Goal: Information Seeking & Learning: Learn about a topic

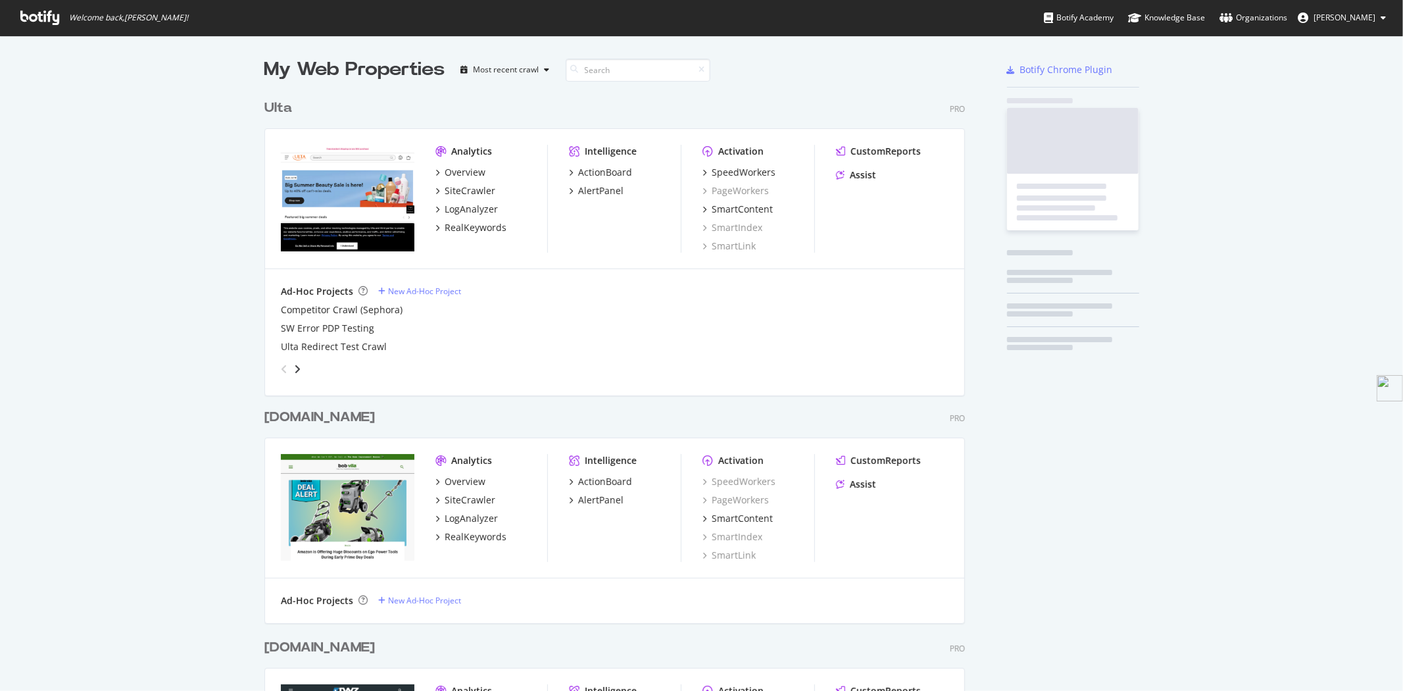
scroll to position [2692, 700]
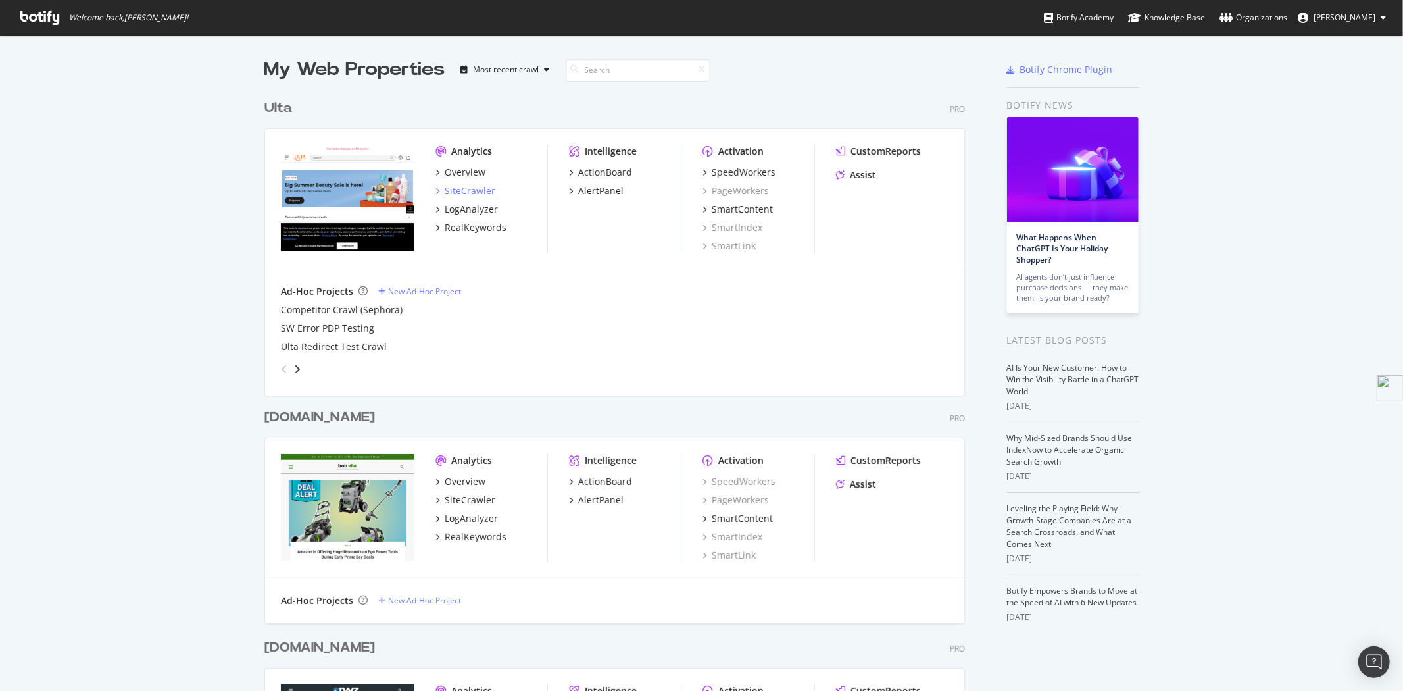
click at [480, 191] on div "SiteCrawler" at bounding box center [470, 190] width 51 height 13
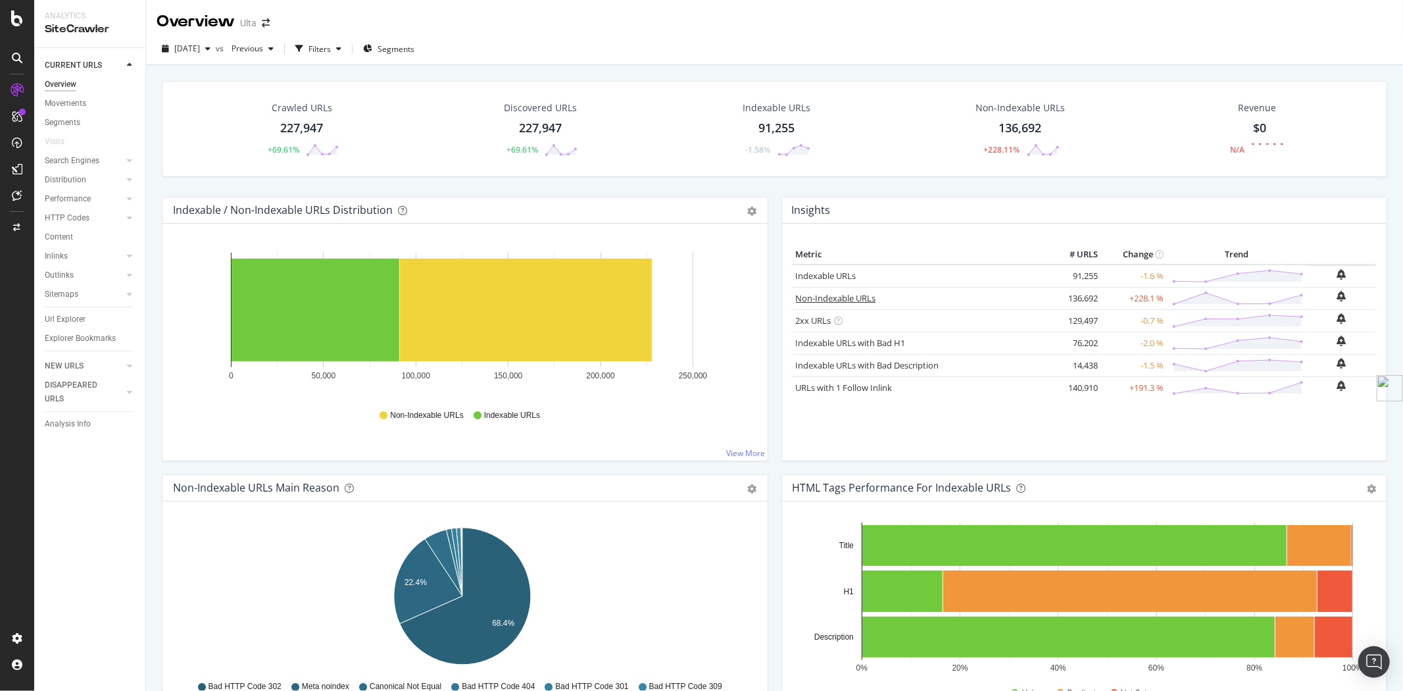
click at [847, 299] on link "Non-Indexable URLs" at bounding box center [836, 298] width 80 height 12
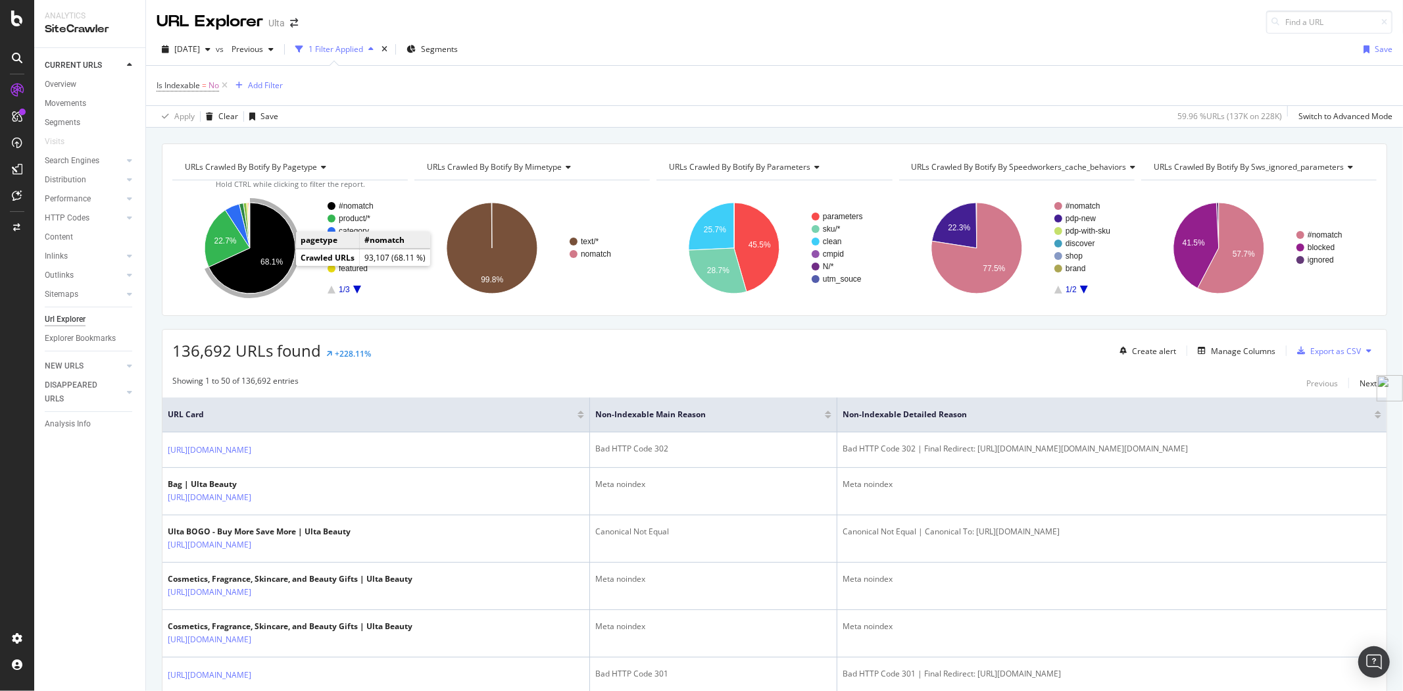
drag, startPoint x: 285, startPoint y: 264, endPoint x: 278, endPoint y: 265, distance: 7.9
click at [278, 265] on text "68.1%" at bounding box center [271, 261] width 22 height 9
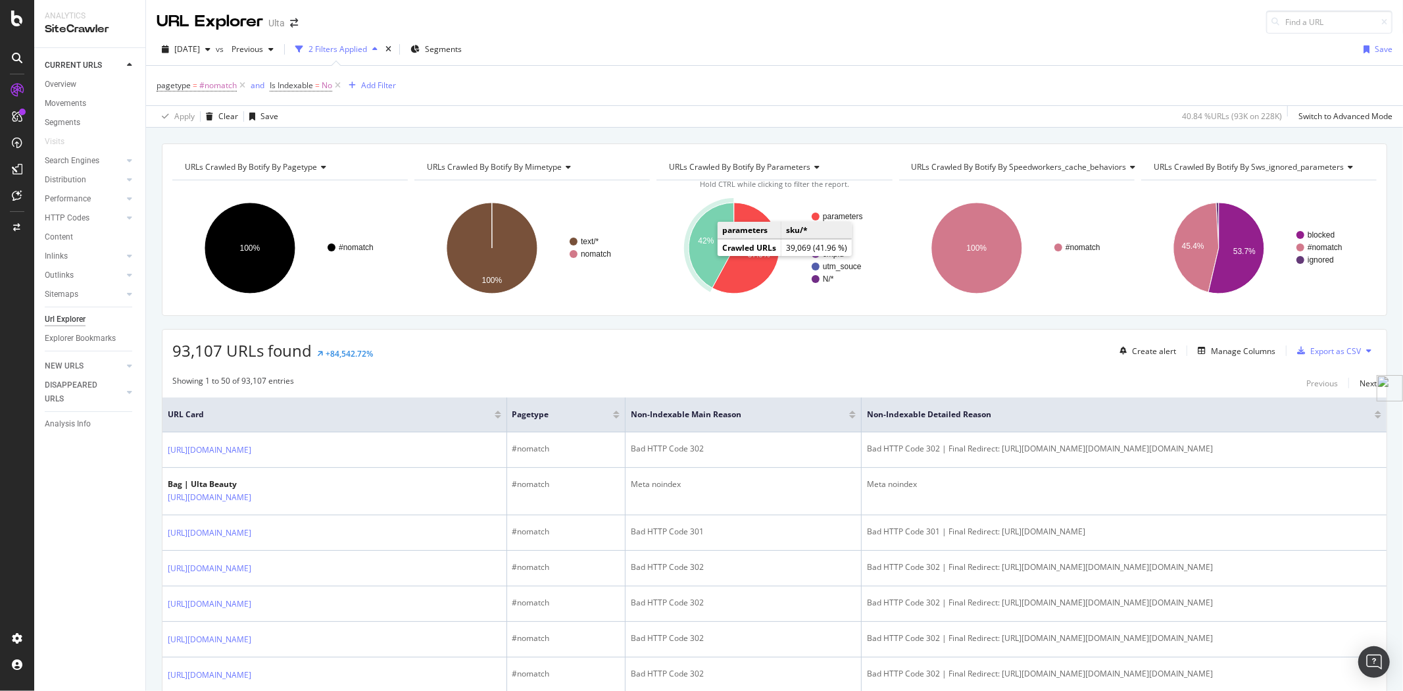
drag, startPoint x: 707, startPoint y: 253, endPoint x: 698, endPoint y: 268, distance: 17.7
click at [698, 268] on icon "A chart." at bounding box center [711, 245] width 45 height 85
click at [748, 253] on text "57.9%" at bounding box center [758, 254] width 22 height 9
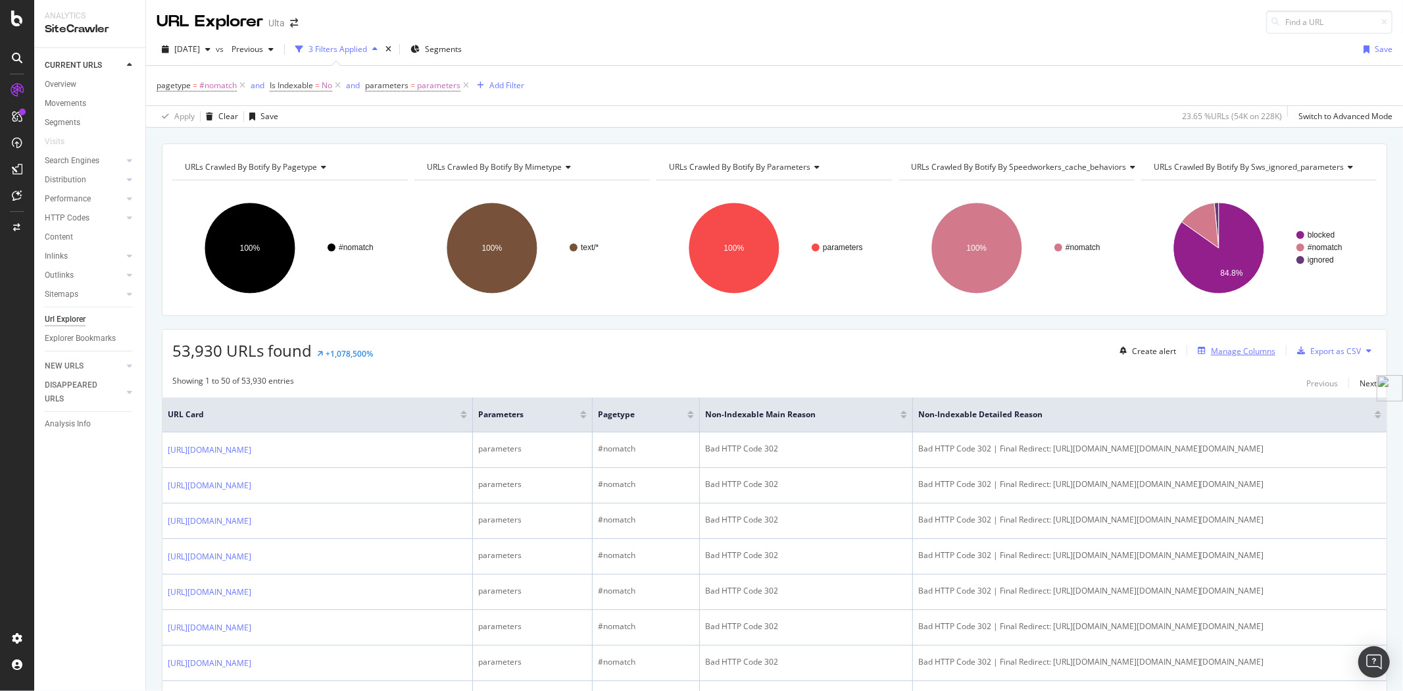
click at [1219, 353] on div "Manage Columns" at bounding box center [1243, 350] width 64 height 11
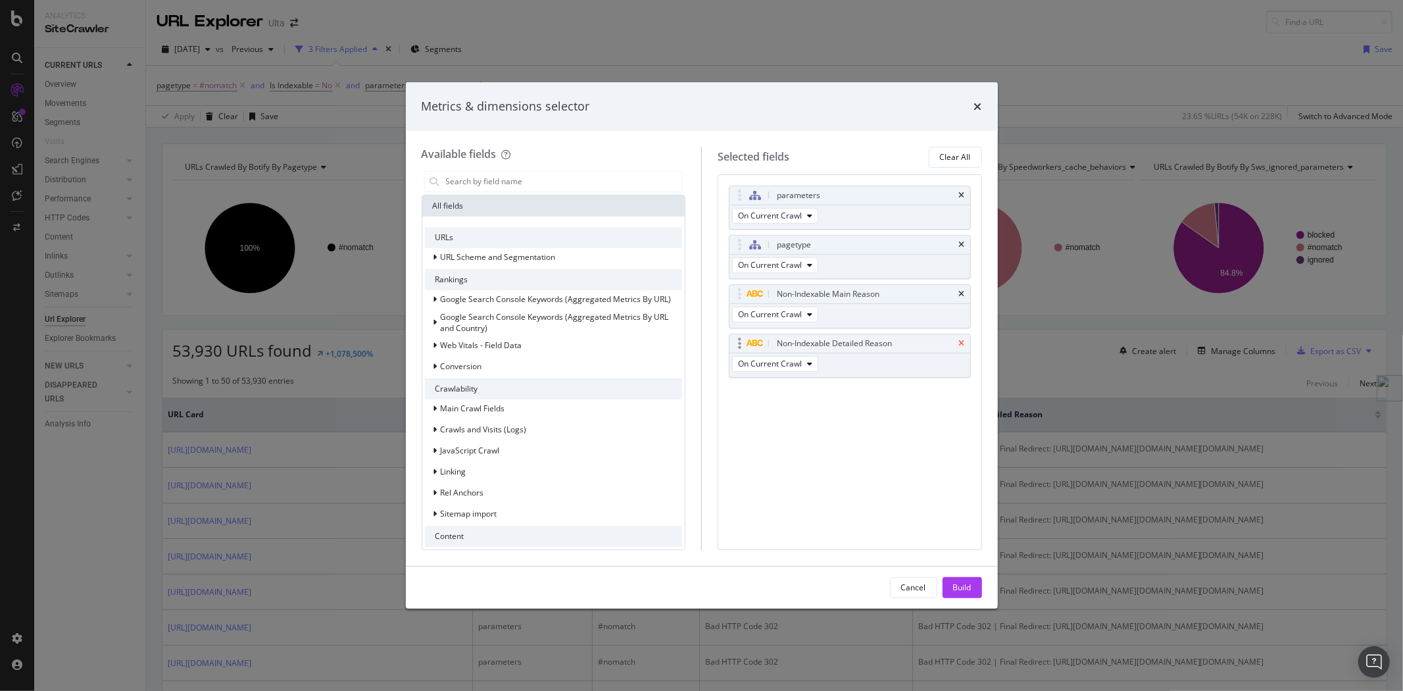
click at [961, 344] on icon "times" at bounding box center [962, 343] width 6 height 8
click at [957, 245] on div "pagetype" at bounding box center [849, 244] width 241 height 18
click at [529, 178] on input "modal" at bounding box center [564, 182] width 238 height 20
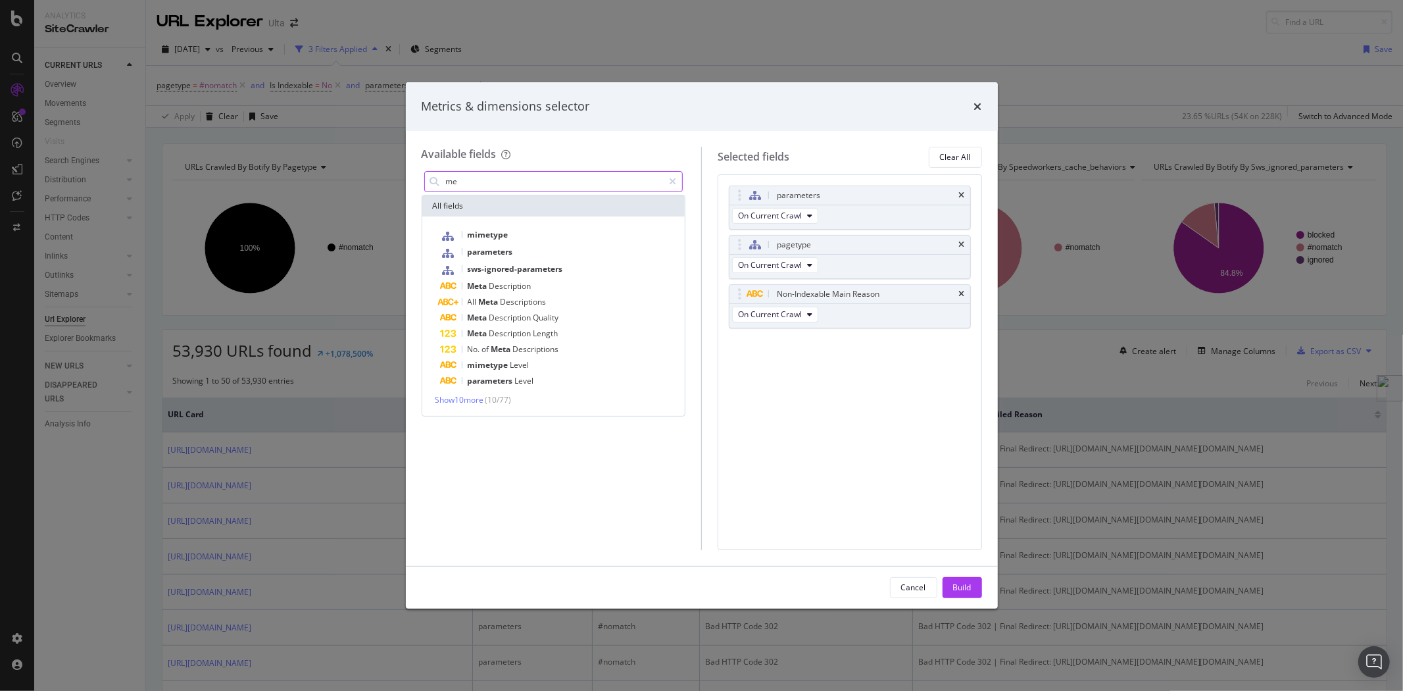
type input "m"
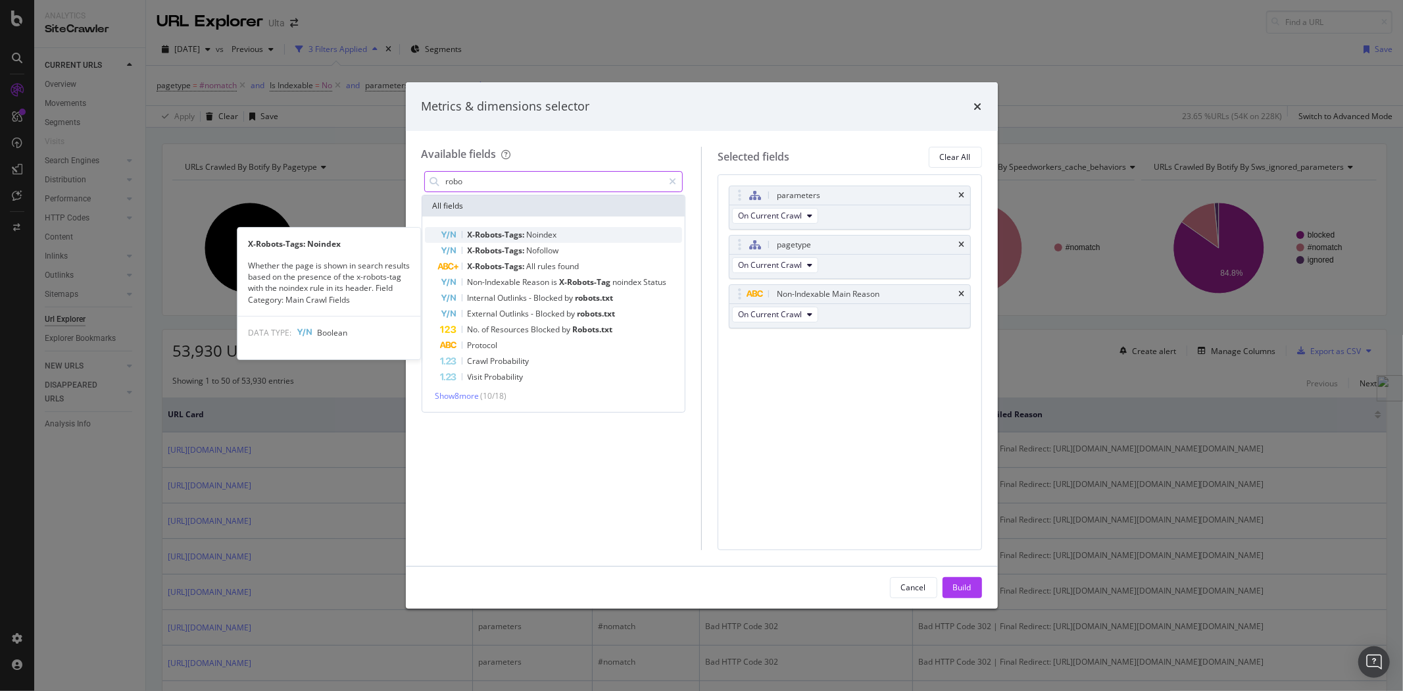
type input "robo"
click at [516, 229] on span "X-Robots-Tags:" at bounding box center [497, 234] width 59 height 11
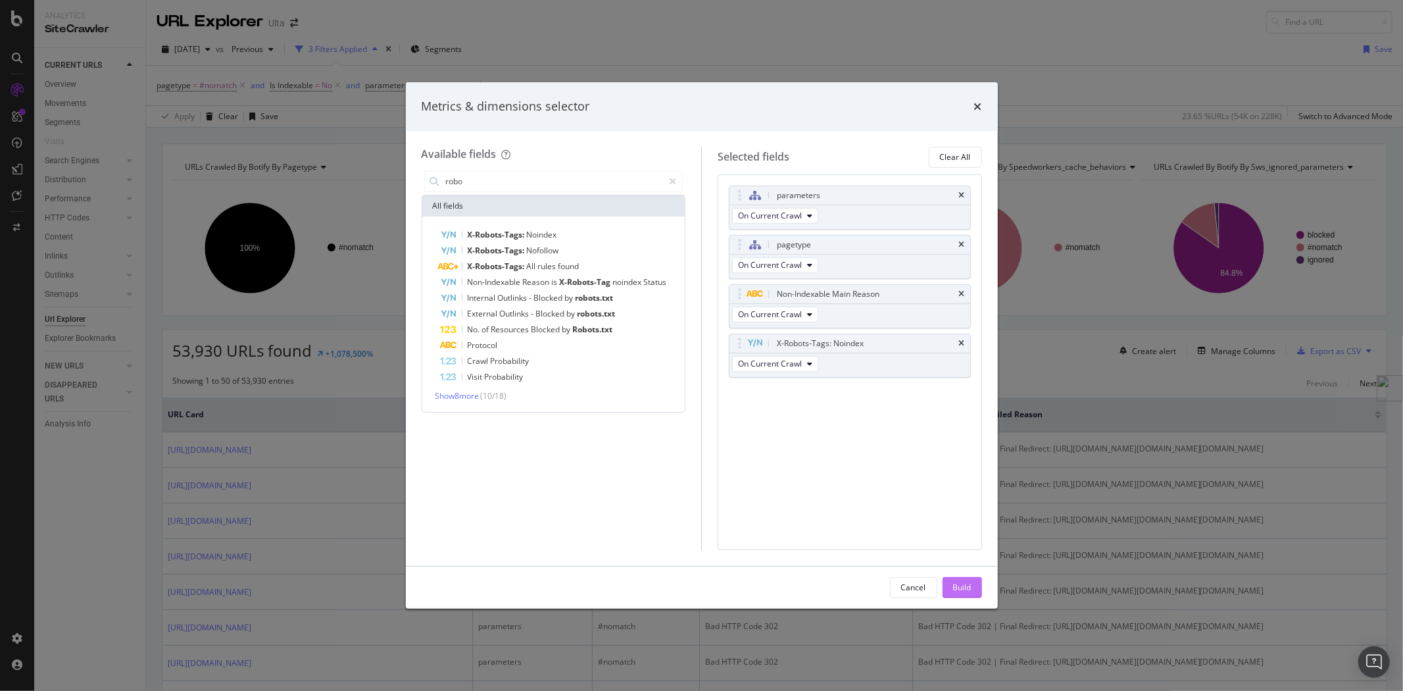
click at [968, 589] on div "Build" at bounding box center [962, 586] width 18 height 11
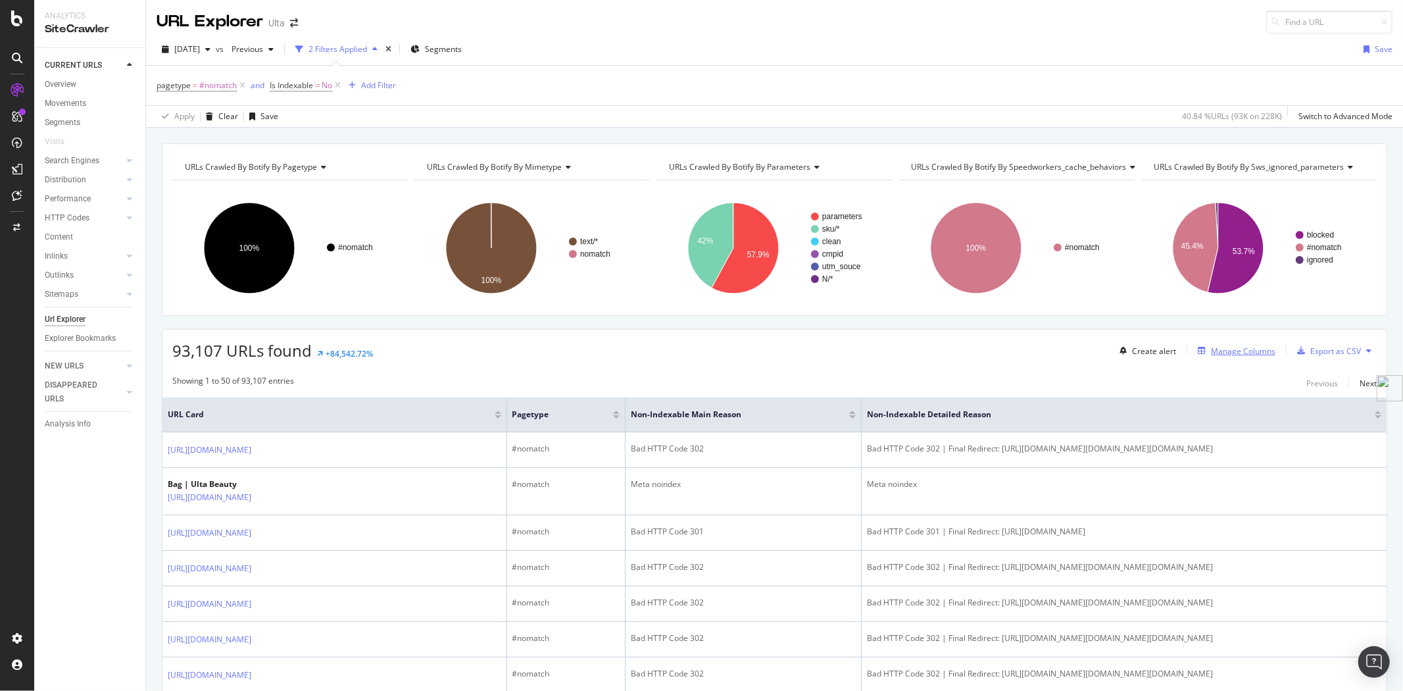
click at [1241, 349] on div "Manage Columns" at bounding box center [1243, 350] width 64 height 11
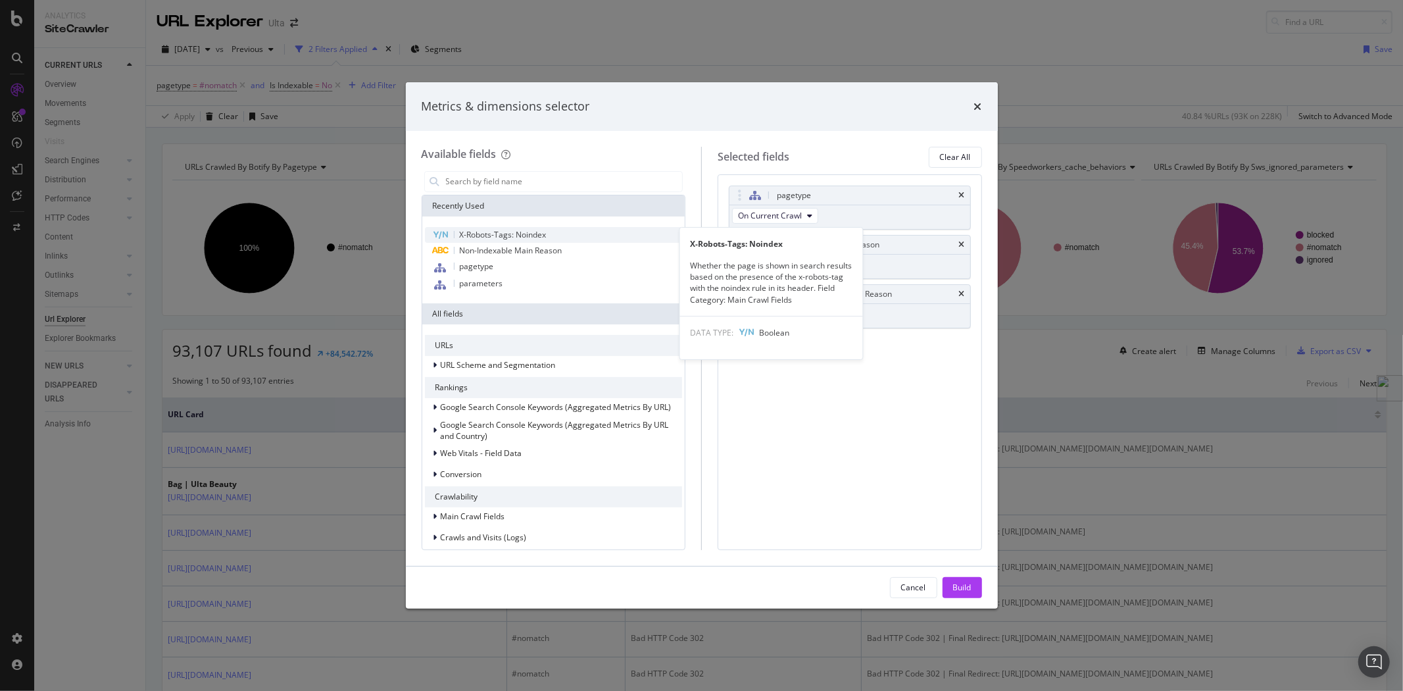
click at [536, 231] on span "X-Robots-Tags: Noindex" at bounding box center [503, 234] width 87 height 11
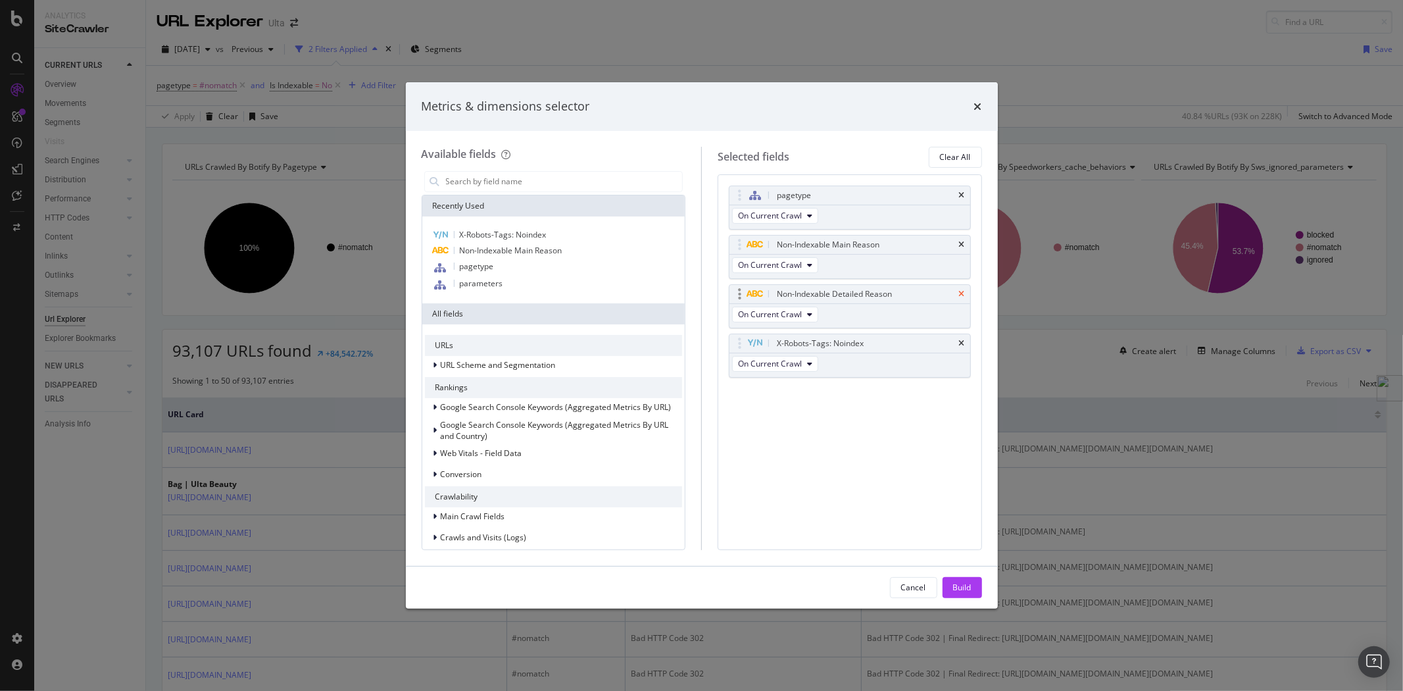
click at [961, 296] on icon "times" at bounding box center [962, 294] width 6 height 8
click at [971, 583] on div "Build" at bounding box center [962, 586] width 18 height 11
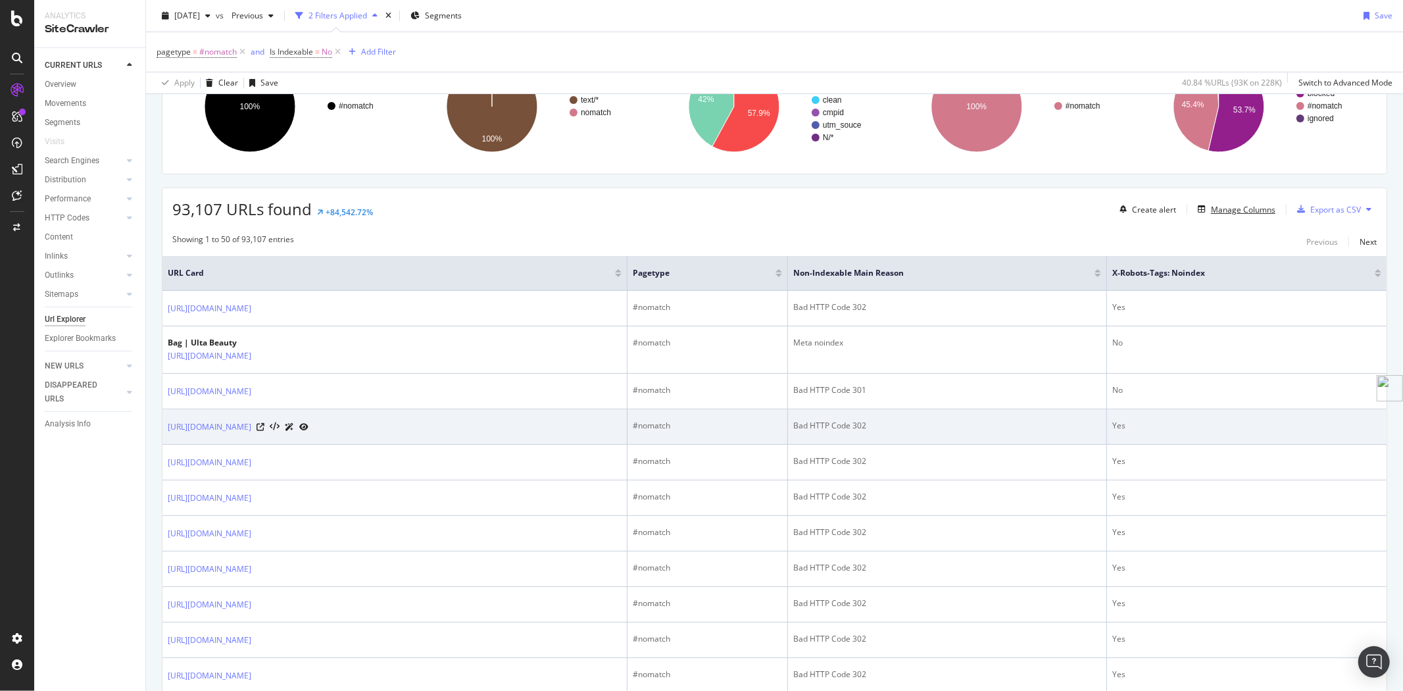
scroll to position [146, 0]
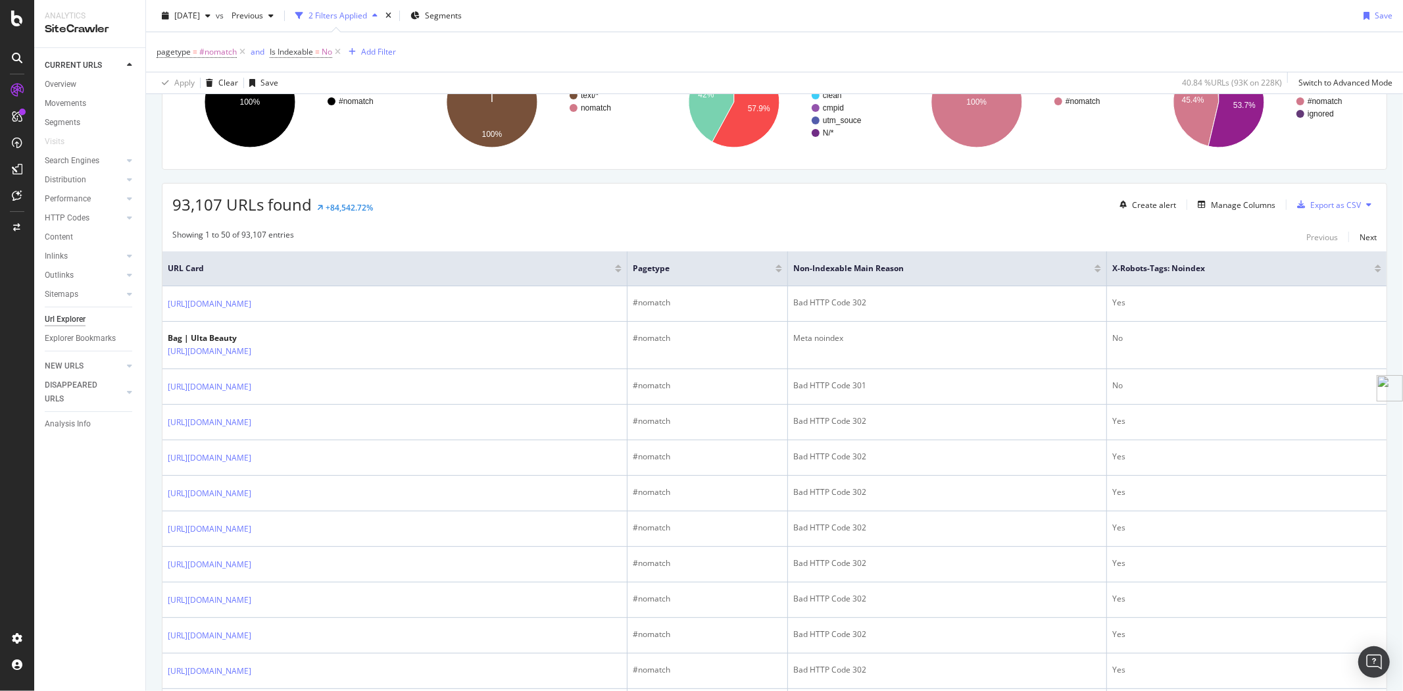
click at [1374, 266] on div at bounding box center [1377, 265] width 7 height 3
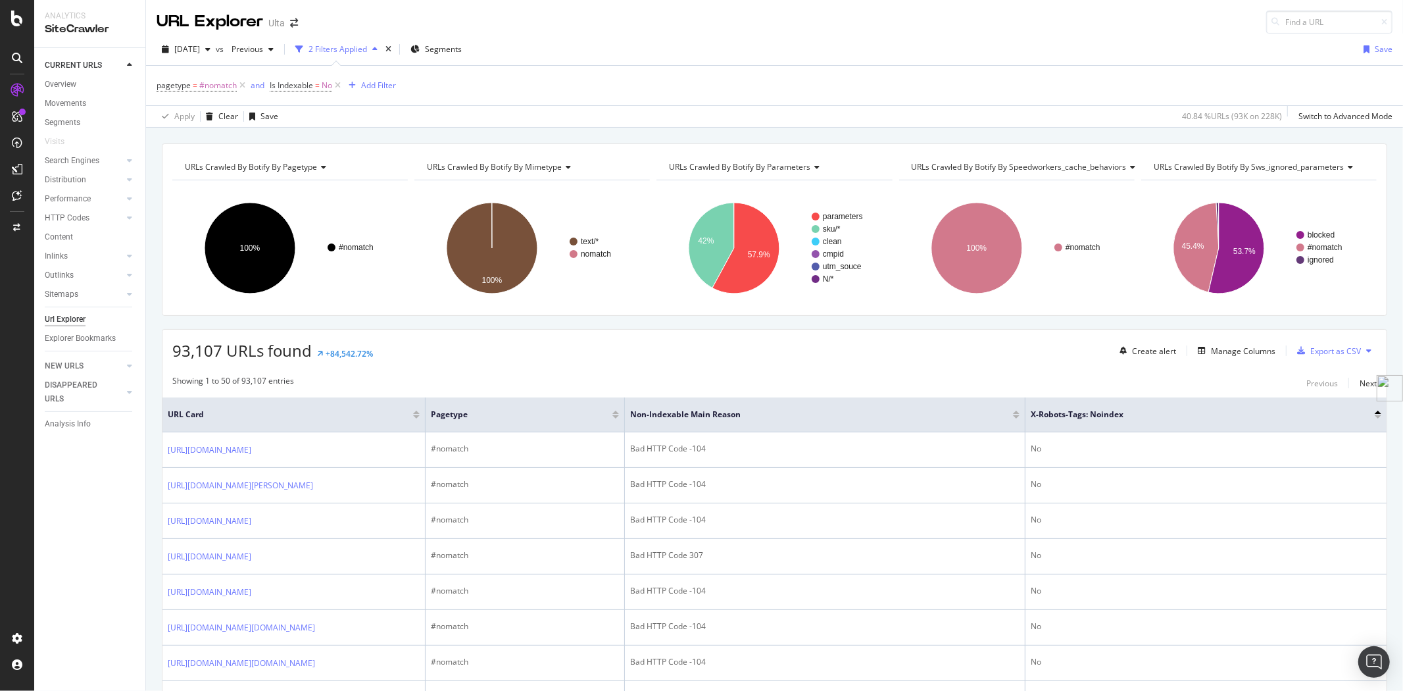
click at [1374, 412] on div at bounding box center [1377, 411] width 7 height 3
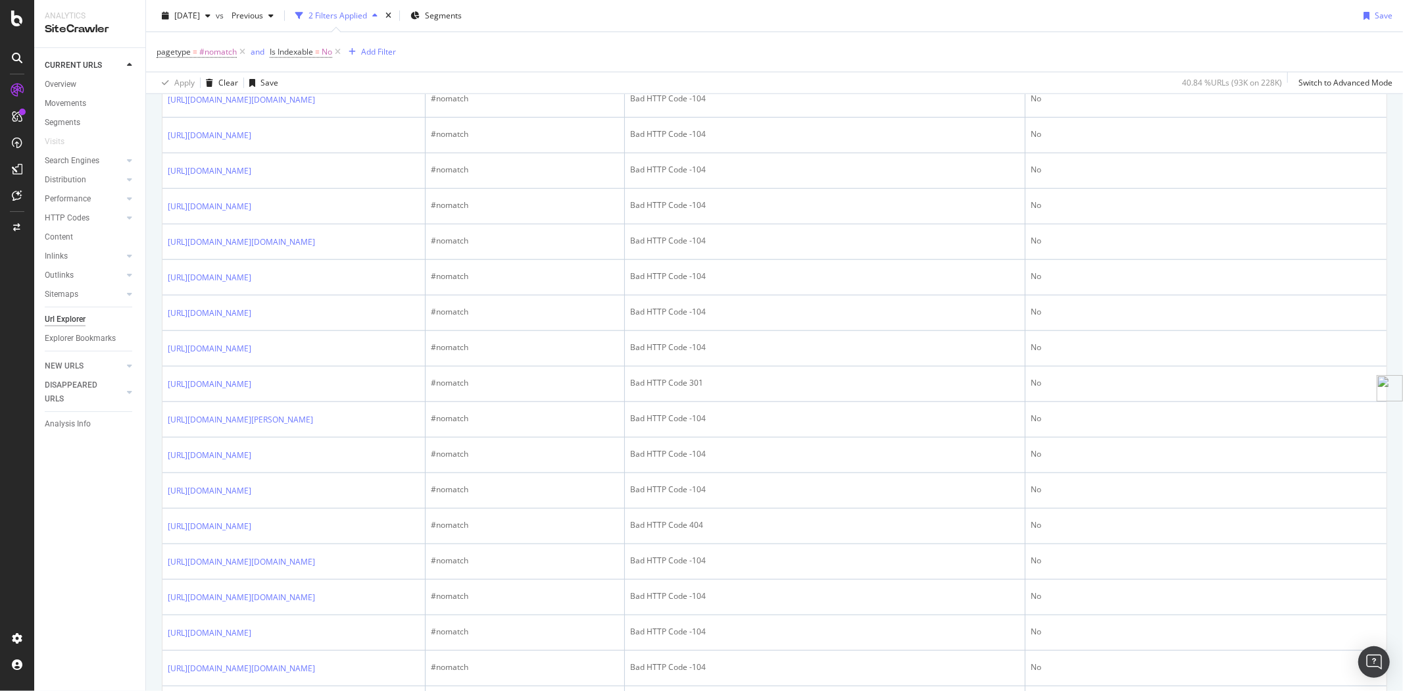
scroll to position [1169, 0]
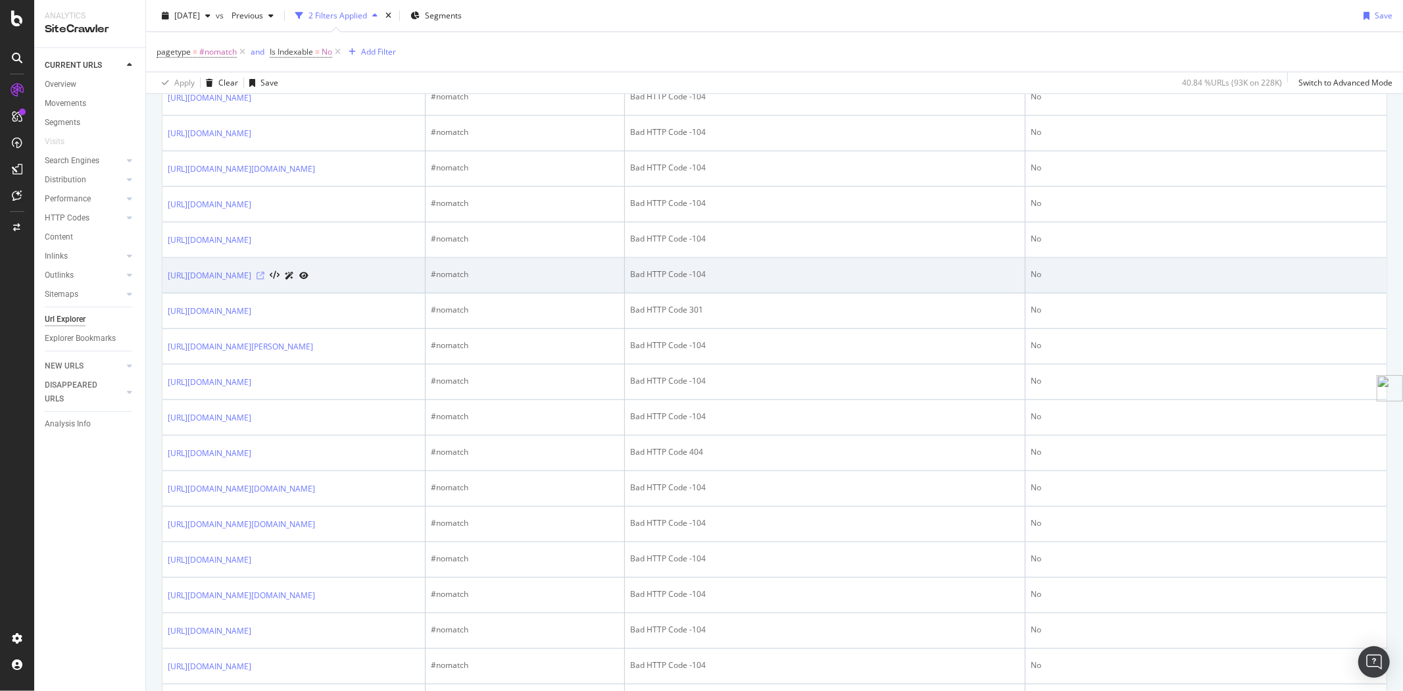
click at [264, 279] on icon at bounding box center [260, 276] width 8 height 8
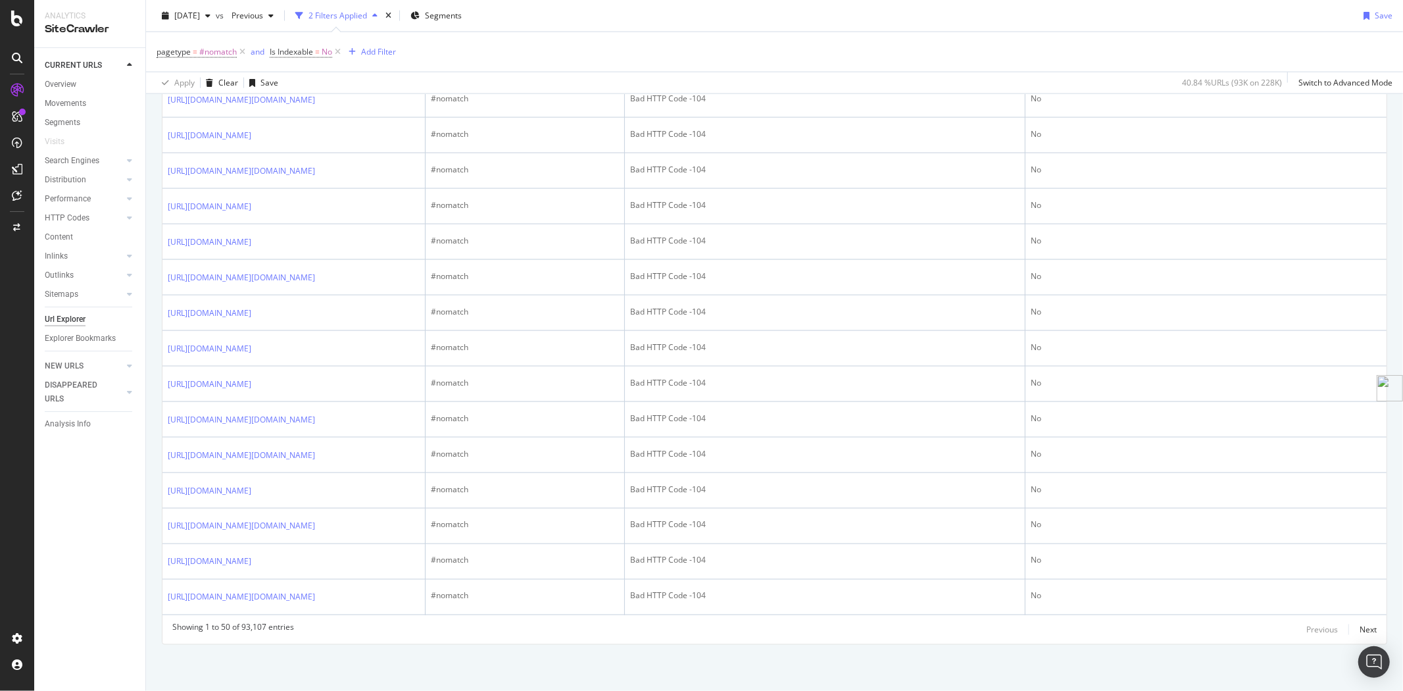
scroll to position [1876, 0]
click at [1360, 631] on div "Next" at bounding box center [1367, 629] width 17 height 11
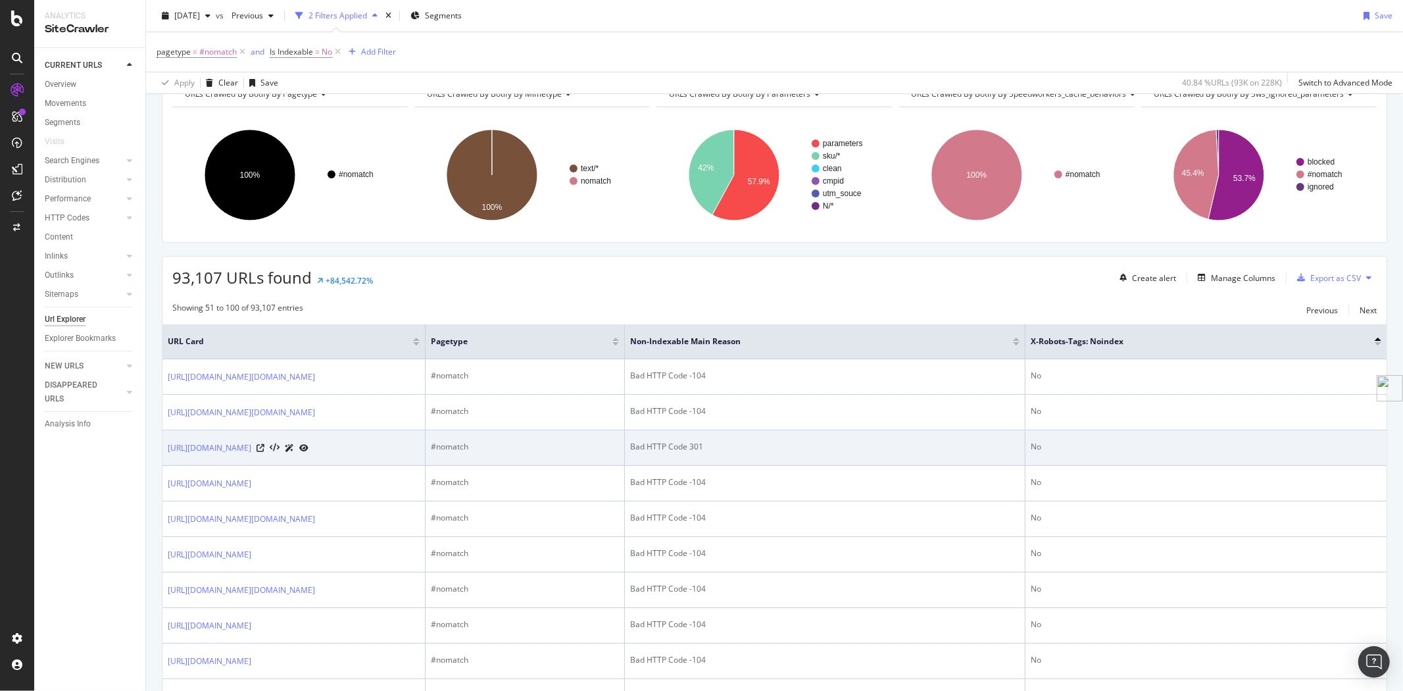
scroll to position [0, 0]
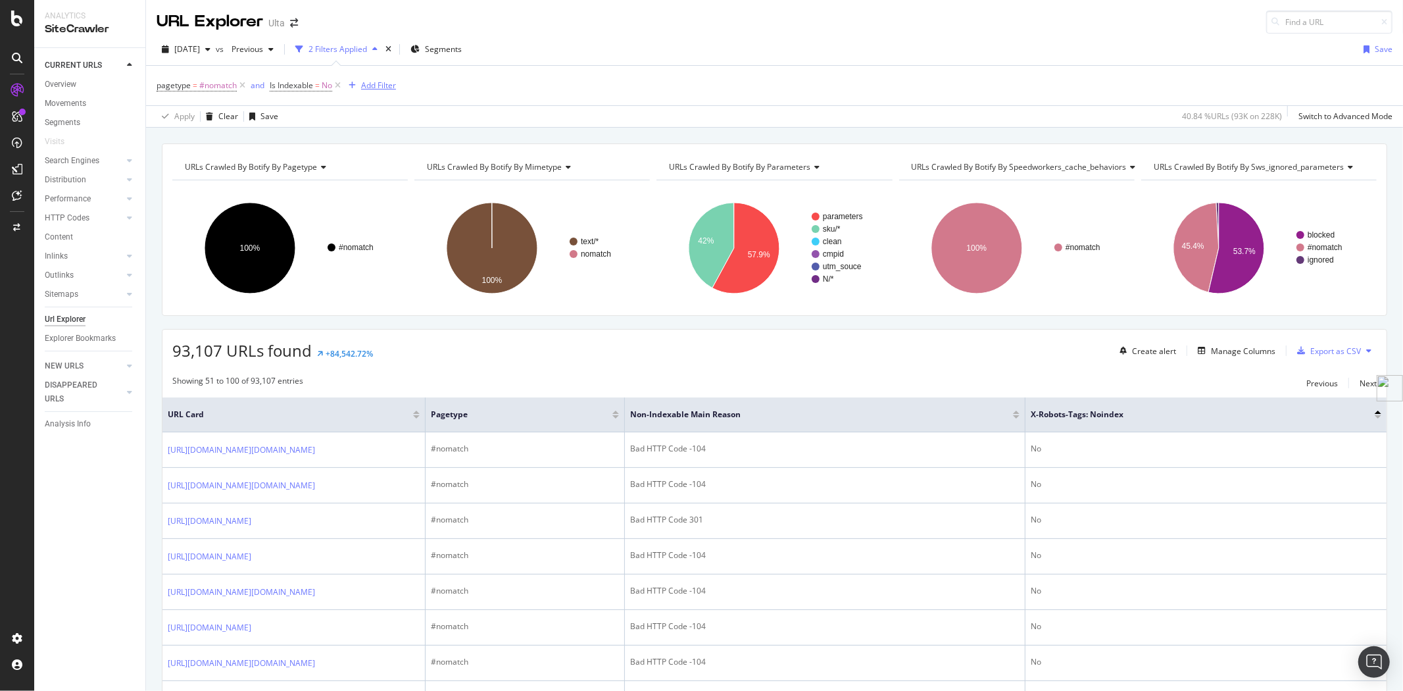
click at [376, 91] on div "Add Filter" at bounding box center [378, 85] width 35 height 11
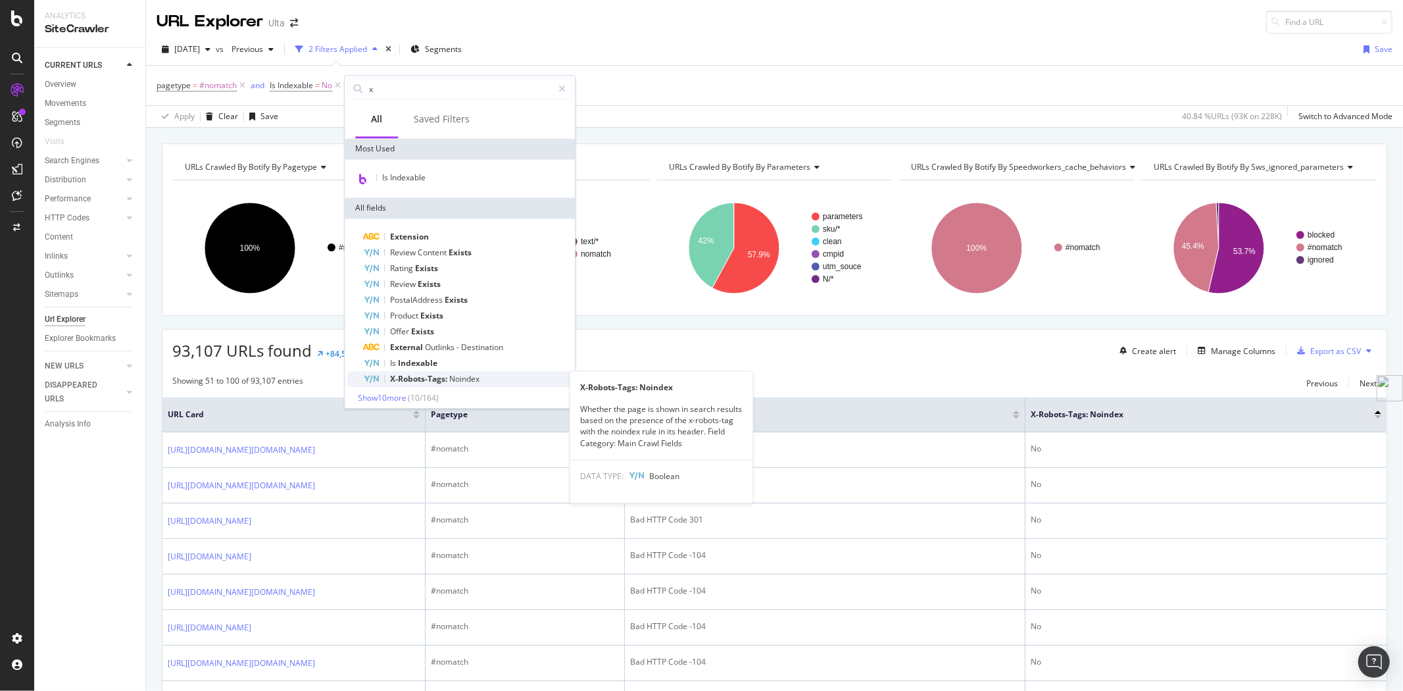
type input "x"
click at [493, 372] on div "X-Robots-Tags: Noindex" at bounding box center [467, 379] width 209 height 16
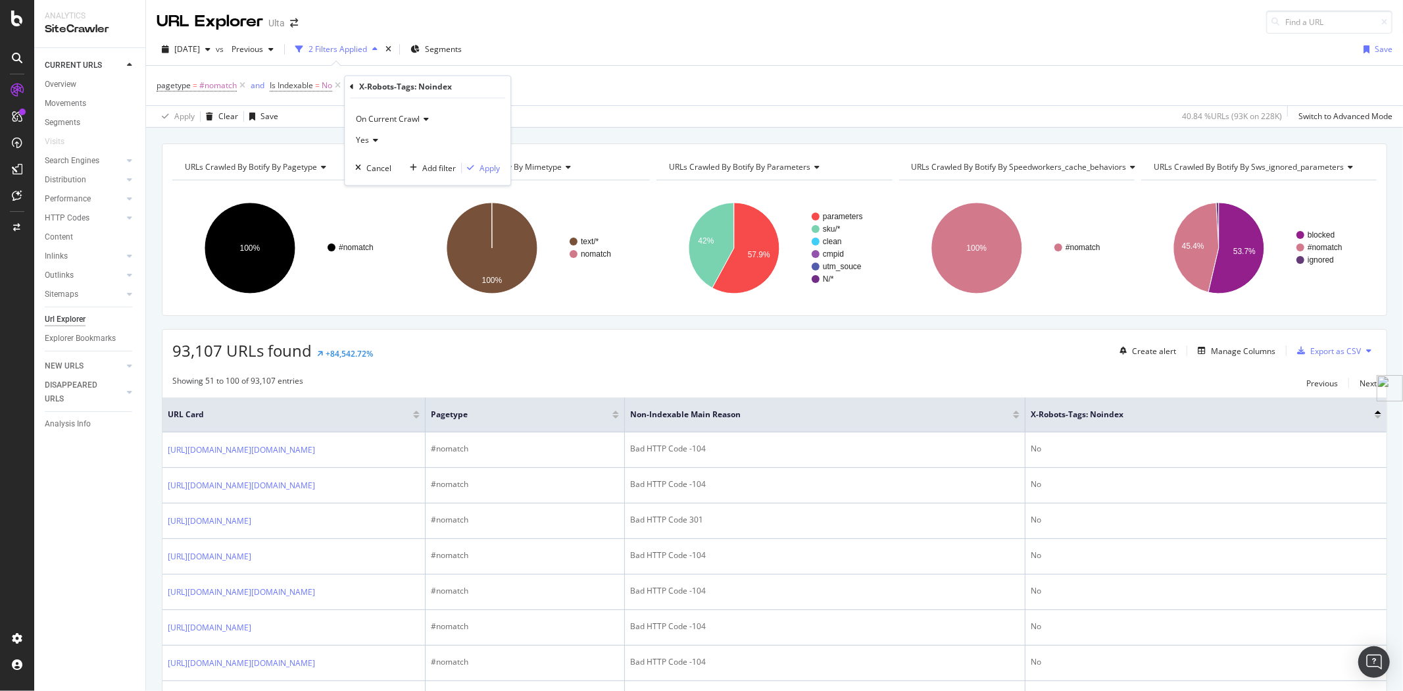
click at [374, 141] on icon at bounding box center [373, 141] width 9 height 8
click at [378, 181] on div "No" at bounding box center [428, 184] width 141 height 17
click at [495, 166] on div "Apply" at bounding box center [489, 167] width 20 height 11
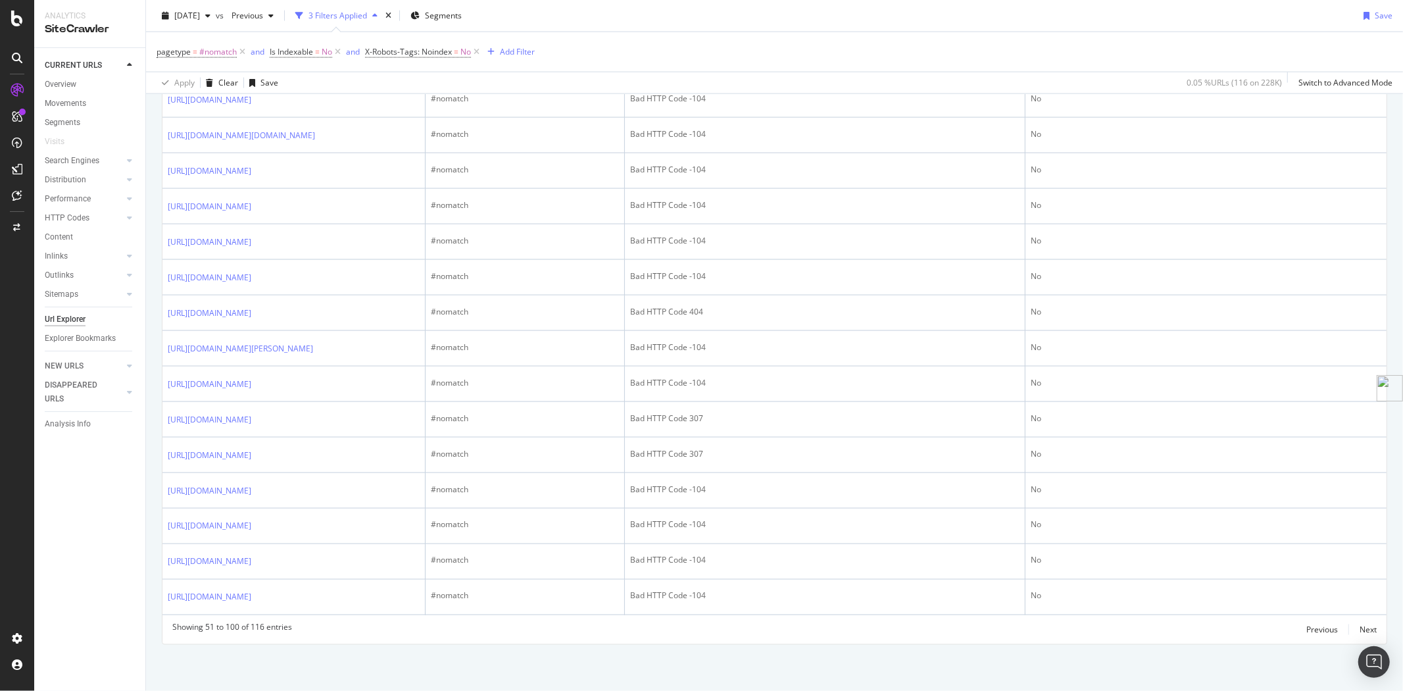
scroll to position [1850, 0]
click at [1359, 628] on div "Next" at bounding box center [1367, 629] width 17 height 11
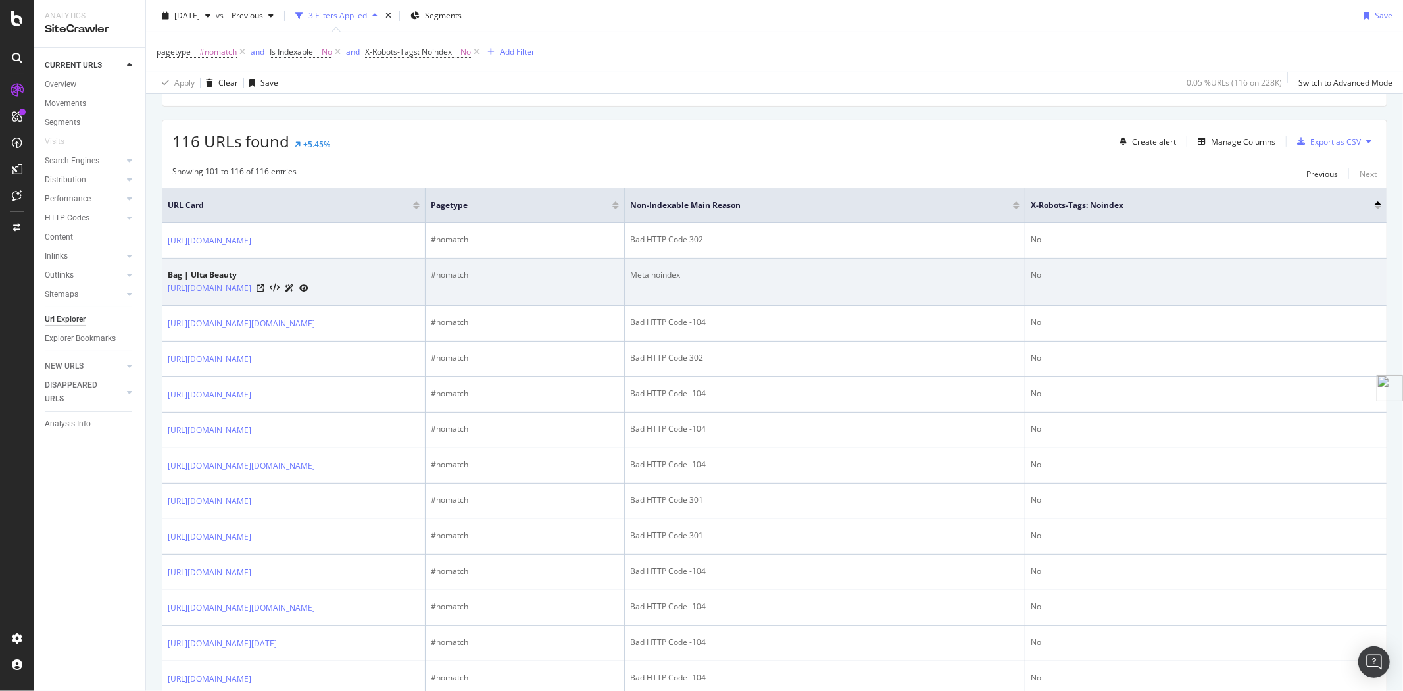
scroll to position [0, 0]
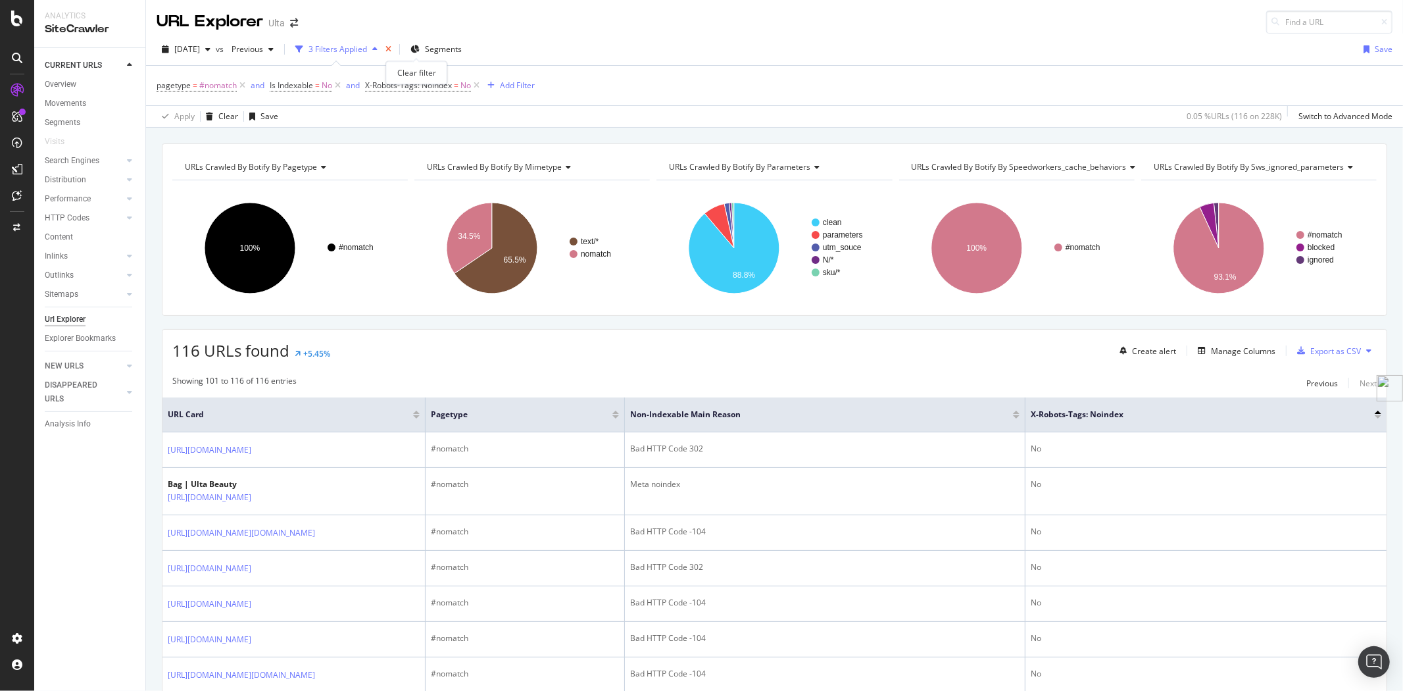
click at [391, 49] on icon "times" at bounding box center [388, 49] width 6 height 8
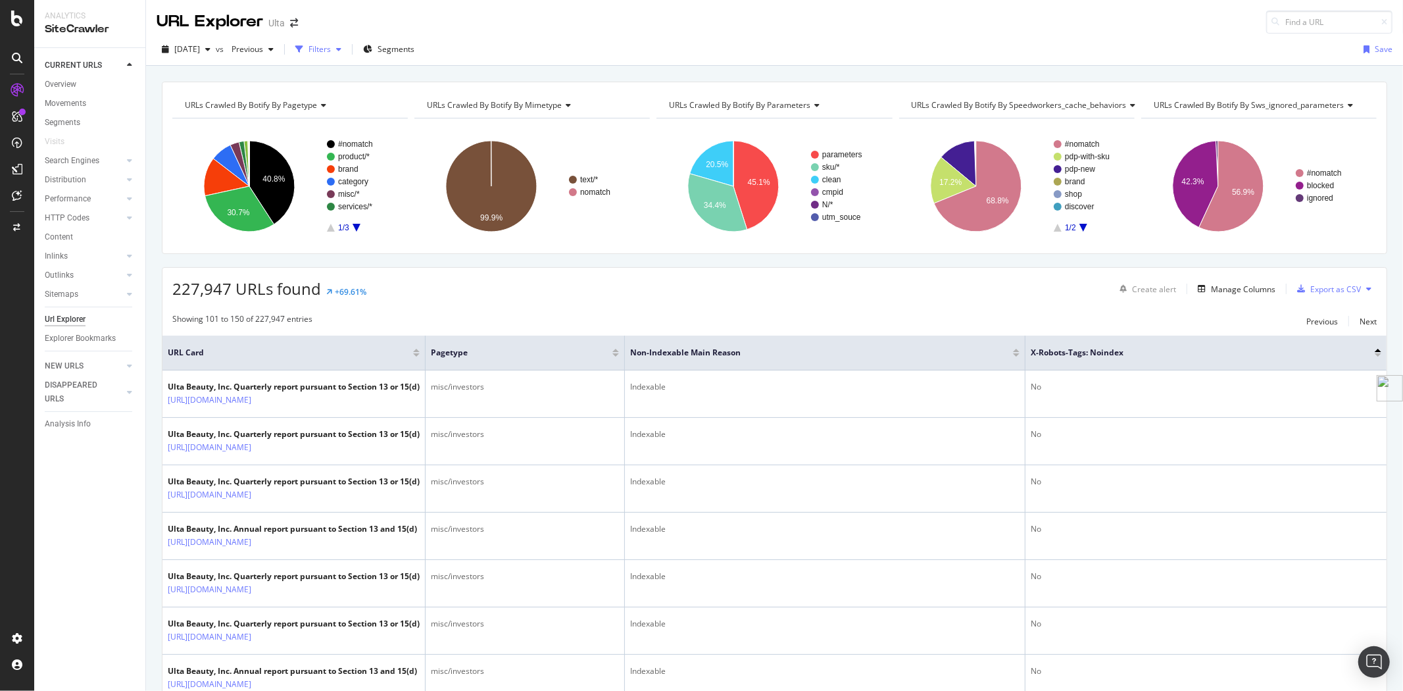
click at [331, 51] on div "Filters" at bounding box center [319, 48] width 22 height 11
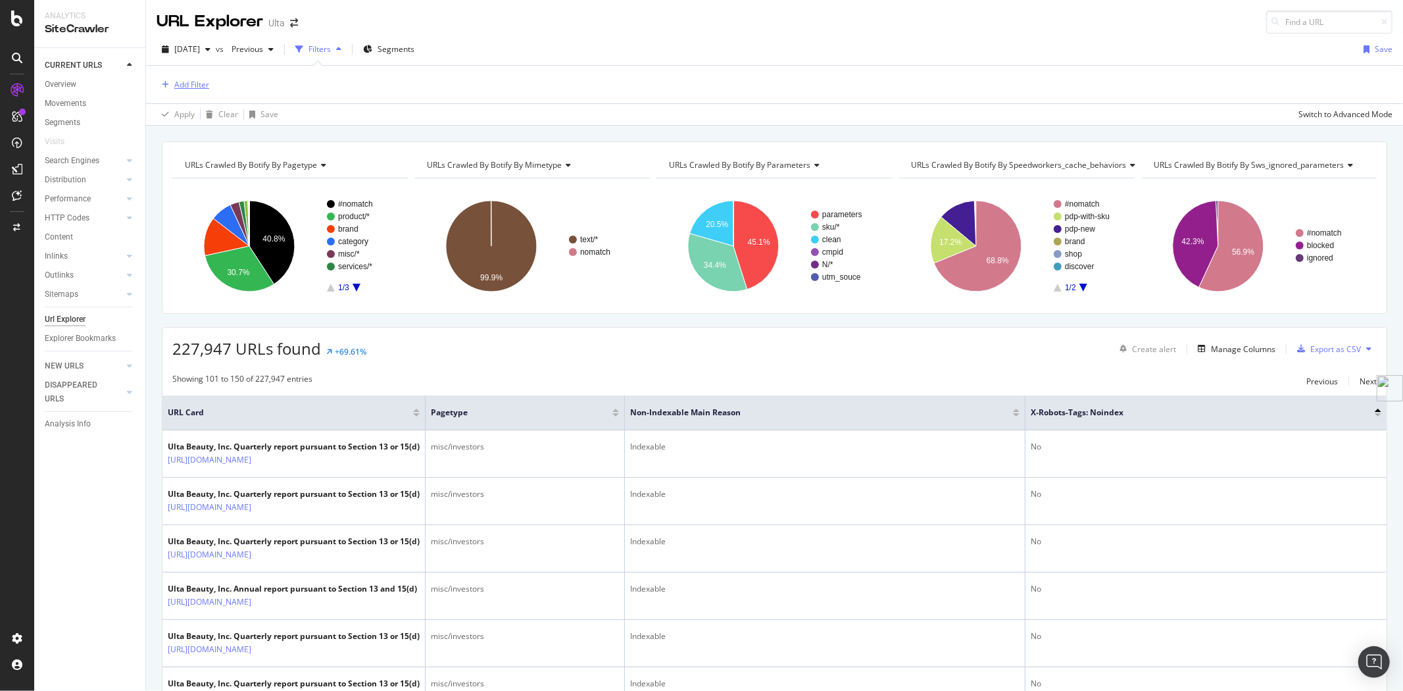
click at [185, 80] on div "Add Filter" at bounding box center [191, 84] width 35 height 11
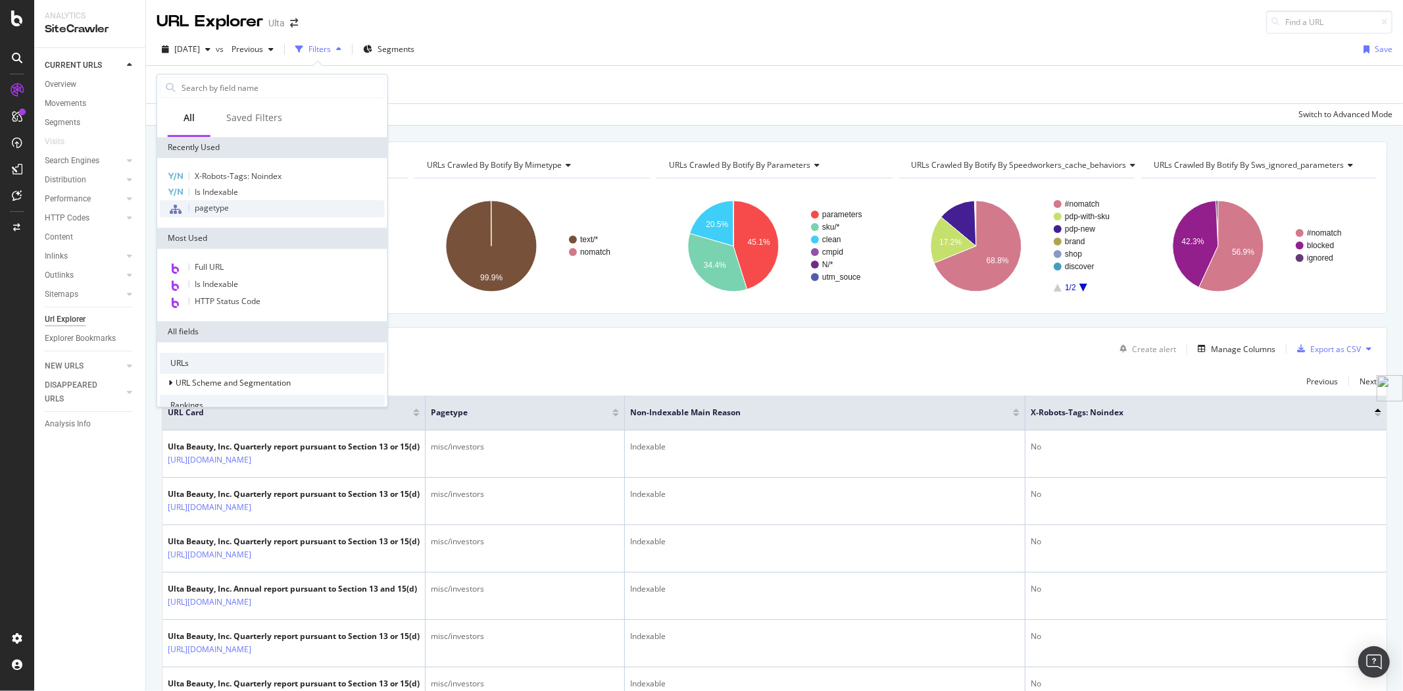
click at [220, 209] on span "pagetype" at bounding box center [212, 207] width 34 height 11
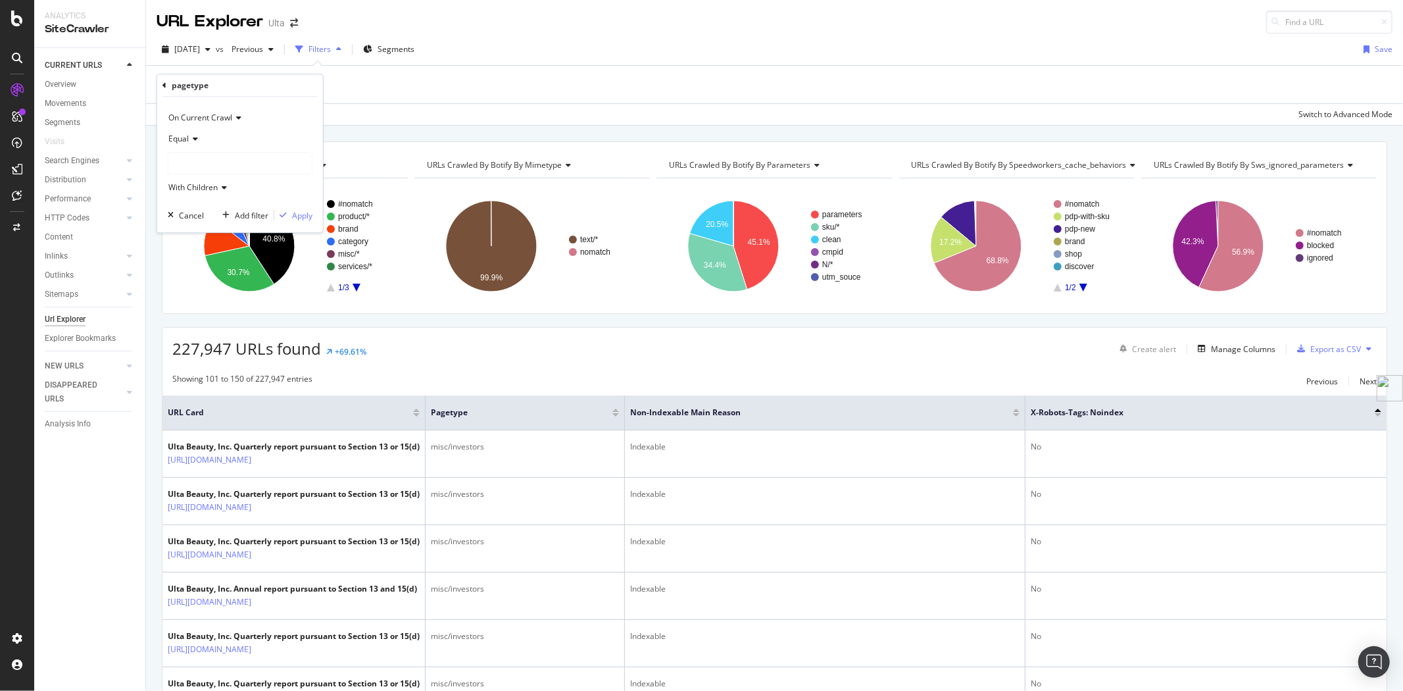
click at [194, 136] on icon at bounding box center [193, 139] width 9 height 8
click at [202, 178] on span "Not Equal" at bounding box center [192, 183] width 36 height 11
click at [242, 162] on div at bounding box center [239, 163] width 143 height 21
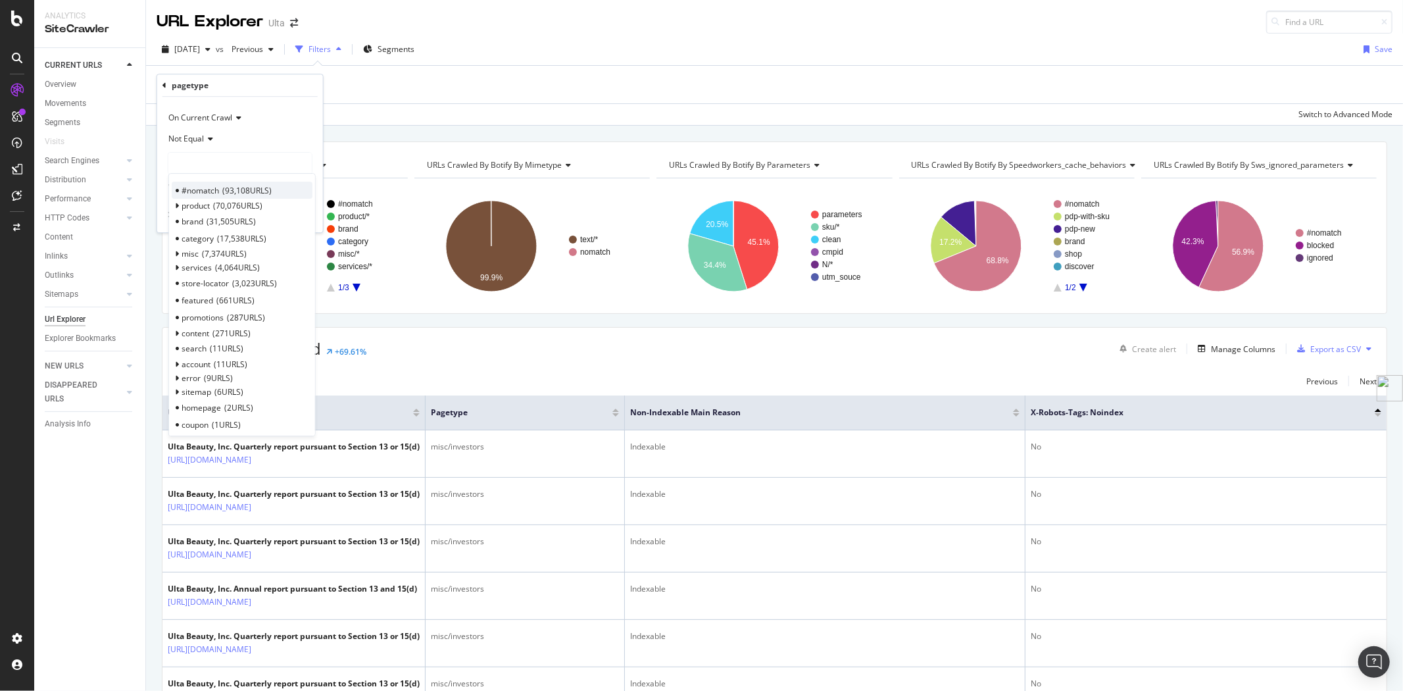
click at [238, 187] on span "93,108 URLS" at bounding box center [246, 190] width 49 height 11
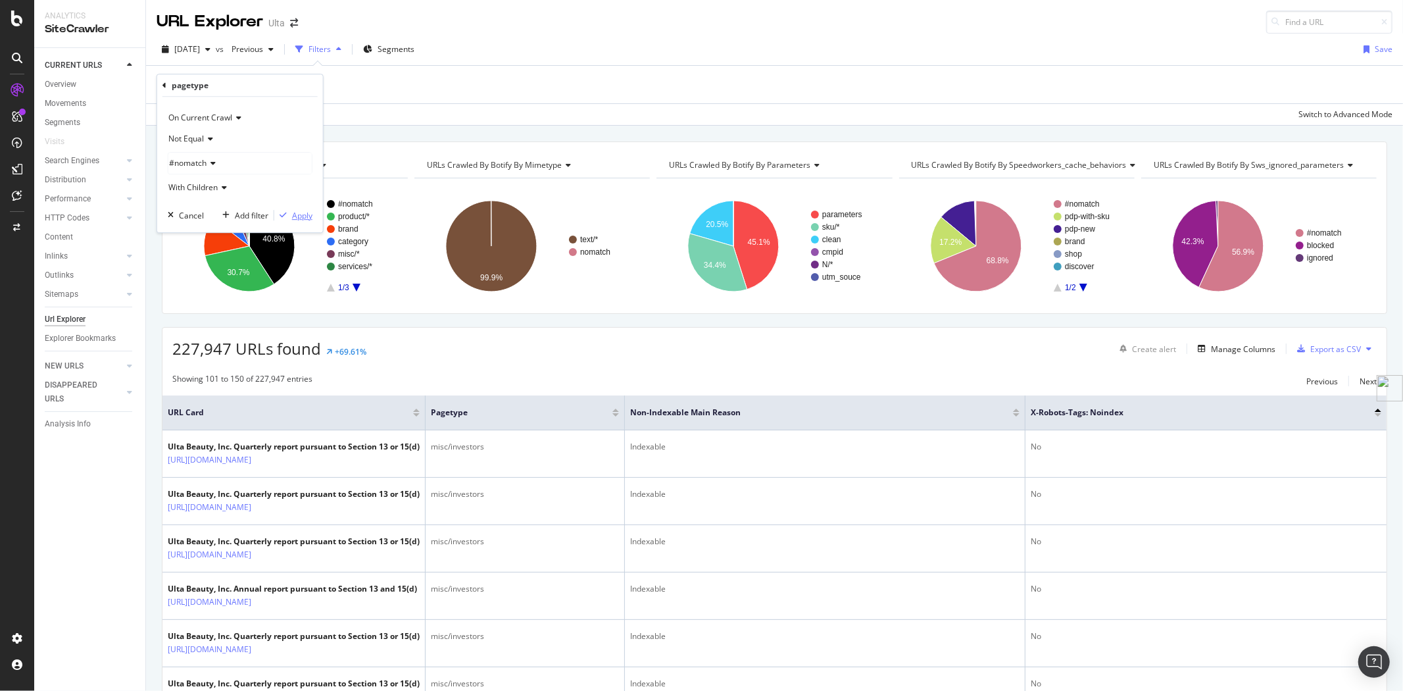
click at [297, 214] on div "Apply" at bounding box center [302, 215] width 20 height 11
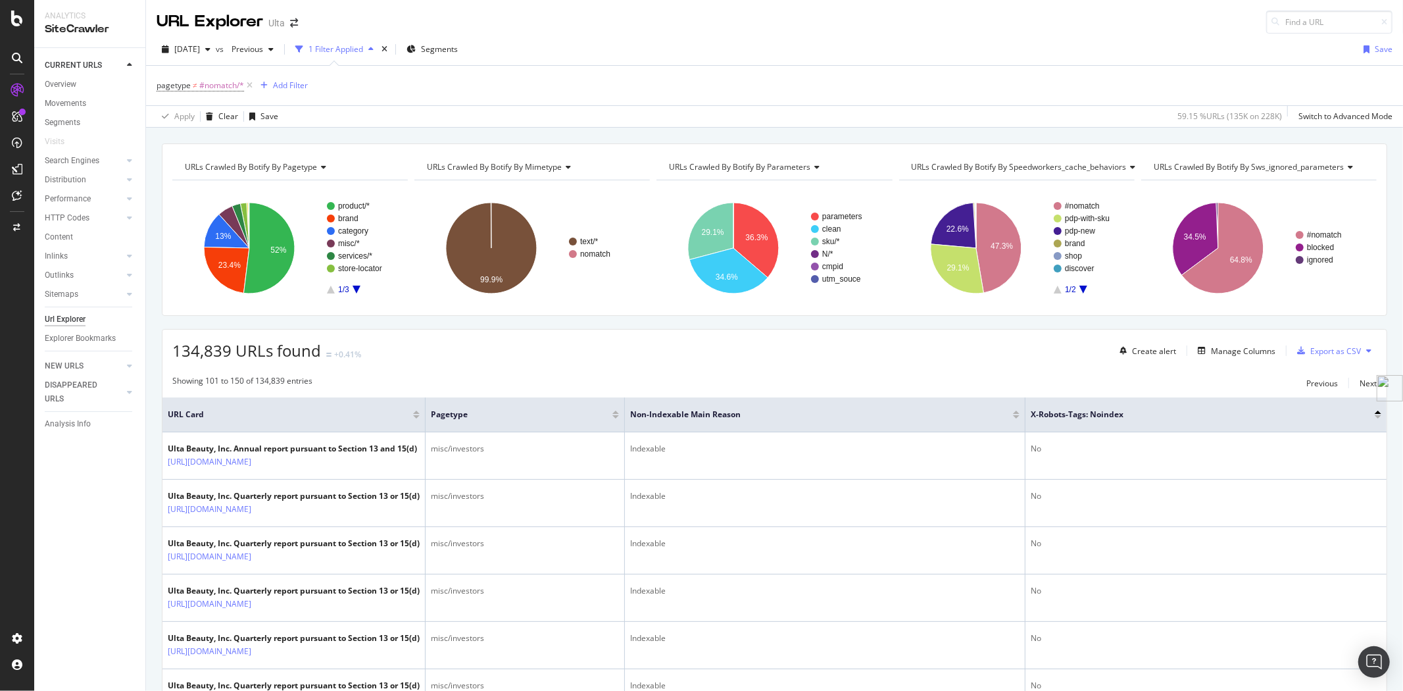
click at [355, 287] on icon "A chart." at bounding box center [356, 289] width 8 height 8
click at [346, 272] on text "error/*" at bounding box center [349, 268] width 22 height 9
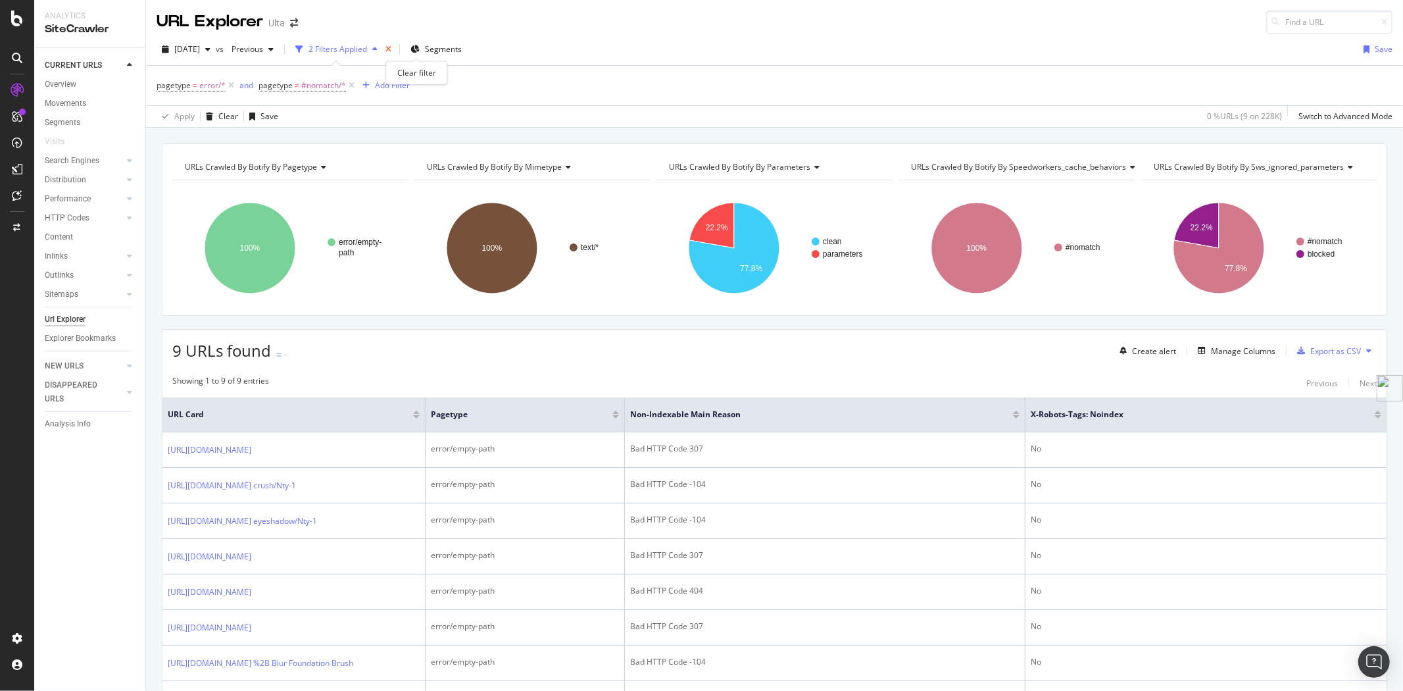
click at [391, 51] on icon "times" at bounding box center [388, 49] width 6 height 8
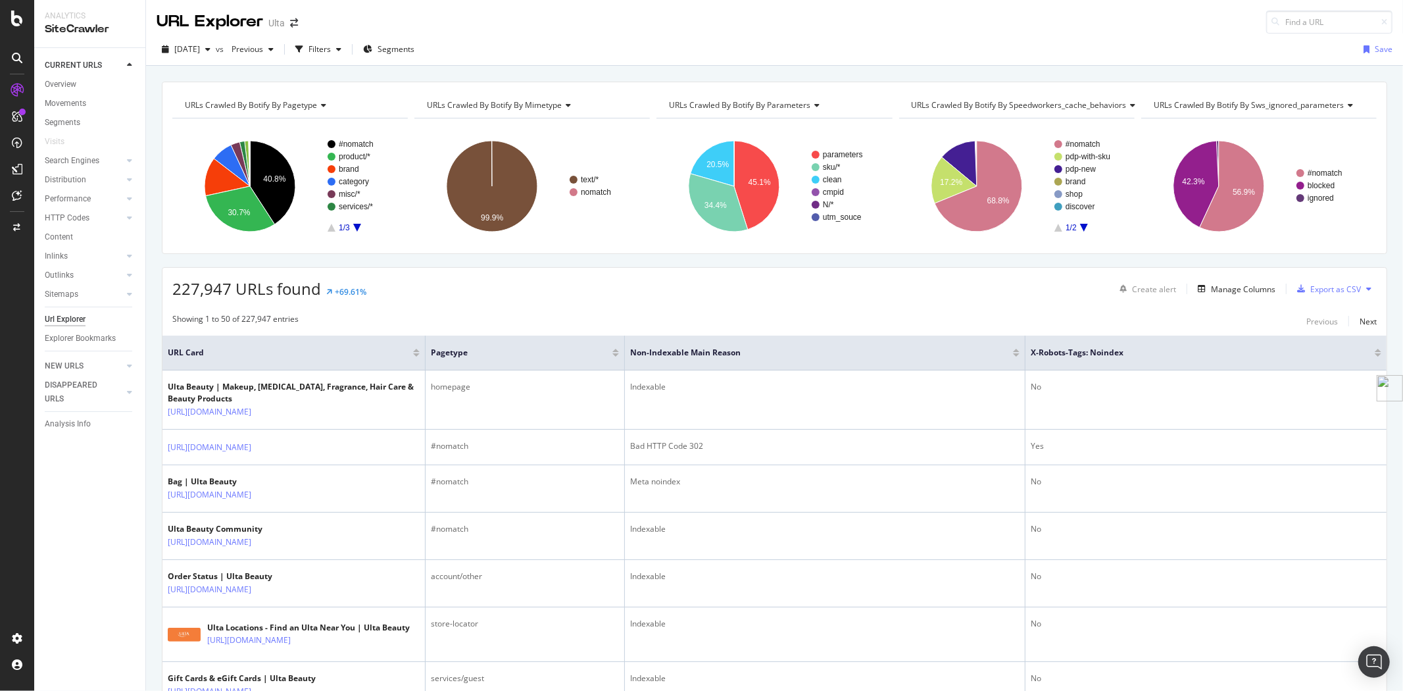
click at [354, 228] on rect "A chart." at bounding box center [362, 185] width 68 height 91
click at [358, 226] on icon "A chart." at bounding box center [357, 228] width 8 height 8
click at [356, 226] on icon "A chart." at bounding box center [357, 228] width 8 height 8
click at [356, 156] on text "sitemap/*" at bounding box center [355, 156] width 33 height 9
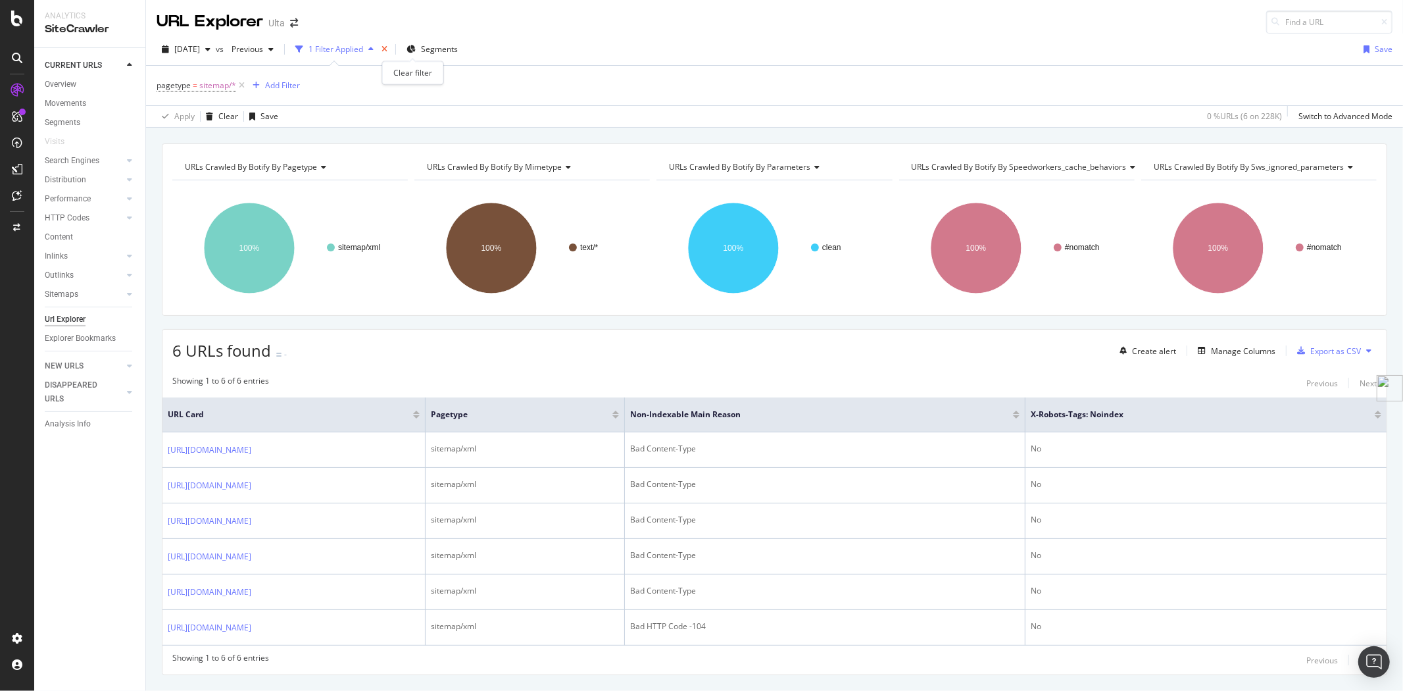
click at [387, 51] on icon "times" at bounding box center [384, 49] width 6 height 8
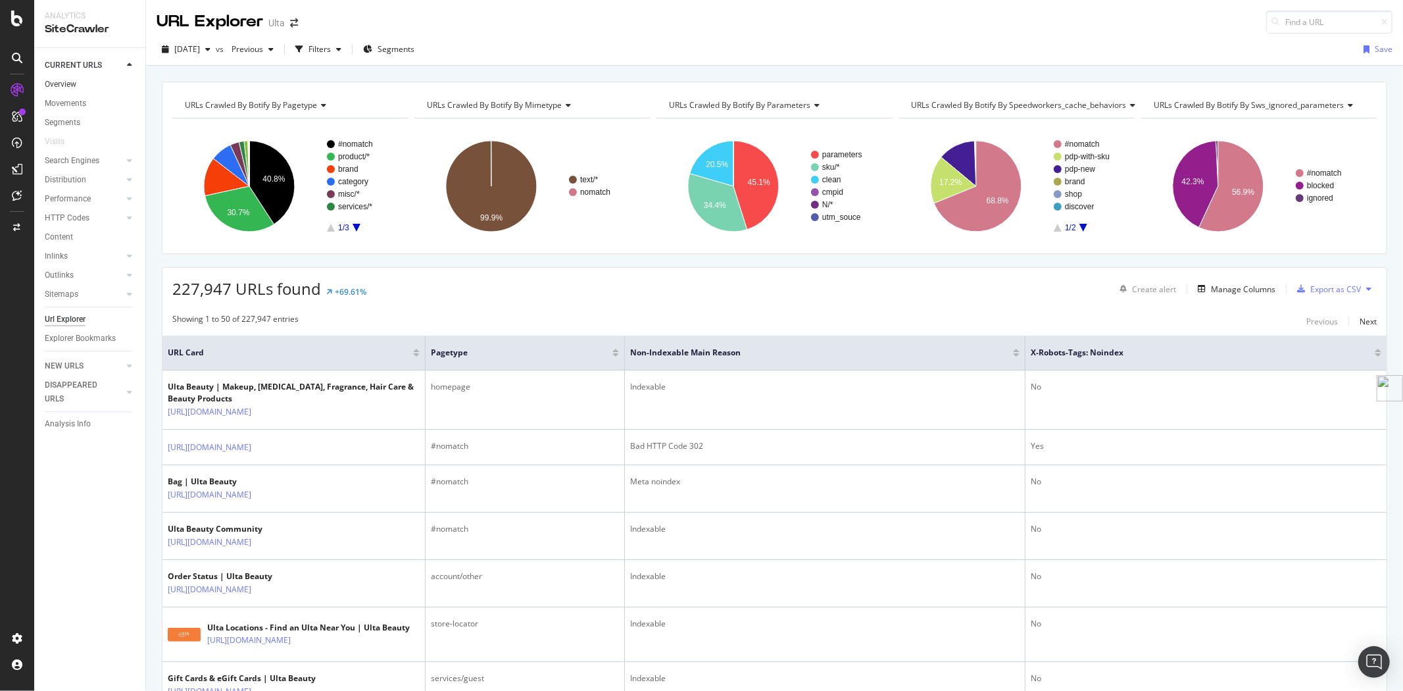
drag, startPoint x: 55, startPoint y: 83, endPoint x: 92, endPoint y: 86, distance: 37.0
click at [55, 83] on div "Overview" at bounding box center [61, 85] width 32 height 14
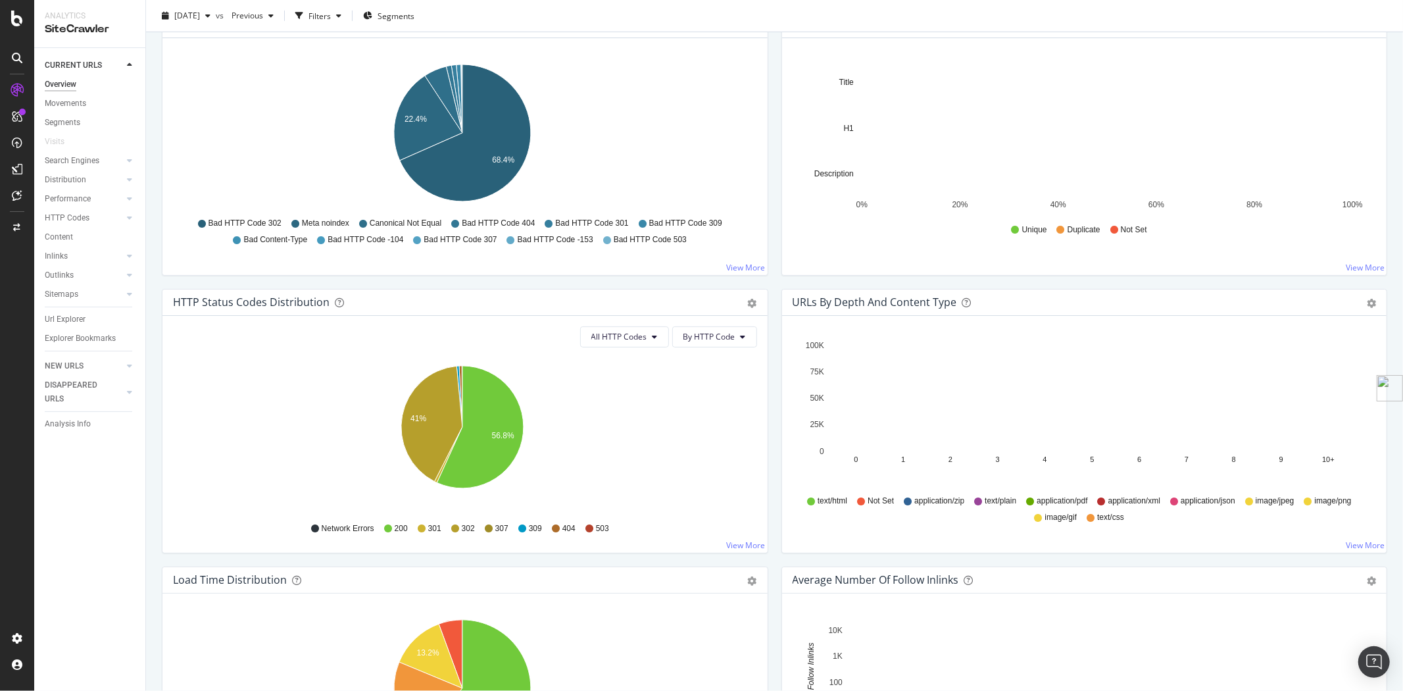
scroll to position [511, 0]
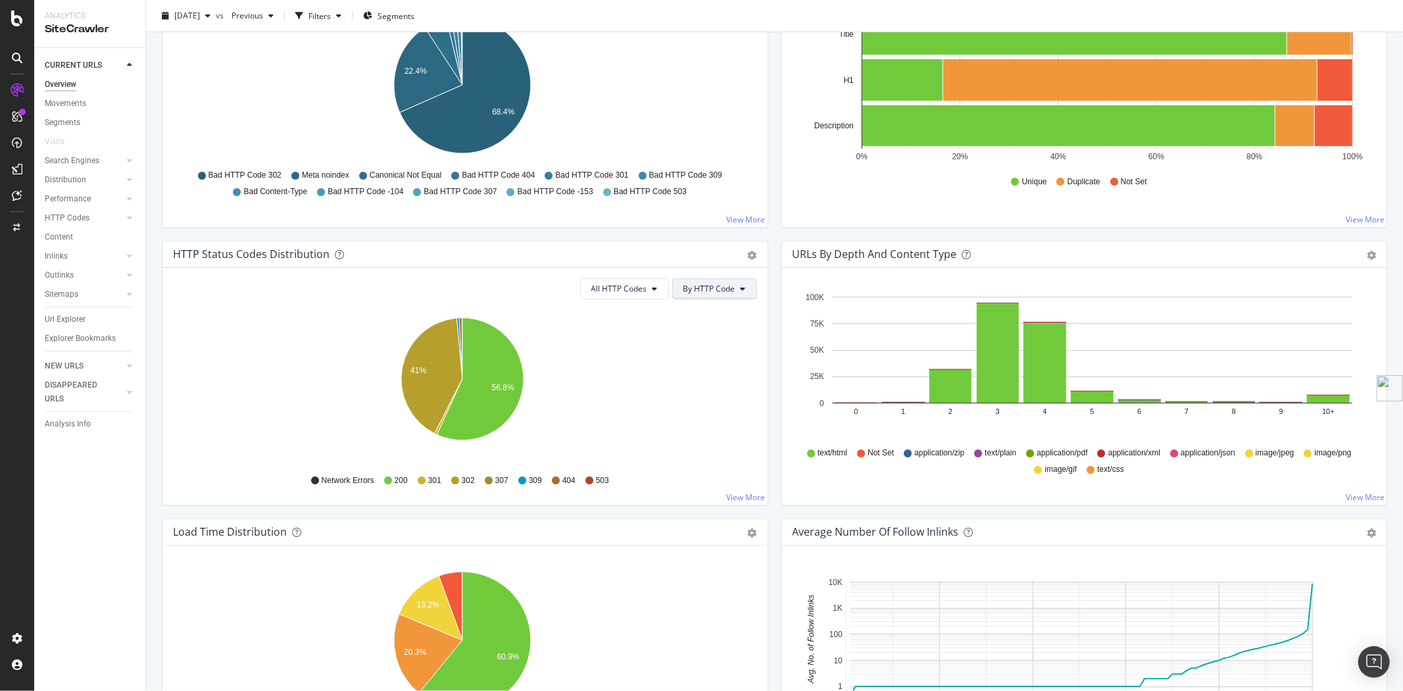
click at [718, 292] on span "By HTTP Code" at bounding box center [709, 288] width 52 height 11
click at [714, 320] on div "By Family" at bounding box center [704, 313] width 73 height 19
click at [748, 255] on icon "gear" at bounding box center [752, 255] width 9 height 9
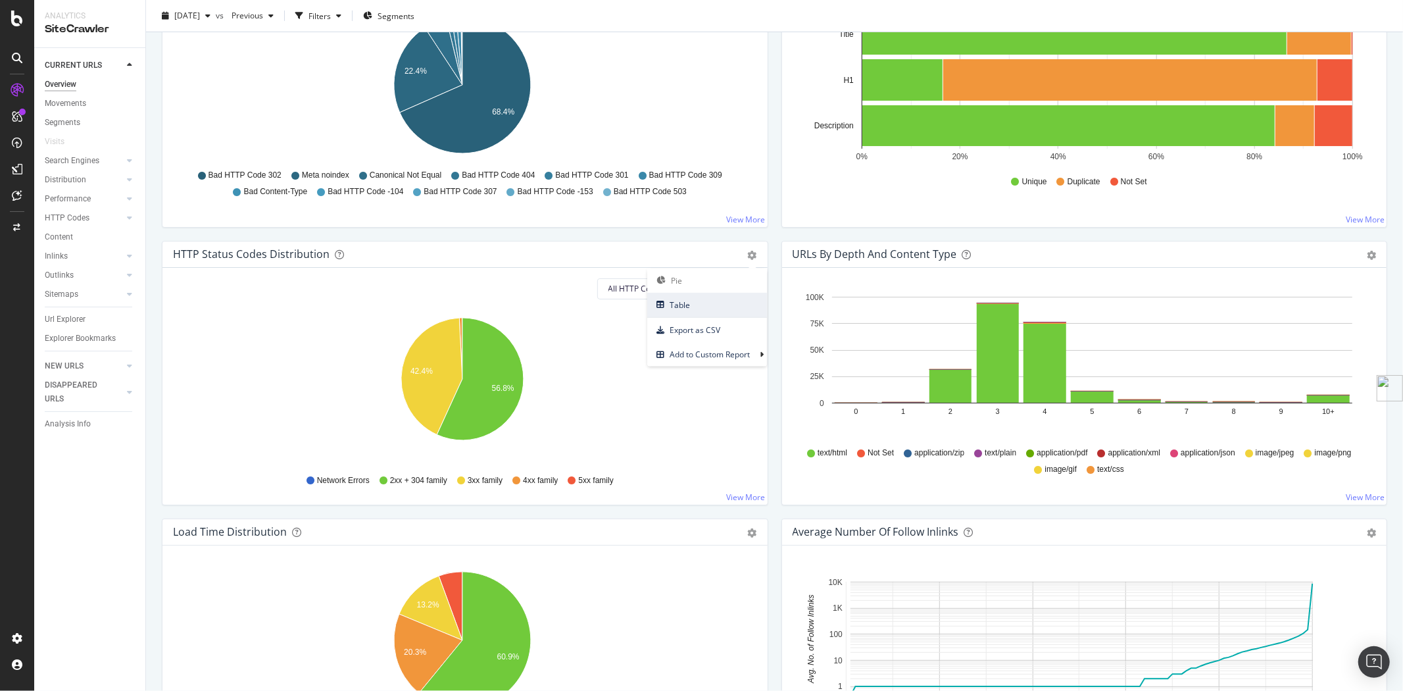
click at [697, 310] on span "Table" at bounding box center [707, 305] width 120 height 18
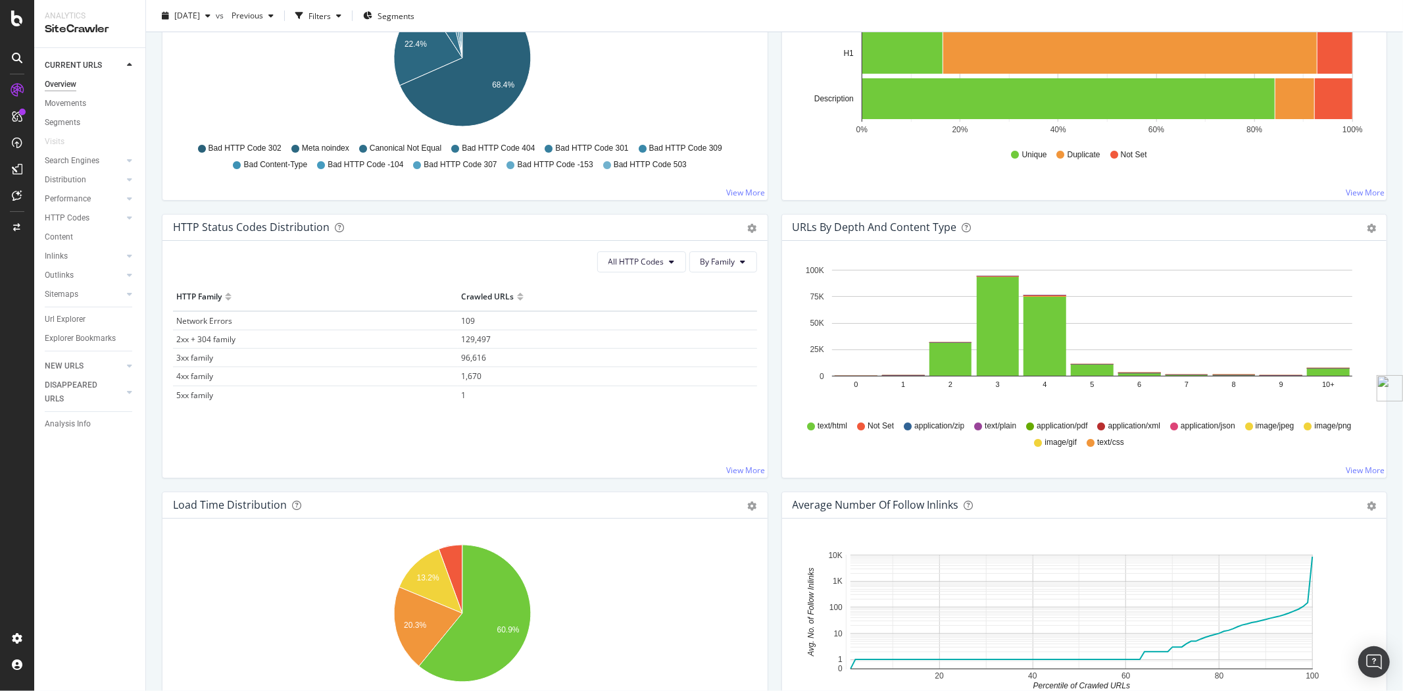
scroll to position [584, 0]
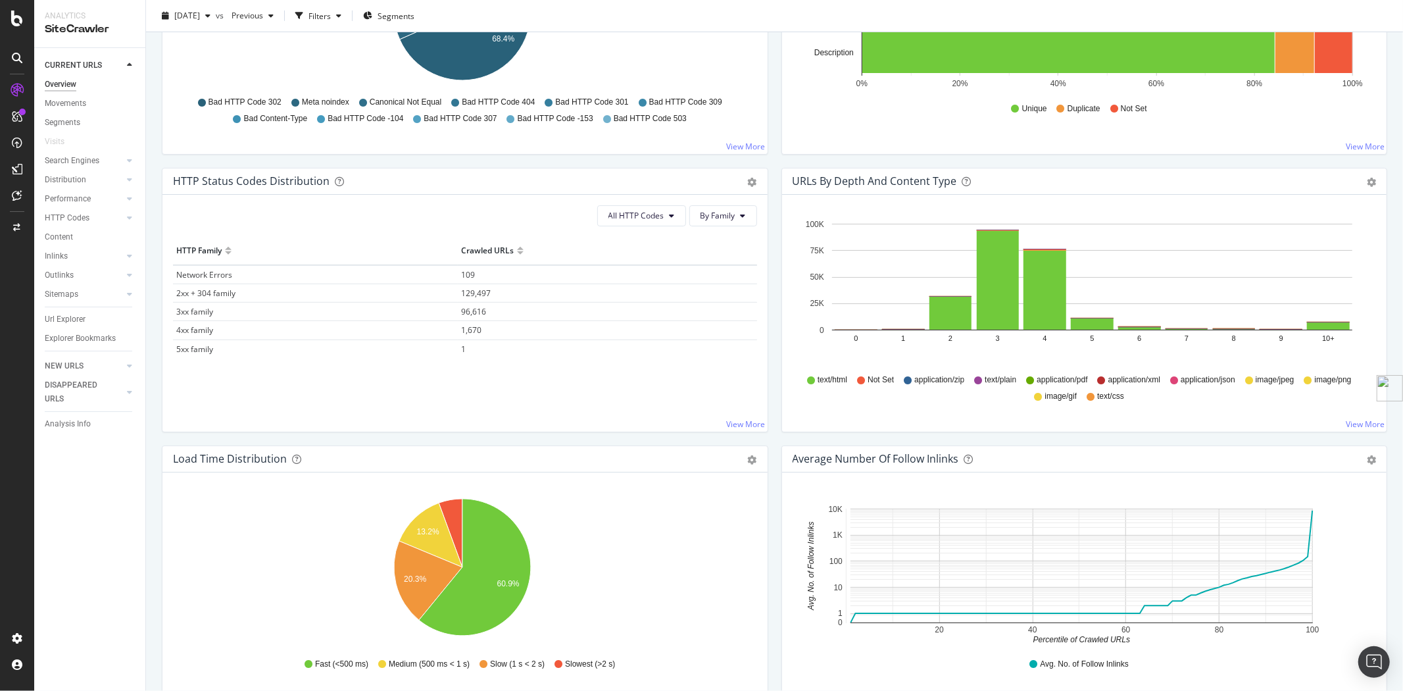
click at [463, 270] on span "109" at bounding box center [468, 274] width 14 height 11
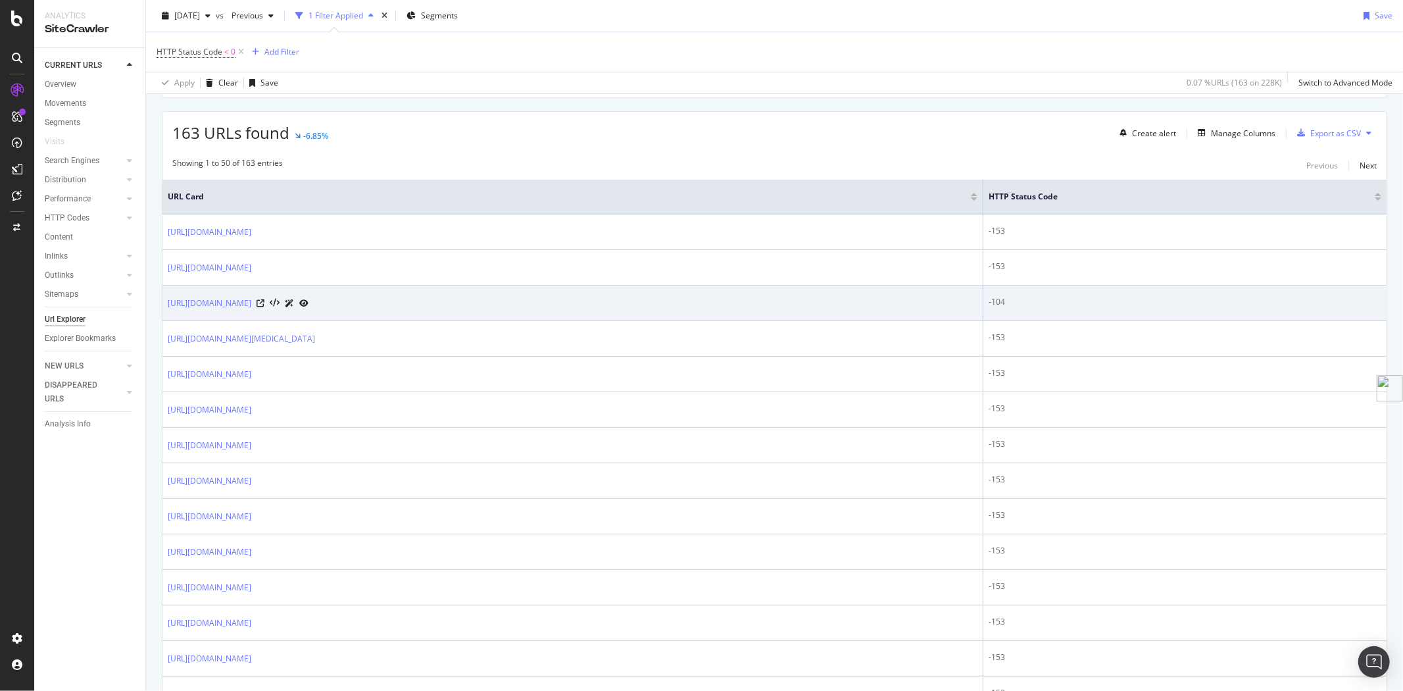
scroll to position [219, 0]
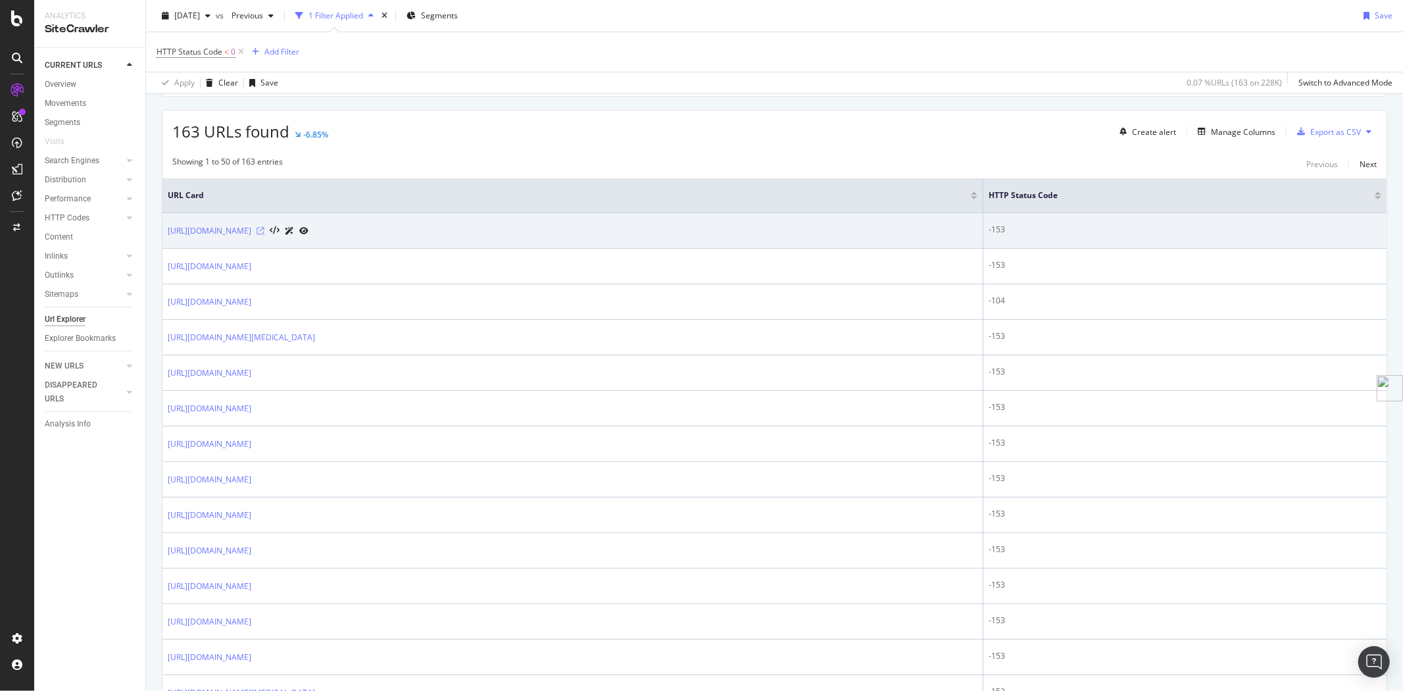
click at [264, 234] on icon at bounding box center [260, 231] width 8 height 8
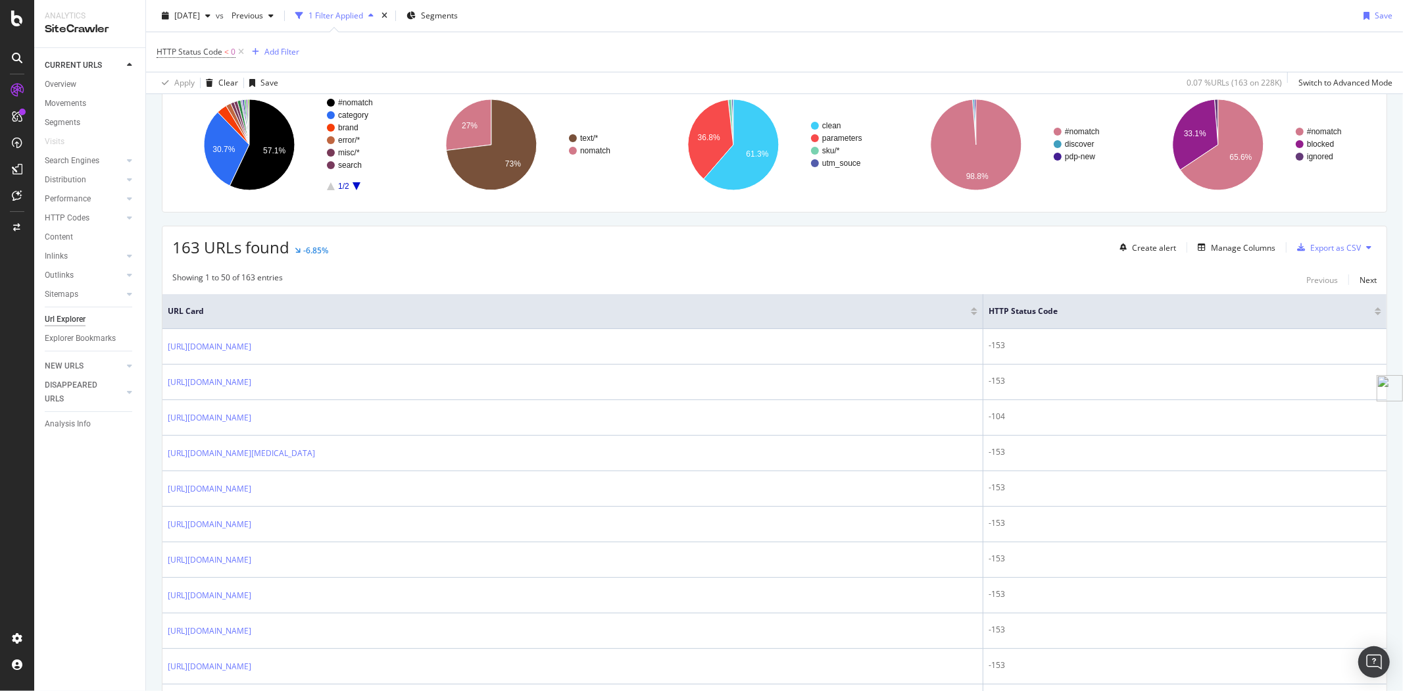
scroll to position [0, 0]
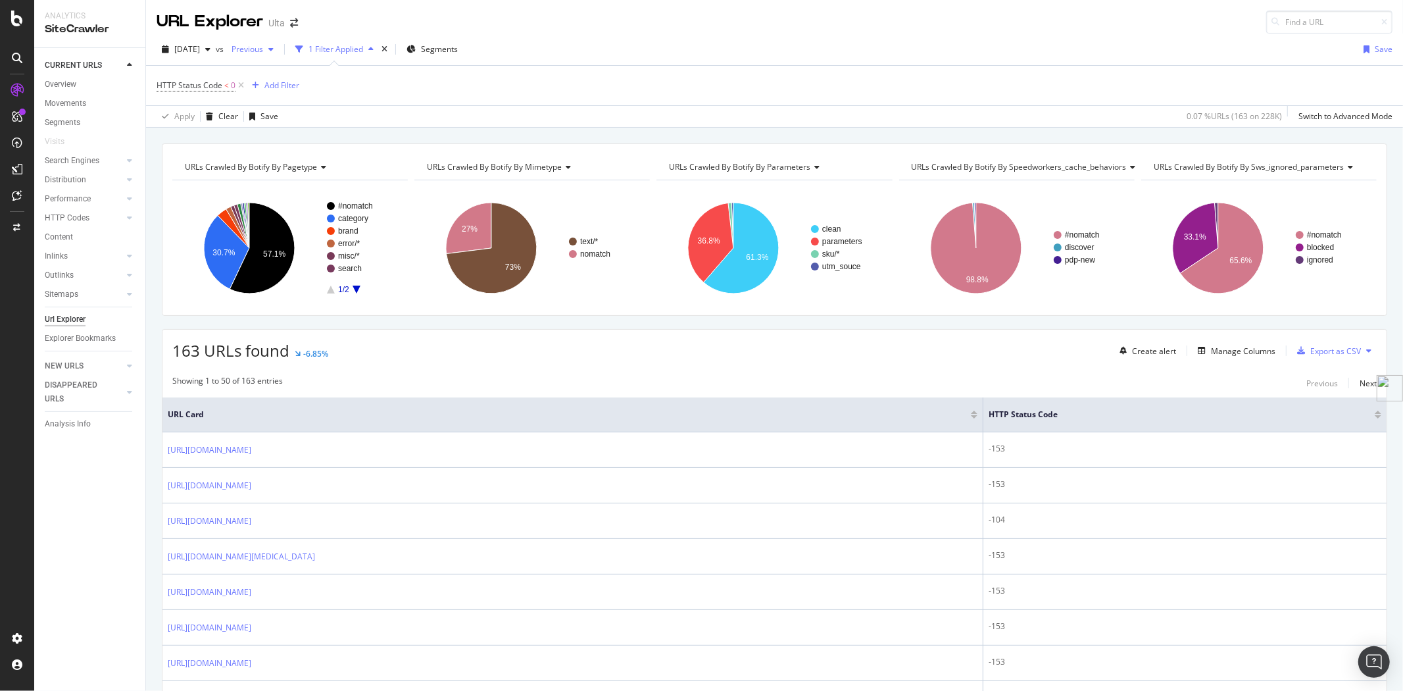
click at [263, 48] on span "Previous" at bounding box center [244, 48] width 37 height 11
click at [294, 147] on div "[DATE]" at bounding box center [291, 145] width 70 height 12
click at [257, 53] on span "[DATE]" at bounding box center [241, 48] width 31 height 11
click at [338, 168] on div "250K URLs" at bounding box center [354, 170] width 39 height 12
click at [273, 54] on div "[DATE]" at bounding box center [249, 49] width 47 height 20
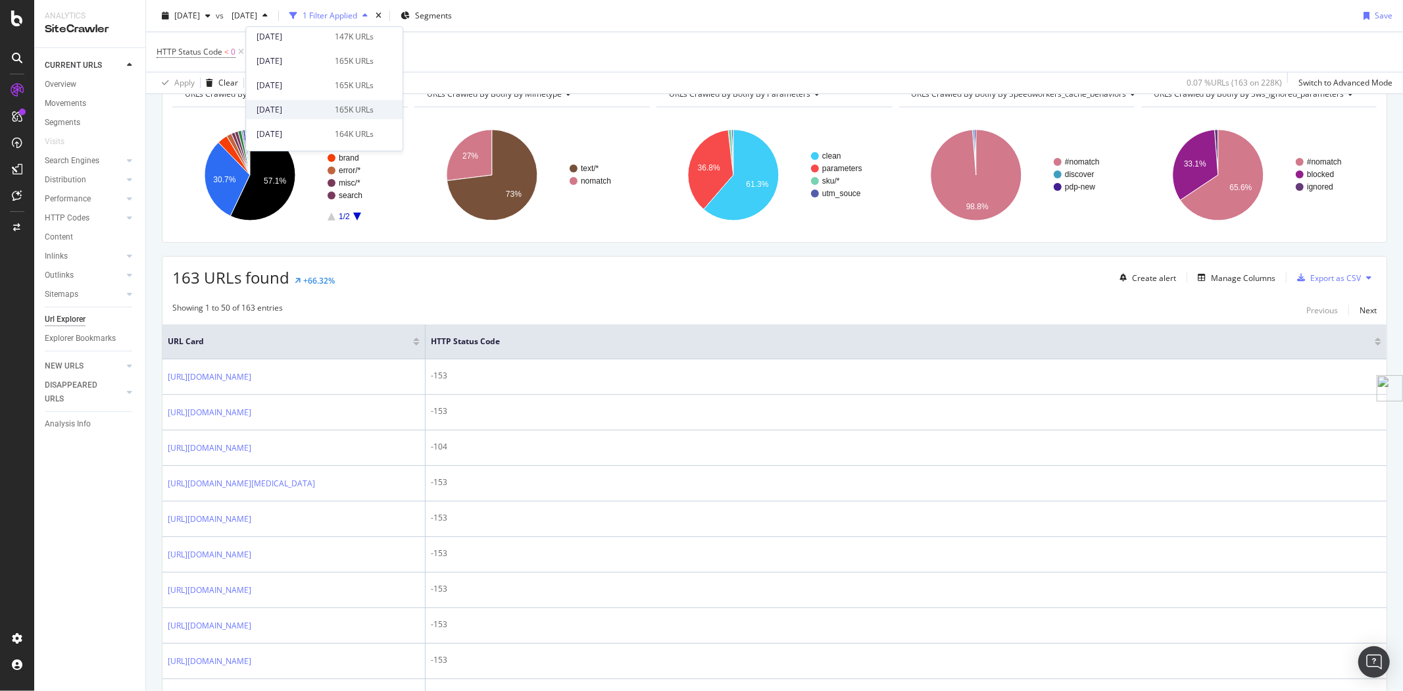
scroll to position [292, 0]
click at [347, 81] on div "165K URLs" at bounding box center [354, 84] width 39 height 12
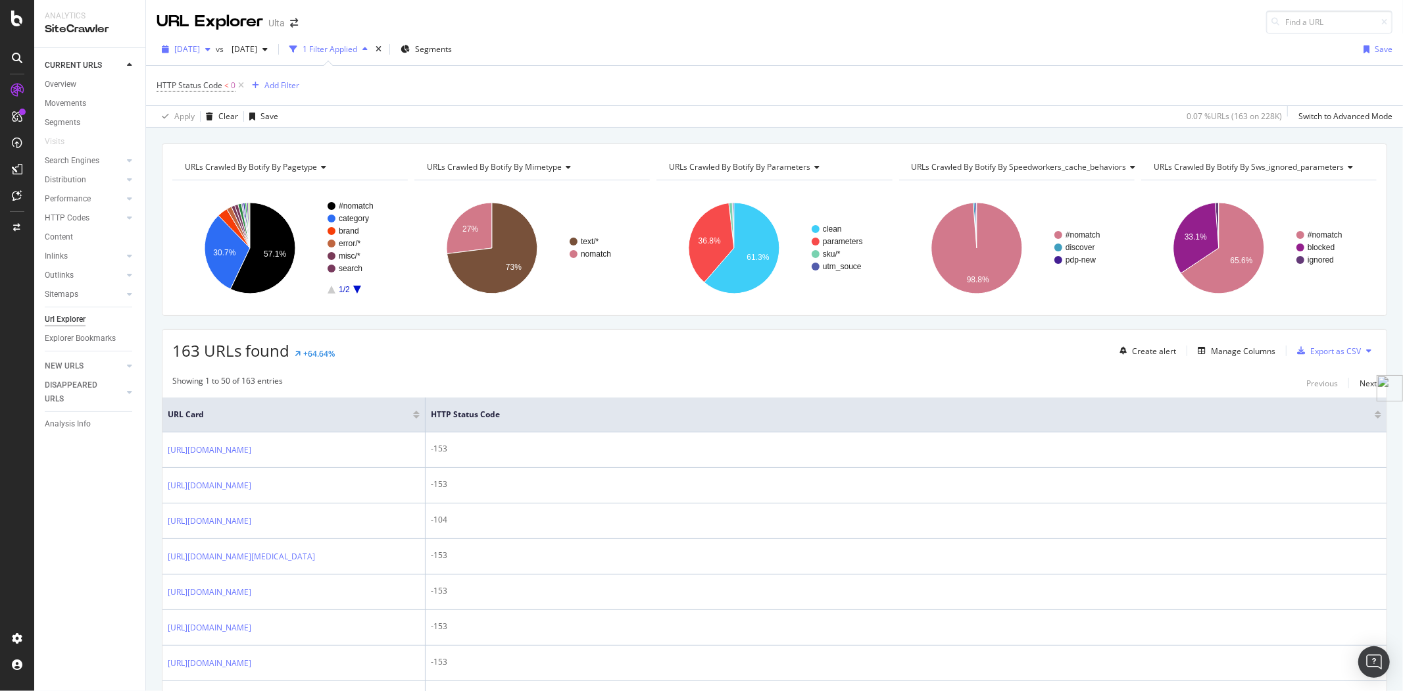
click at [200, 45] on span "[DATE]" at bounding box center [187, 48] width 26 height 11
click at [218, 128] on div "[DATE] 126K URLs" at bounding box center [243, 120] width 157 height 19
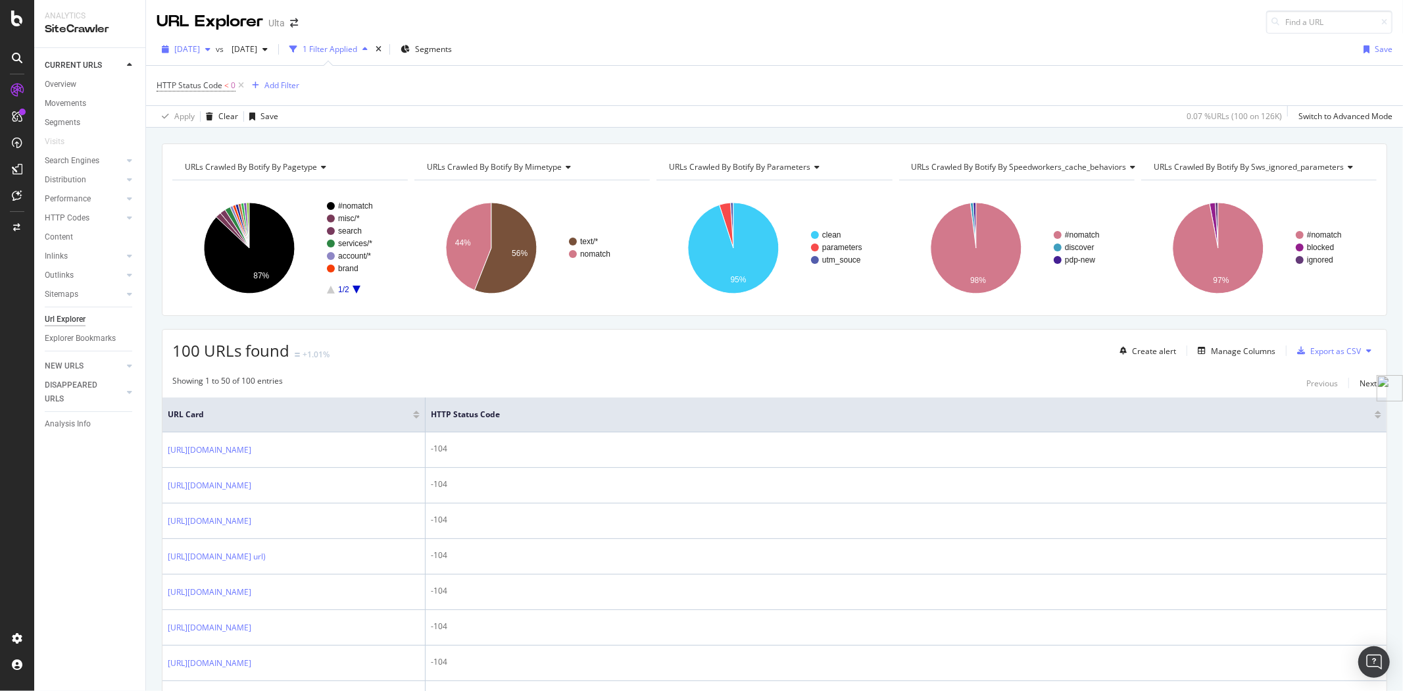
click at [200, 53] on span "[DATE]" at bounding box center [187, 48] width 26 height 11
click at [247, 94] on div "[DATE] 228K URLs" at bounding box center [234, 97] width 117 height 12
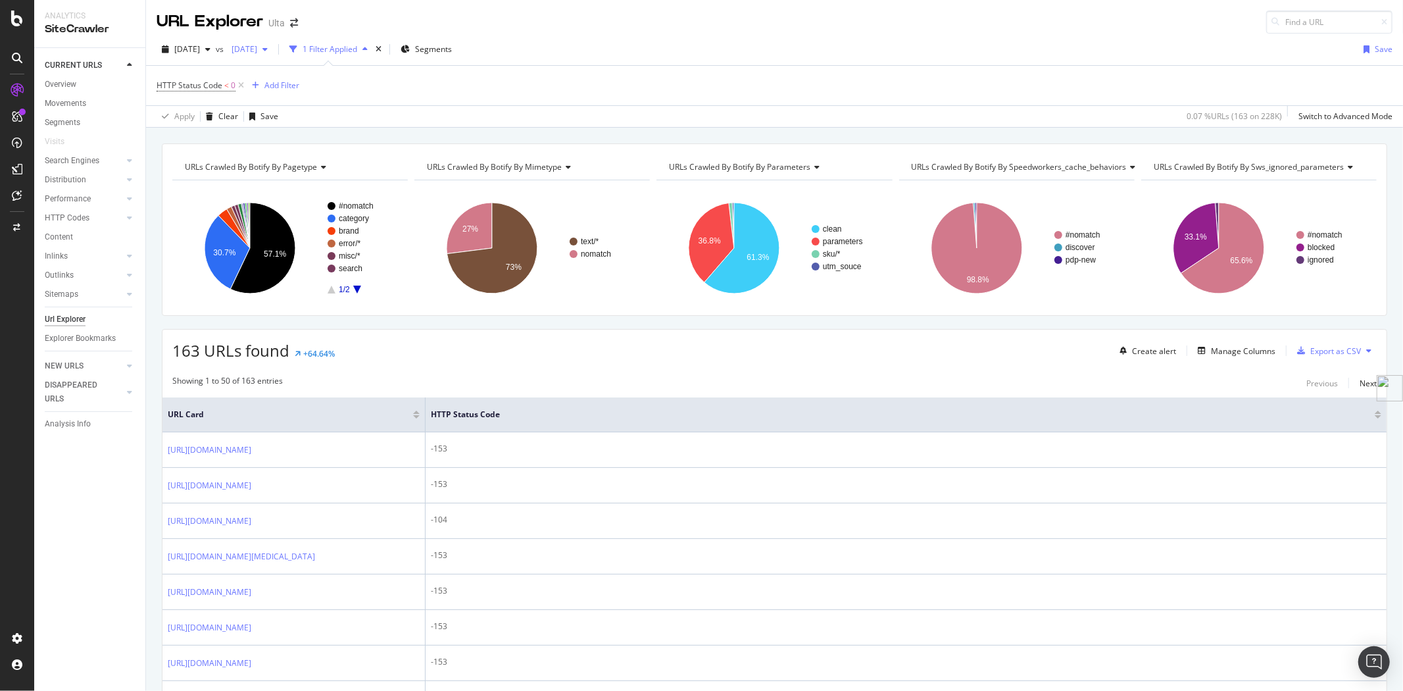
click at [273, 47] on div "button" at bounding box center [265, 49] width 16 height 8
click at [316, 137] on div "[DATE] 131K URLs" at bounding box center [324, 144] width 157 height 19
click at [257, 51] on span "[DATE]" at bounding box center [241, 48] width 31 height 11
click at [311, 121] on div "[DATE]" at bounding box center [291, 121] width 70 height 12
click at [67, 82] on div "Overview" at bounding box center [61, 85] width 32 height 14
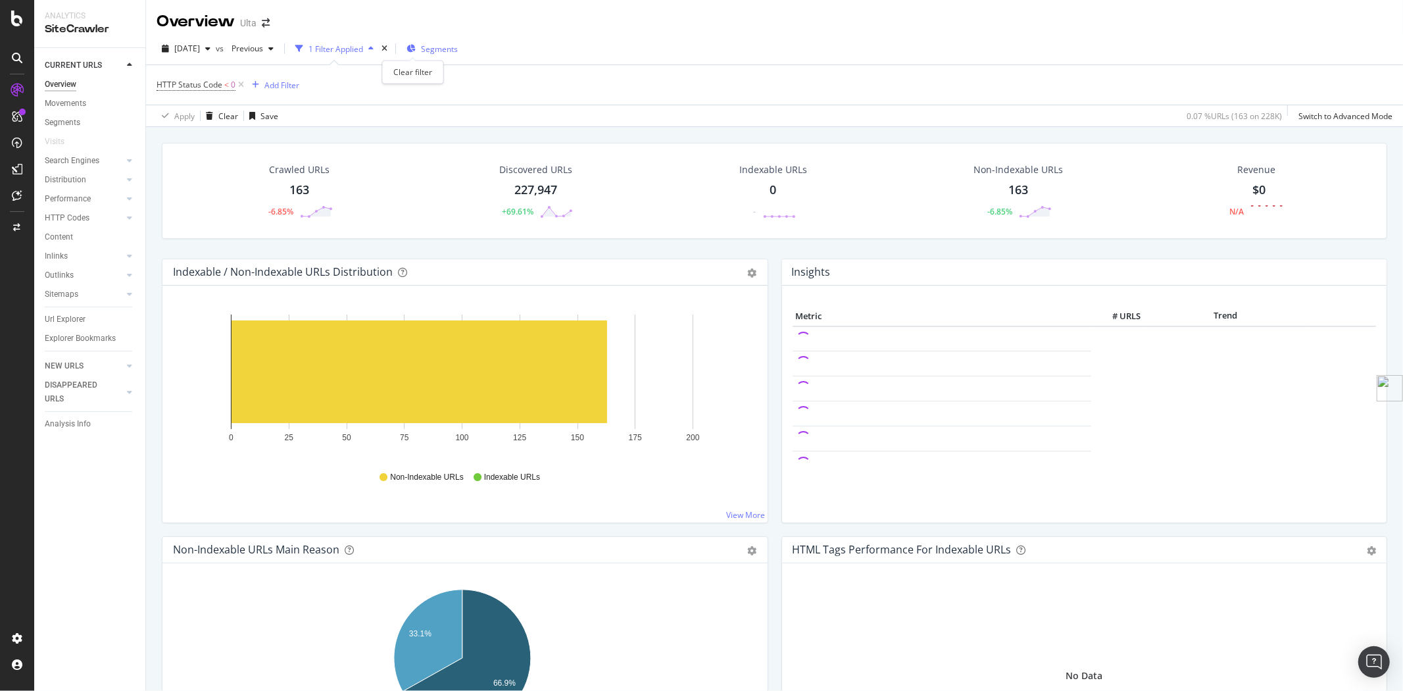
click at [387, 45] on icon "times" at bounding box center [384, 49] width 6 height 8
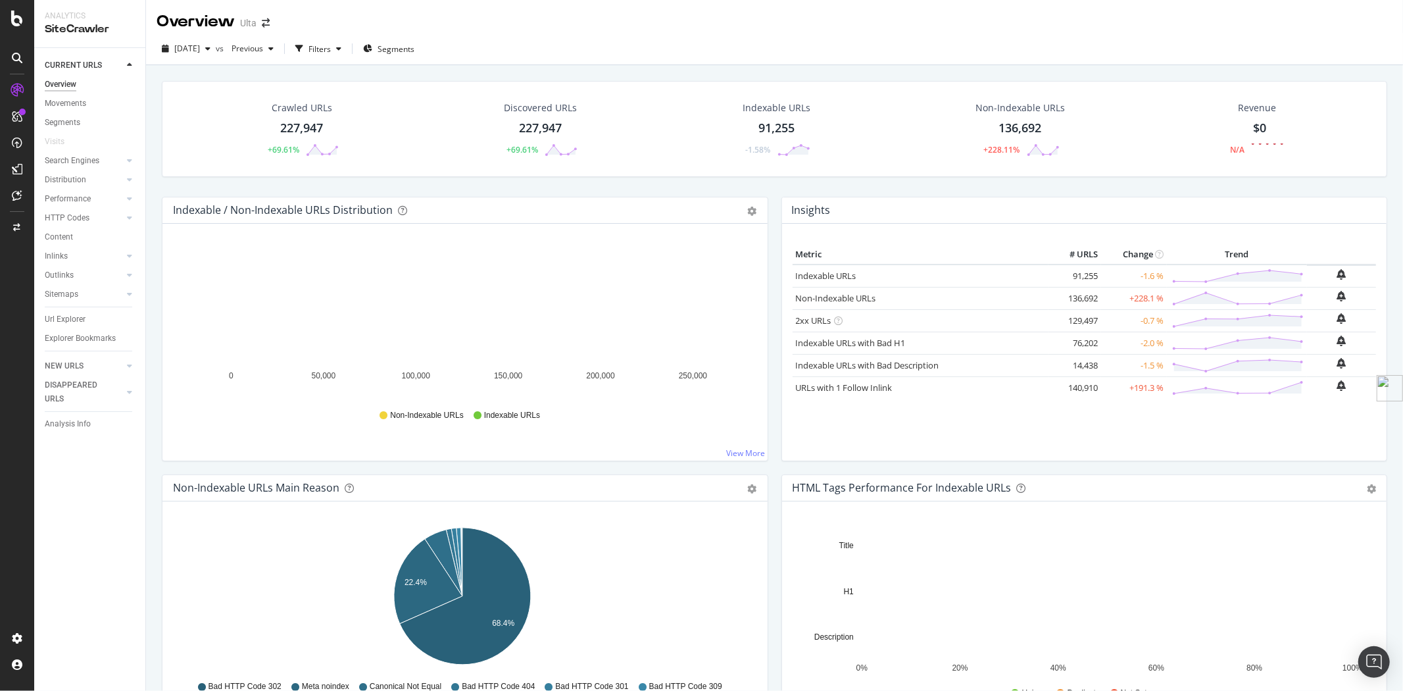
scroll to position [219, 0]
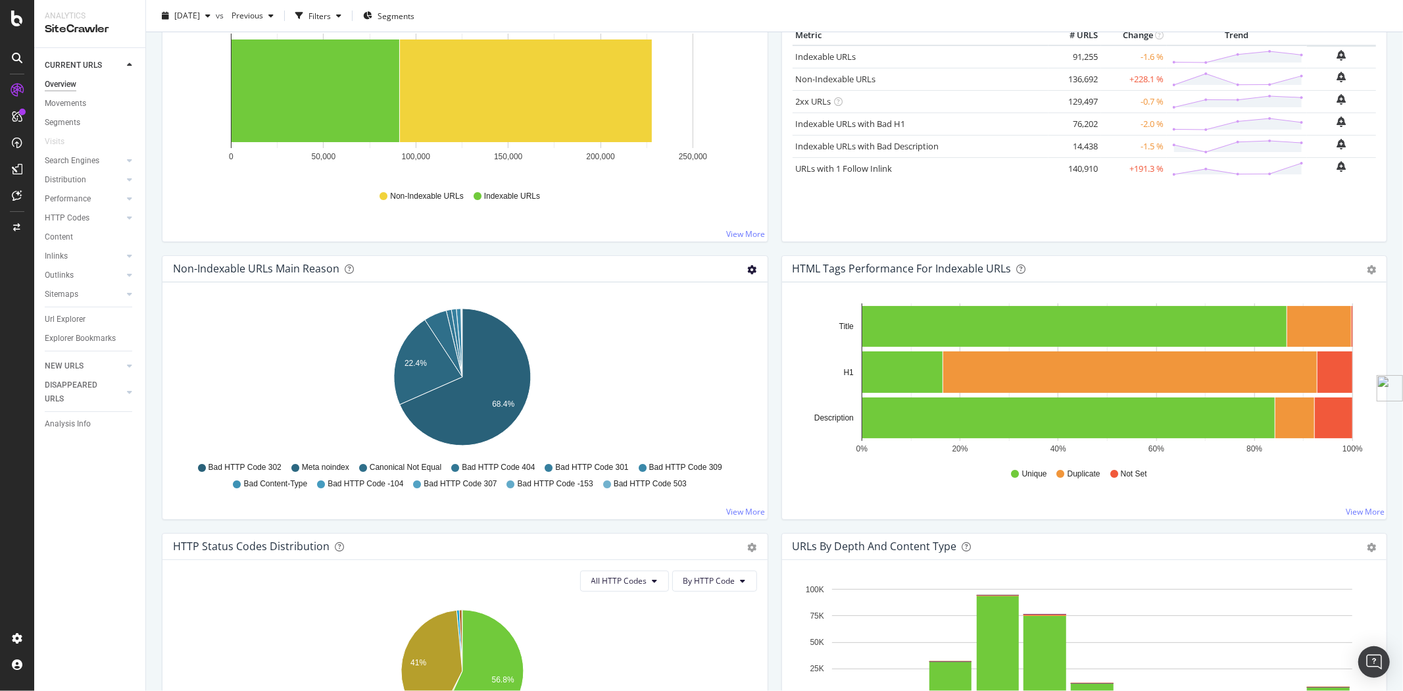
click at [750, 265] on icon "gear" at bounding box center [752, 269] width 9 height 9
click at [566, 324] on icon "22.4% 68.4%" at bounding box center [462, 379] width 578 height 153
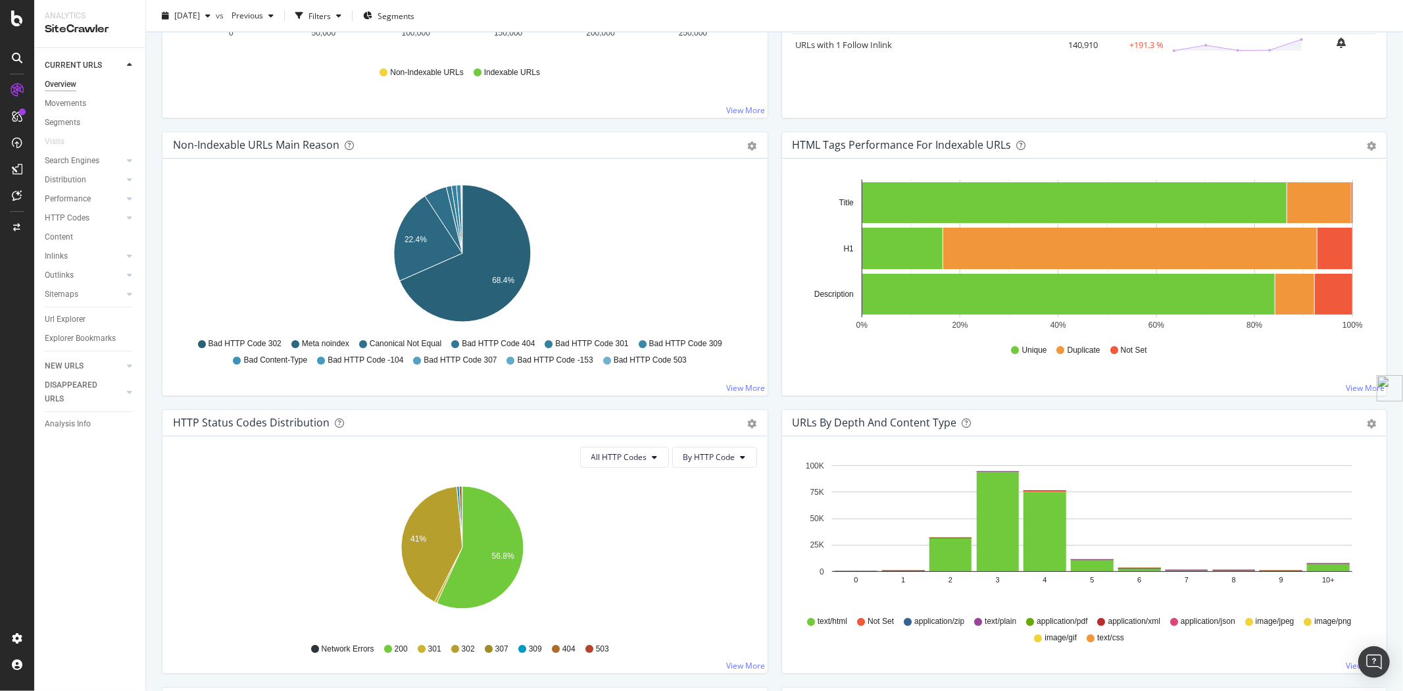
scroll to position [365, 0]
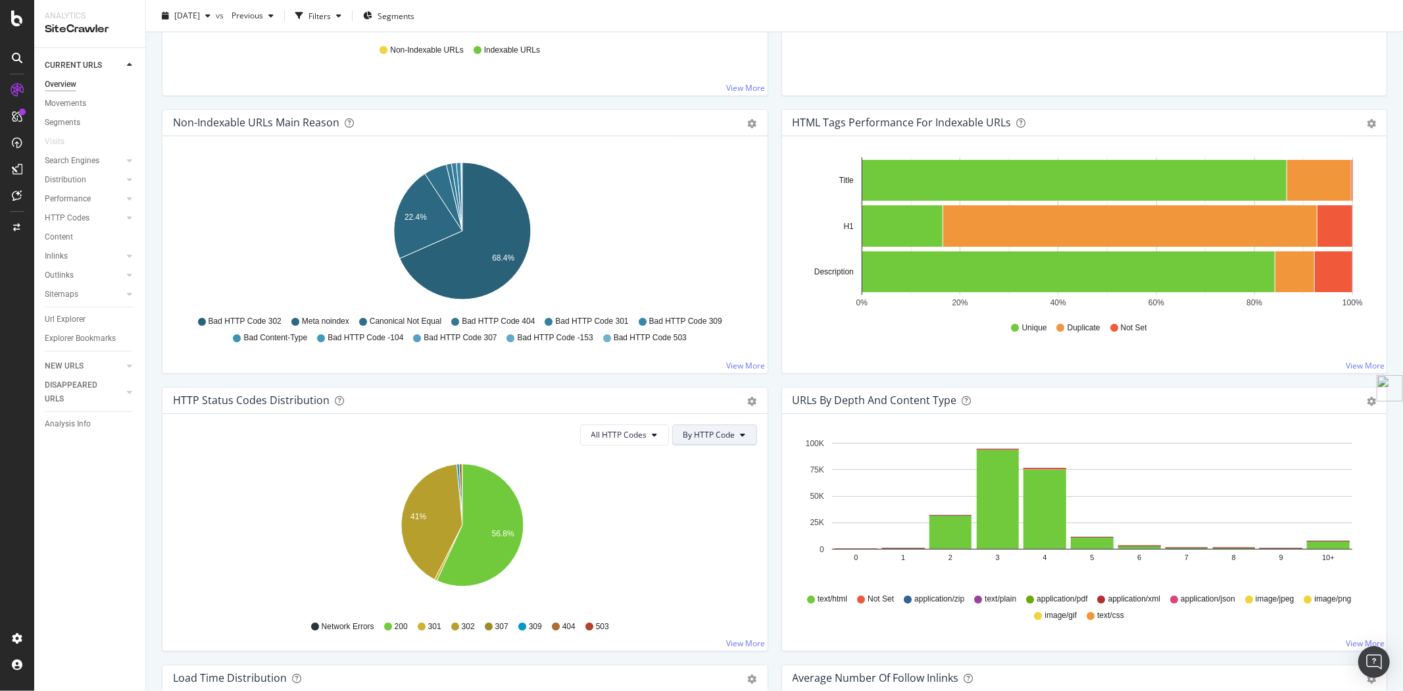
click at [696, 441] on button "By HTTP Code" at bounding box center [714, 434] width 85 height 21
click at [699, 465] on span "By Family" at bounding box center [704, 460] width 52 height 12
click at [748, 402] on icon "gear" at bounding box center [752, 401] width 9 height 9
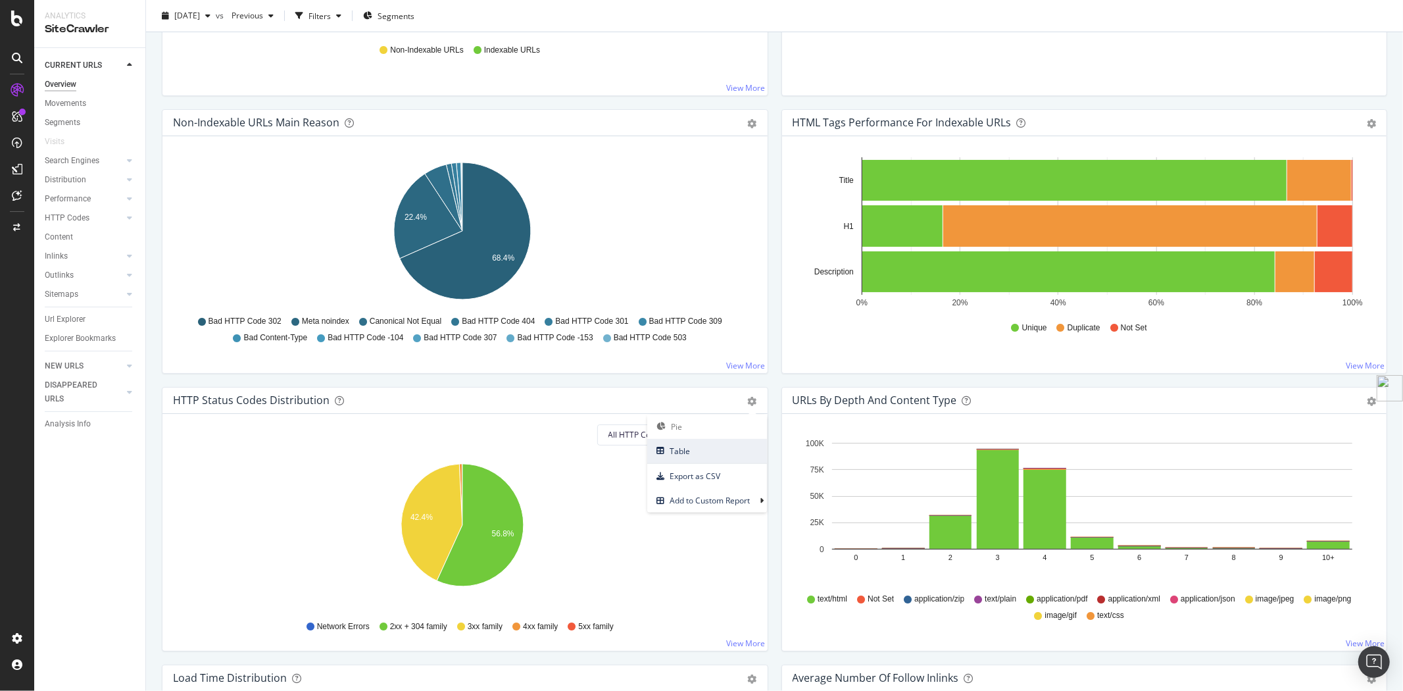
click at [682, 450] on span "Table" at bounding box center [707, 451] width 120 height 18
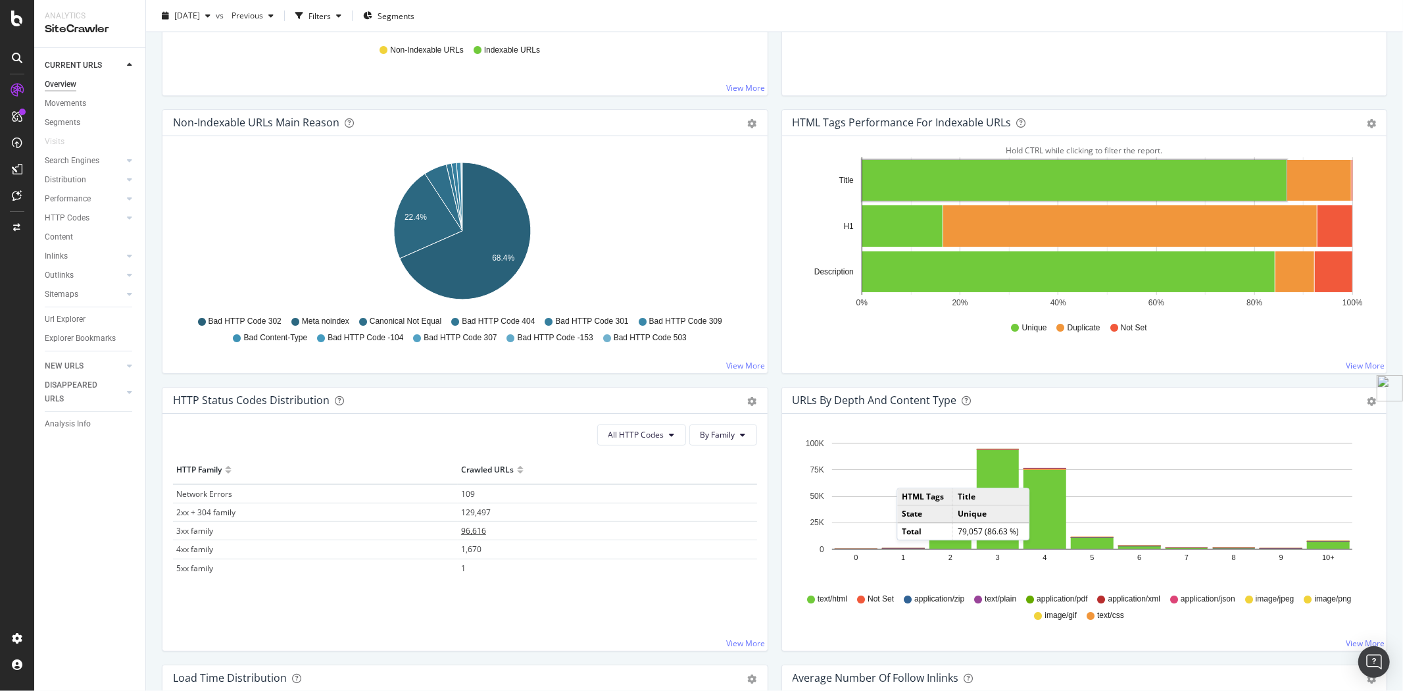
click at [481, 531] on span "96,616" at bounding box center [473, 530] width 25 height 11
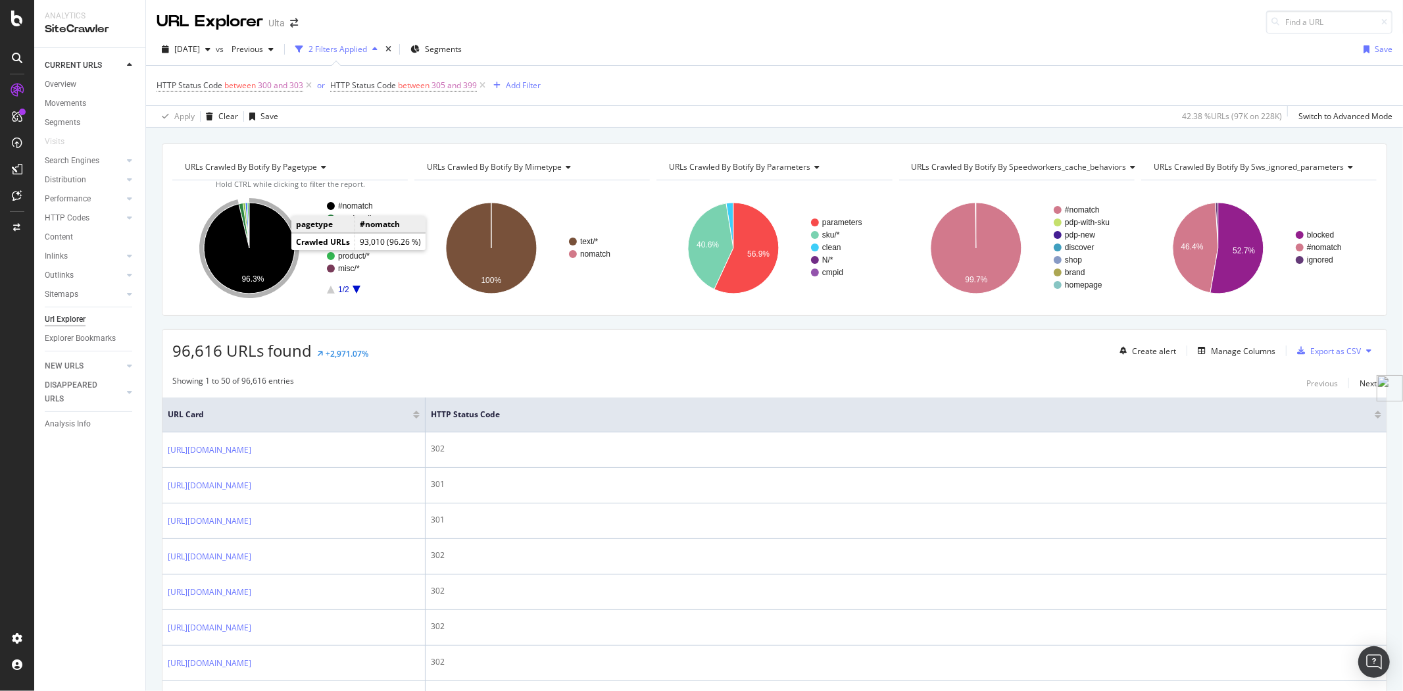
click at [258, 261] on icon "A chart." at bounding box center [249, 248] width 91 height 91
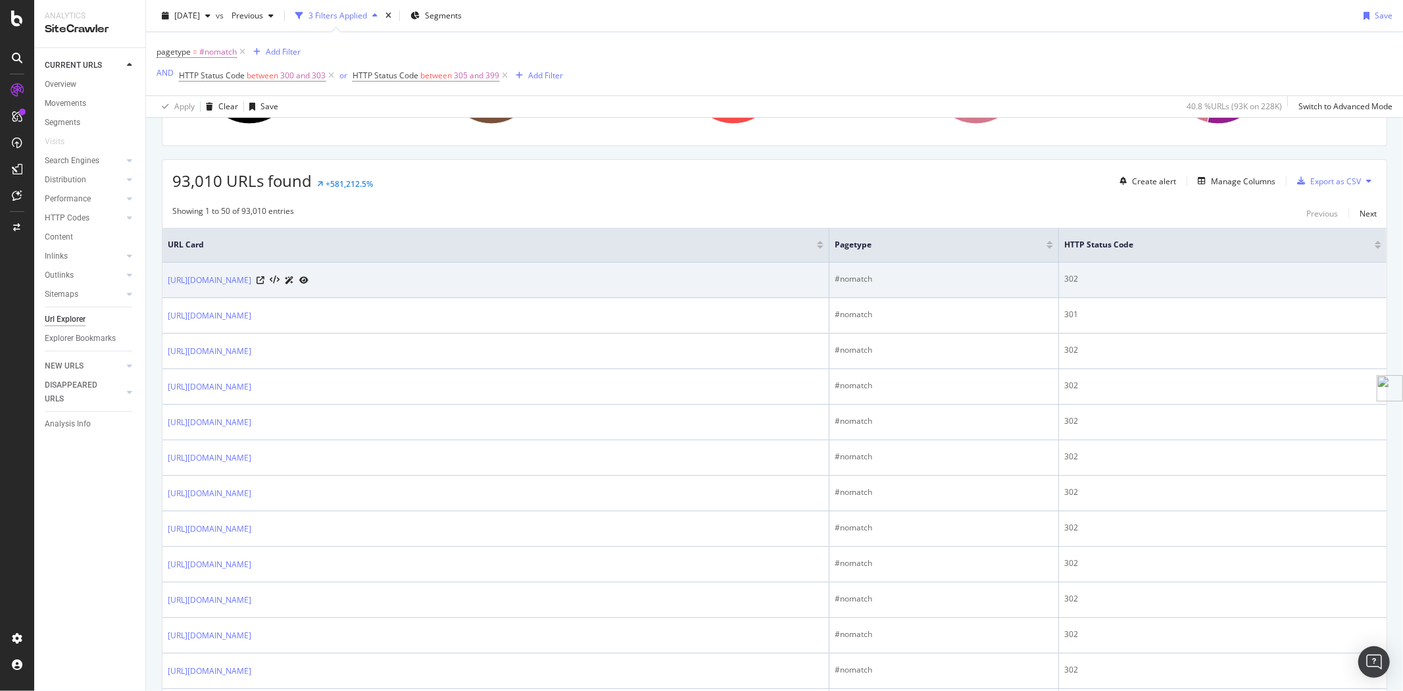
scroll to position [219, 0]
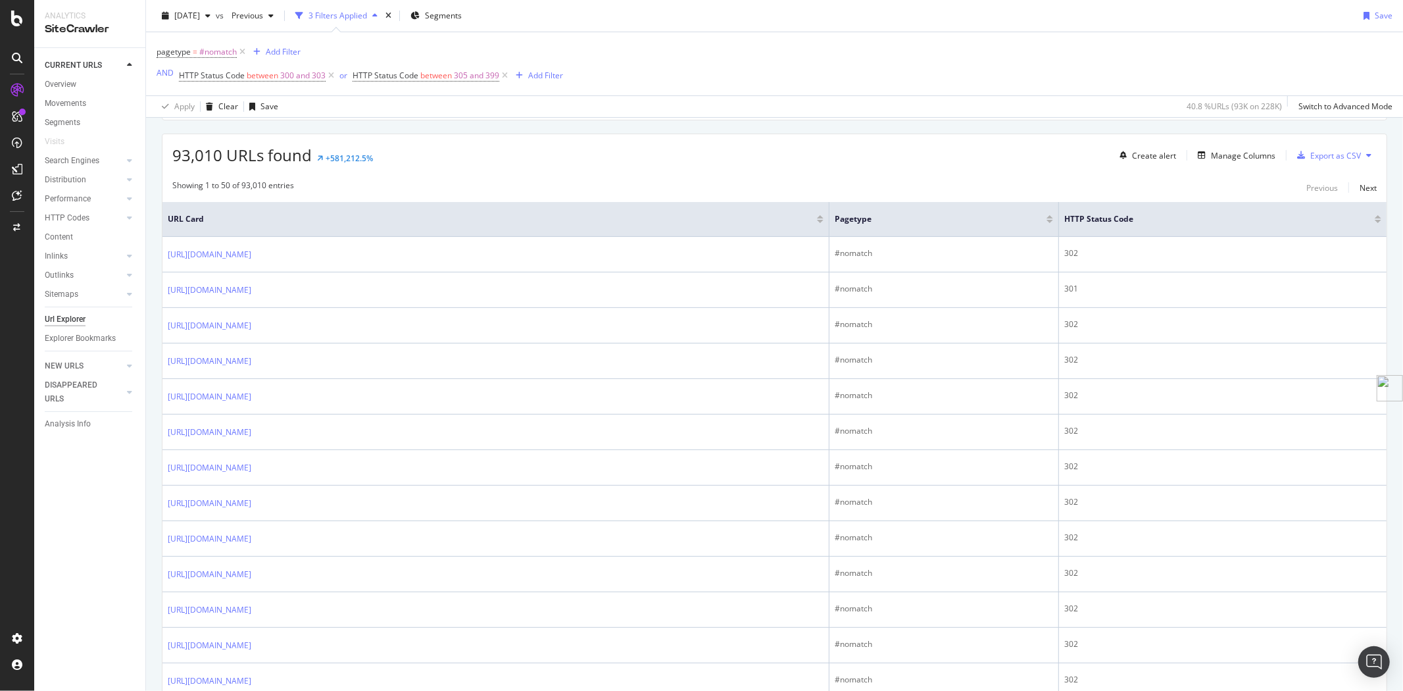
click at [1374, 218] on div at bounding box center [1377, 216] width 7 height 3
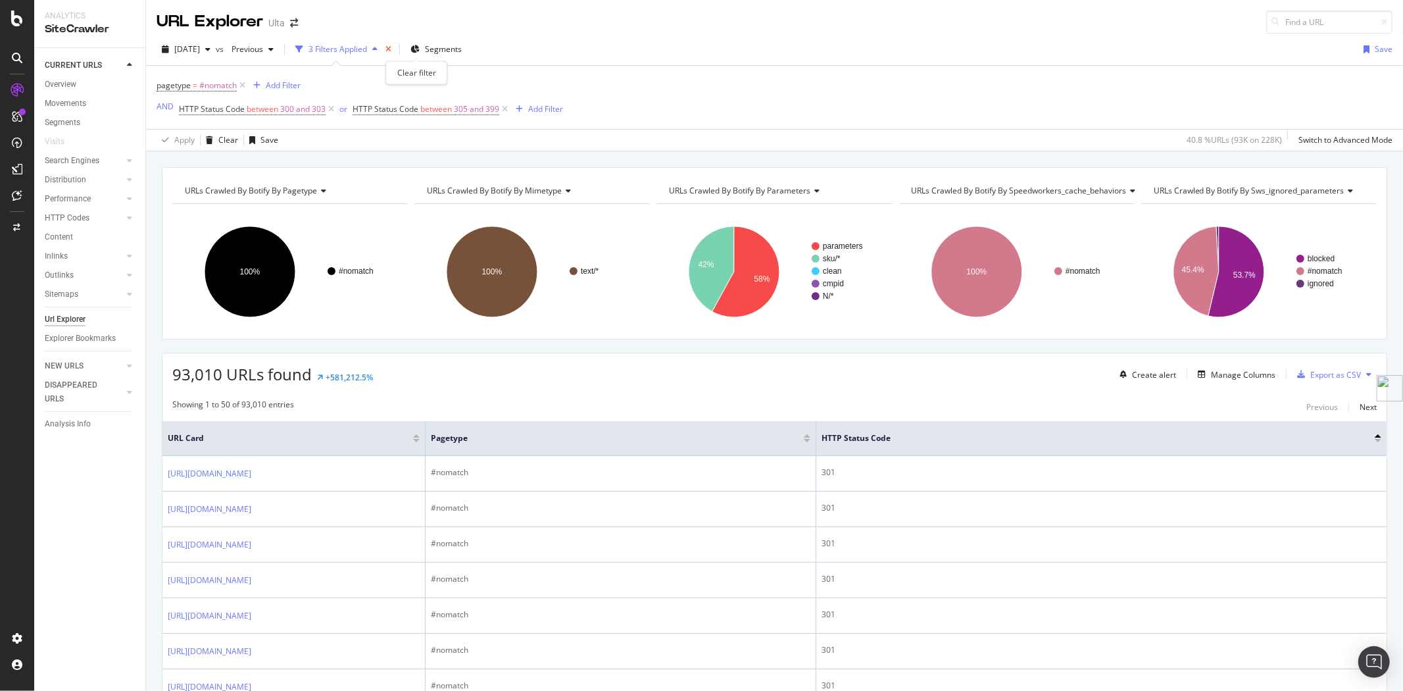
click at [391, 51] on icon "times" at bounding box center [388, 49] width 6 height 8
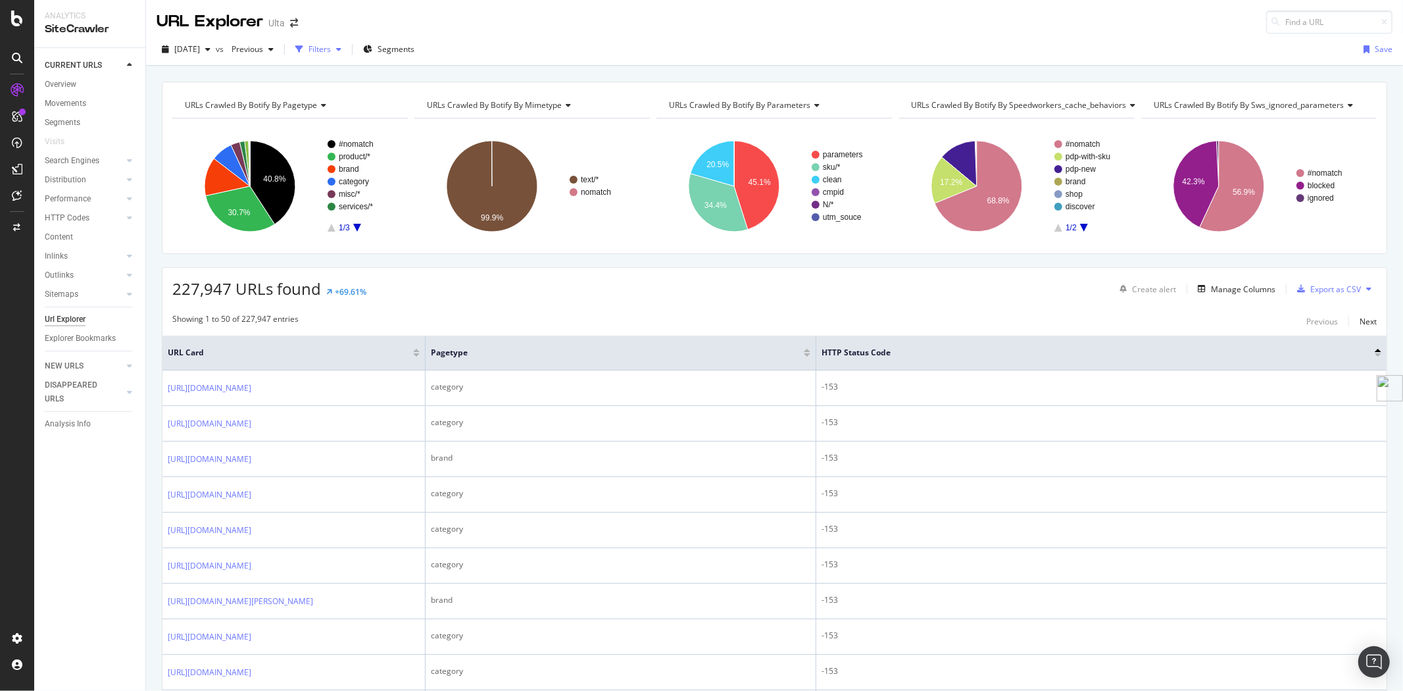
click at [347, 48] on div "button" at bounding box center [339, 49] width 16 height 8
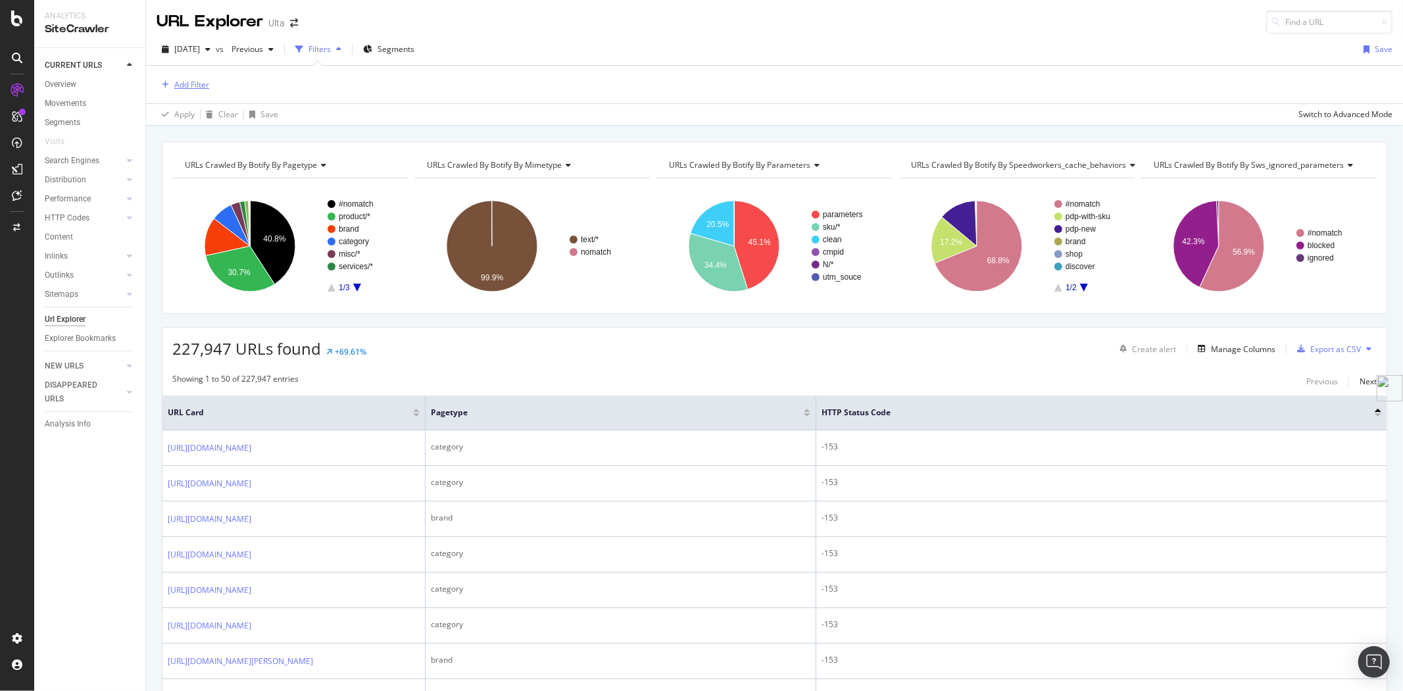
click at [197, 83] on div "Add Filter" at bounding box center [191, 84] width 35 height 11
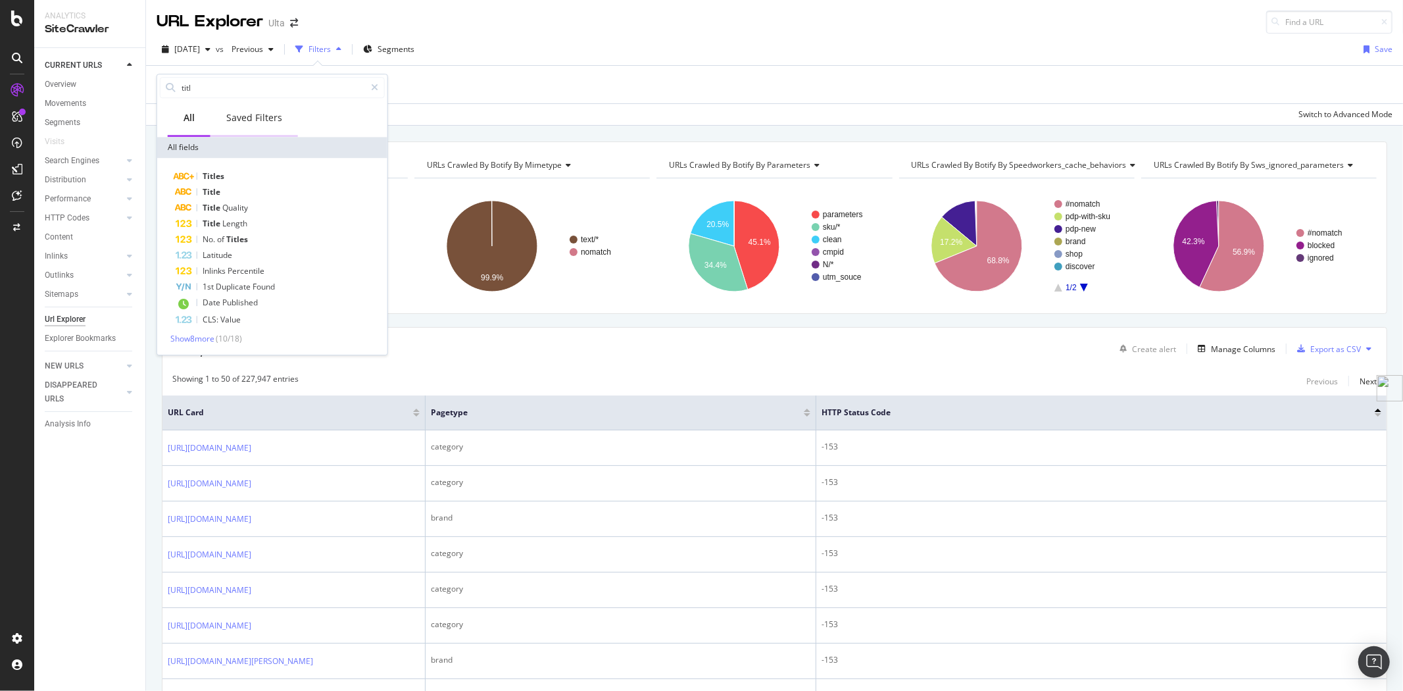
type input "titl"
click at [266, 115] on div "Saved Filters" at bounding box center [254, 117] width 56 height 13
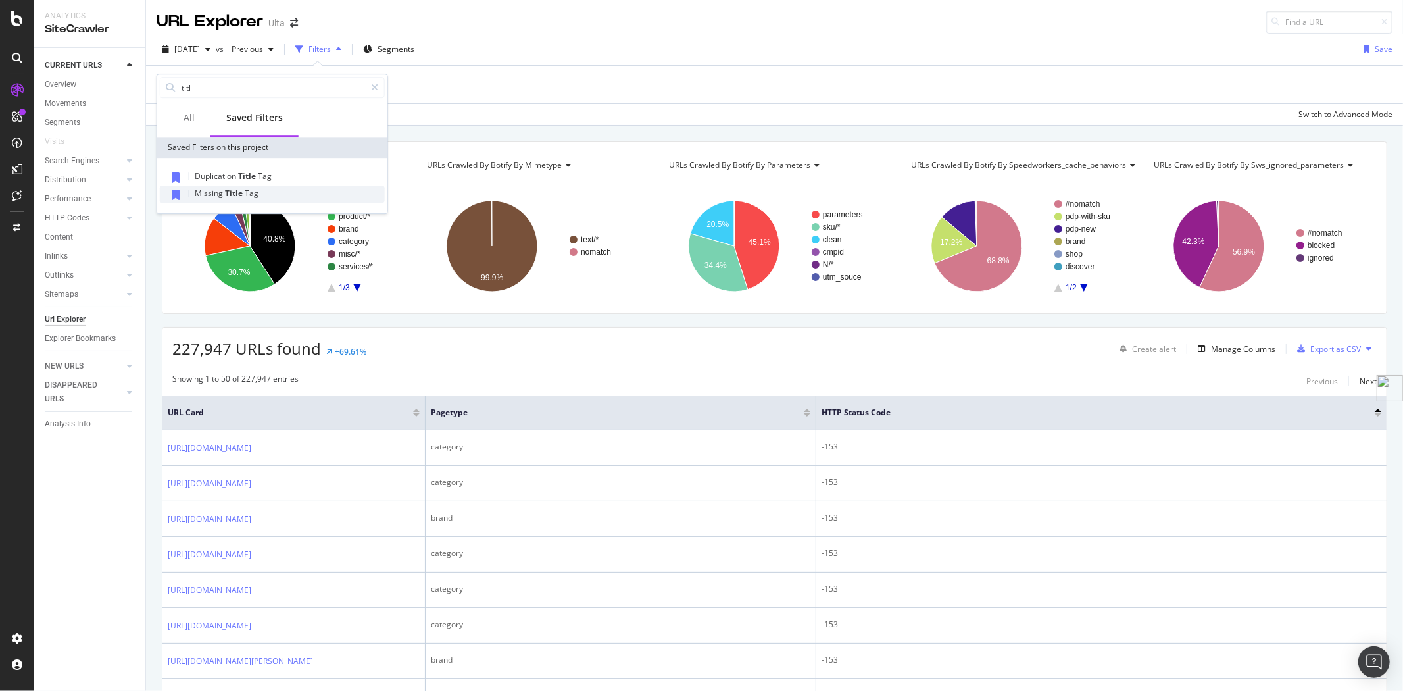
click at [239, 192] on span "Title" at bounding box center [235, 192] width 20 height 11
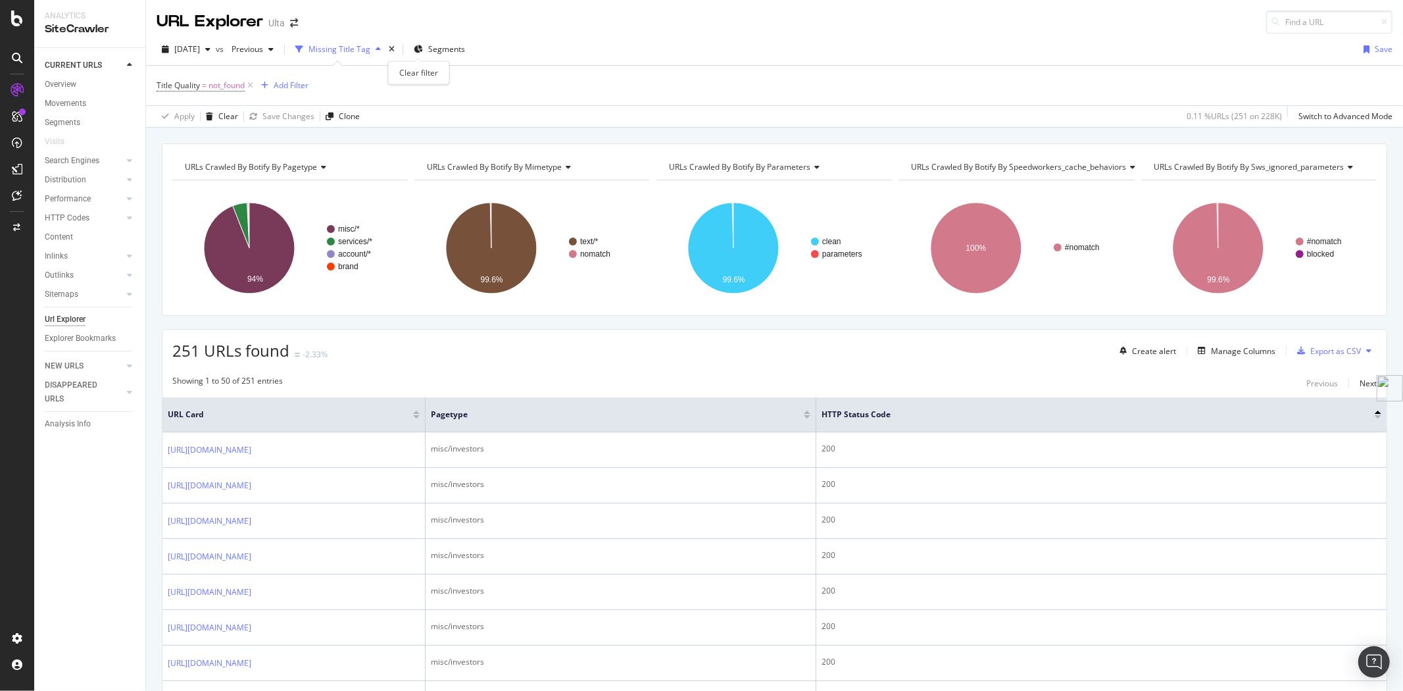
drag, startPoint x: 423, startPoint y: 44, endPoint x: 375, endPoint y: 51, distance: 48.5
click at [397, 44] on div "times" at bounding box center [391, 49] width 11 height 13
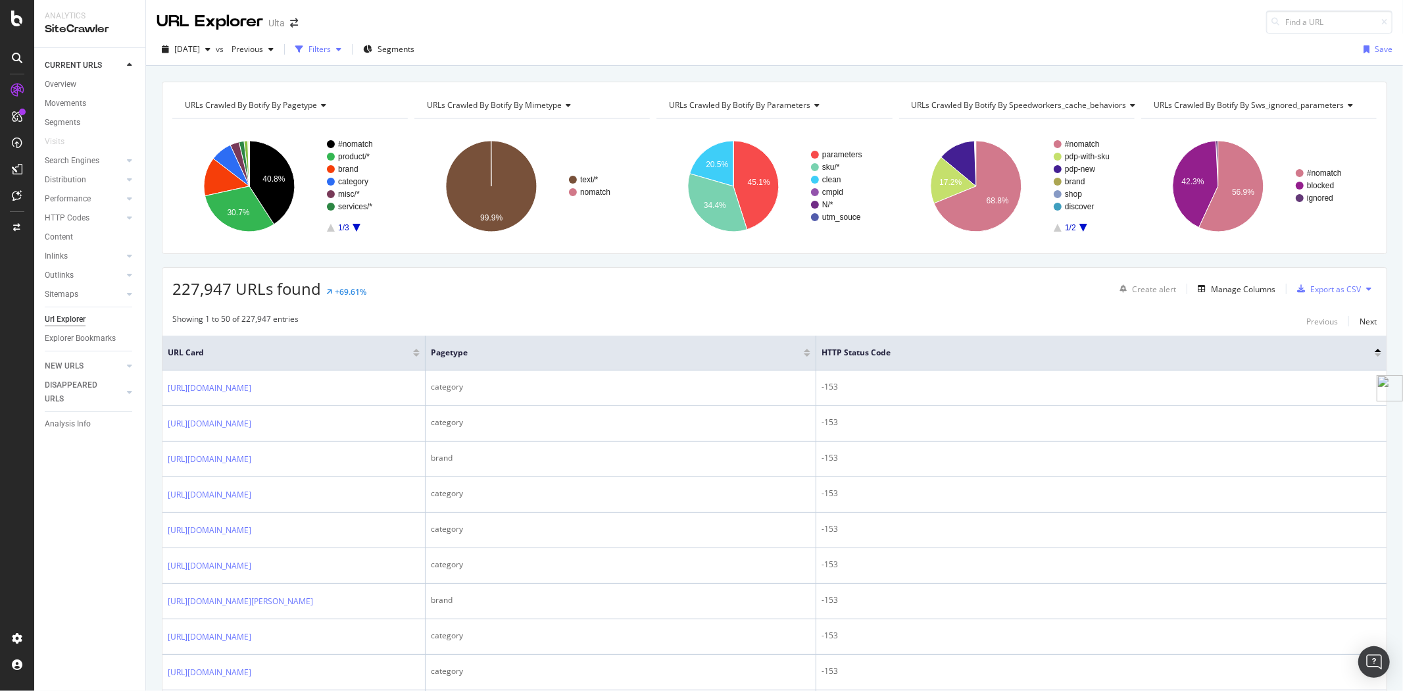
click at [347, 50] on div "button" at bounding box center [339, 49] width 16 height 8
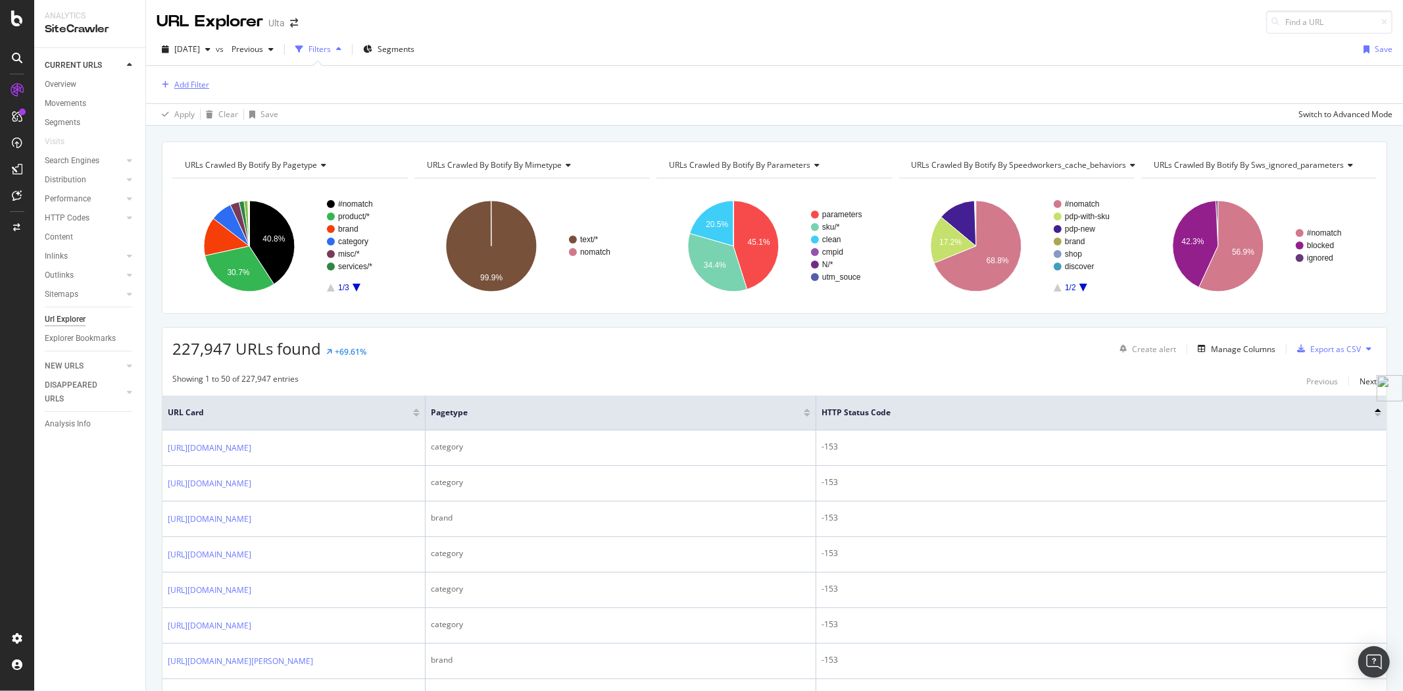
click at [199, 87] on div "Add Filter" at bounding box center [191, 84] width 35 height 11
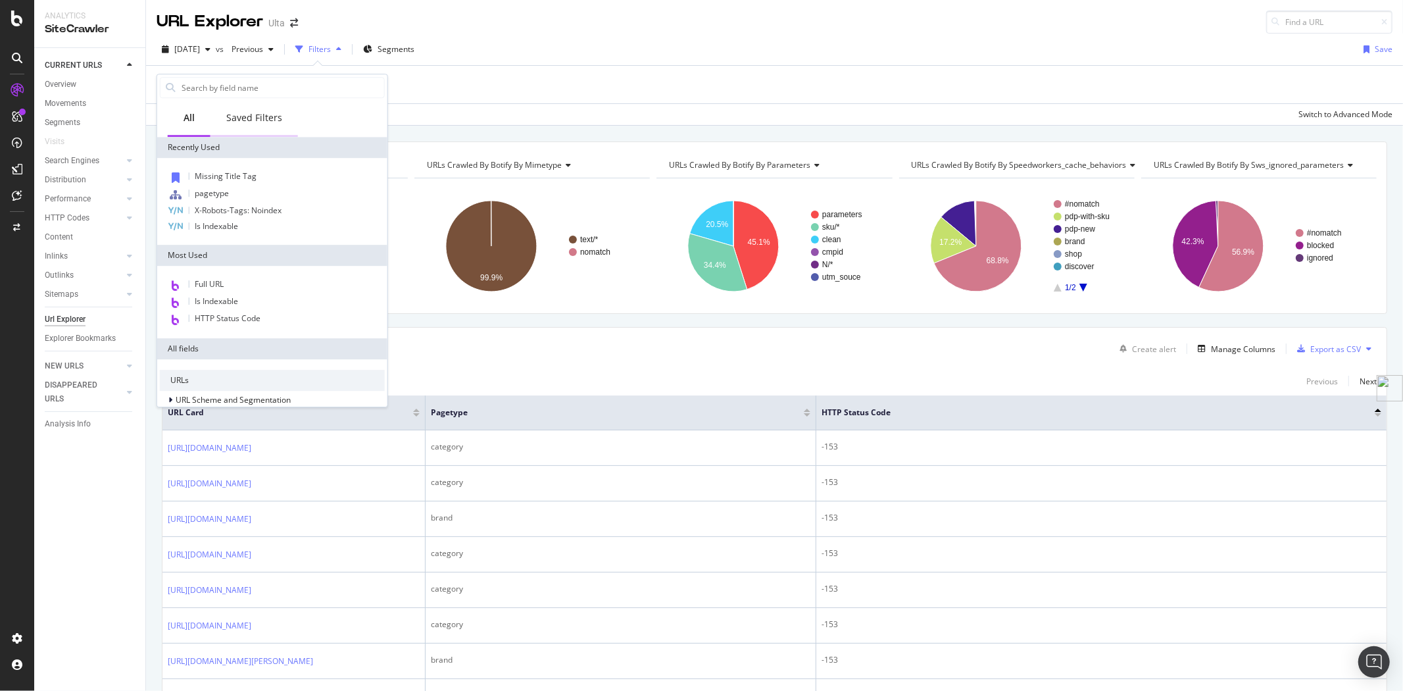
click at [249, 126] on div "Saved Filters" at bounding box center [253, 119] width 87 height 36
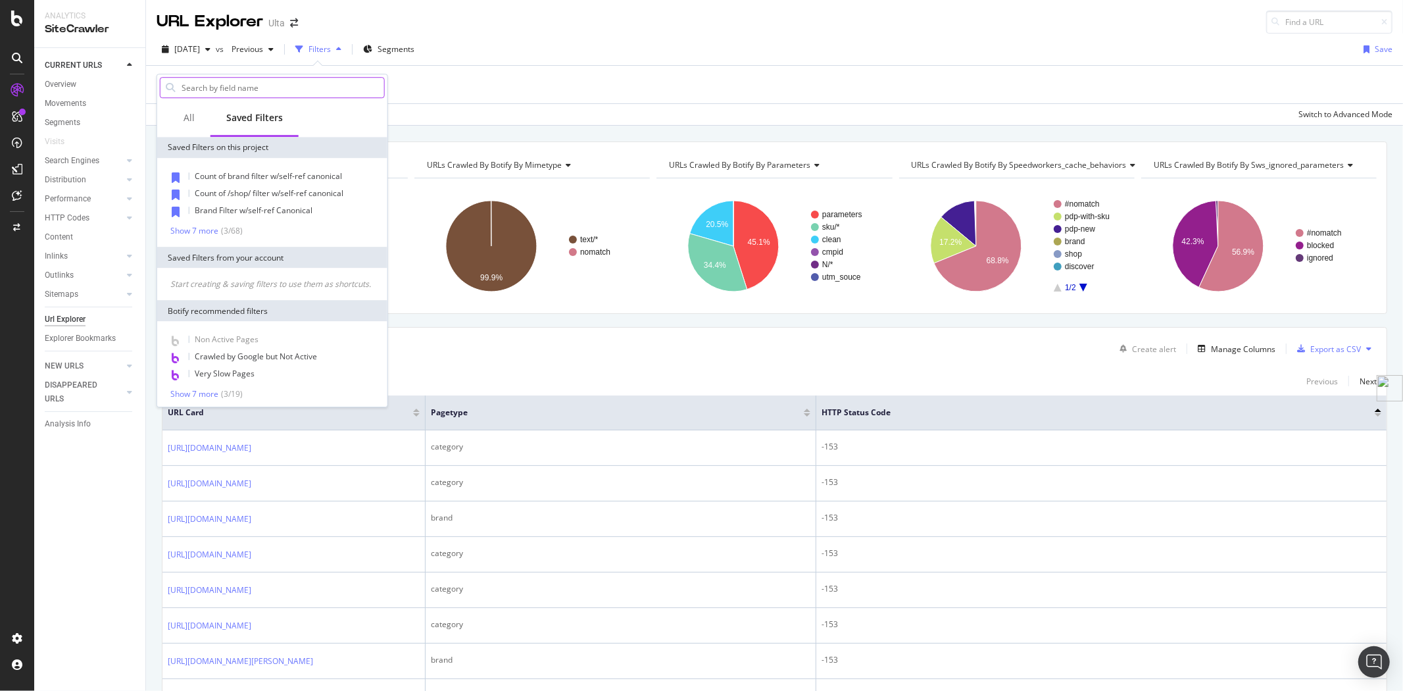
click at [257, 88] on input "text" at bounding box center [282, 88] width 204 height 20
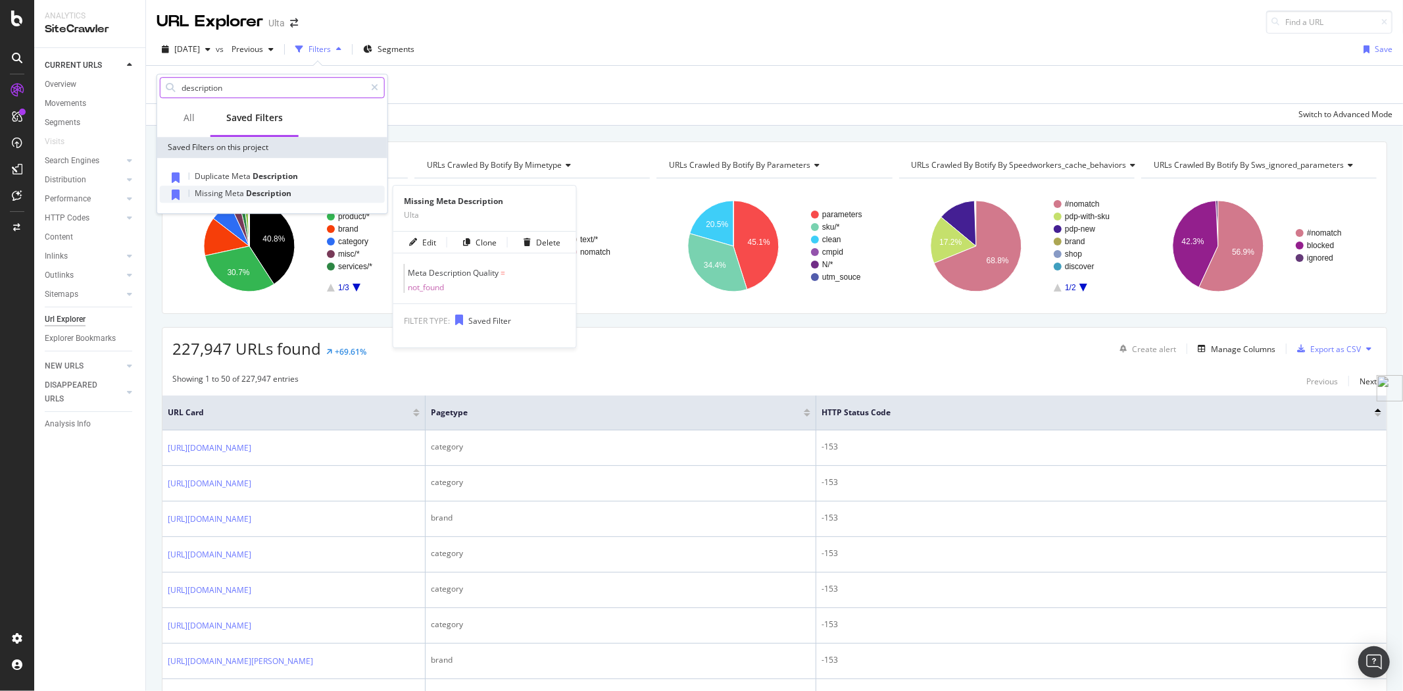
type input "description"
click at [247, 195] on span "Description" at bounding box center [268, 192] width 45 height 11
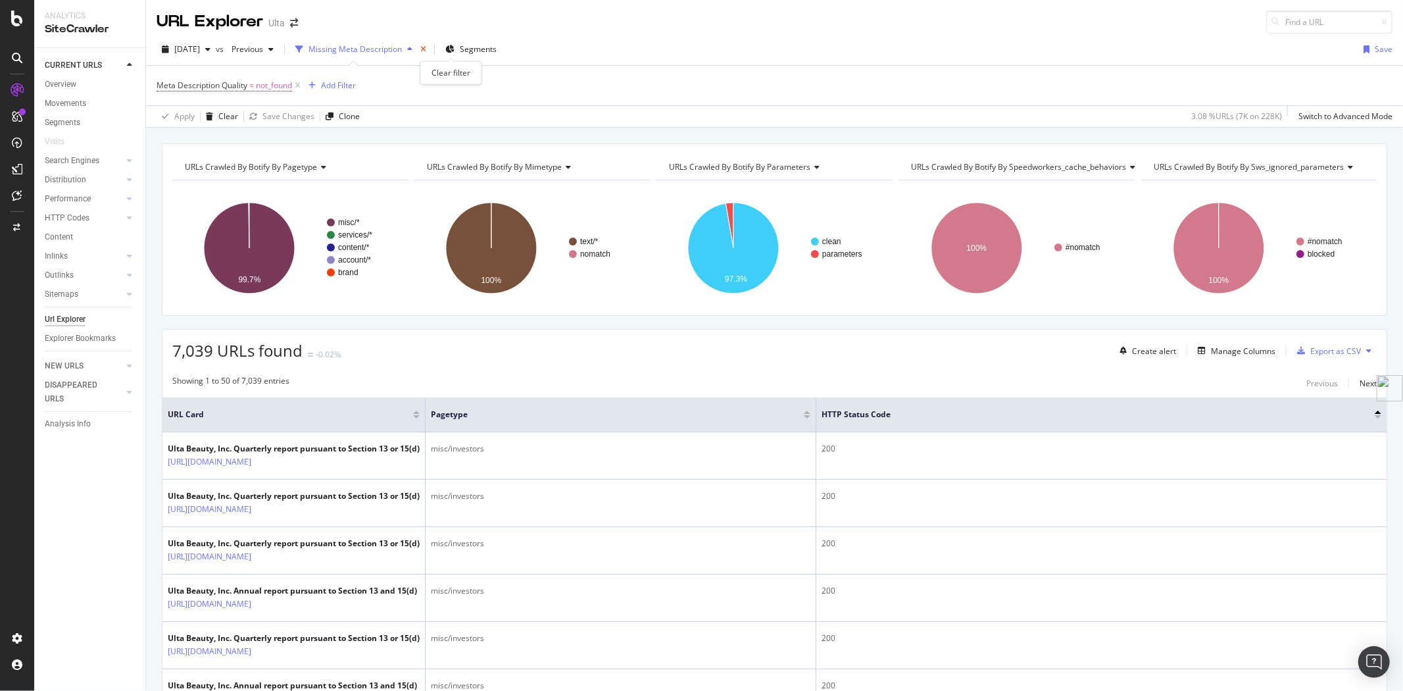
click at [426, 53] on icon "times" at bounding box center [423, 49] width 6 height 8
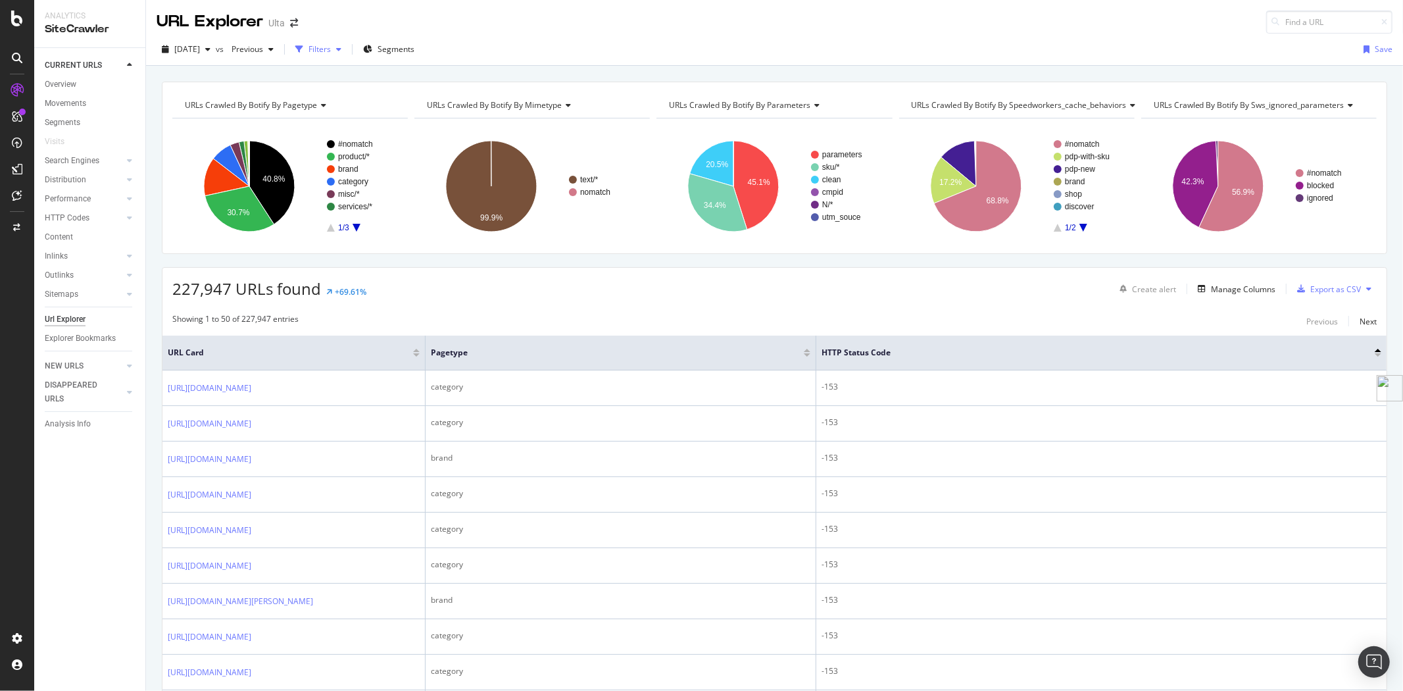
click at [341, 51] on icon "button" at bounding box center [338, 49] width 5 height 8
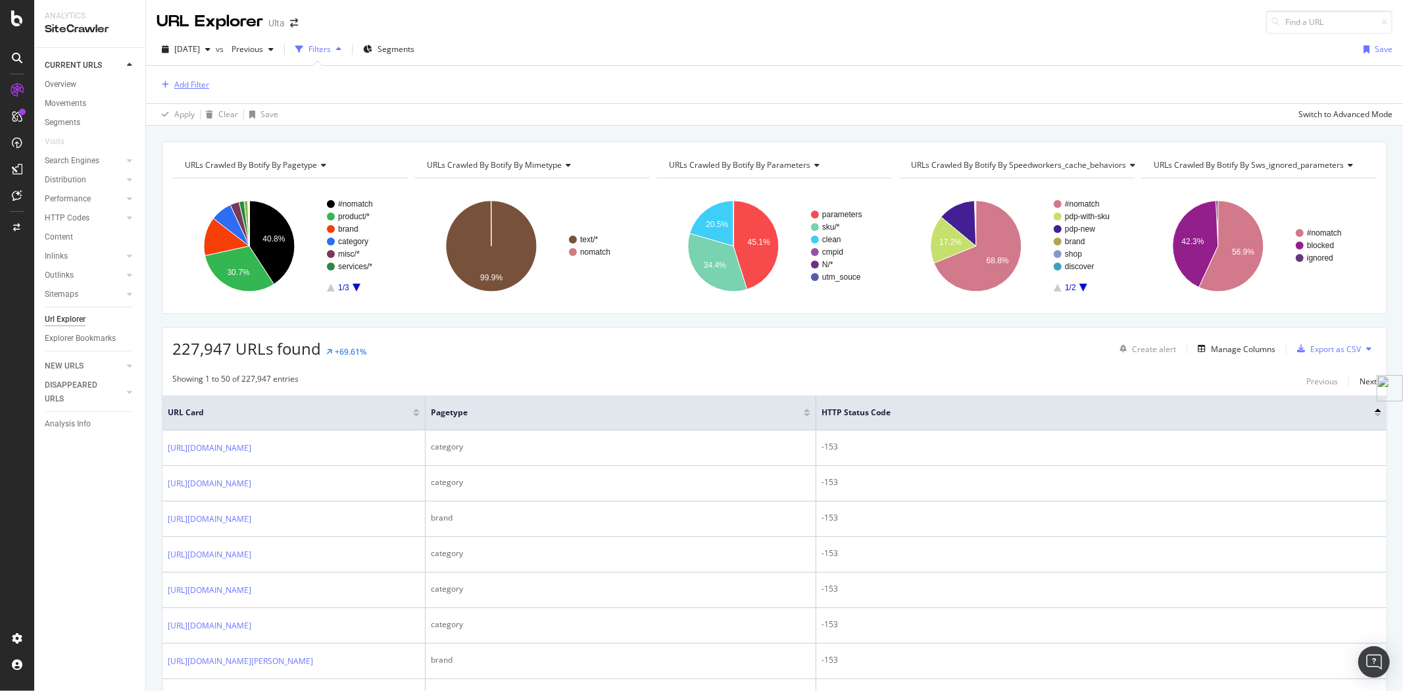
click at [186, 80] on div "Add Filter" at bounding box center [191, 84] width 35 height 11
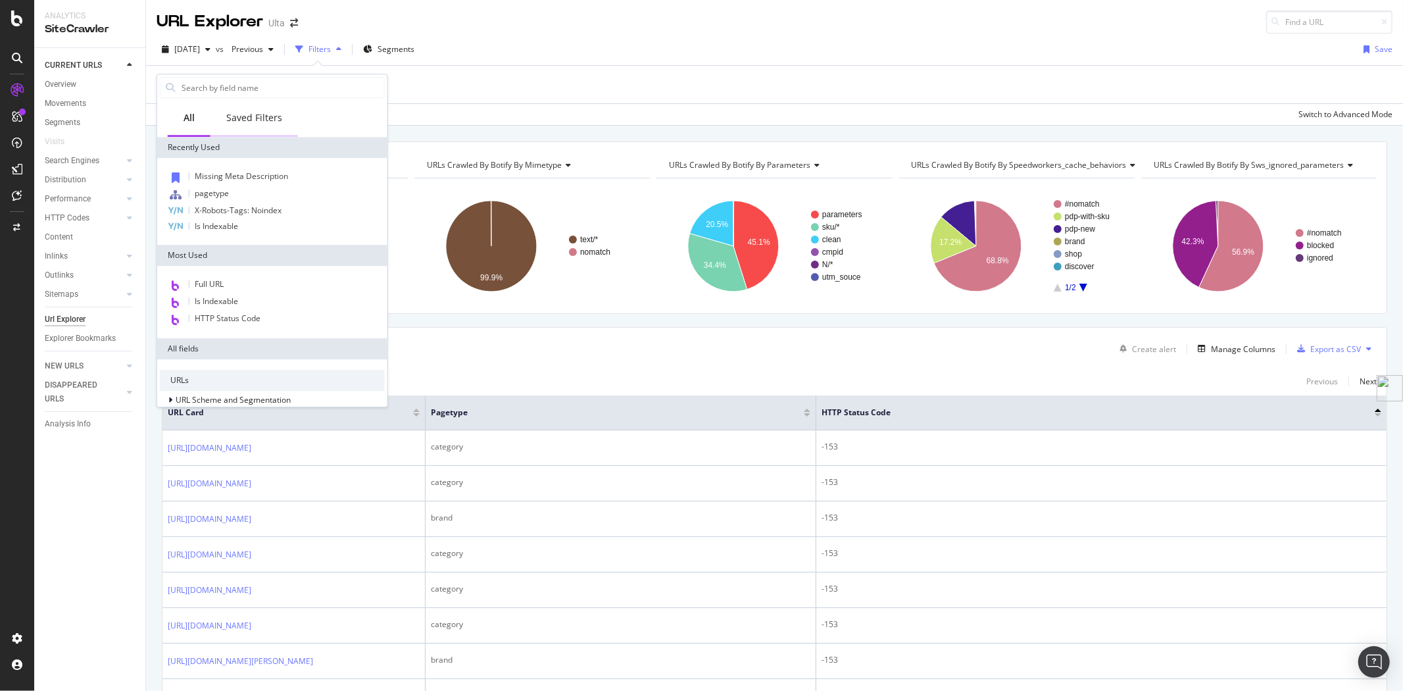
click at [268, 116] on div "Saved Filters" at bounding box center [254, 117] width 56 height 13
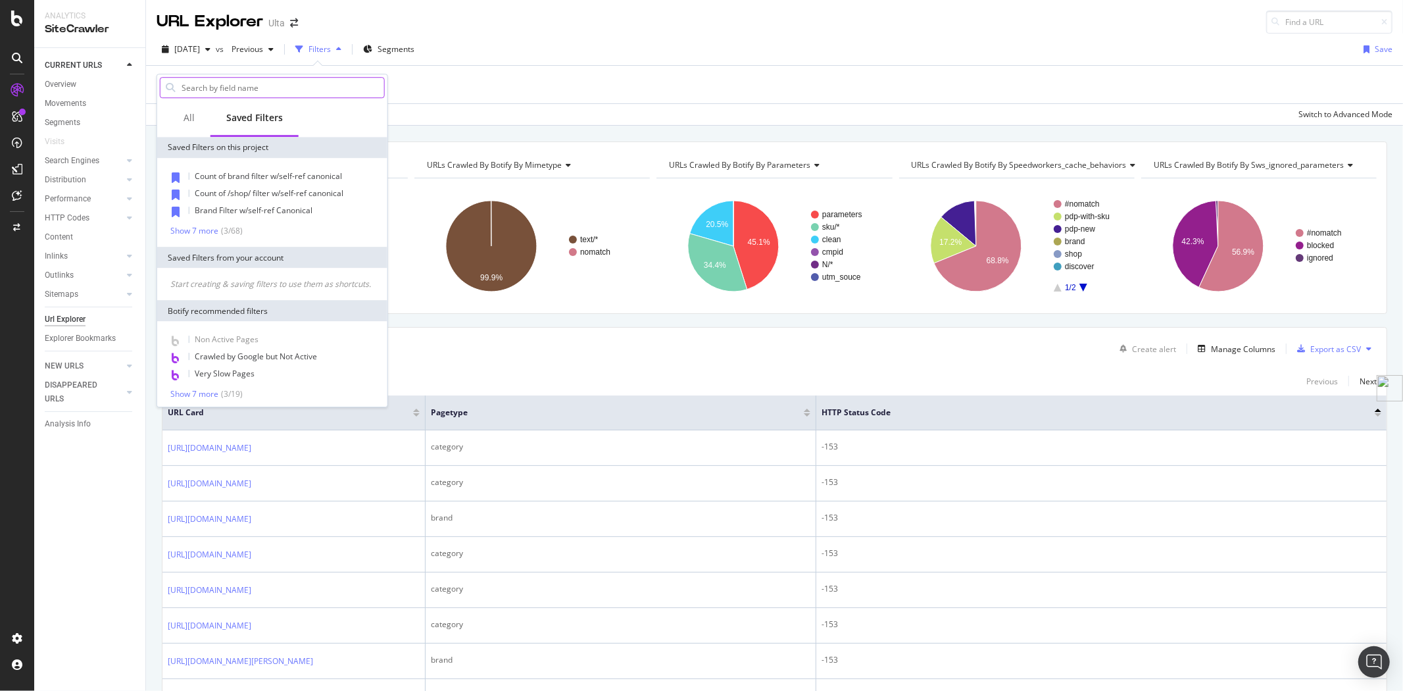
click at [274, 88] on input "text" at bounding box center [282, 88] width 204 height 20
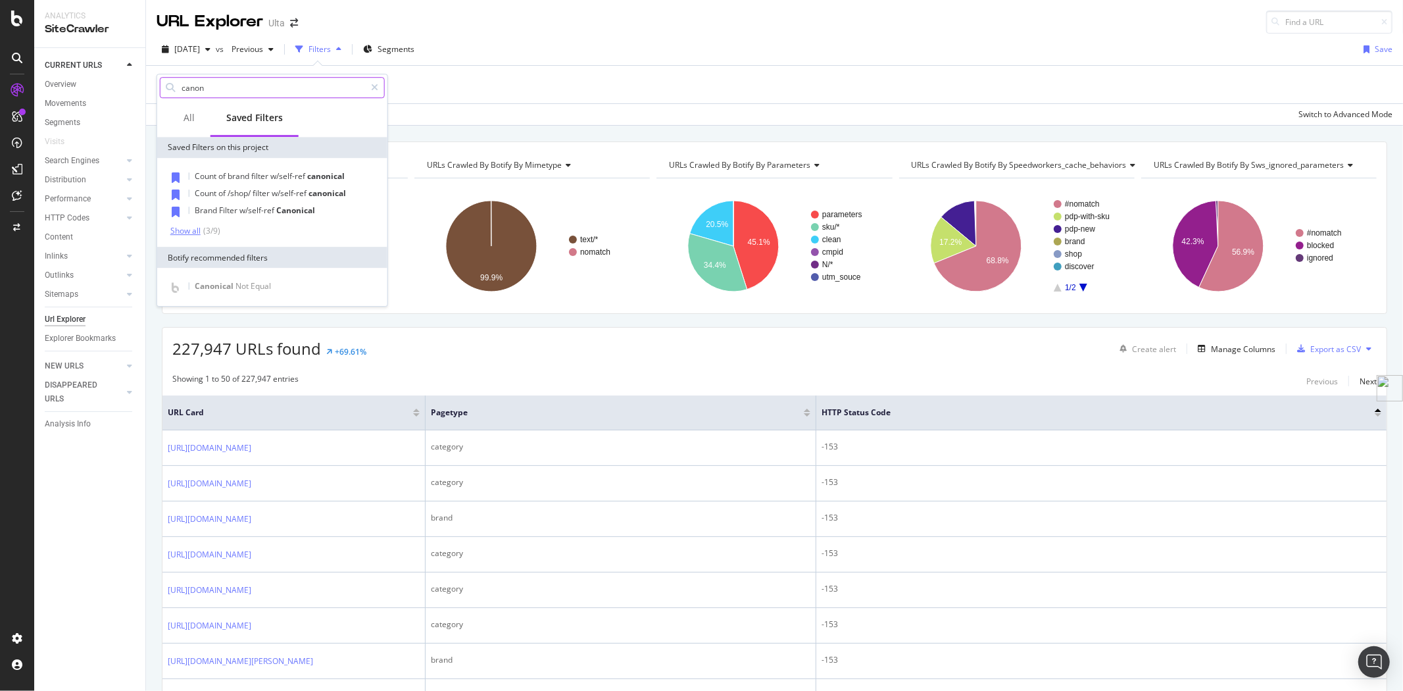
type input "canon"
click at [186, 228] on div "Show all" at bounding box center [185, 230] width 30 height 9
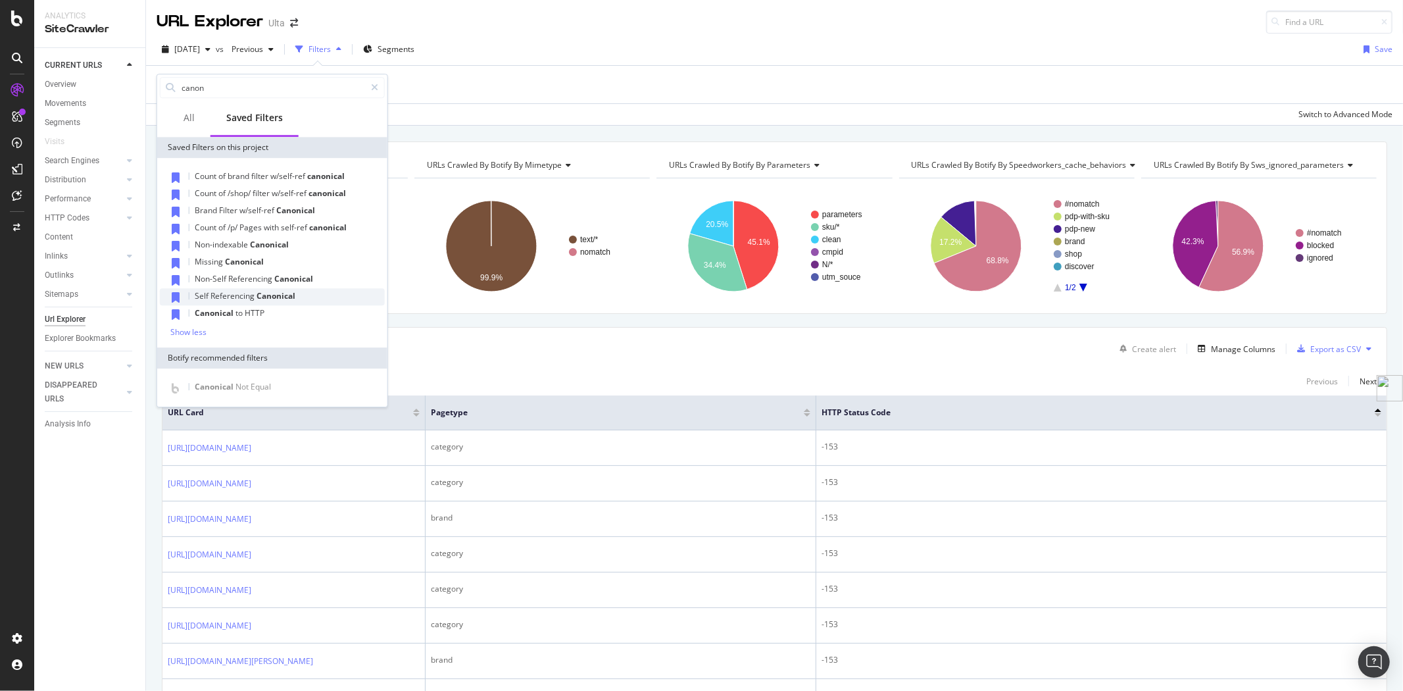
click at [249, 292] on span "Referencing" at bounding box center [233, 295] width 46 height 11
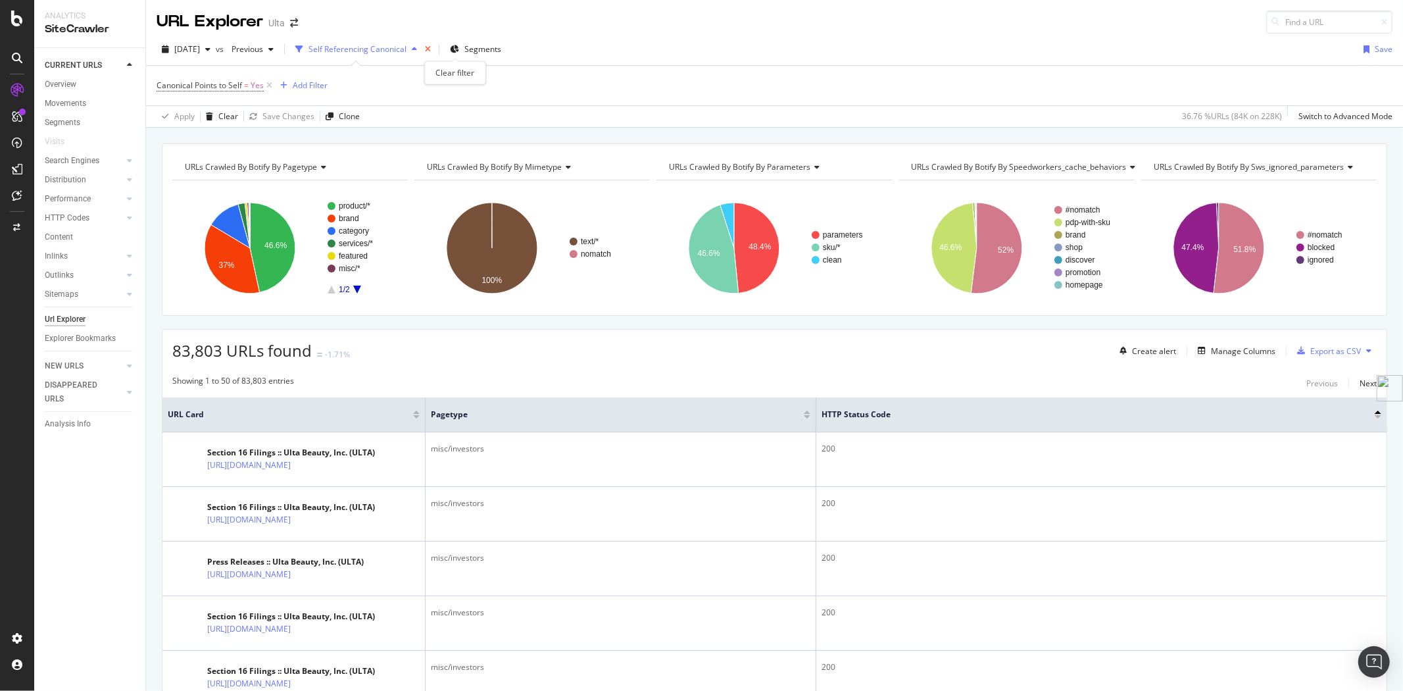
click at [431, 46] on icon "times" at bounding box center [428, 49] width 6 height 8
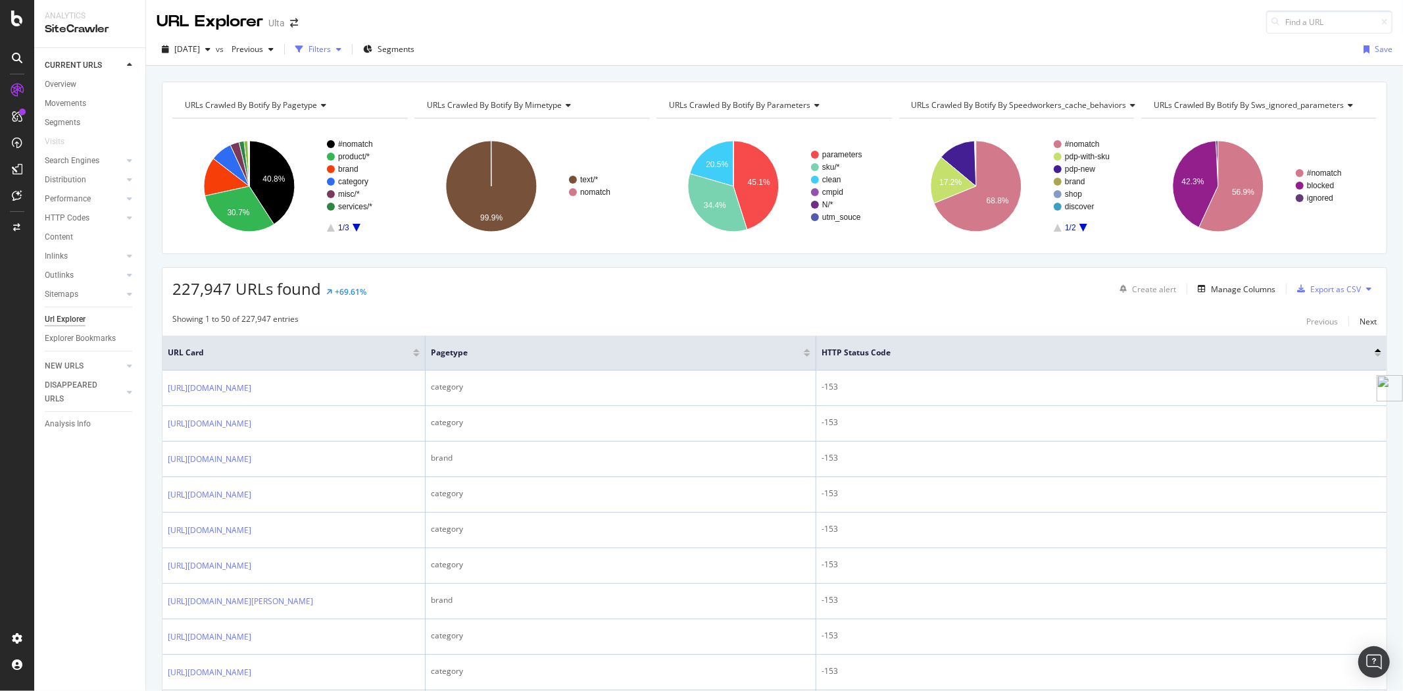
click at [331, 51] on div "Filters" at bounding box center [319, 48] width 22 height 11
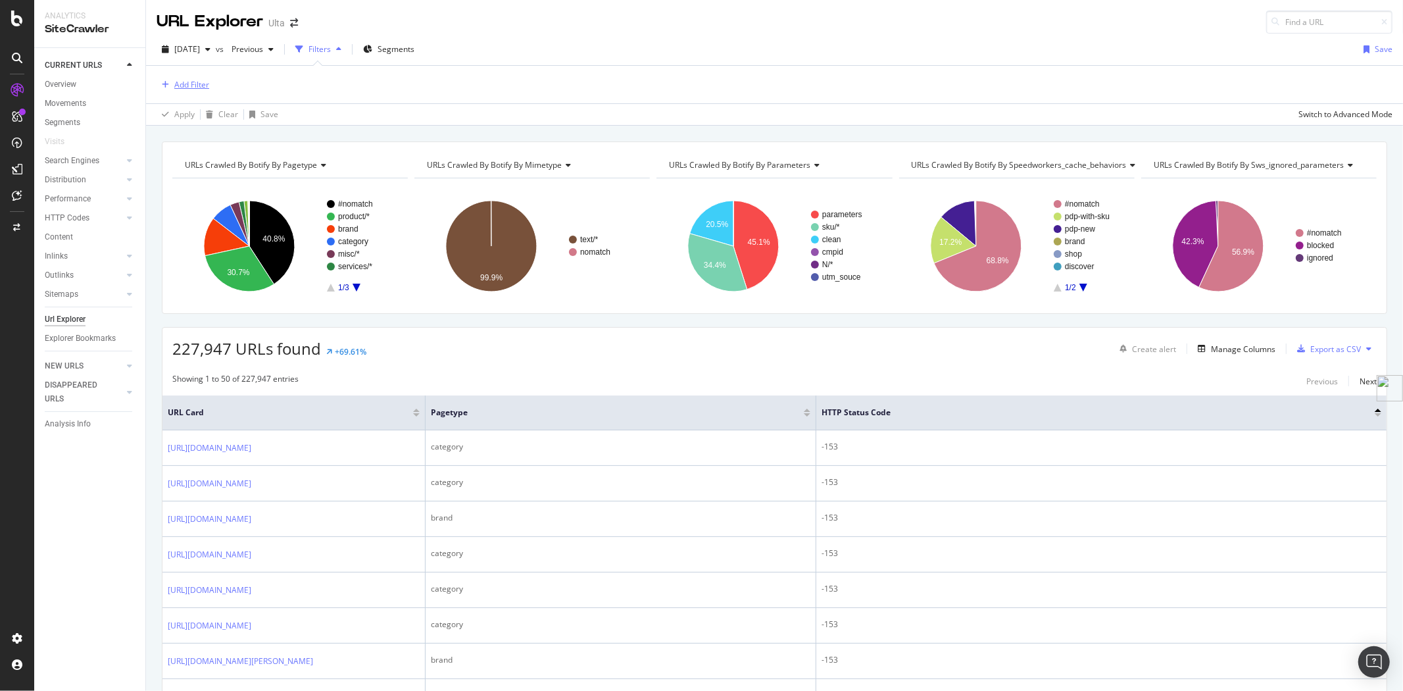
click at [191, 83] on div "Add Filter" at bounding box center [191, 84] width 35 height 11
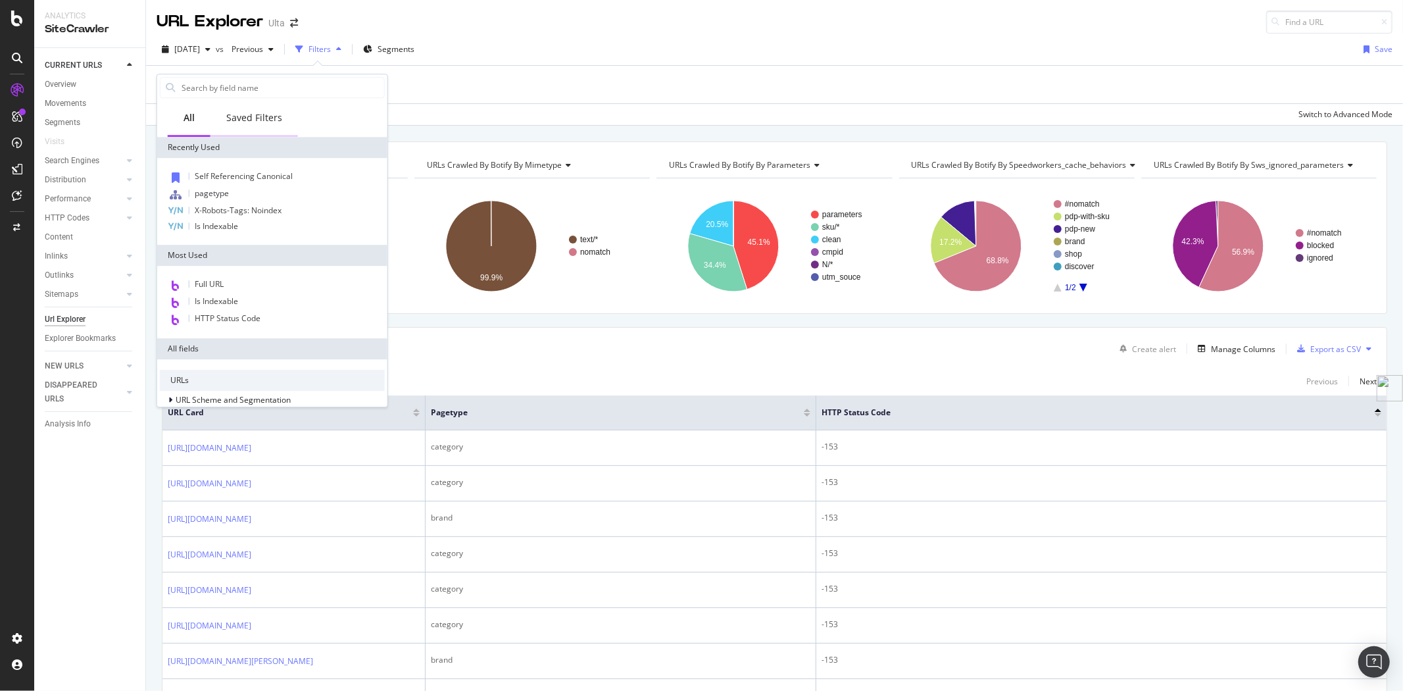
click at [272, 110] on div "Saved Filters" at bounding box center [253, 119] width 87 height 36
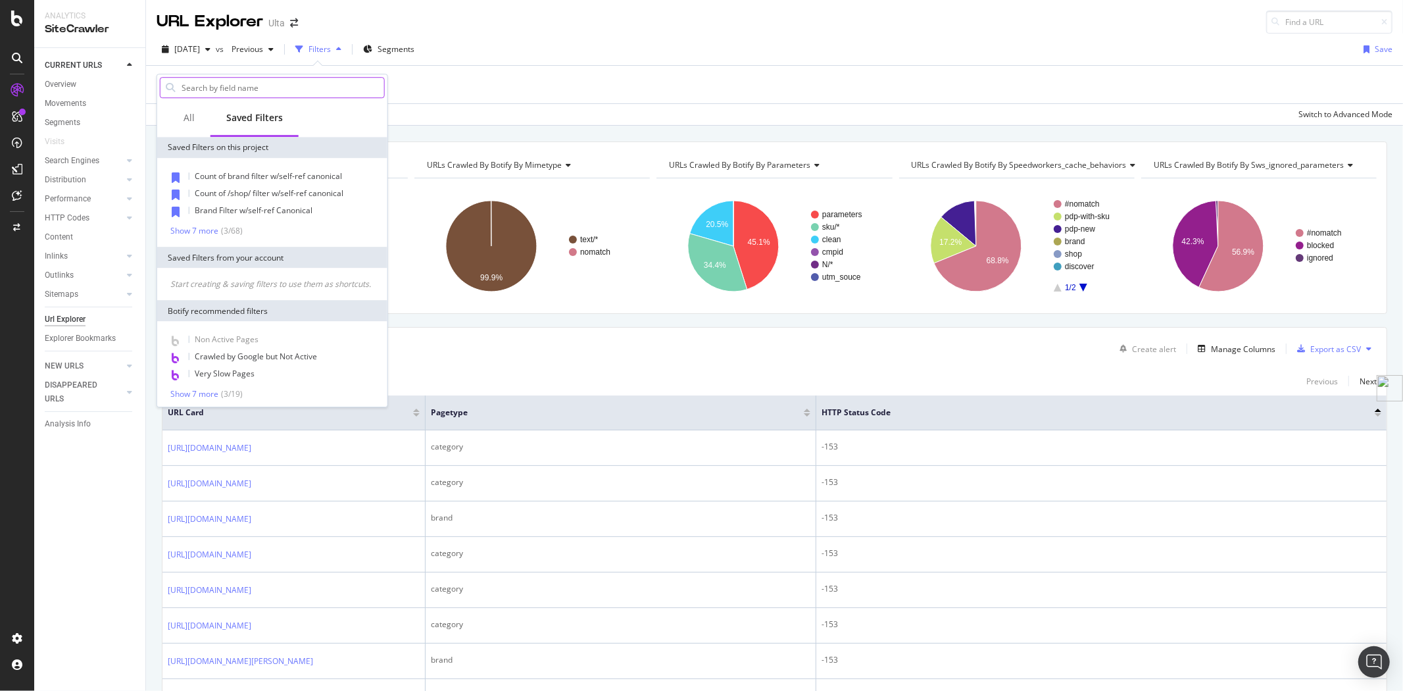
click at [264, 86] on input "text" at bounding box center [282, 88] width 204 height 20
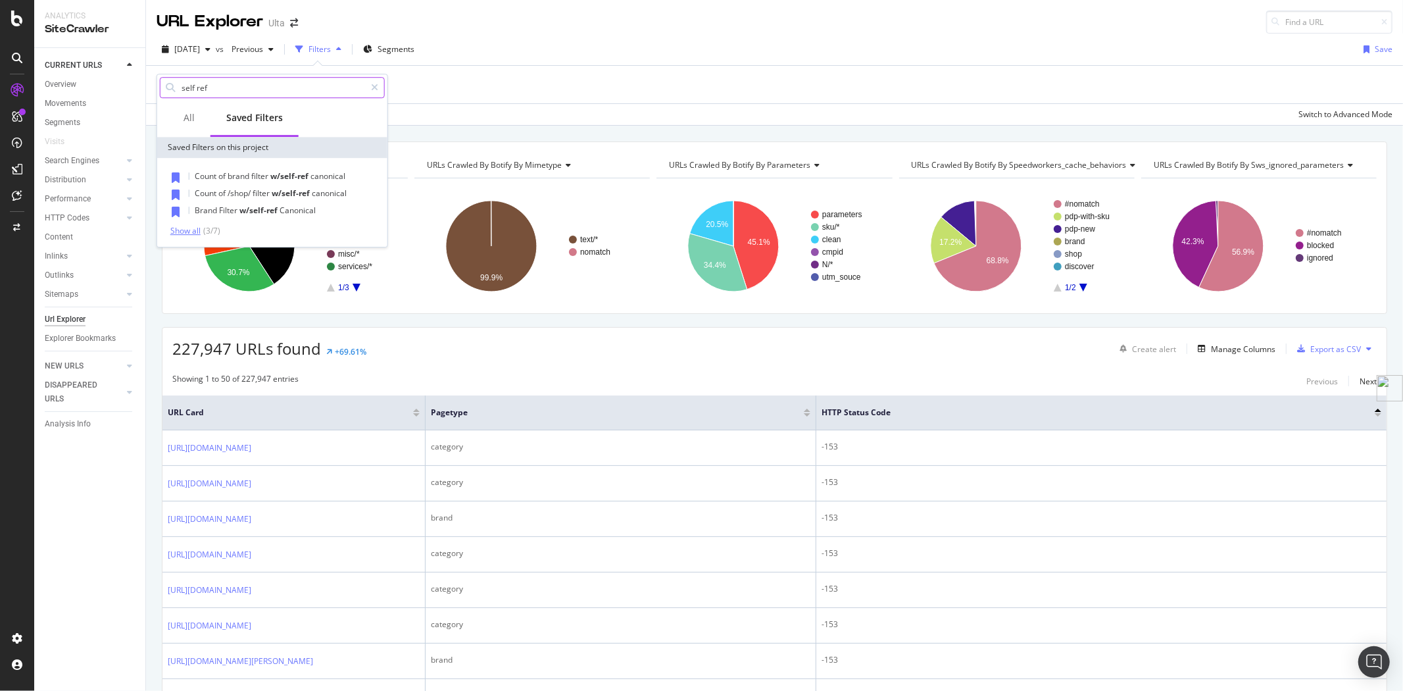
type input "self ref"
click at [188, 231] on div "Show all" at bounding box center [185, 230] width 30 height 9
click at [250, 266] on span "Referencing" at bounding box center [255, 261] width 49 height 11
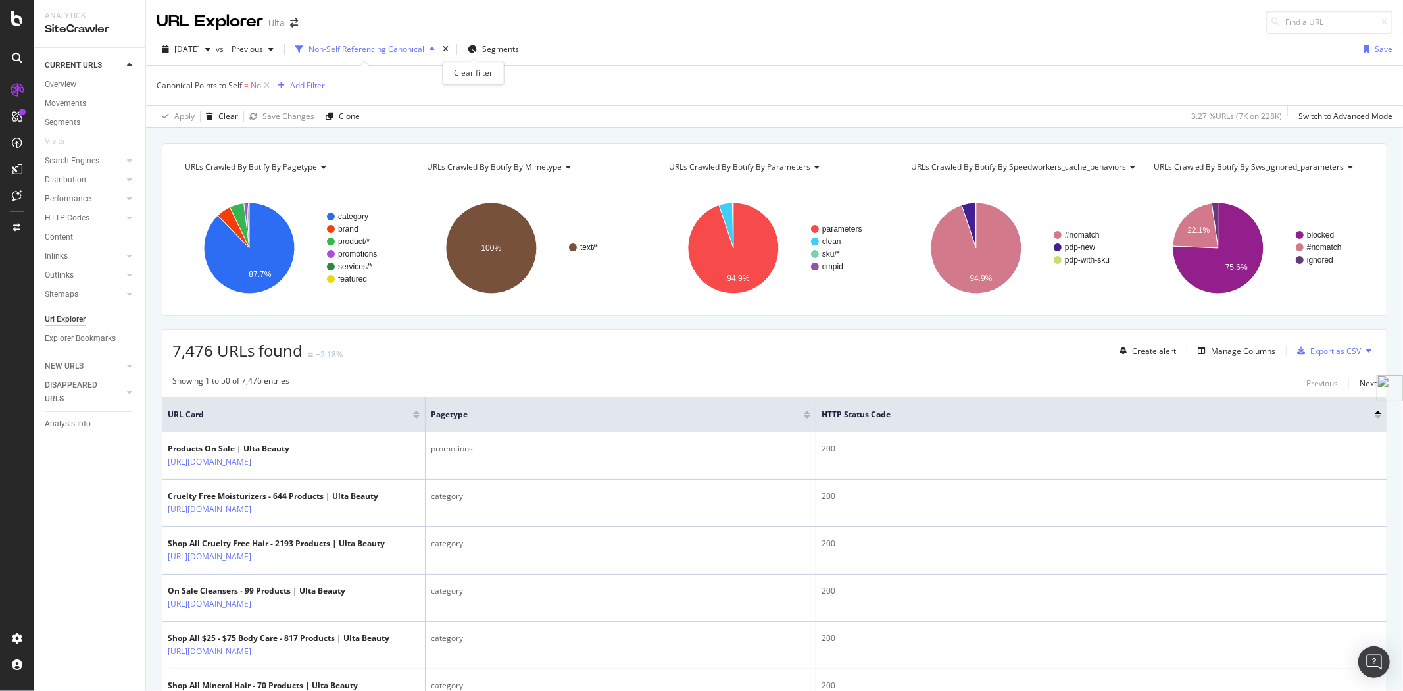
drag, startPoint x: 474, startPoint y: 51, endPoint x: 468, endPoint y: 57, distance: 9.3
click at [449, 51] on icon "times" at bounding box center [446, 49] width 6 height 8
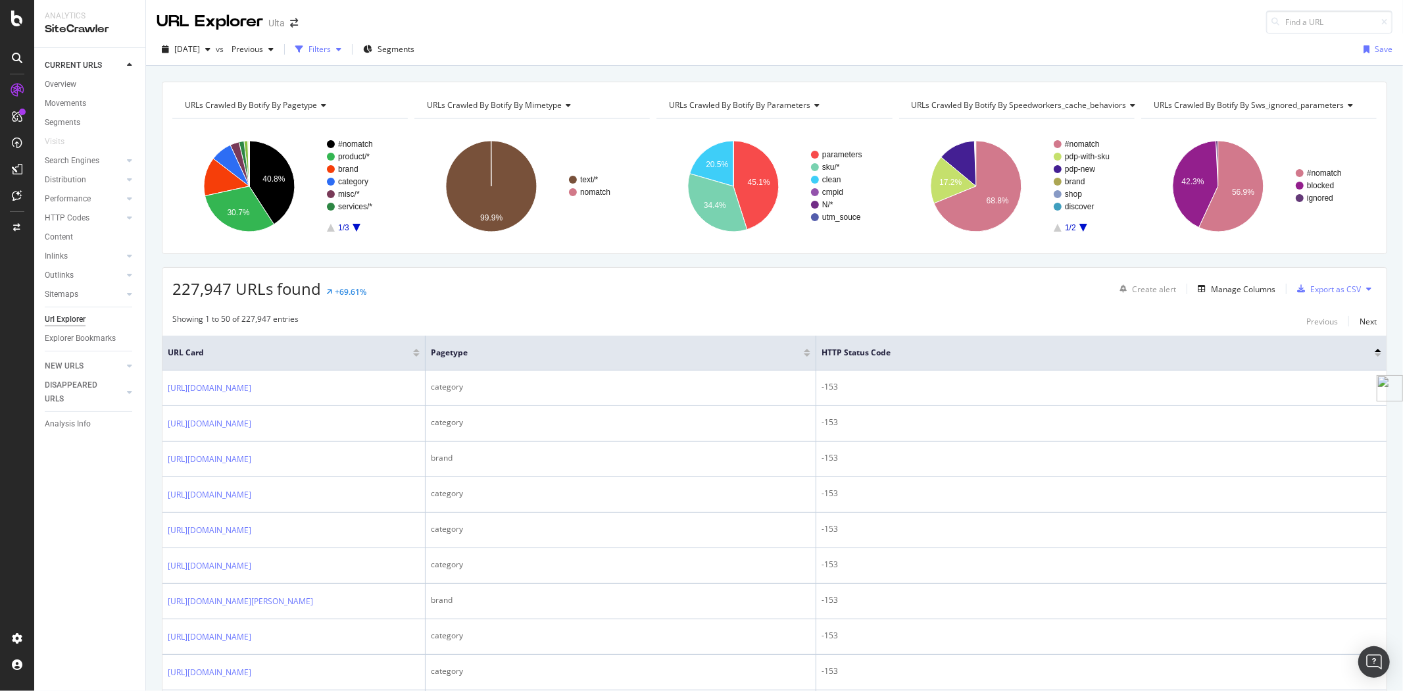
click at [347, 48] on div "button" at bounding box center [339, 49] width 16 height 8
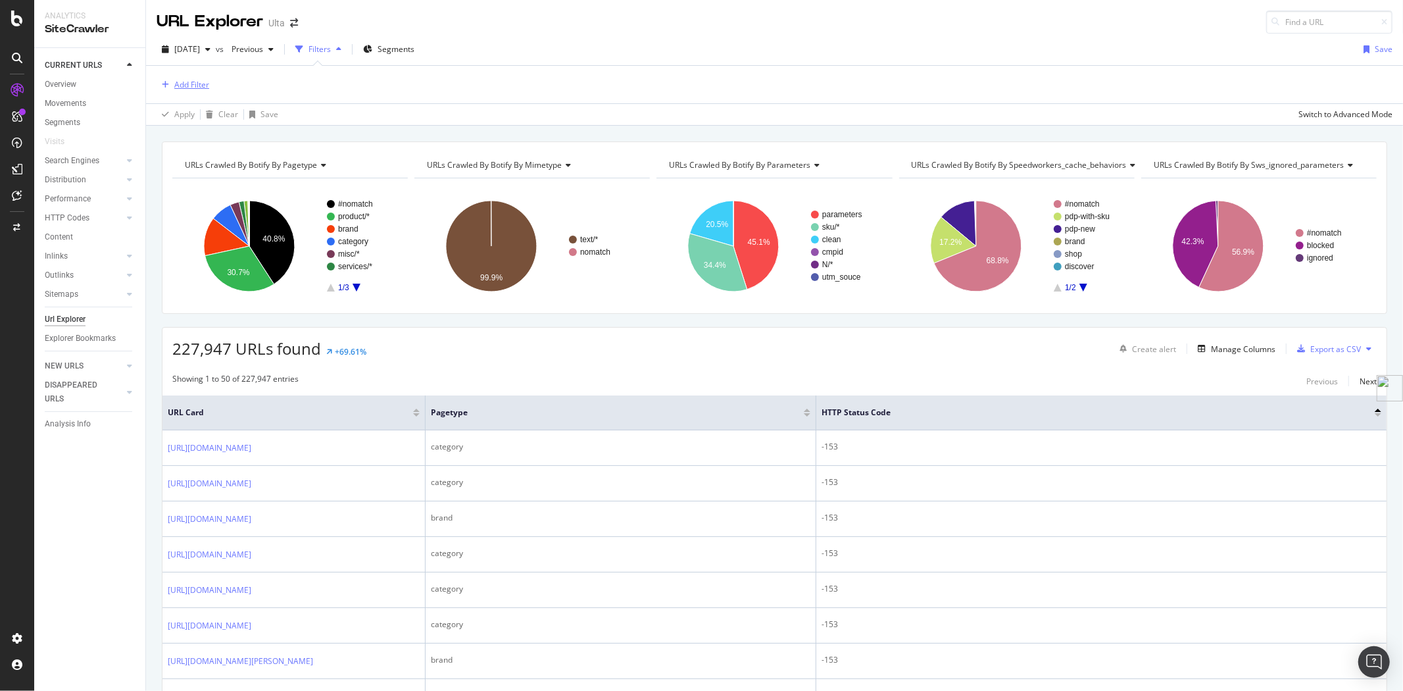
click at [202, 80] on div "Add Filter" at bounding box center [191, 84] width 35 height 11
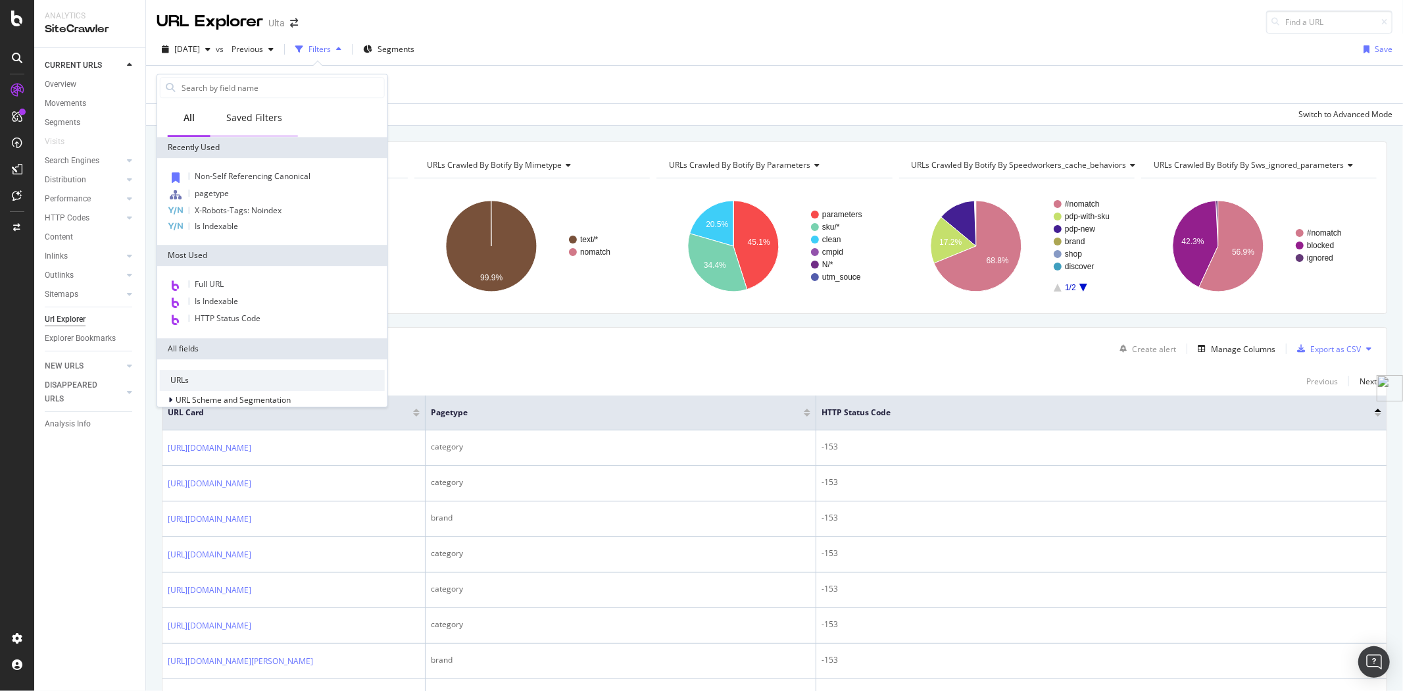
click at [261, 126] on div "Saved Filters" at bounding box center [253, 119] width 87 height 36
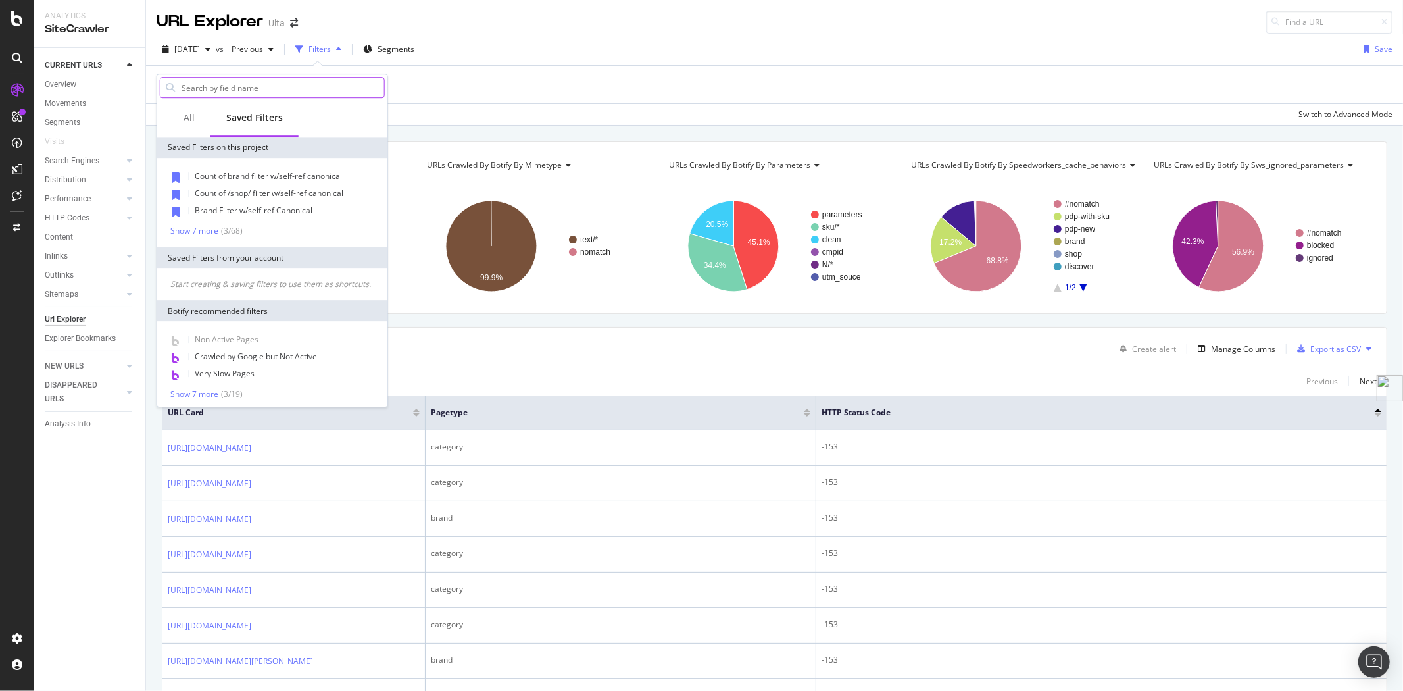
click at [251, 90] on input "text" at bounding box center [282, 88] width 204 height 20
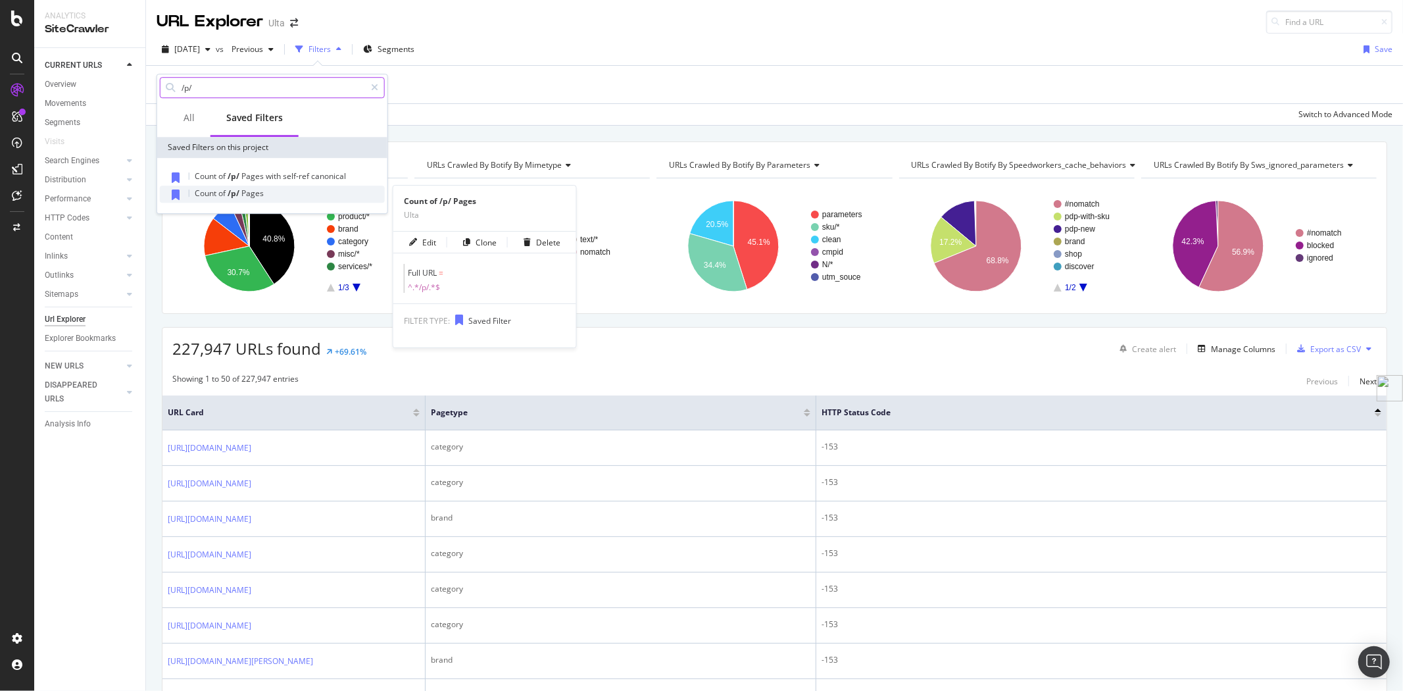
type input "/p/"
click at [222, 194] on span "of" at bounding box center [222, 192] width 9 height 11
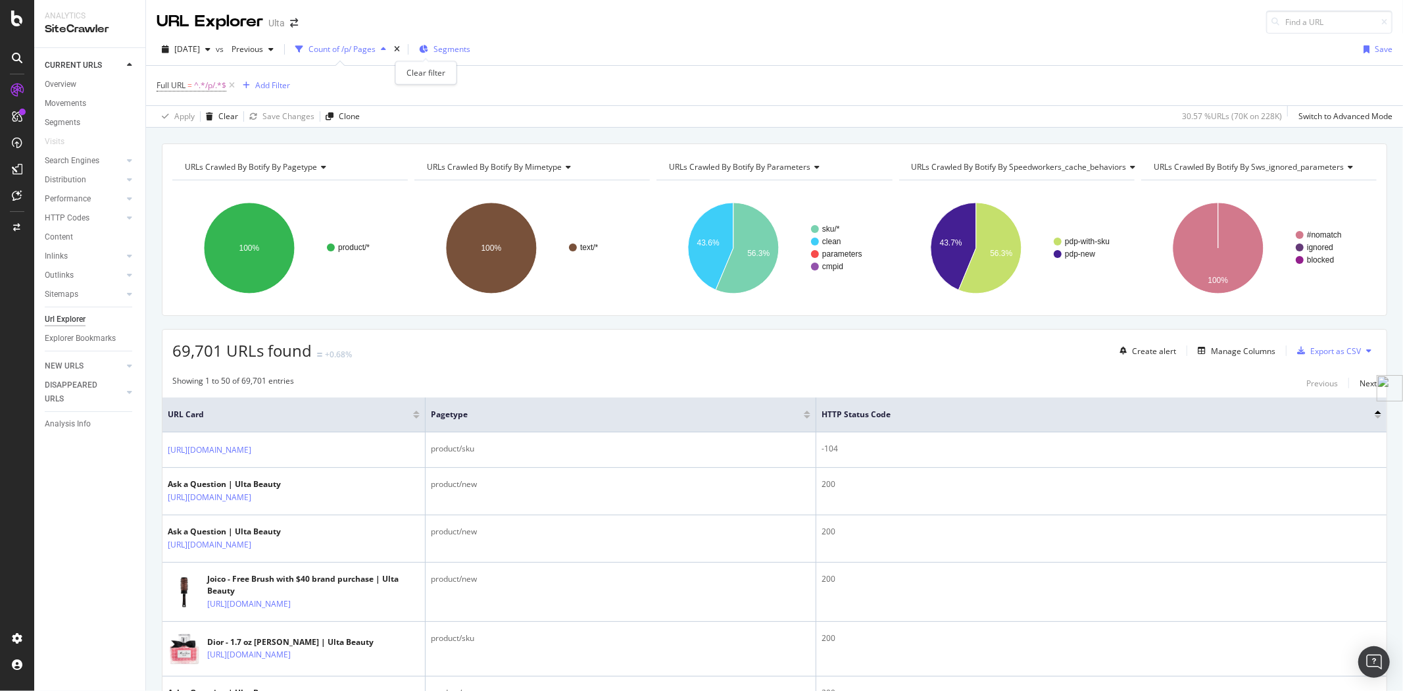
drag, startPoint x: 423, startPoint y: 51, endPoint x: 404, endPoint y: 53, distance: 18.5
click at [400, 51] on icon "times" at bounding box center [397, 49] width 6 height 8
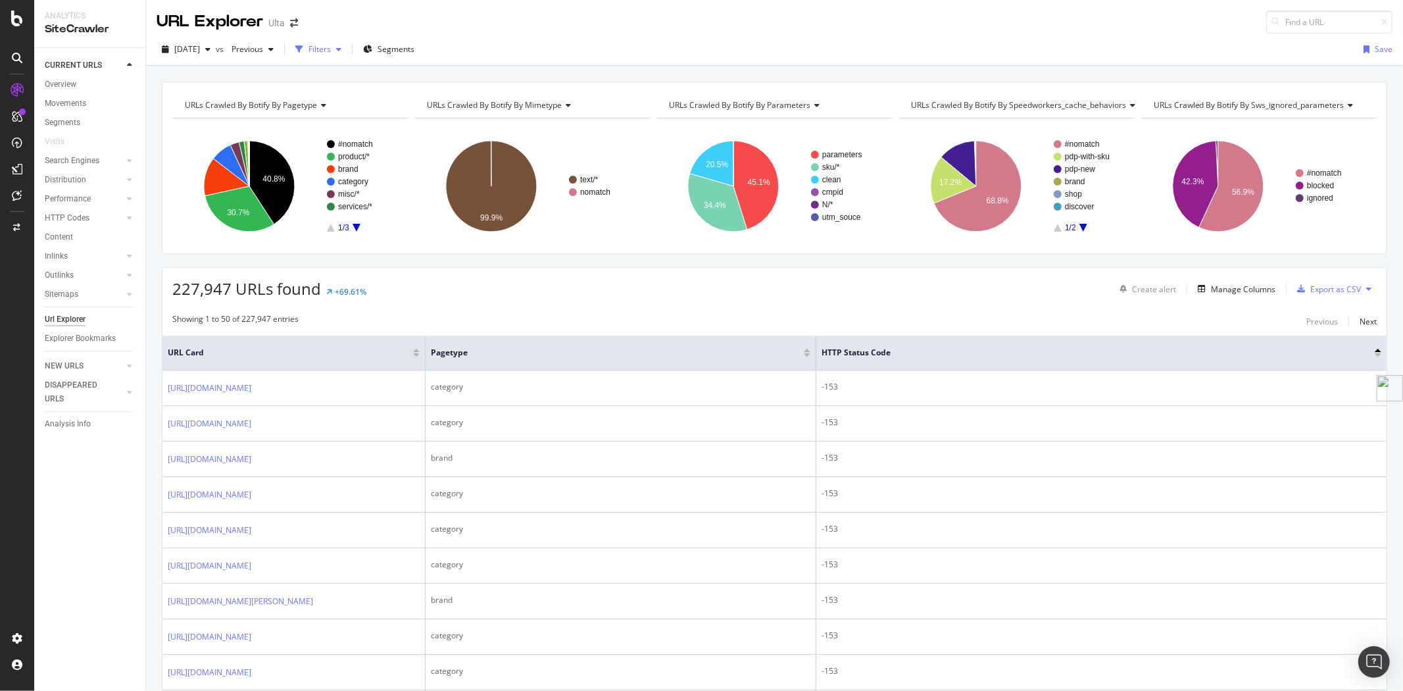
click at [331, 51] on div "Filters" at bounding box center [319, 48] width 22 height 11
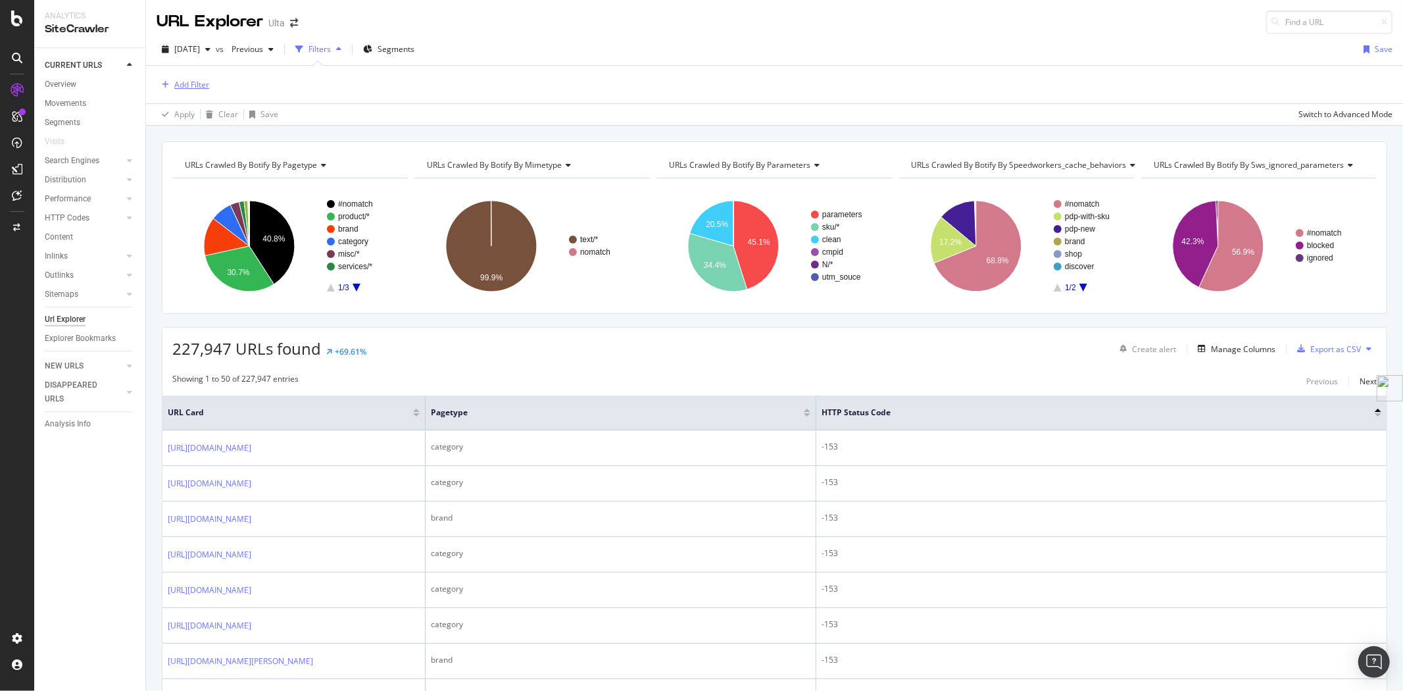
click at [186, 84] on div "Add Filter" at bounding box center [191, 84] width 35 height 11
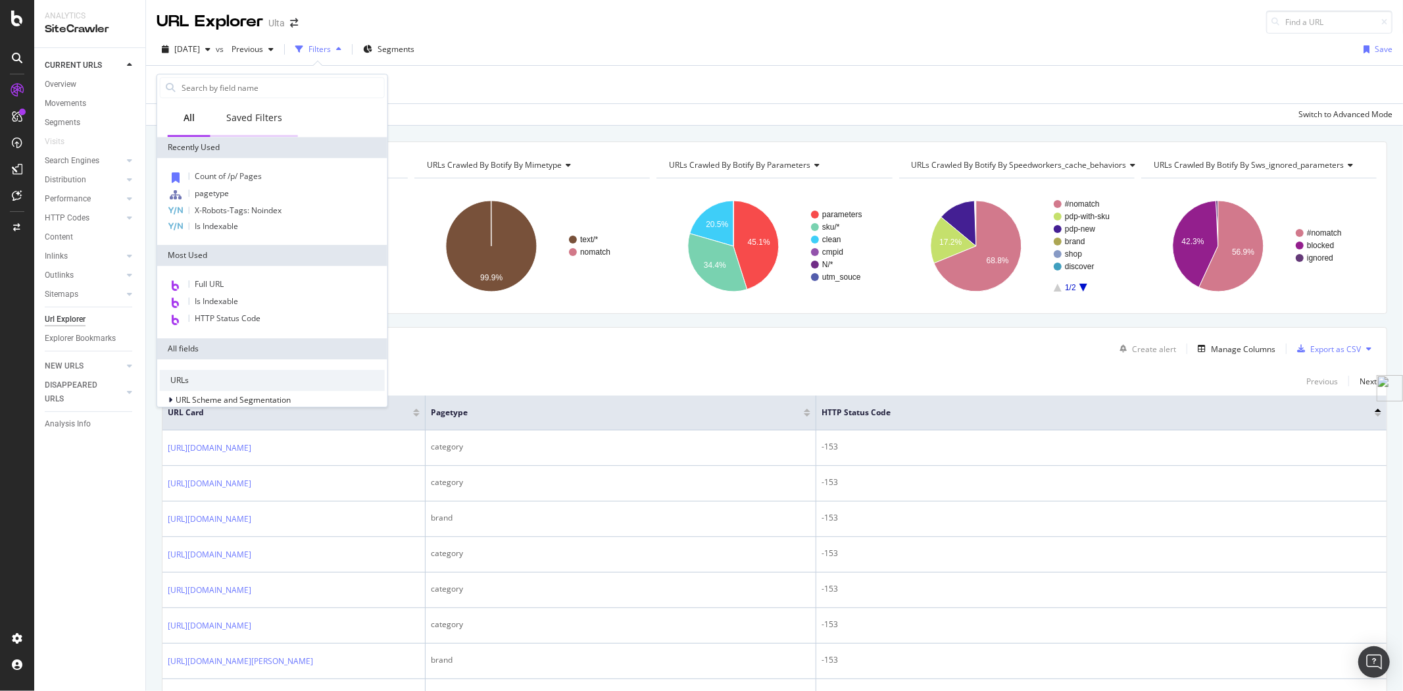
click at [256, 112] on div "Saved Filters" at bounding box center [254, 117] width 56 height 13
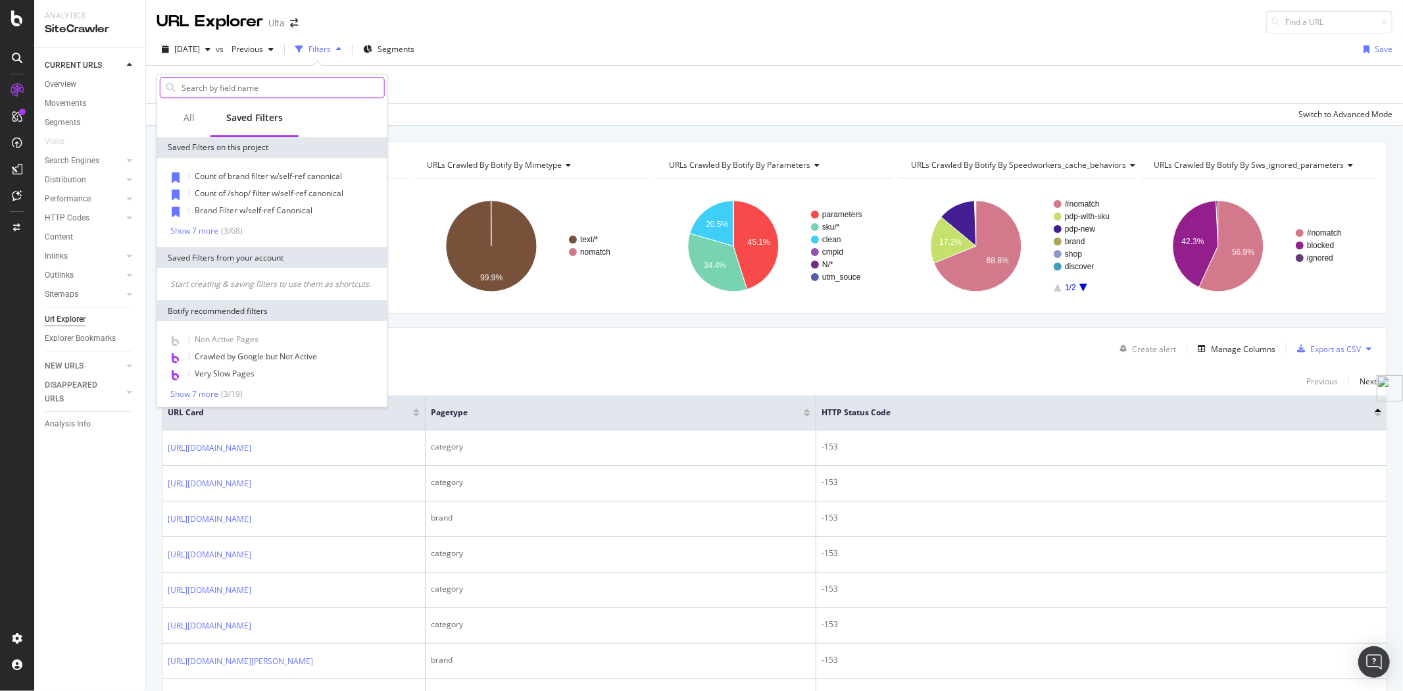
click at [257, 89] on input "text" at bounding box center [282, 88] width 204 height 20
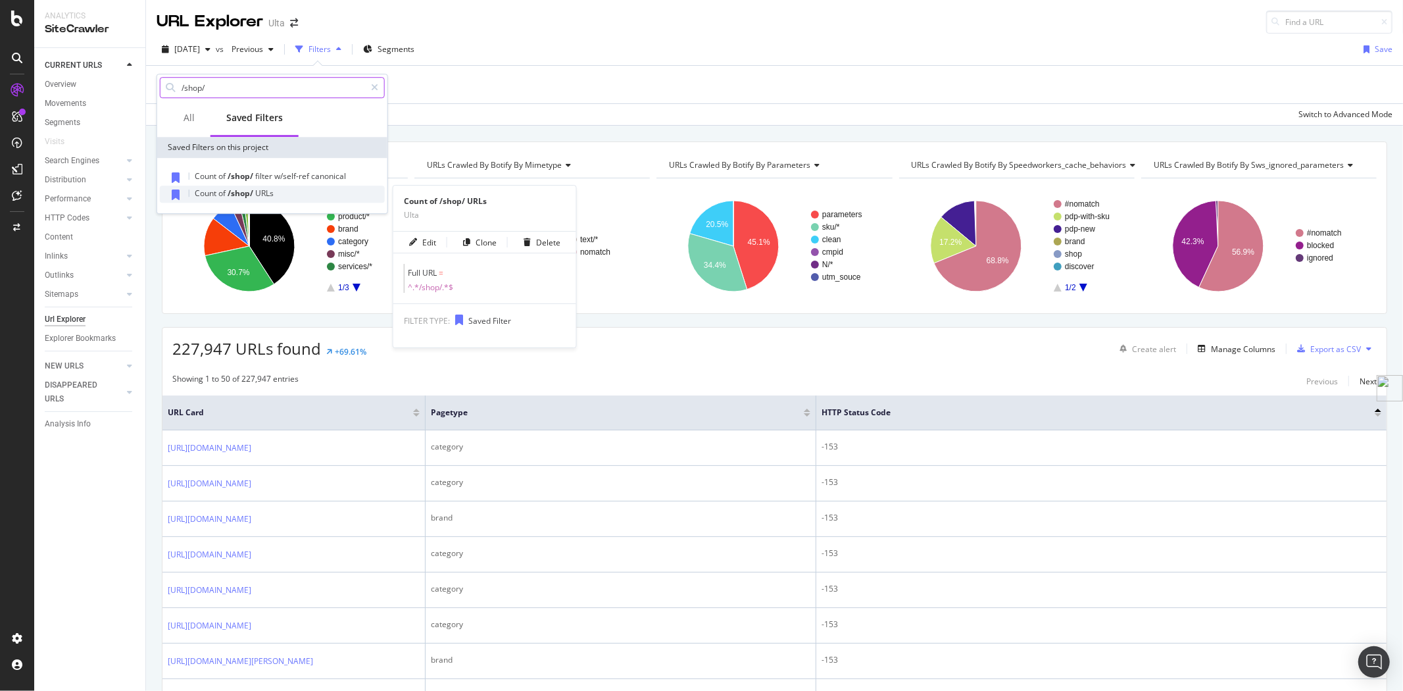
type input "/shop/"
click at [256, 201] on div "Count of /shop/ URLs" at bounding box center [272, 193] width 225 height 17
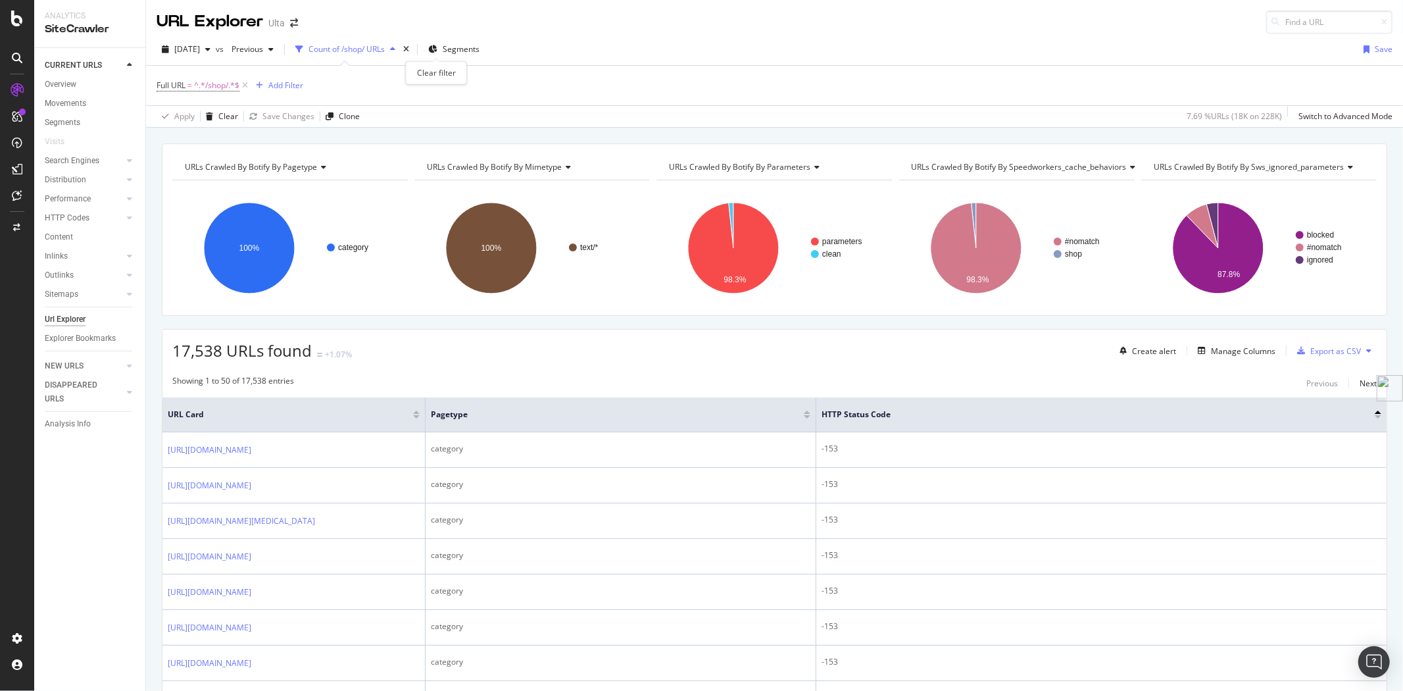
drag, startPoint x: 436, startPoint y: 48, endPoint x: 356, endPoint y: 56, distance: 80.0
click at [409, 48] on icon "times" at bounding box center [406, 49] width 6 height 8
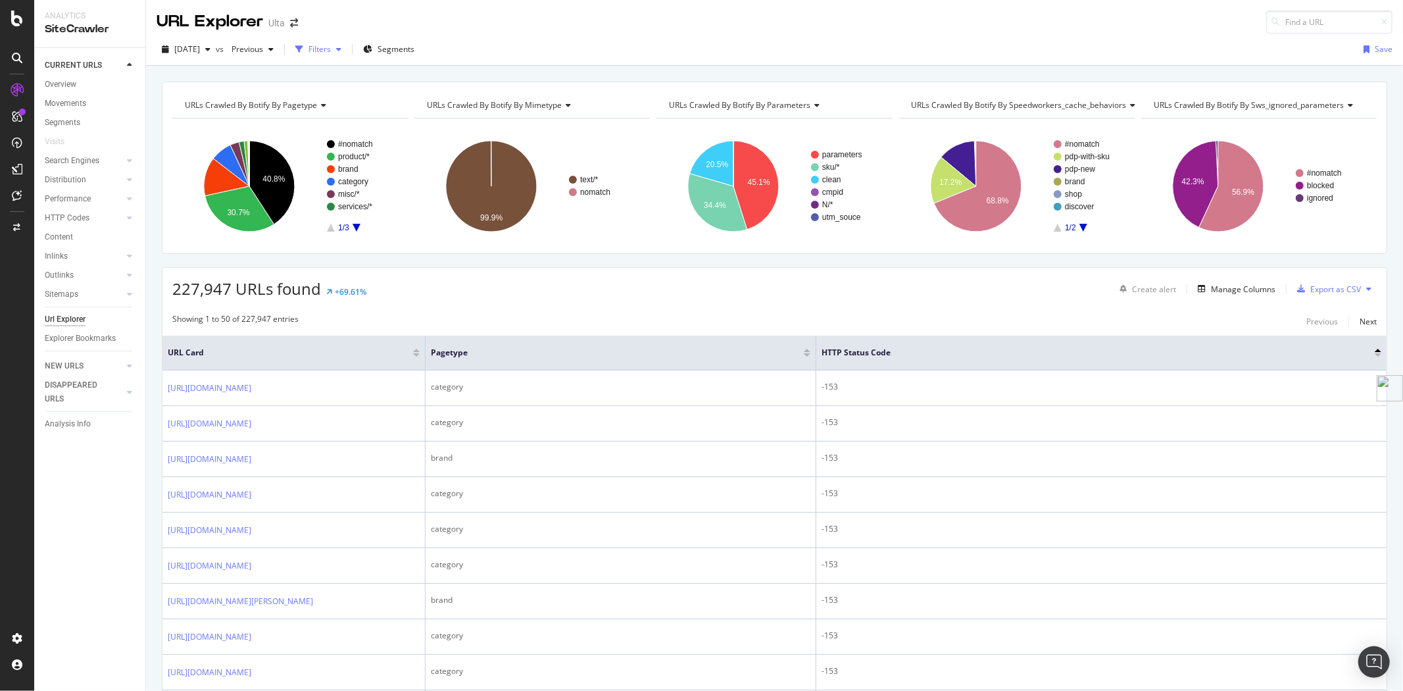
click at [331, 48] on div "Filters" at bounding box center [319, 48] width 22 height 11
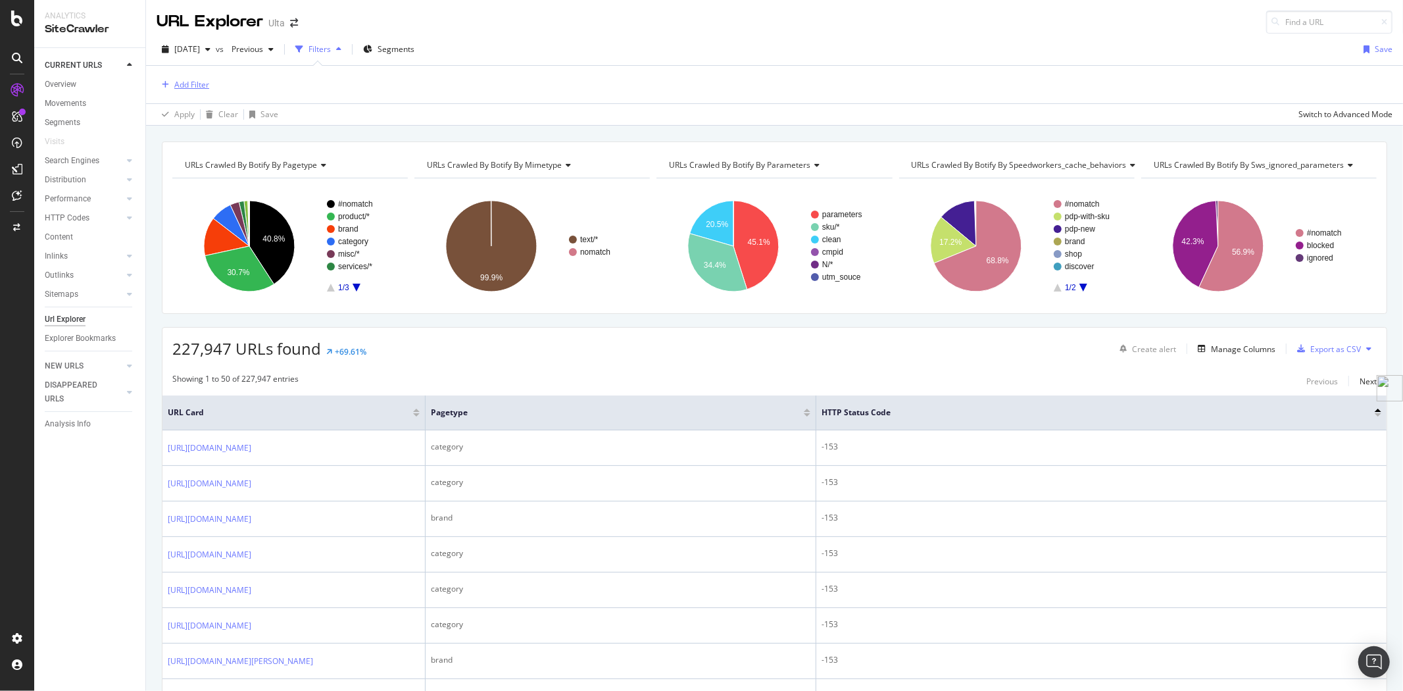
click at [175, 82] on div "Add Filter" at bounding box center [191, 84] width 35 height 11
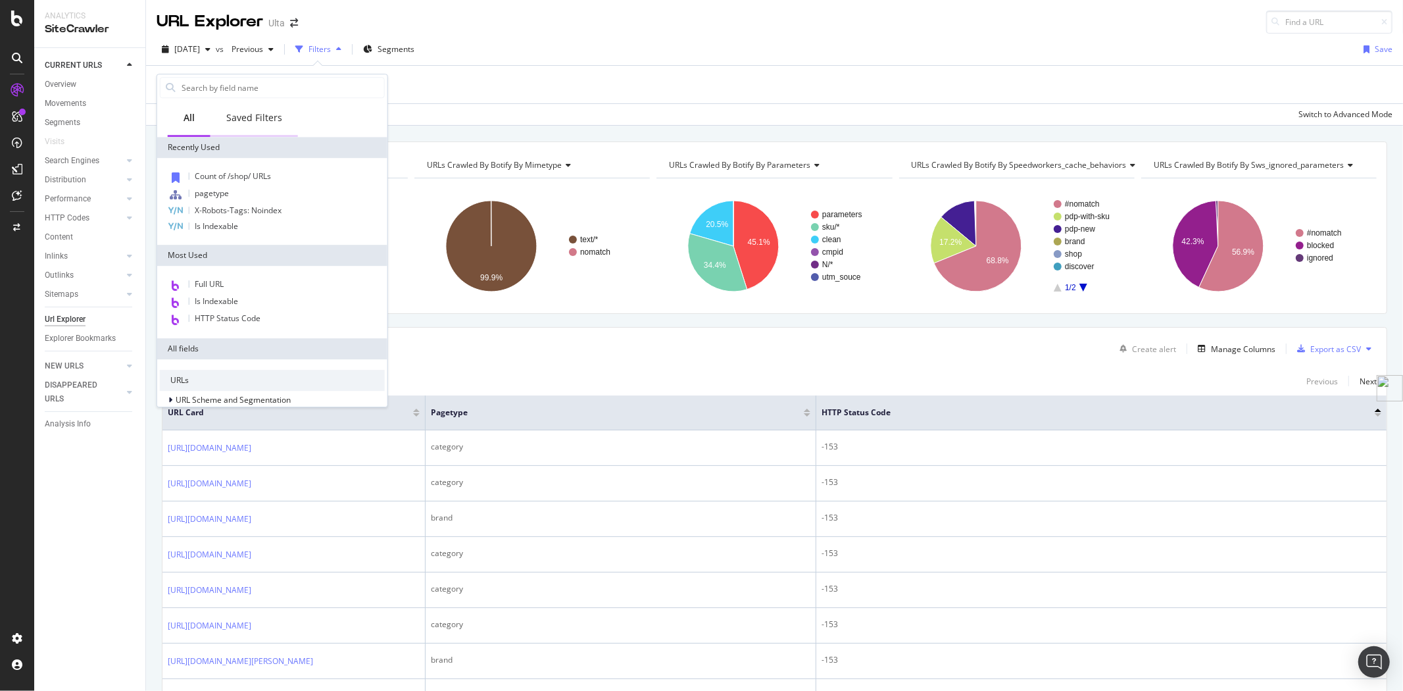
click at [250, 112] on div "Saved Filters" at bounding box center [254, 117] width 56 height 13
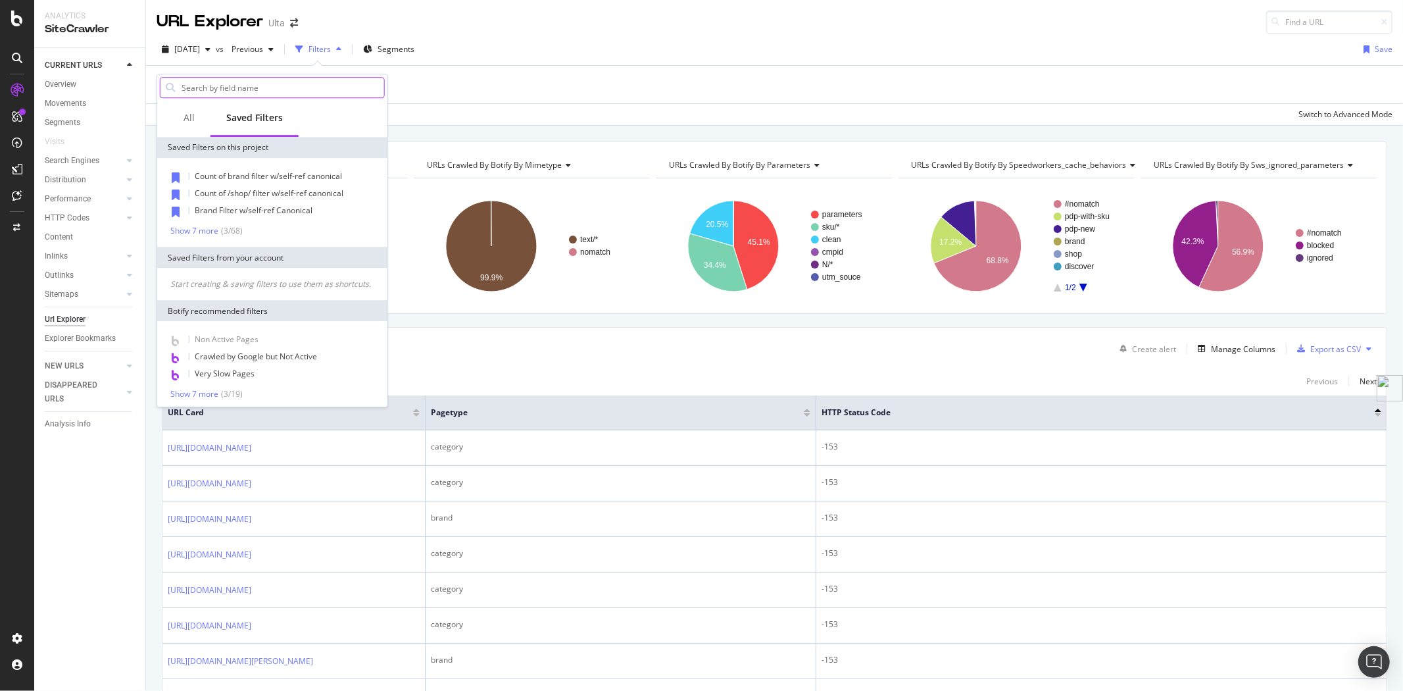
click at [253, 93] on input "text" at bounding box center [282, 88] width 204 height 20
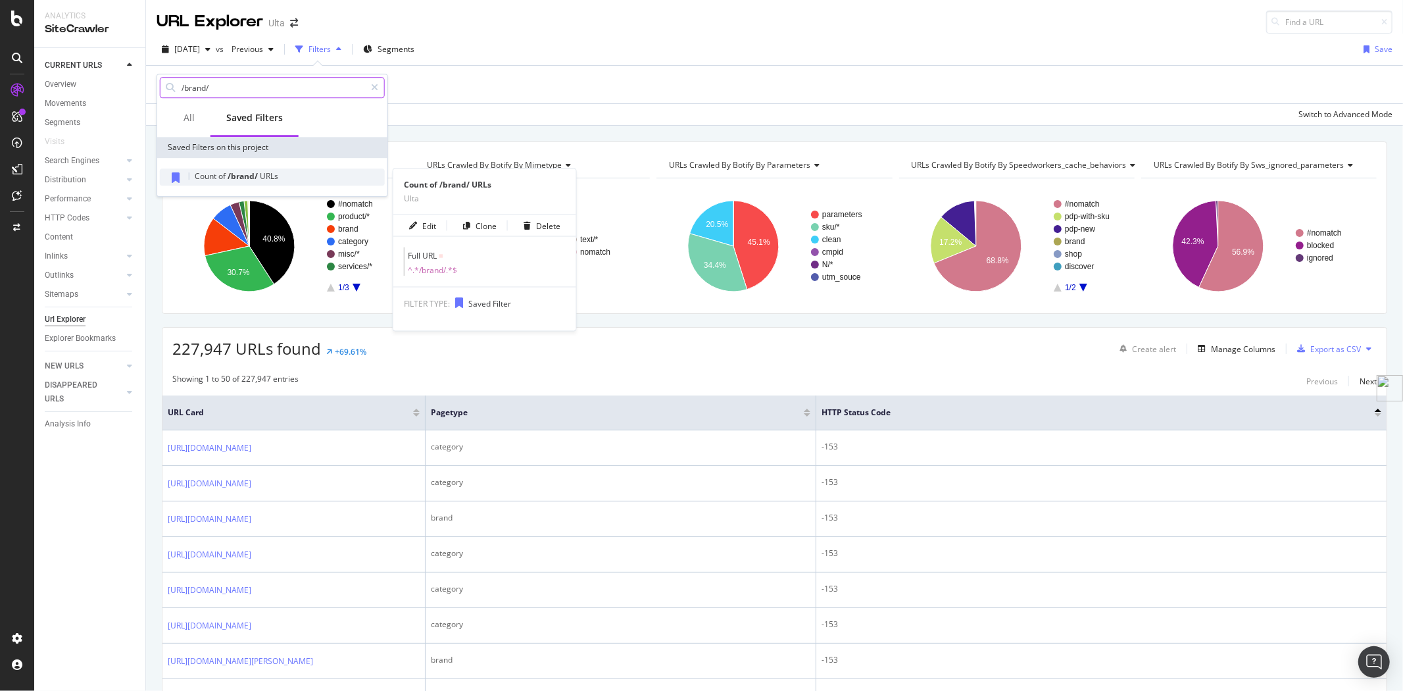
type input "/brand/"
click at [257, 176] on span "/brand/" at bounding box center [244, 175] width 32 height 11
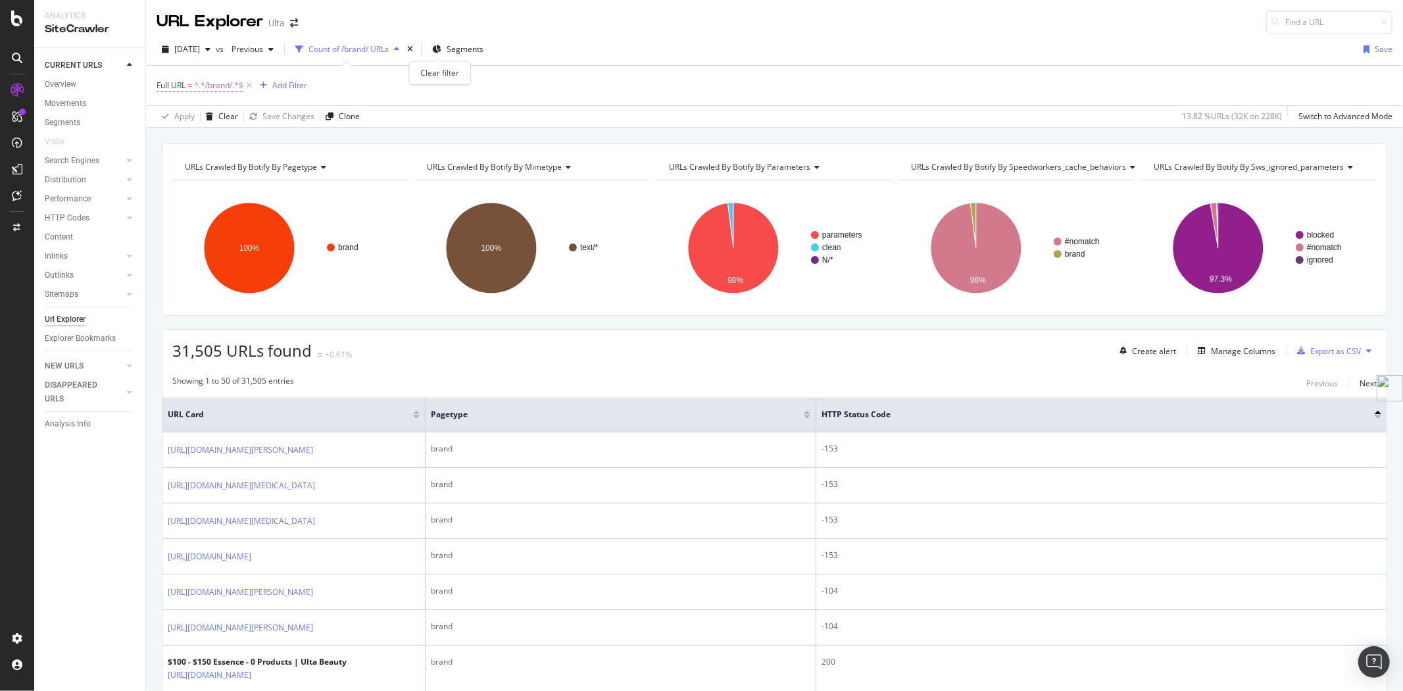
click at [416, 47] on div "times" at bounding box center [409, 49] width 11 height 13
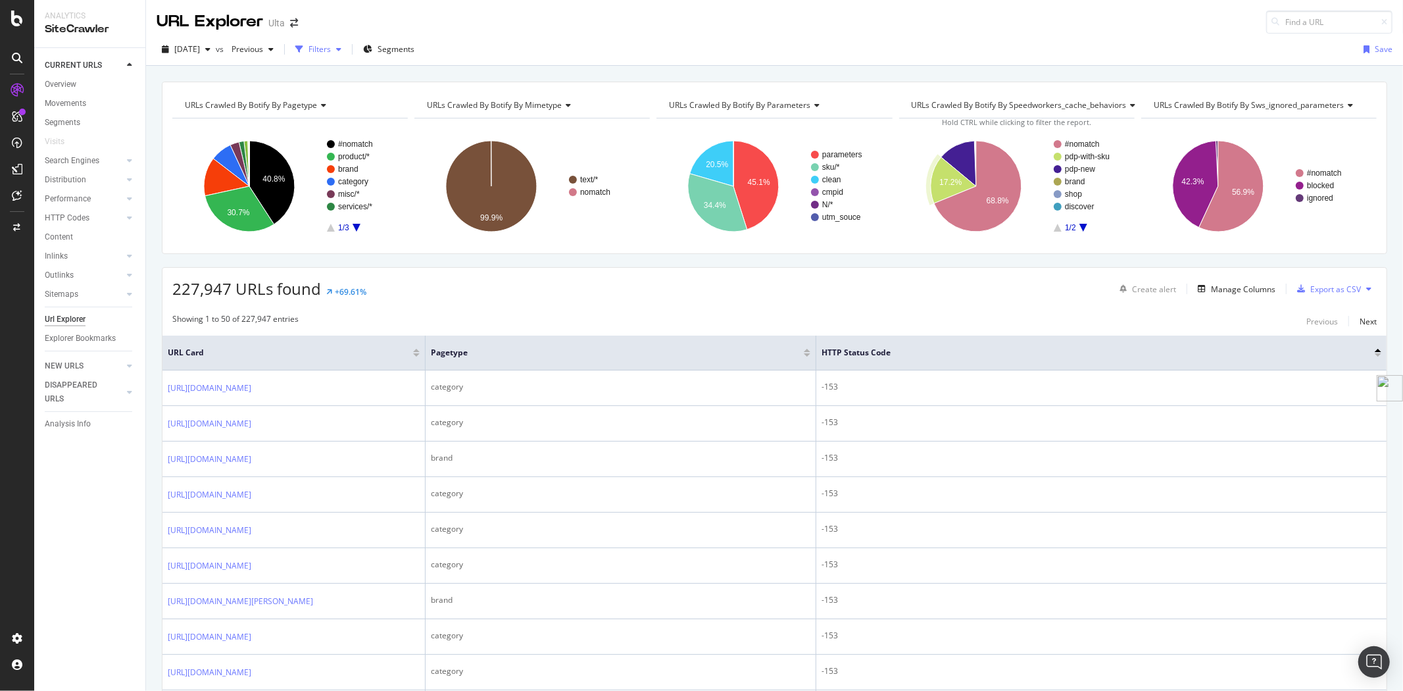
click at [341, 47] on icon "button" at bounding box center [338, 49] width 5 height 8
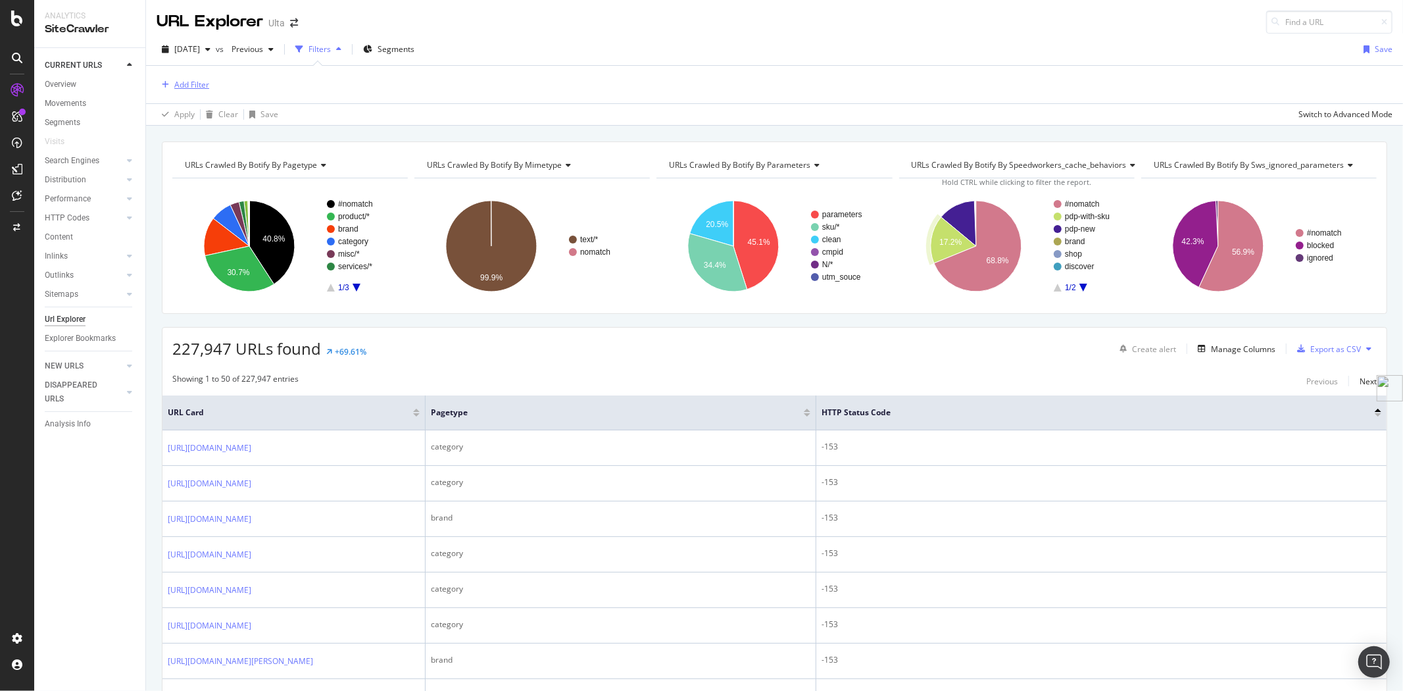
click at [197, 87] on div "Add Filter" at bounding box center [191, 84] width 35 height 11
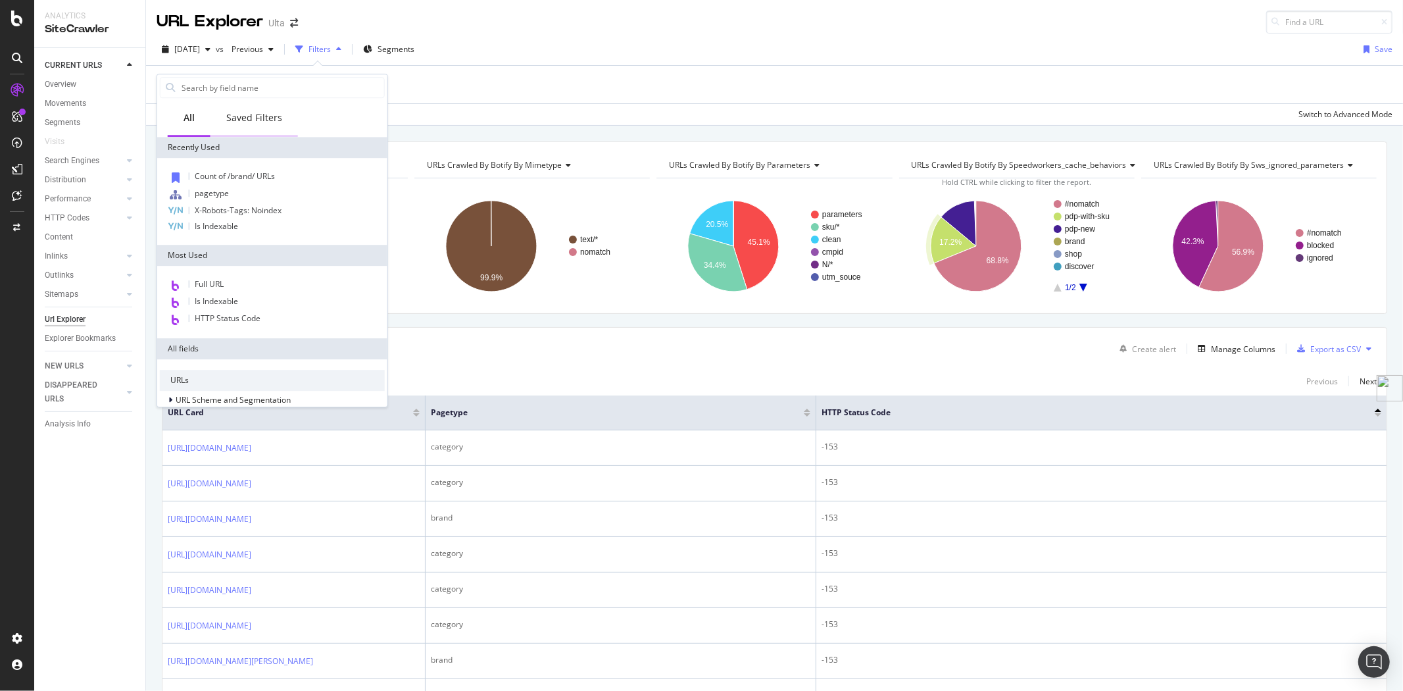
click at [245, 116] on div "Saved Filters" at bounding box center [254, 117] width 56 height 13
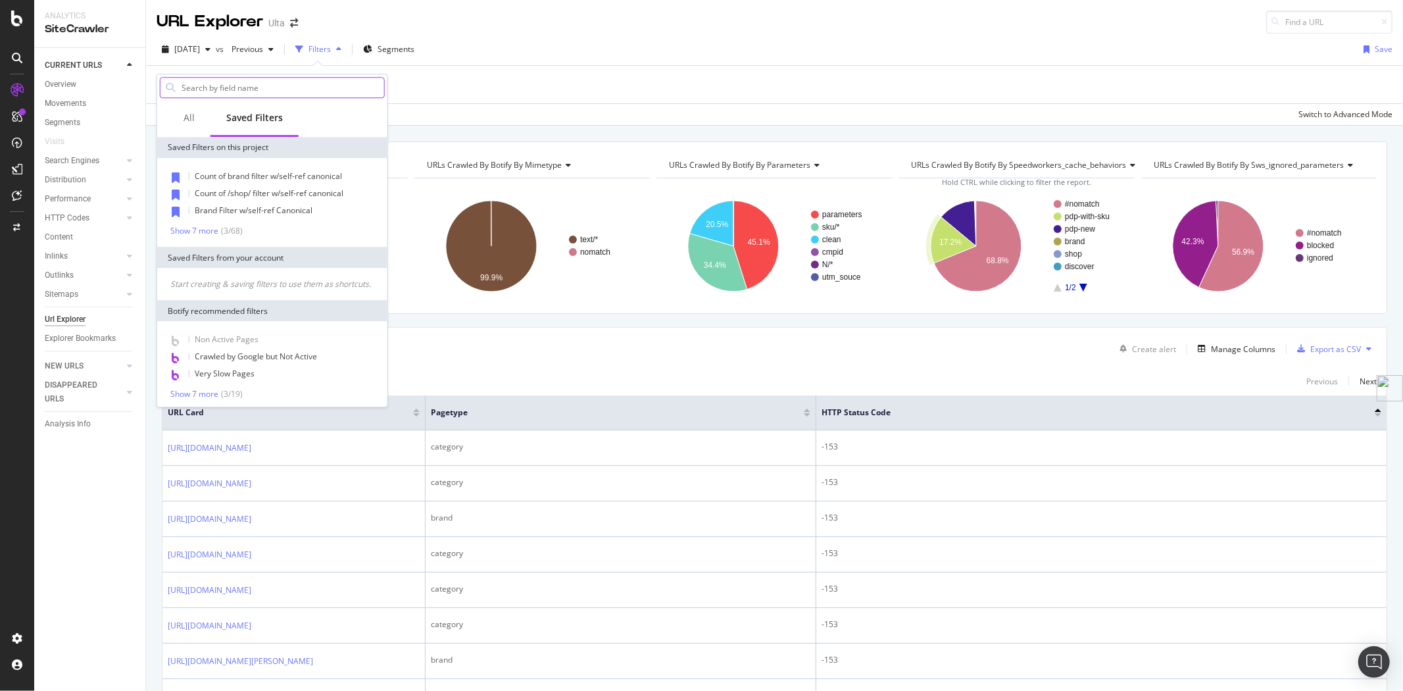
click at [241, 93] on input "text" at bounding box center [282, 88] width 204 height 20
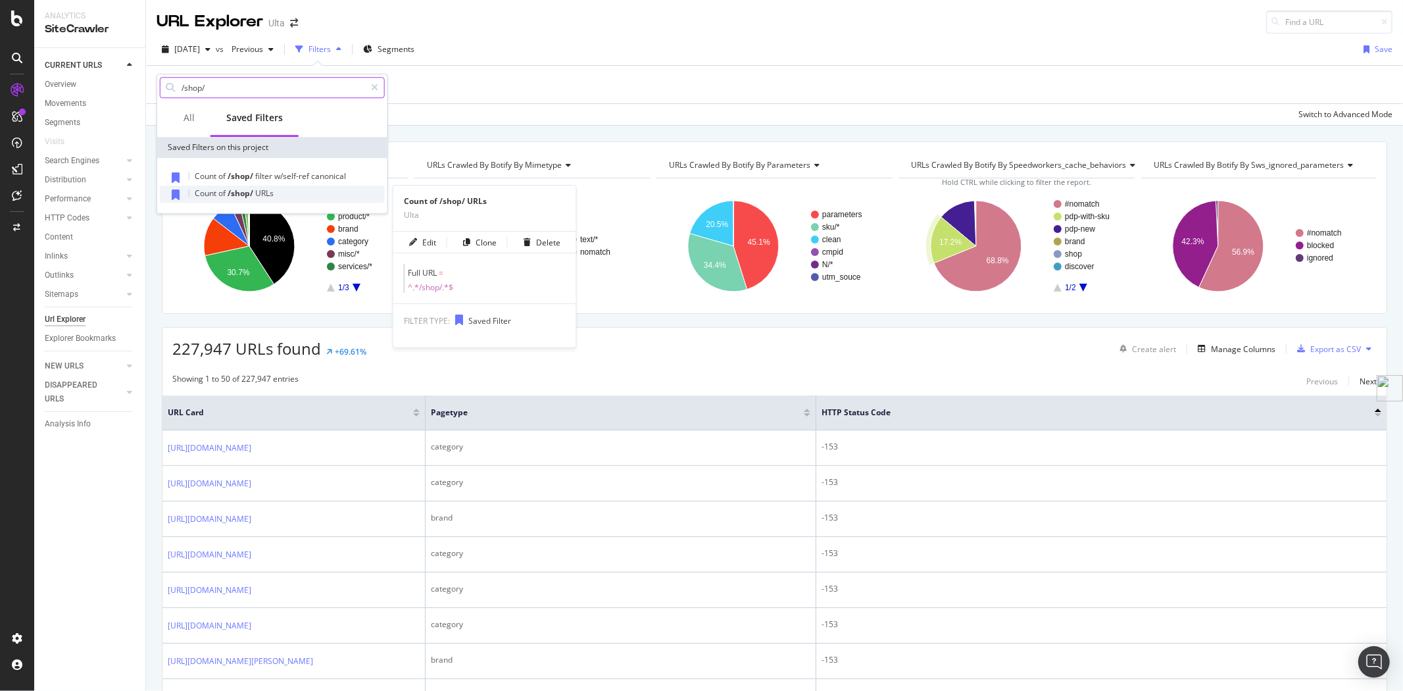
type input "/shop/"
click at [240, 193] on span "/shop/" at bounding box center [242, 192] width 28 height 11
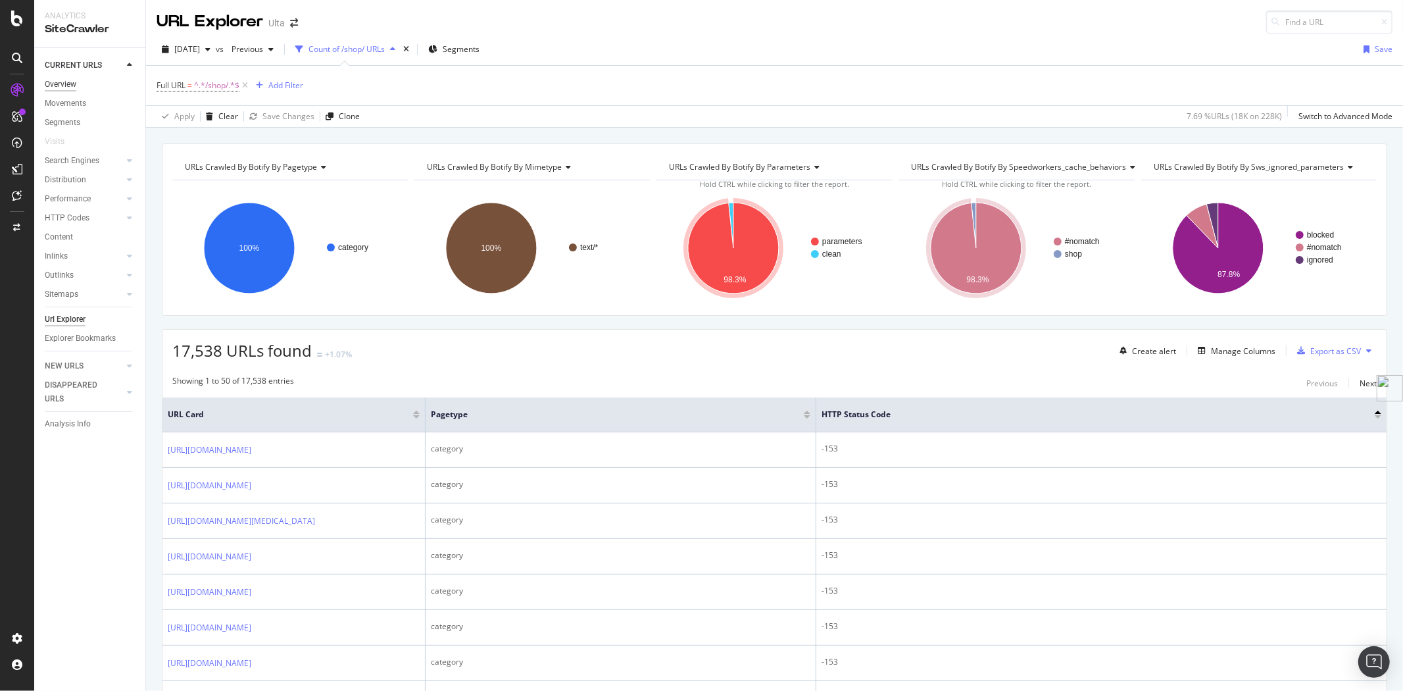
click at [59, 82] on div "Overview" at bounding box center [61, 85] width 32 height 14
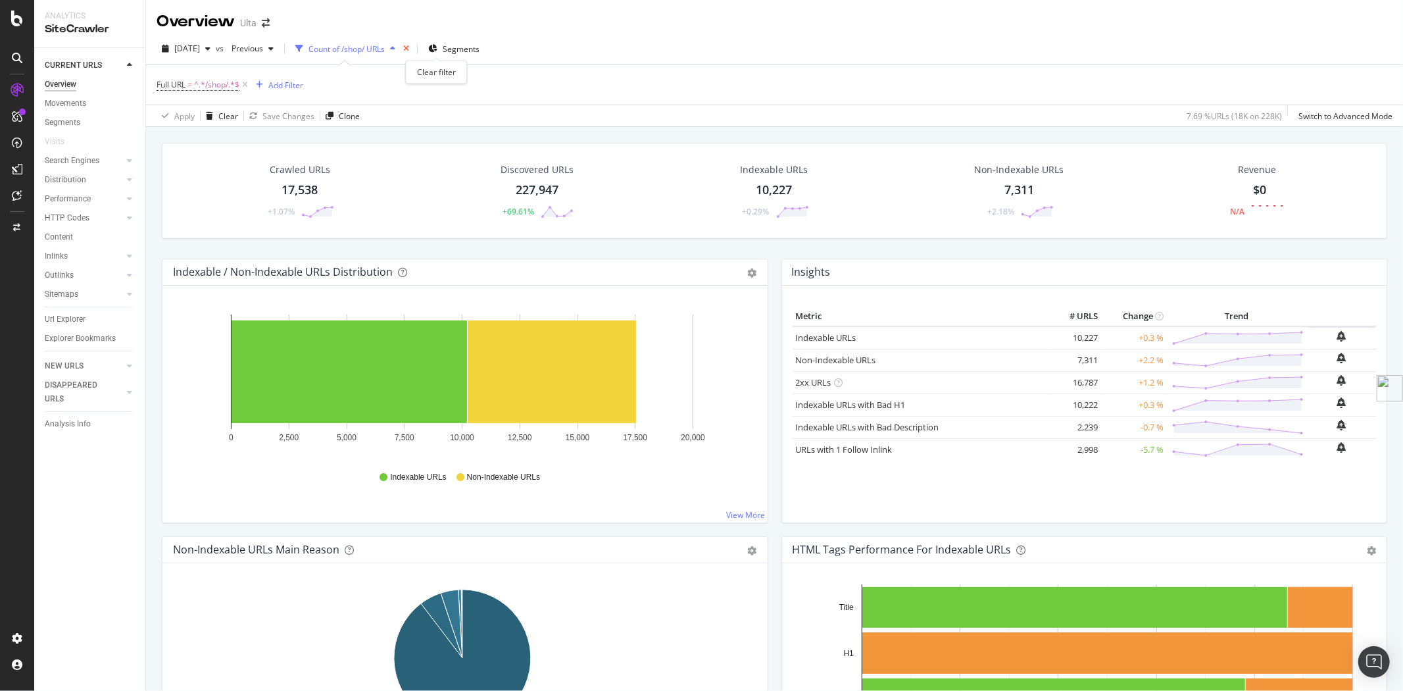
click at [409, 47] on icon "times" at bounding box center [406, 49] width 6 height 8
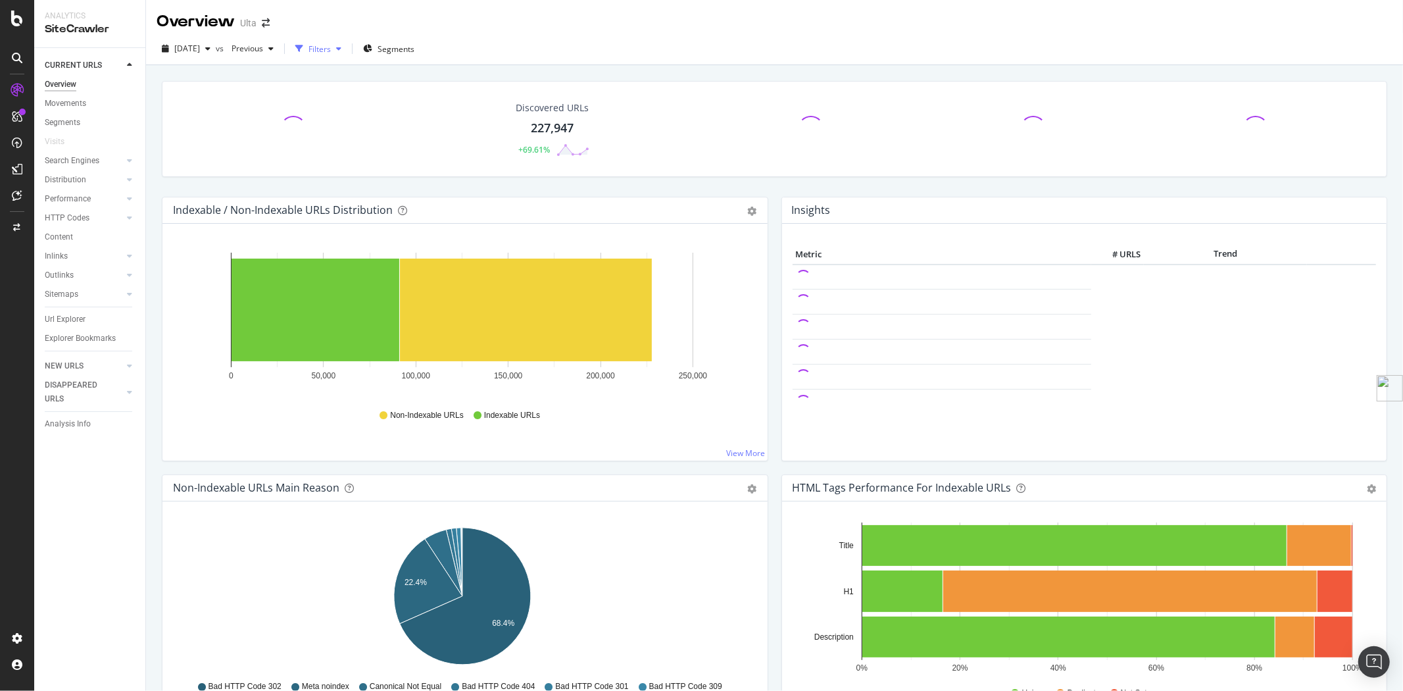
click at [331, 46] on div "Filters" at bounding box center [319, 48] width 22 height 11
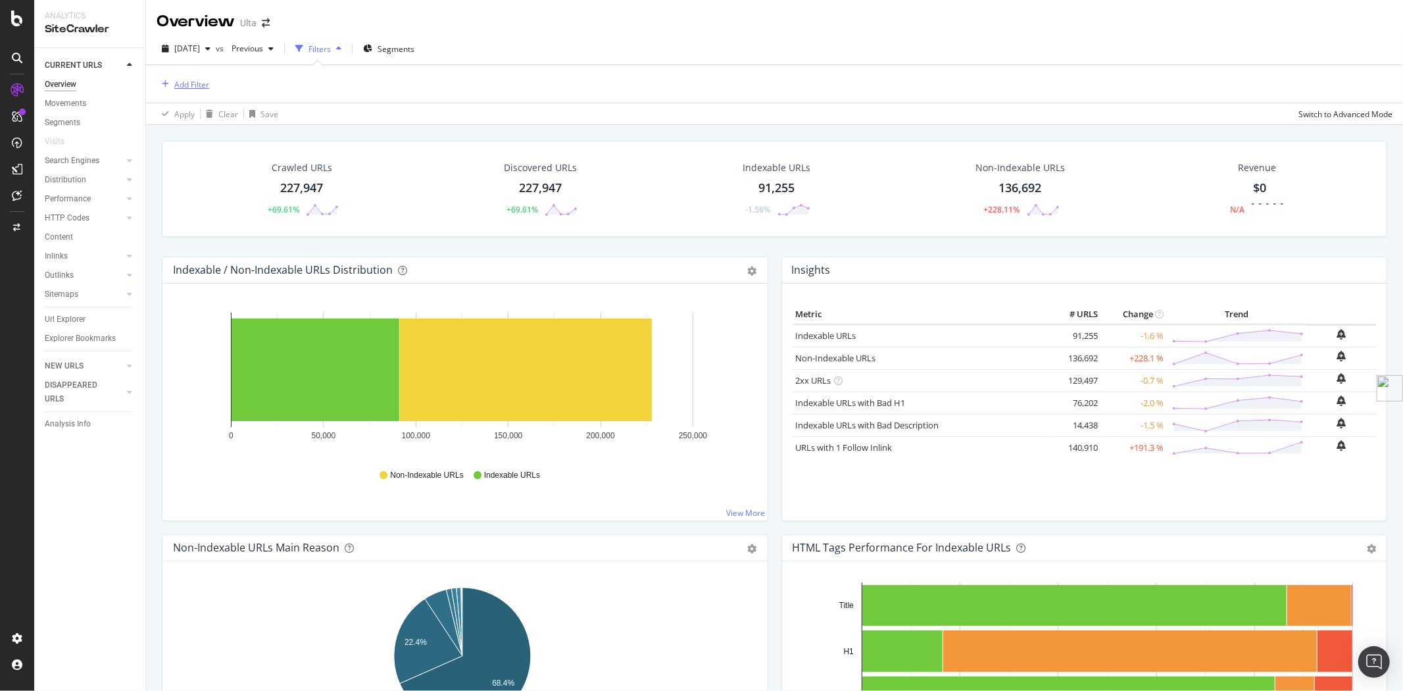
click at [186, 84] on div "Add Filter" at bounding box center [191, 84] width 35 height 11
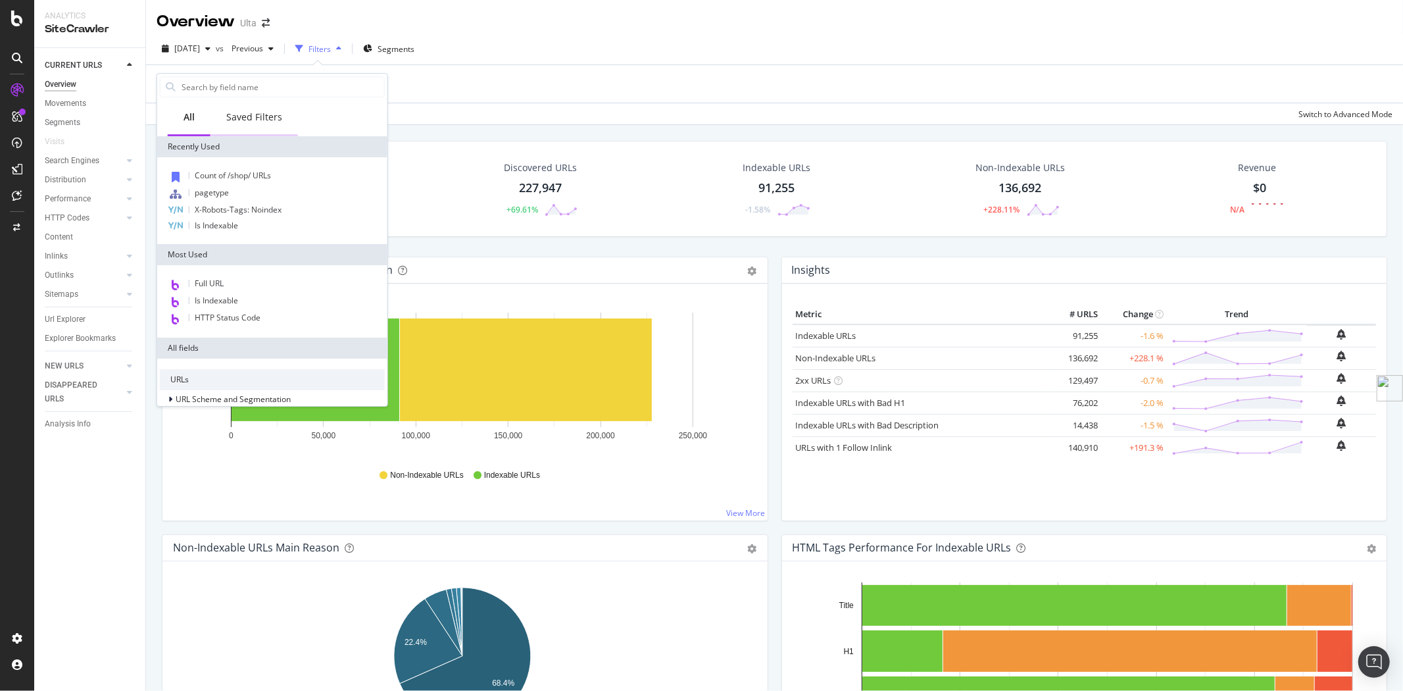
click at [250, 122] on div "Saved Filters" at bounding box center [254, 116] width 56 height 13
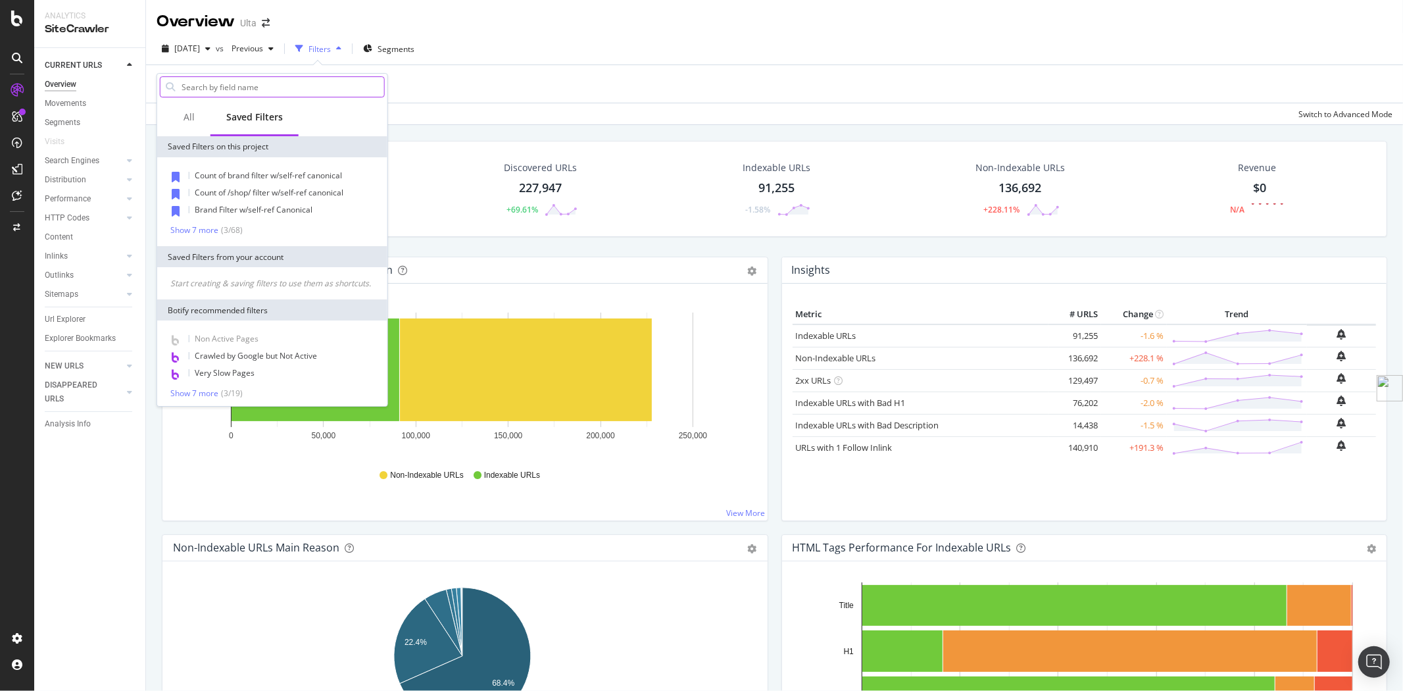
click at [246, 83] on input "text" at bounding box center [282, 87] width 204 height 20
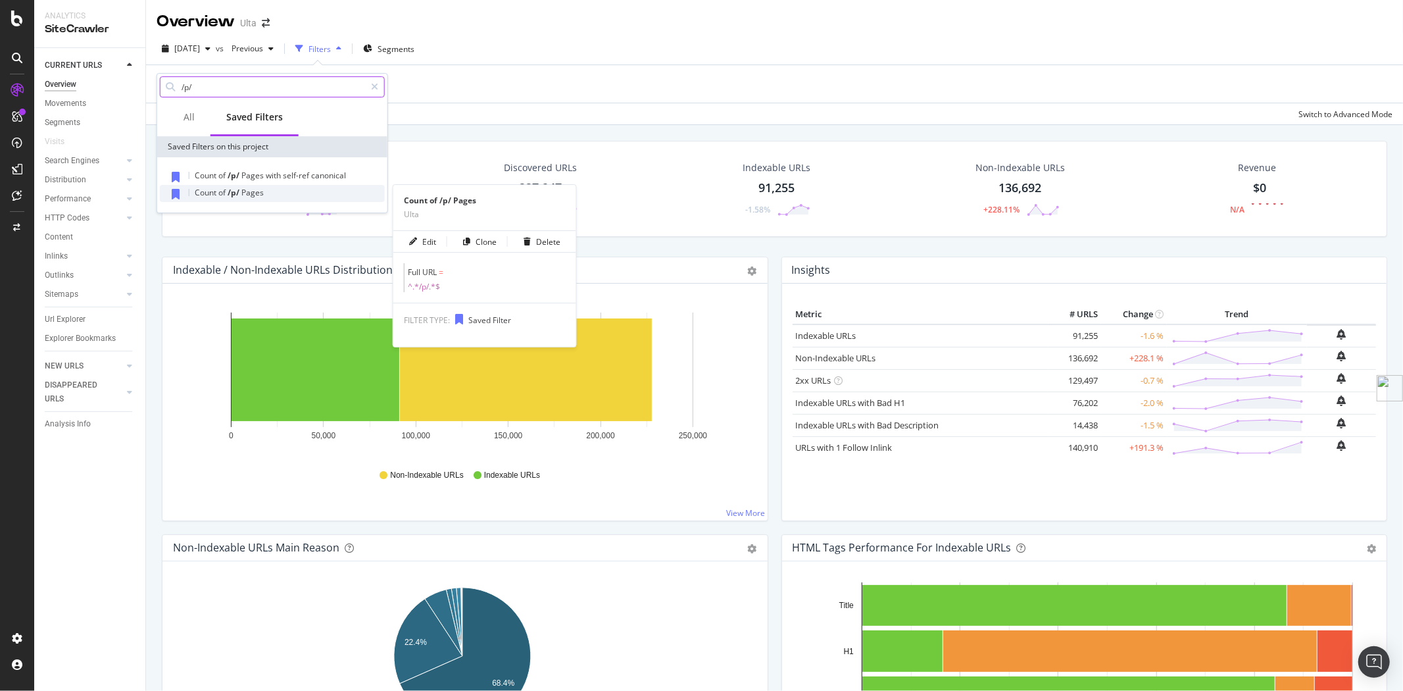
type input "/p/"
click at [237, 193] on span "/p/" at bounding box center [235, 192] width 14 height 11
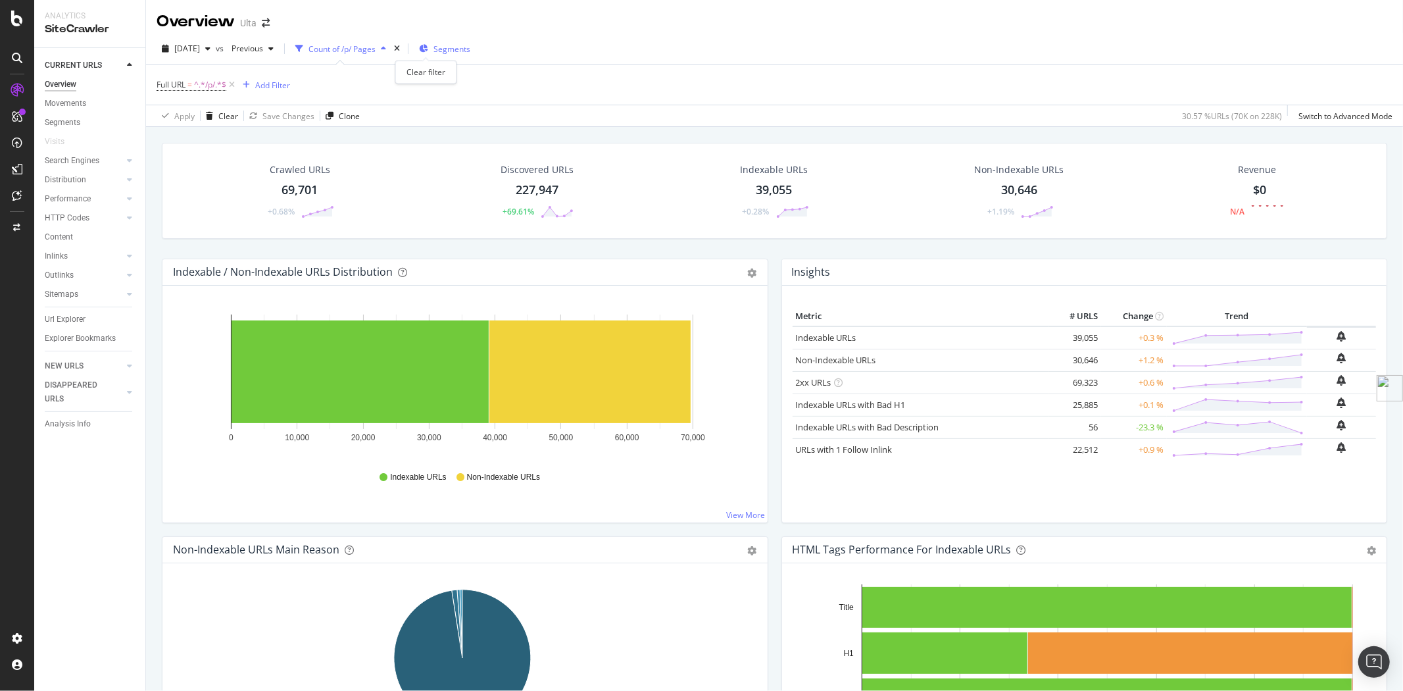
drag, startPoint x: 427, startPoint y: 44, endPoint x: 420, endPoint y: 45, distance: 7.9
click at [400, 45] on icon "times" at bounding box center [397, 49] width 6 height 8
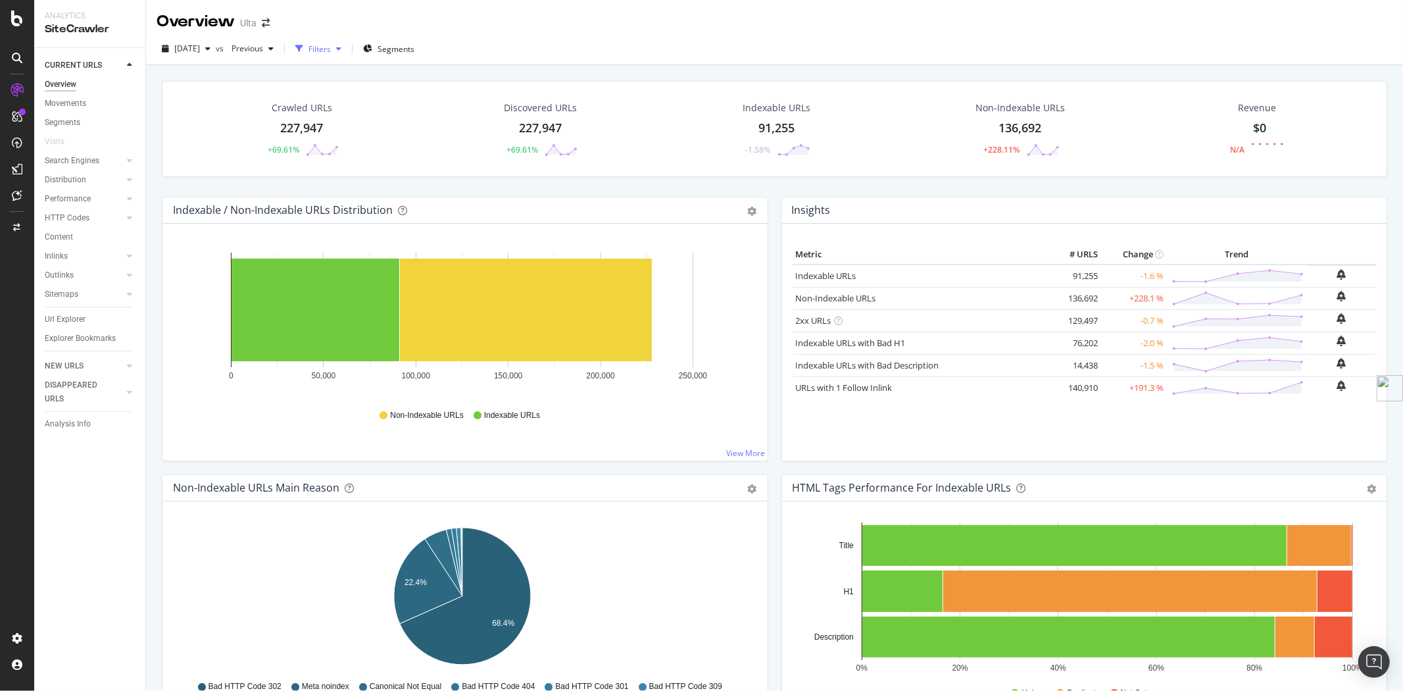
click at [331, 47] on div "Filters" at bounding box center [319, 48] width 22 height 11
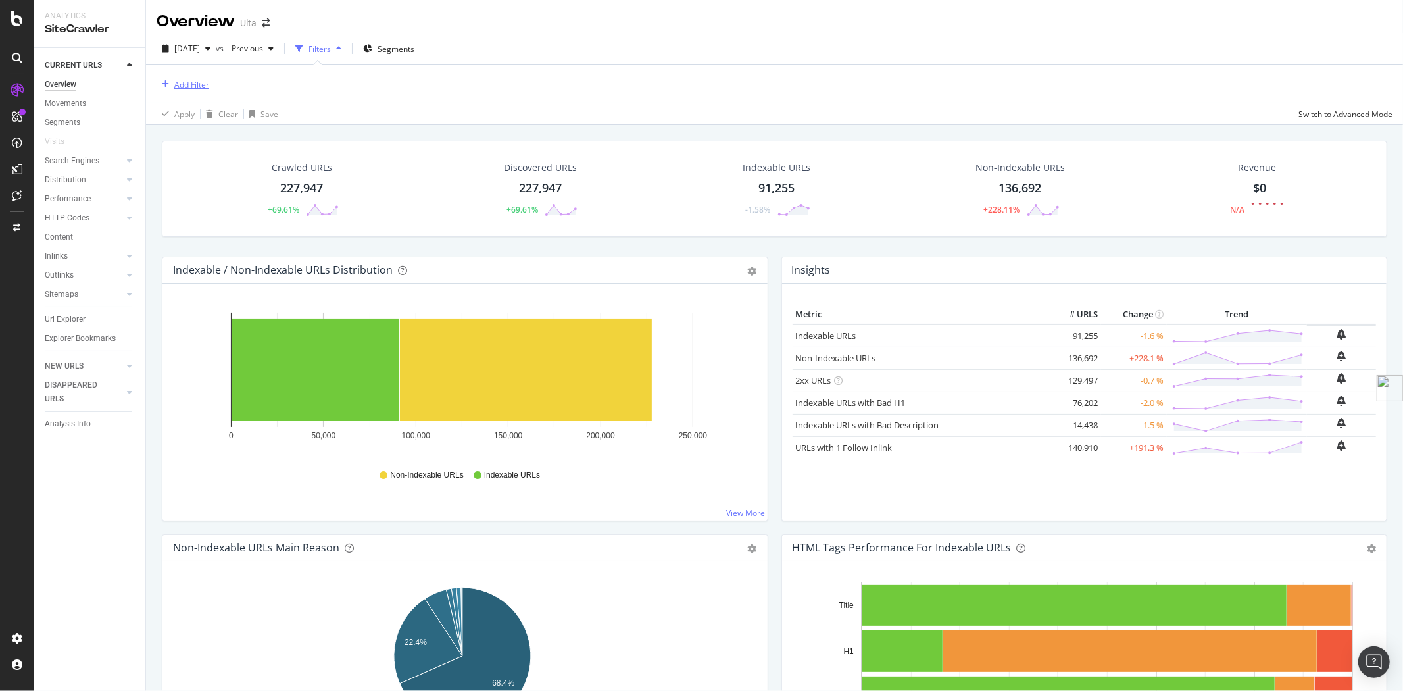
click at [193, 81] on div "Add Filter" at bounding box center [191, 84] width 35 height 11
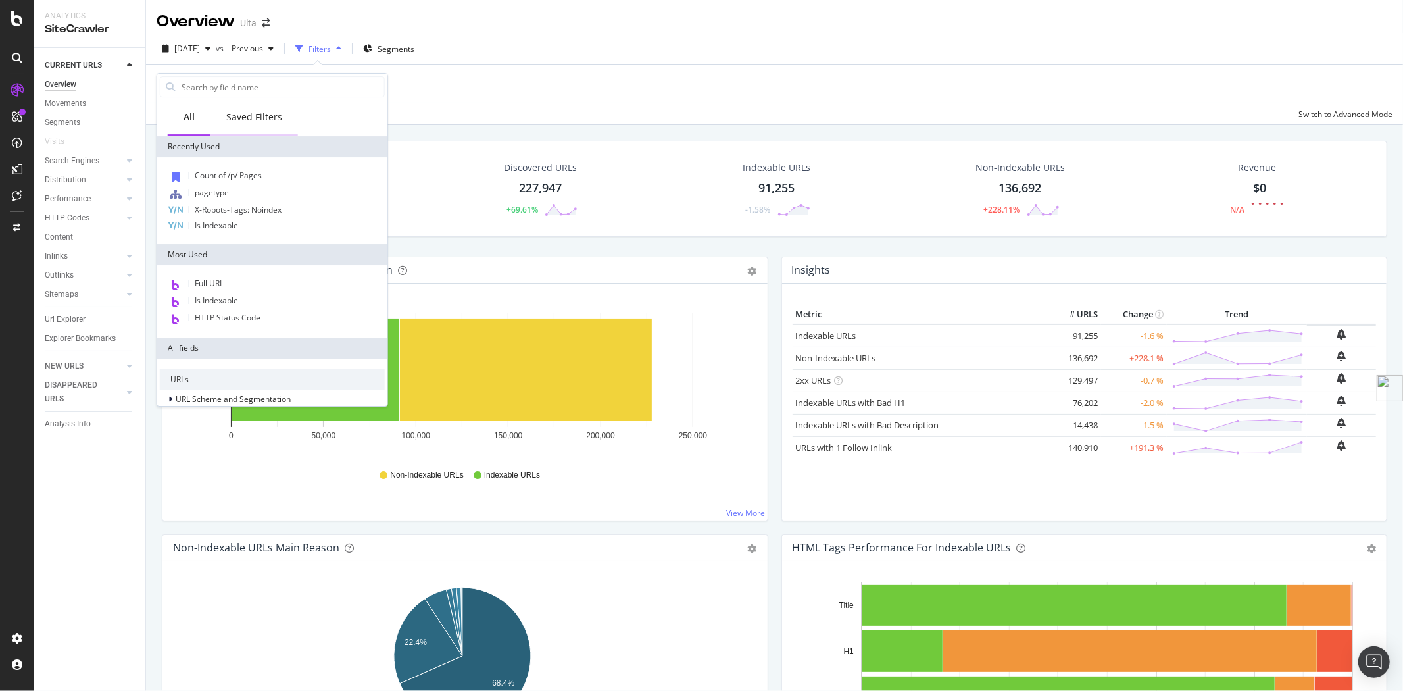
click at [244, 112] on div "Saved Filters" at bounding box center [254, 116] width 56 height 13
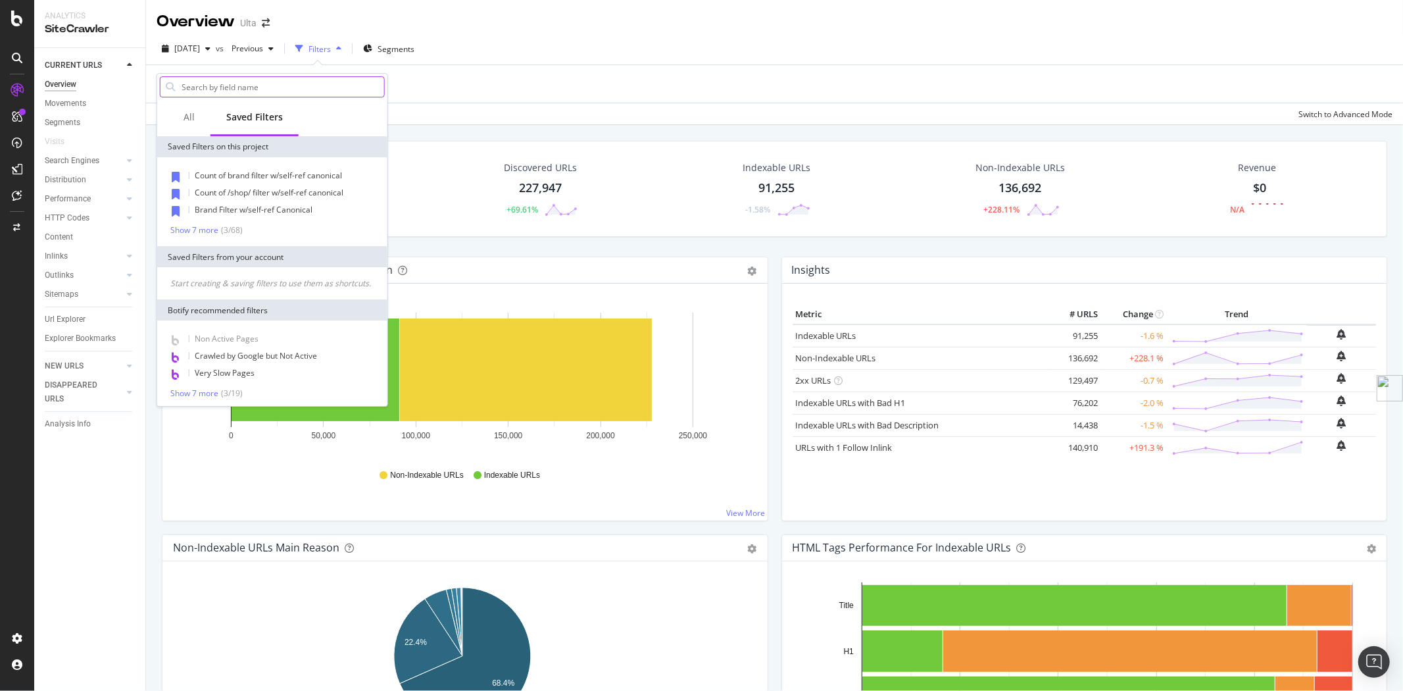
click at [239, 87] on input "text" at bounding box center [282, 87] width 204 height 20
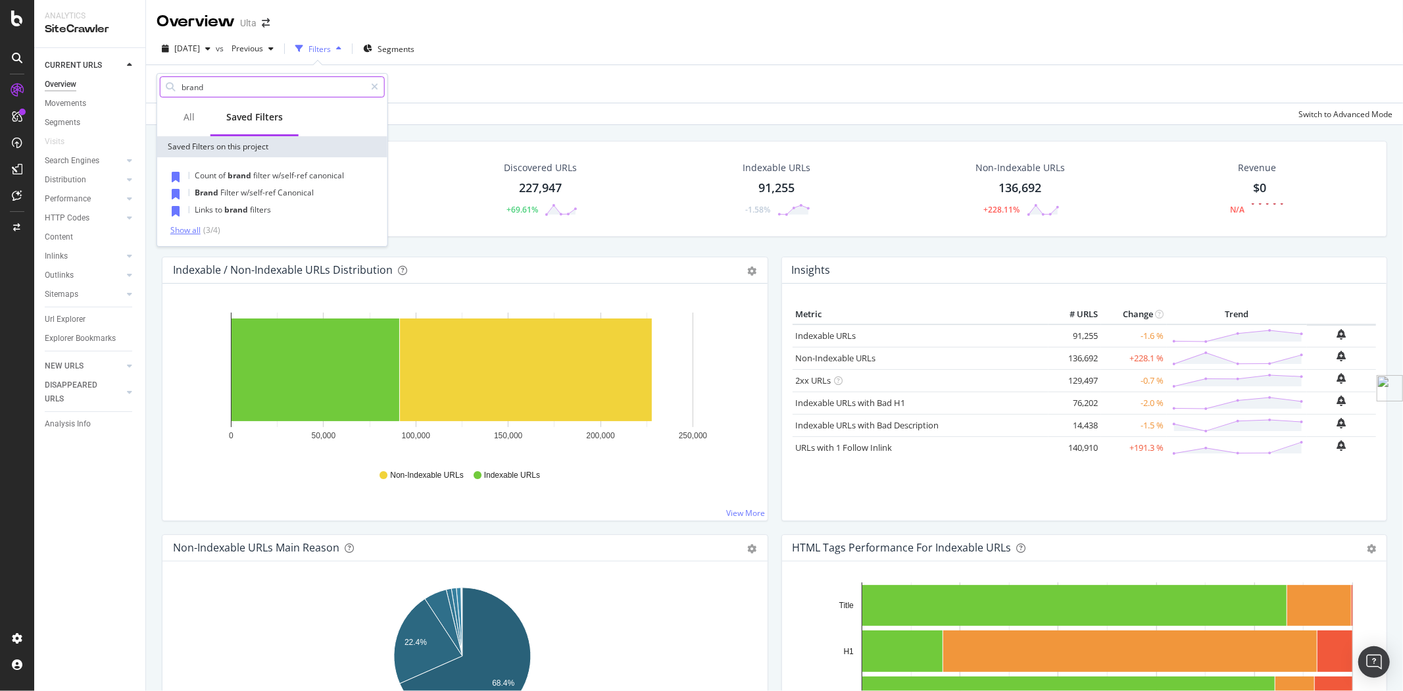
type input "brand"
click at [187, 231] on div "Show all" at bounding box center [185, 230] width 30 height 9
click at [253, 226] on span "/brand/" at bounding box center [244, 226] width 32 height 11
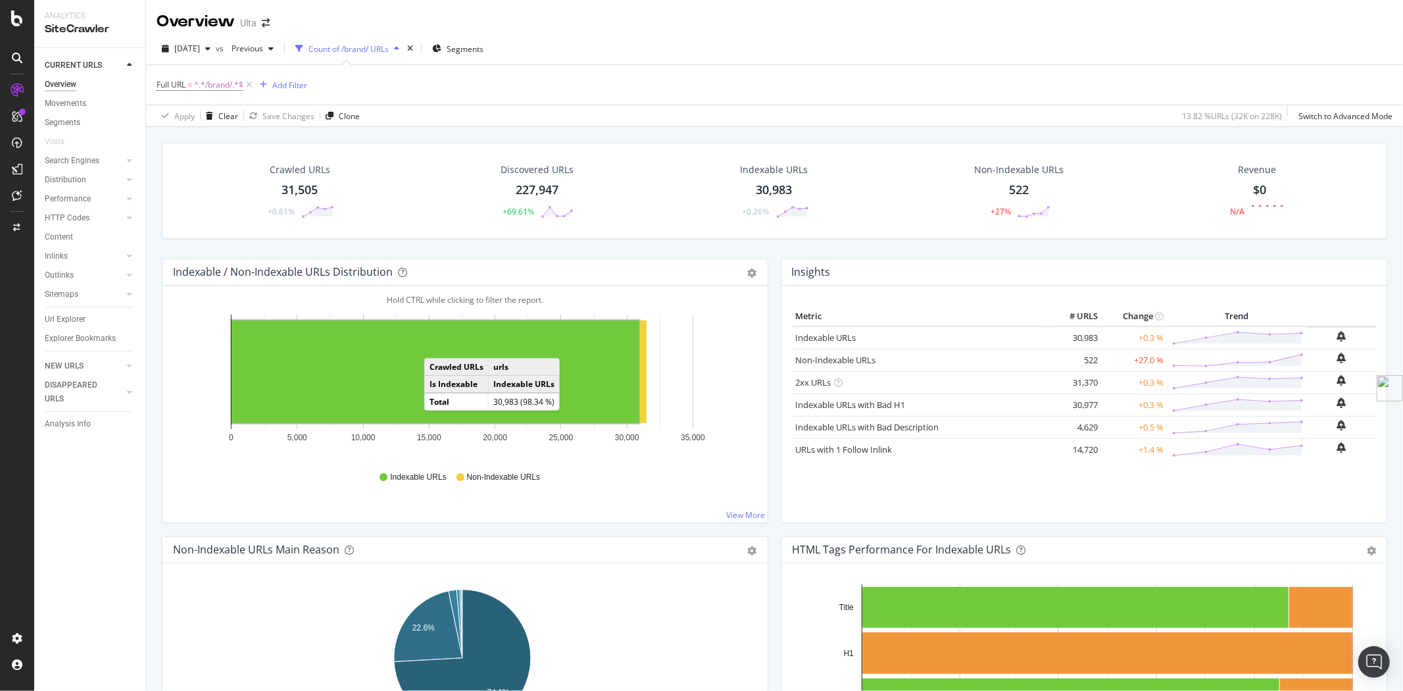
click at [1021, 191] on div "522" at bounding box center [1019, 190] width 20 height 17
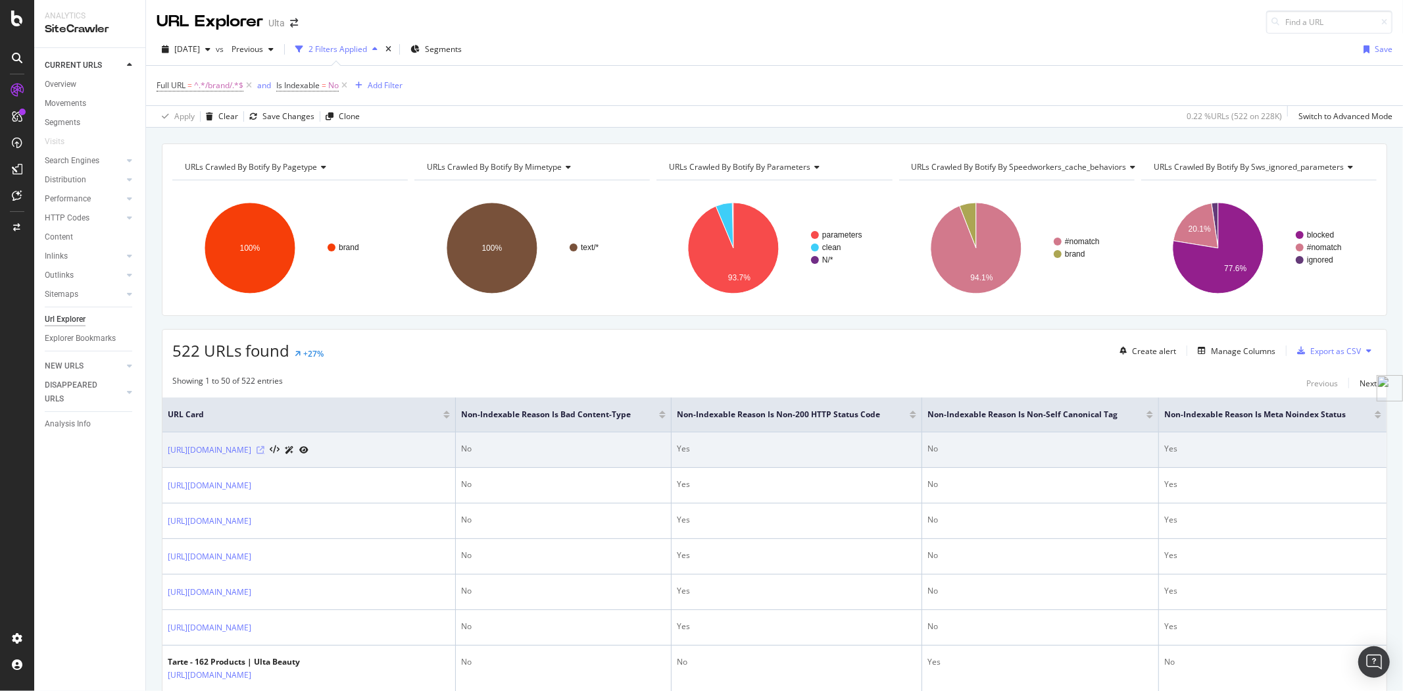
click at [264, 452] on icon at bounding box center [260, 450] width 8 height 8
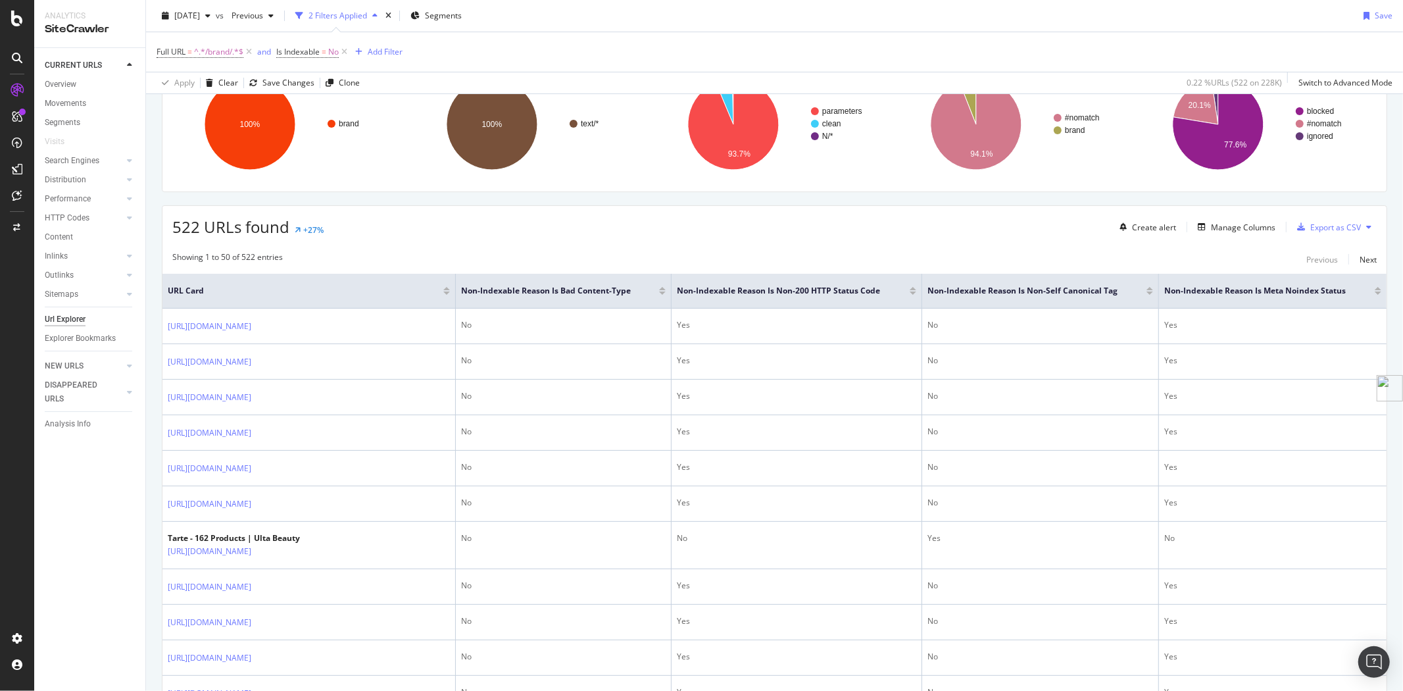
scroll to position [146, 0]
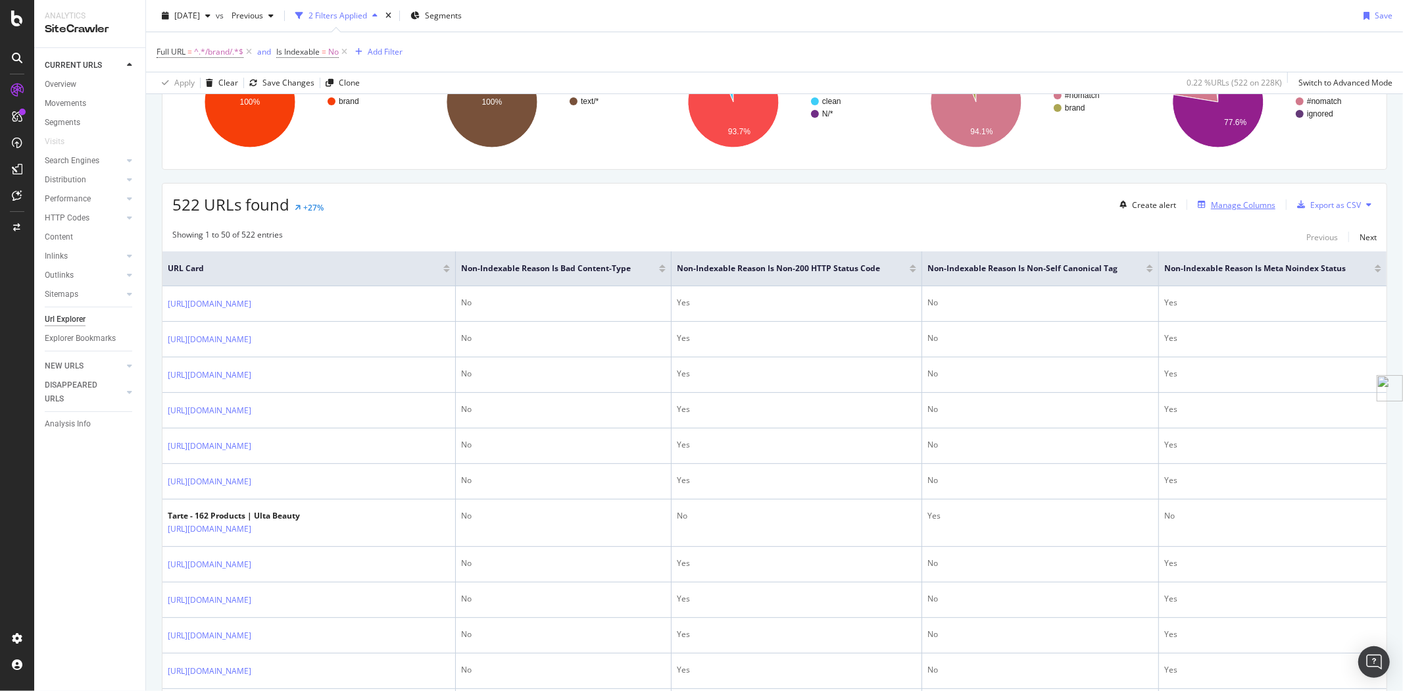
click at [1227, 205] on div "Manage Columns" at bounding box center [1243, 204] width 64 height 11
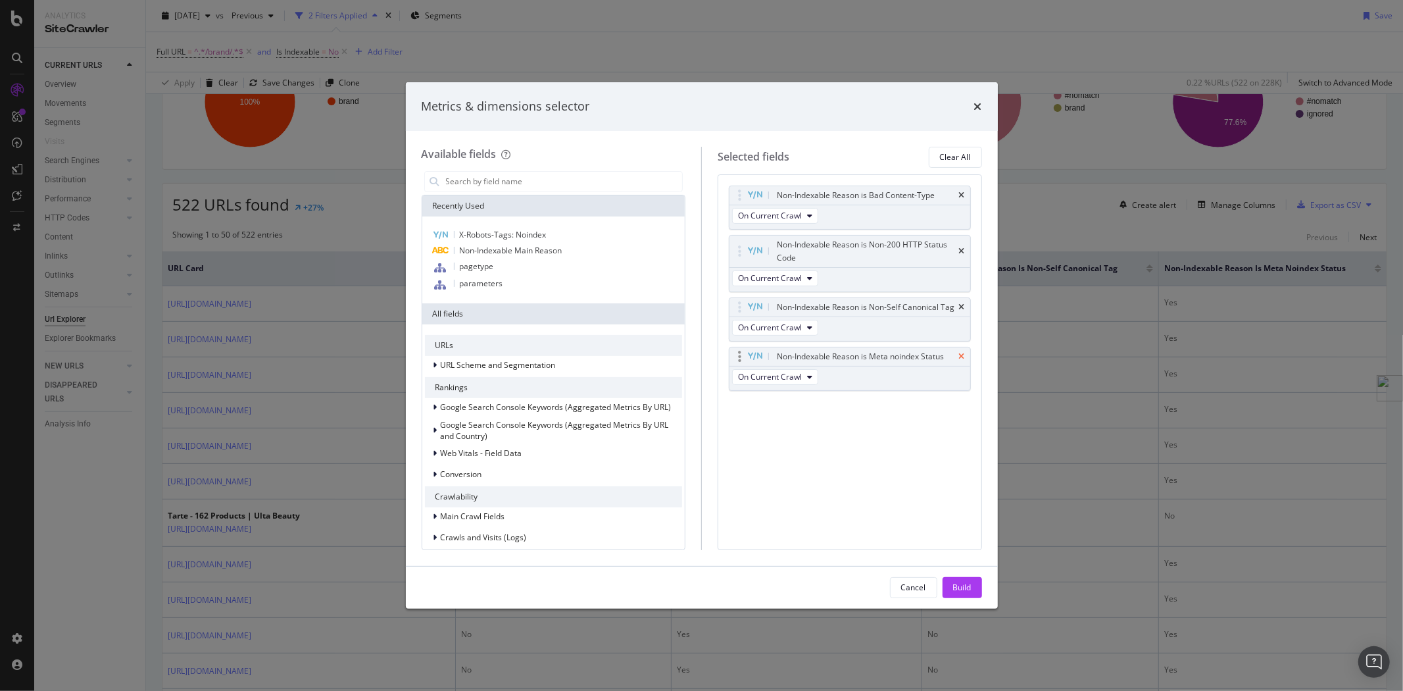
click at [963, 354] on icon "times" at bounding box center [962, 356] width 6 height 8
click at [915, 594] on div "Cancel" at bounding box center [913, 587] width 25 height 18
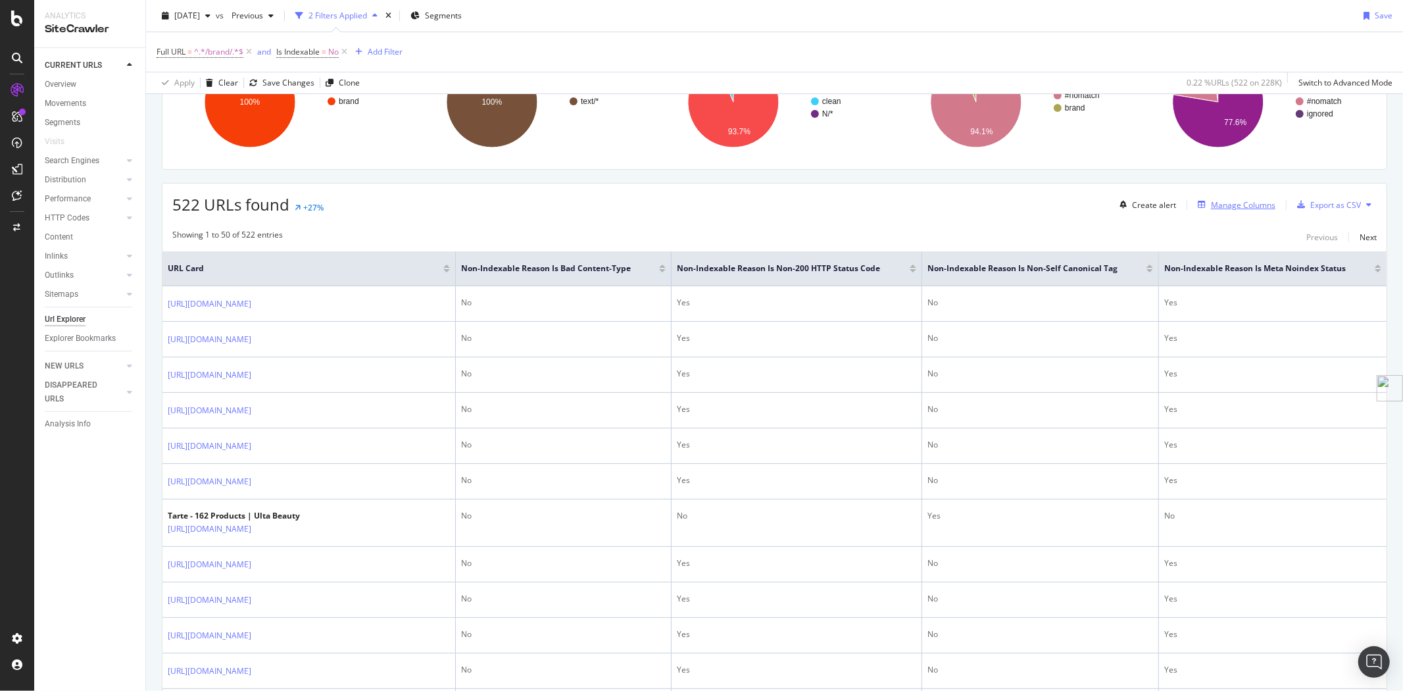
click at [1232, 206] on div "Manage Columns" at bounding box center [1243, 204] width 64 height 11
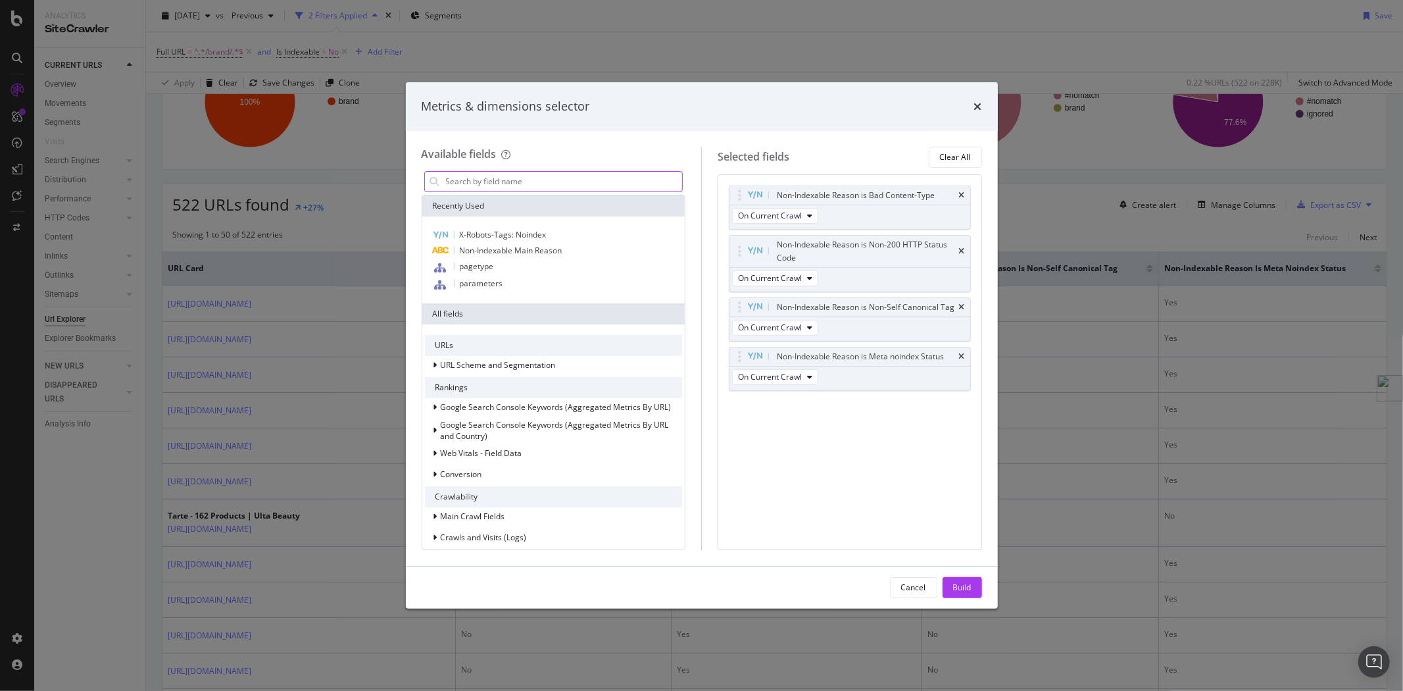
click at [544, 187] on input "modal" at bounding box center [564, 182] width 238 height 20
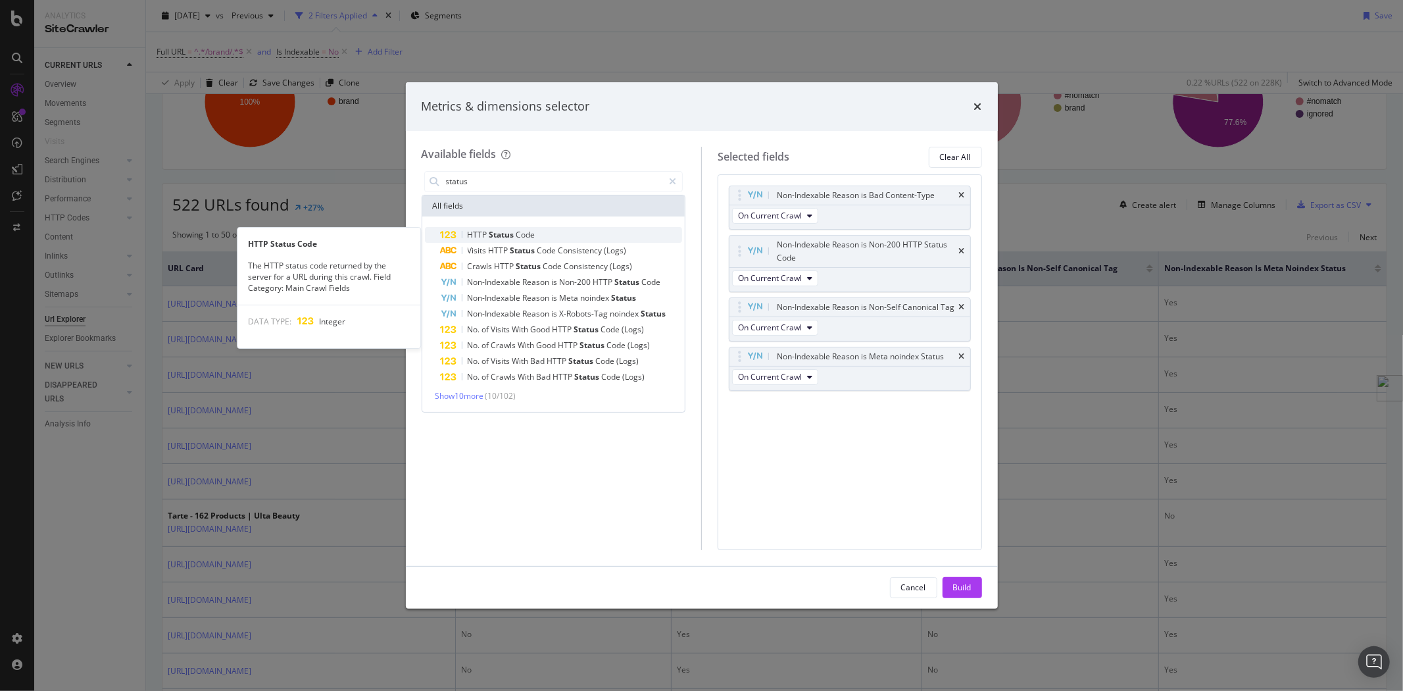
type input "status"
click at [546, 228] on div "HTTP Status Code" at bounding box center [562, 235] width 242 height 16
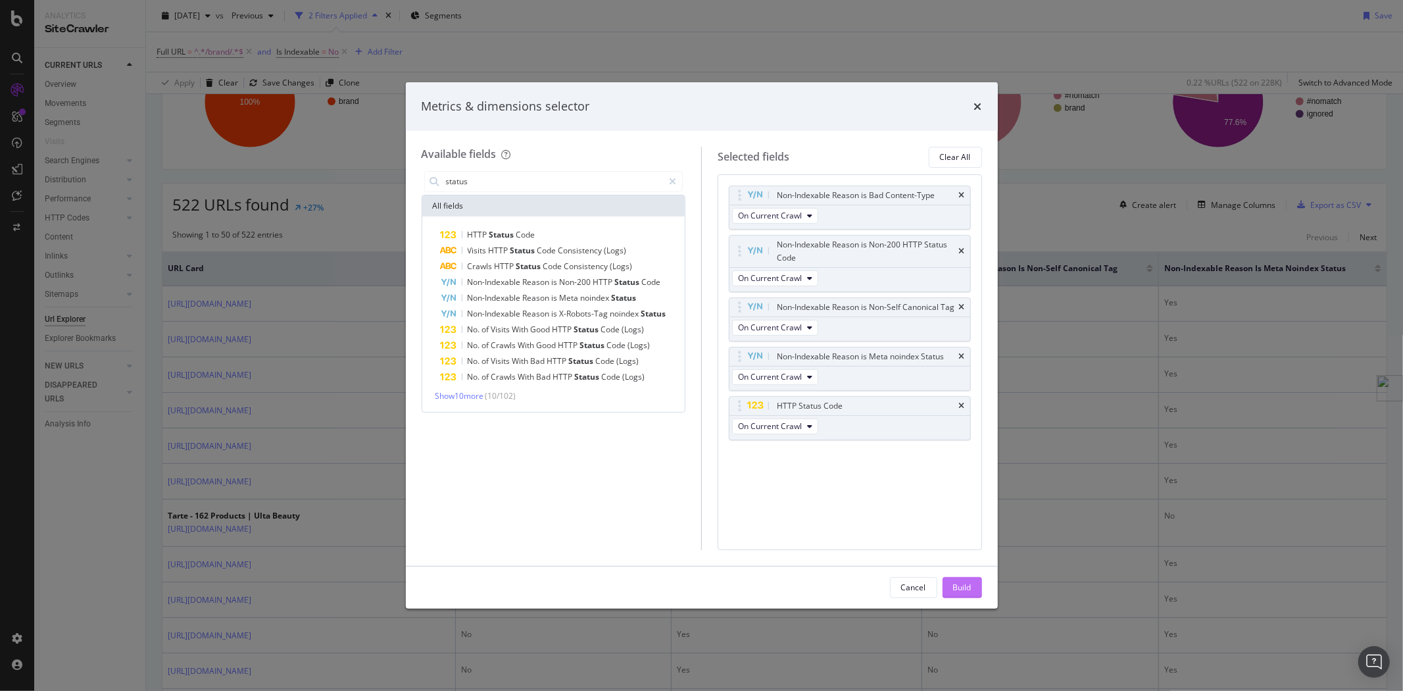
click at [969, 595] on div "Build" at bounding box center [962, 587] width 18 height 20
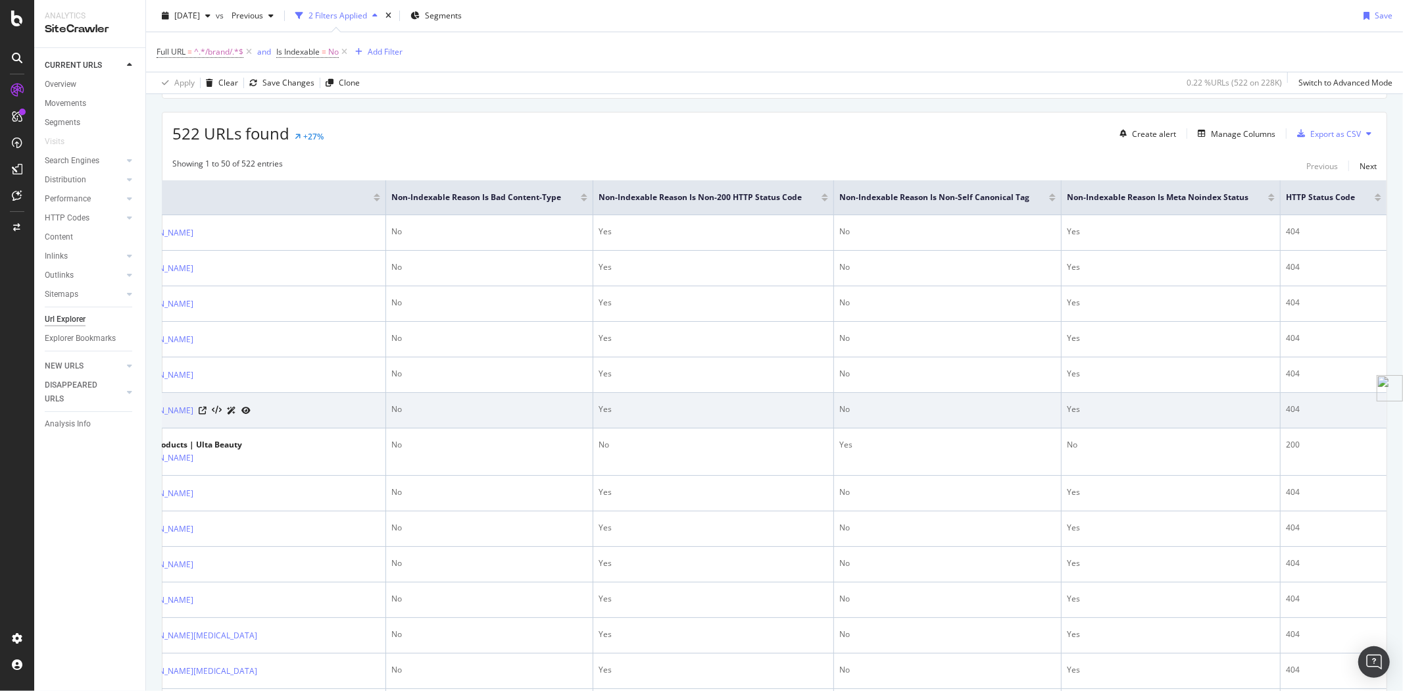
scroll to position [143, 0]
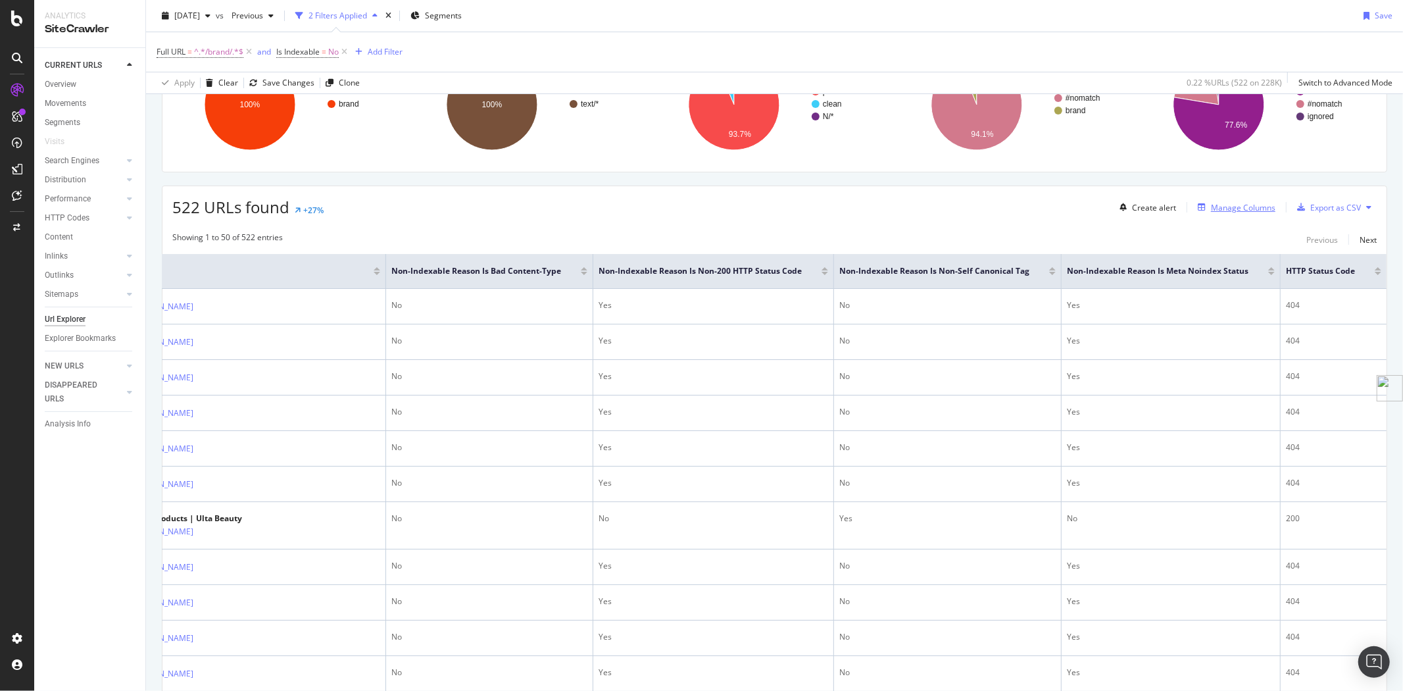
click at [1243, 208] on div "Manage Columns" at bounding box center [1243, 207] width 64 height 11
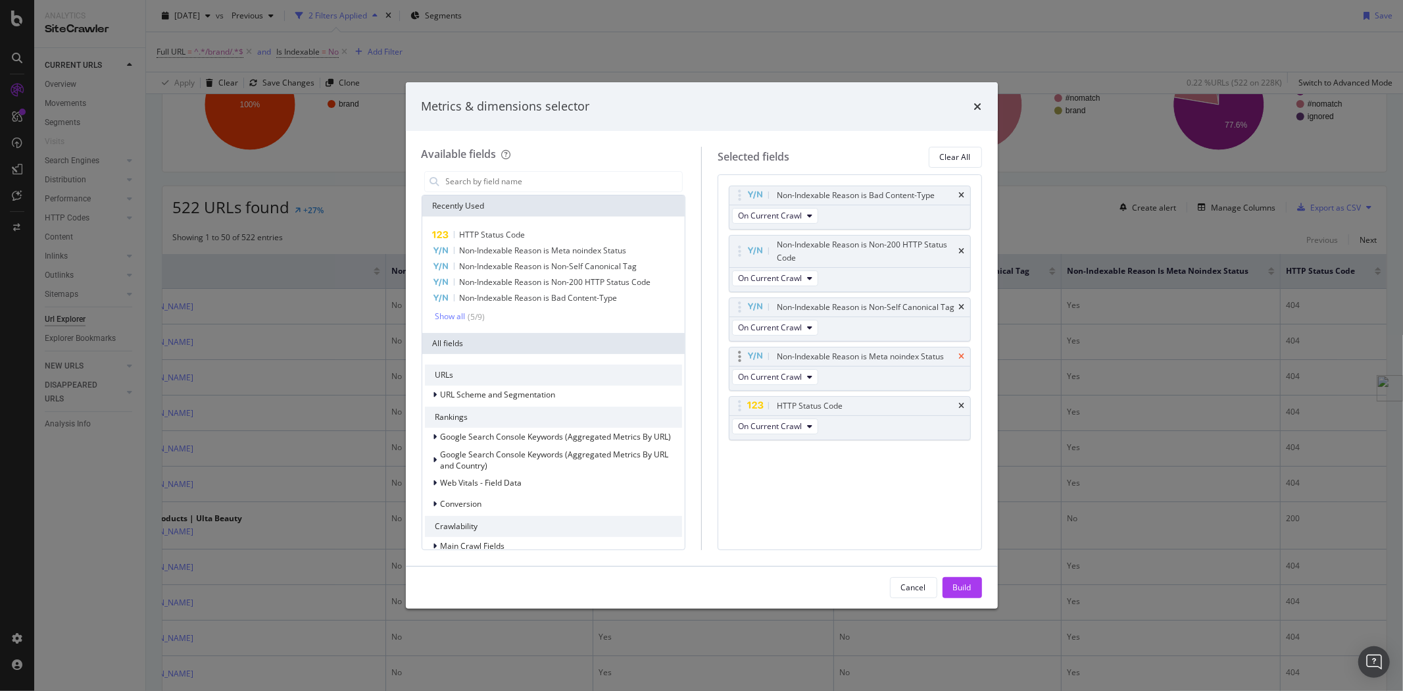
click at [959, 352] on icon "times" at bounding box center [962, 356] width 6 height 8
click at [961, 298] on div "Non-Indexable Reason is Non-Self Canonical Tag" at bounding box center [849, 307] width 241 height 18
click at [961, 306] on icon "times" at bounding box center [962, 307] width 6 height 8
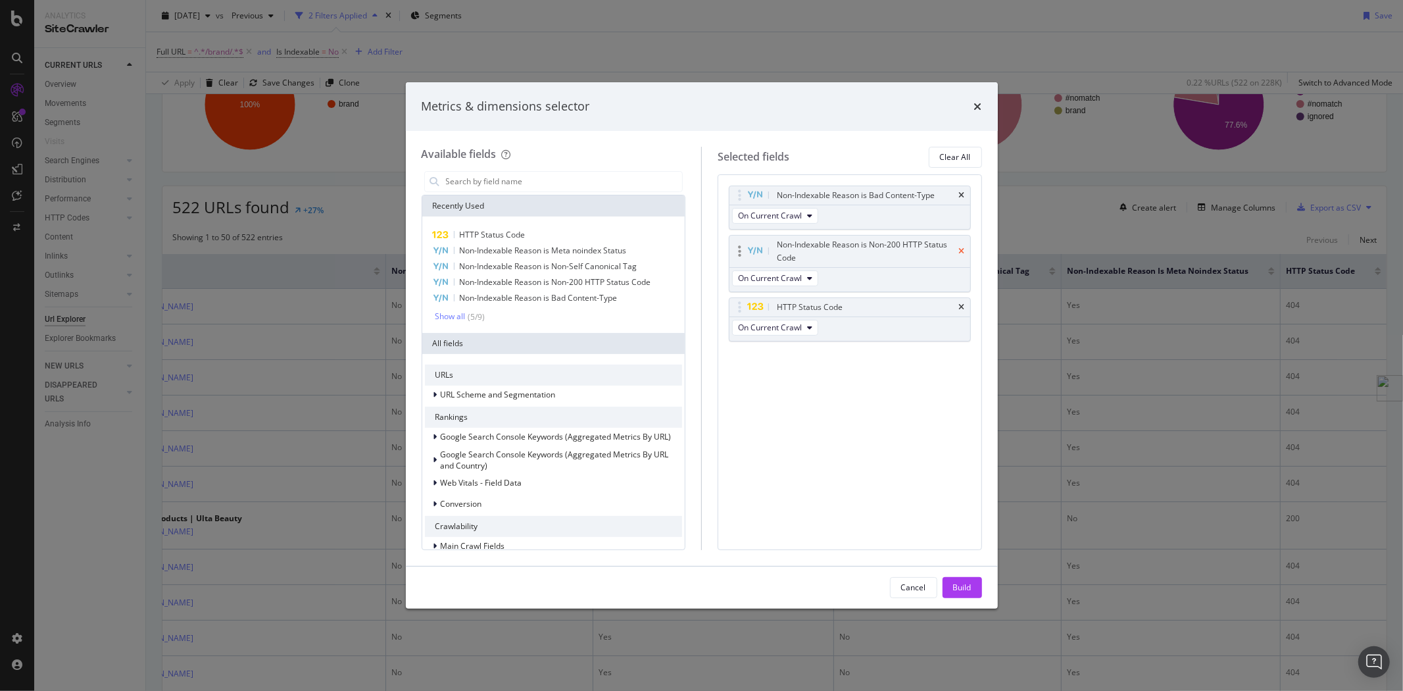
click at [962, 248] on icon "times" at bounding box center [962, 251] width 6 height 8
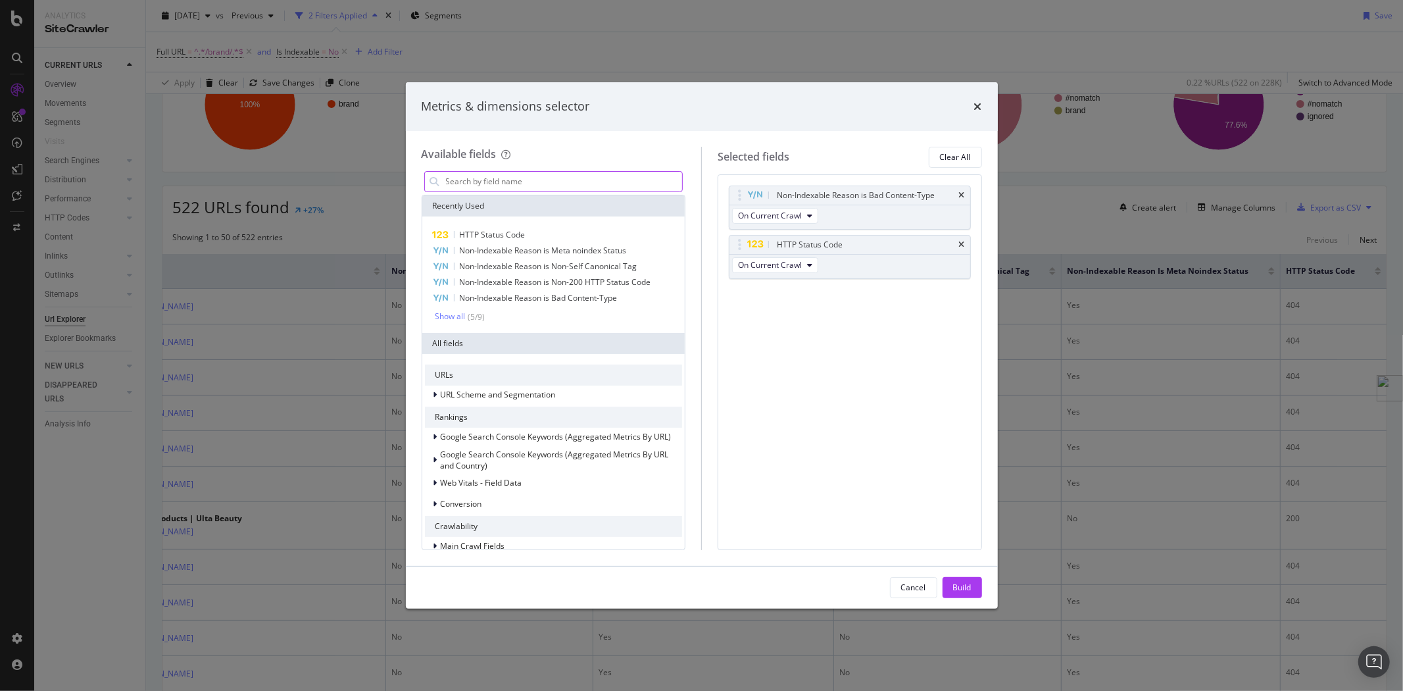
click at [518, 179] on input "modal" at bounding box center [564, 182] width 238 height 20
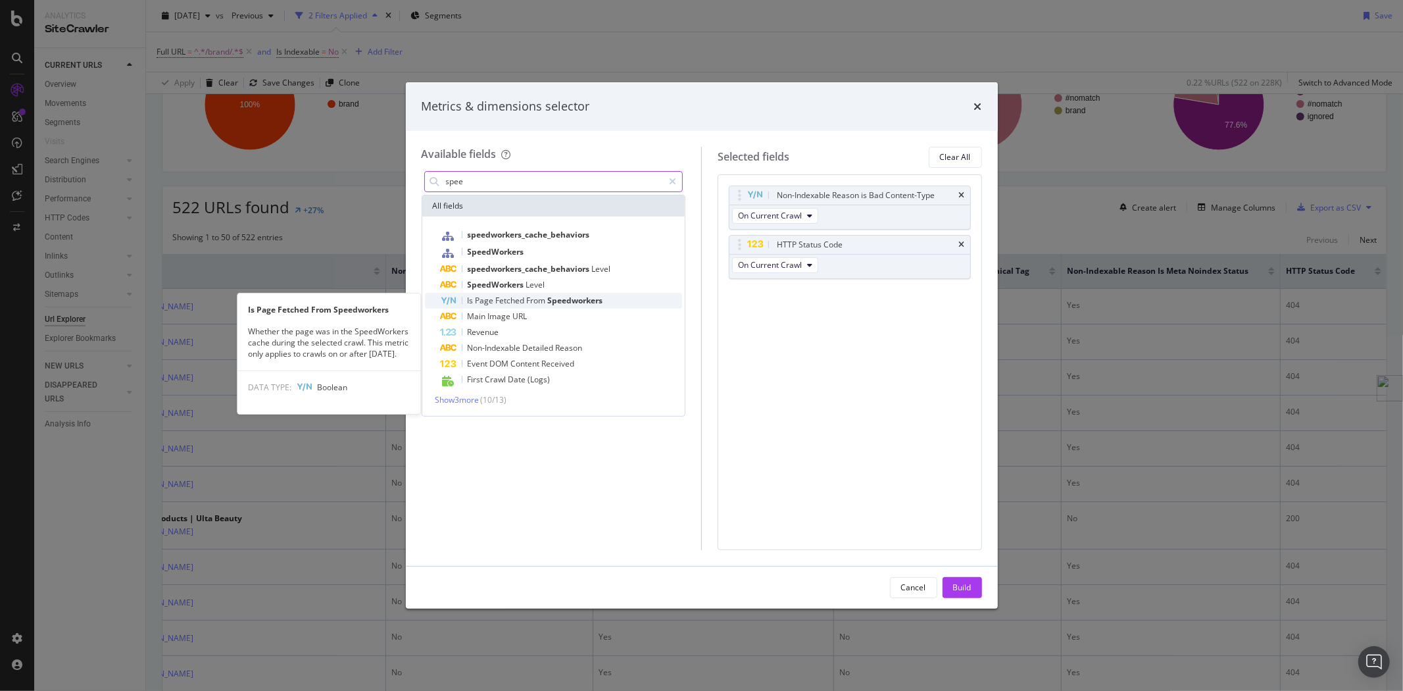
type input "spee"
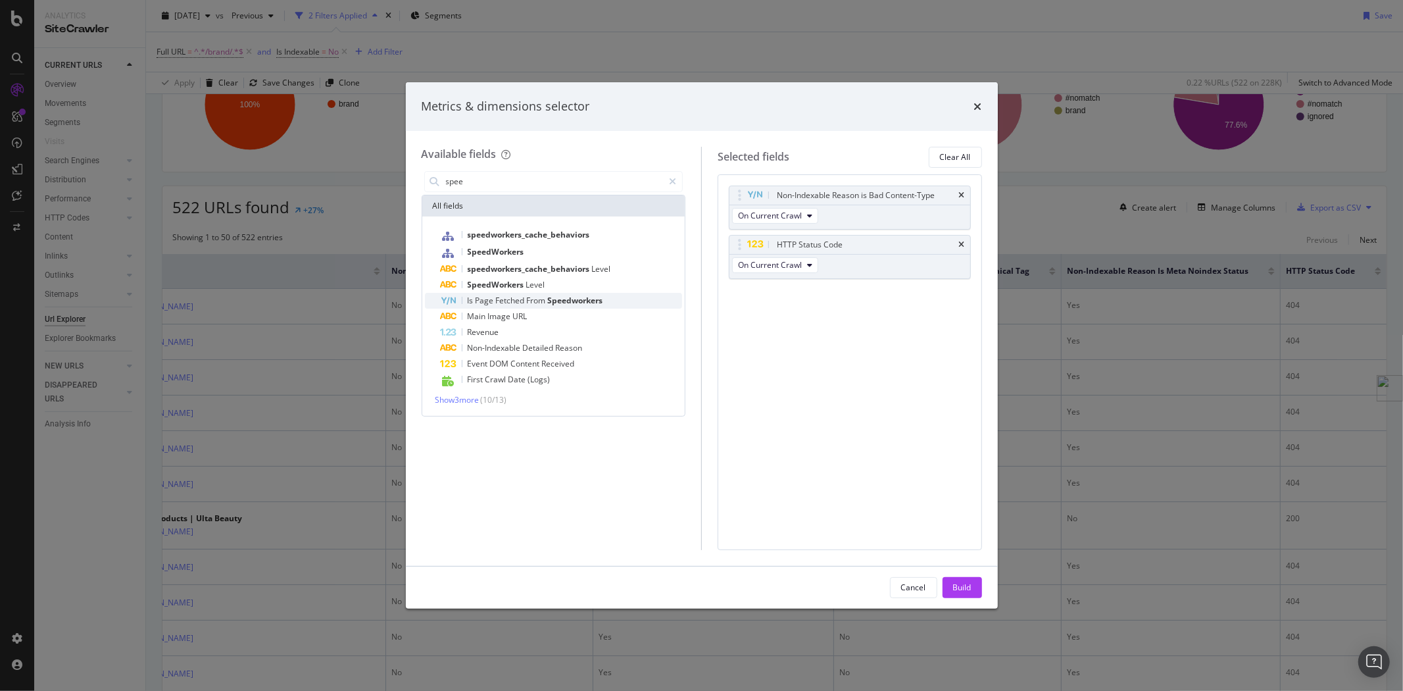
click at [549, 303] on span "Speedworkers" at bounding box center [575, 300] width 55 height 11
click at [463, 399] on span "Show 3 more" at bounding box center [457, 399] width 44 height 11
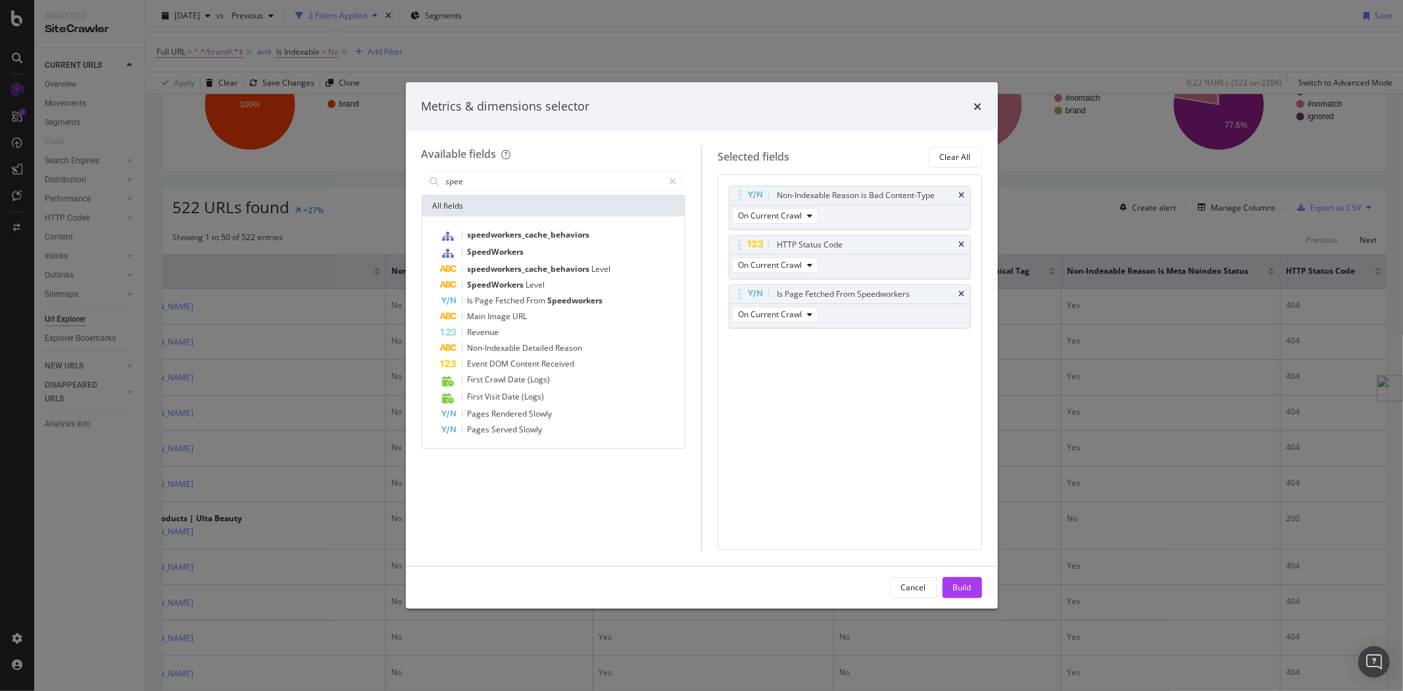
click at [971, 583] on button "Build" at bounding box center [961, 587] width 39 height 21
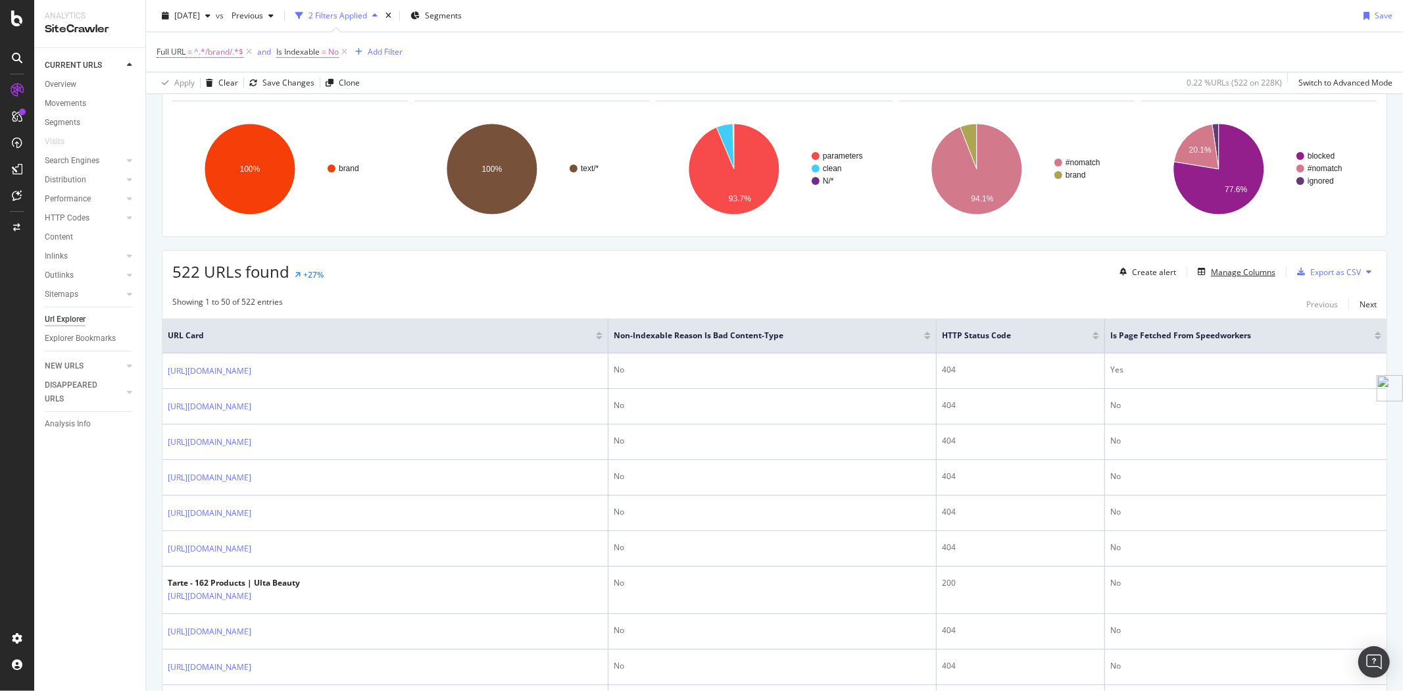
scroll to position [74, 0]
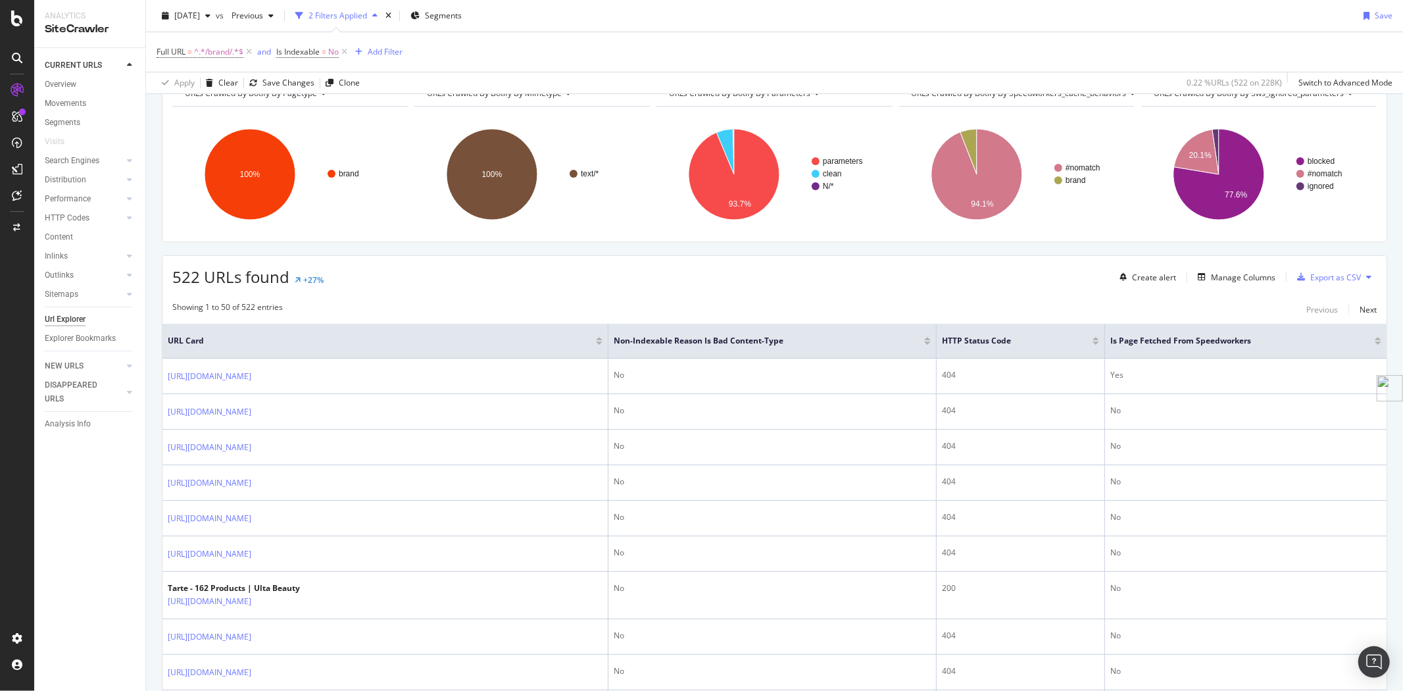
click at [1374, 344] on div at bounding box center [1377, 342] width 7 height 3
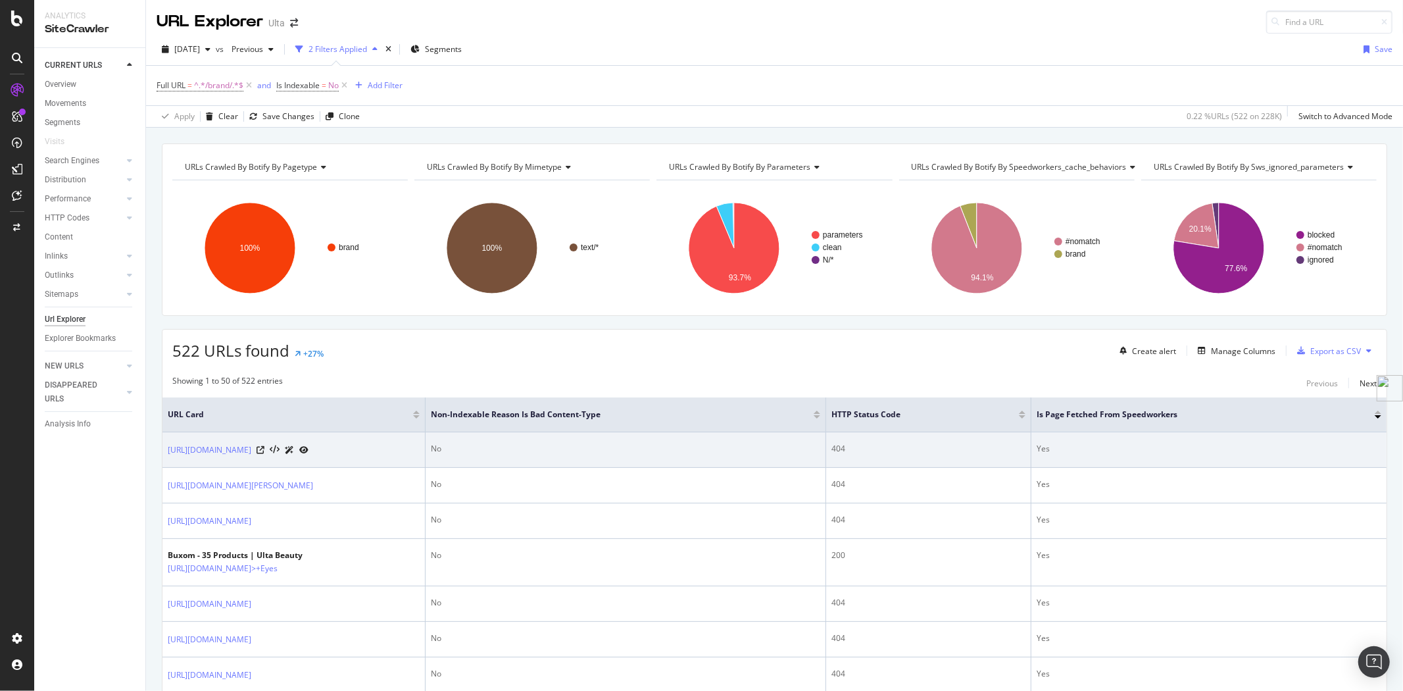
drag, startPoint x: 162, startPoint y: 450, endPoint x: 314, endPoint y: 458, distance: 152.1
click at [314, 458] on td "[URL][DOMAIN_NAME]" at bounding box center [293, 450] width 263 height 36
copy link "[URL][DOMAIN_NAME]"
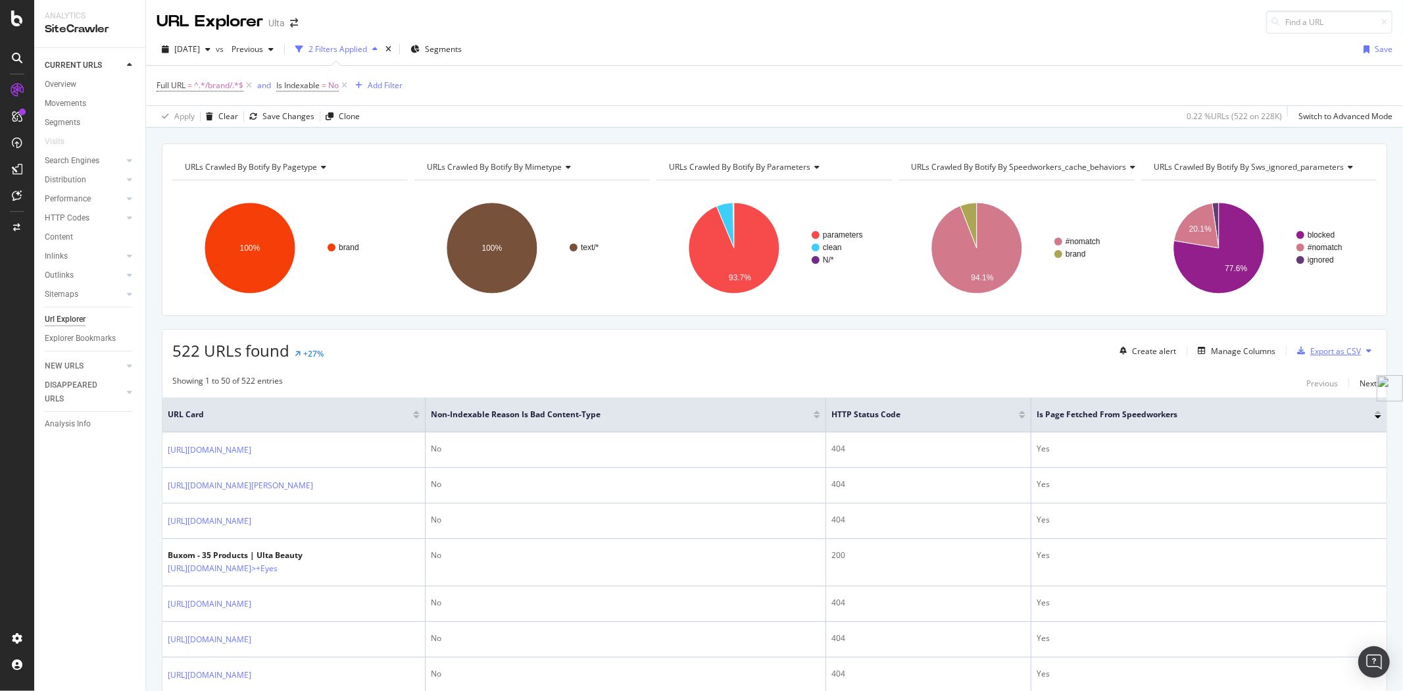
click at [1326, 351] on div "Export as CSV" at bounding box center [1335, 350] width 51 height 11
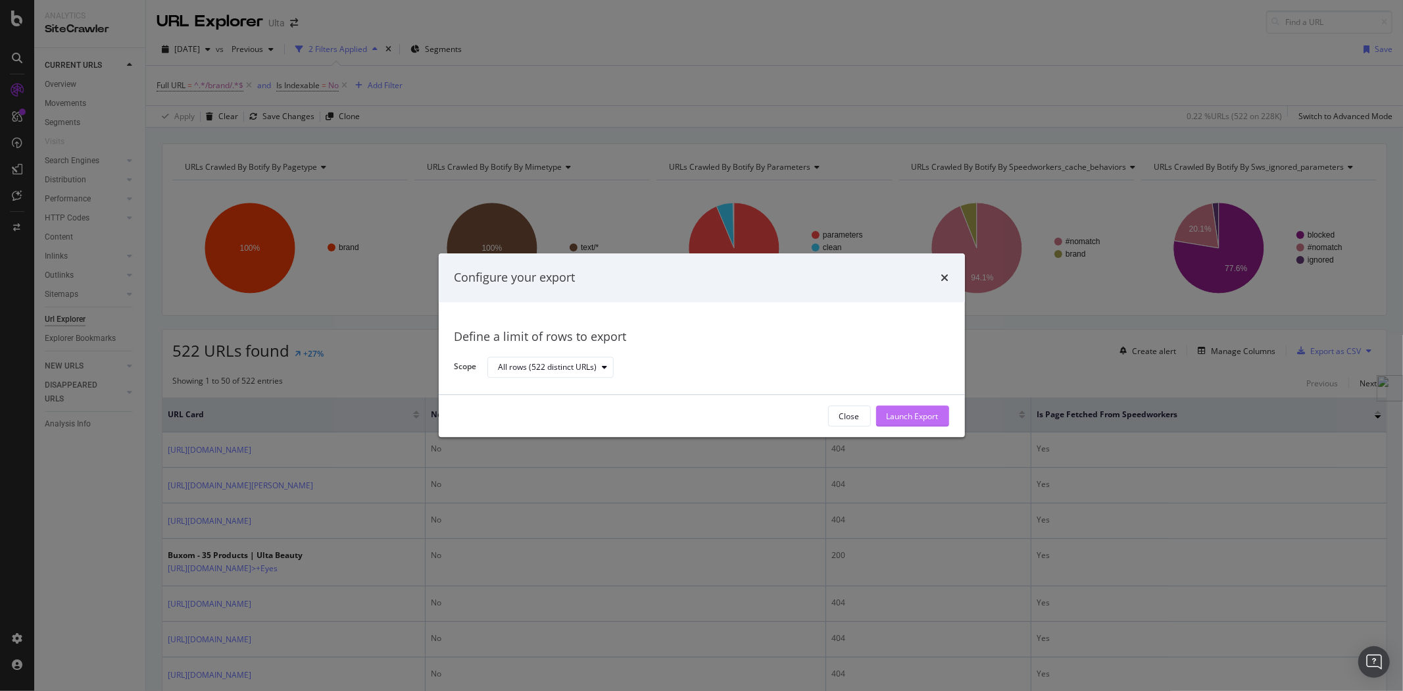
click at [918, 414] on div "Launch Export" at bounding box center [912, 415] width 52 height 11
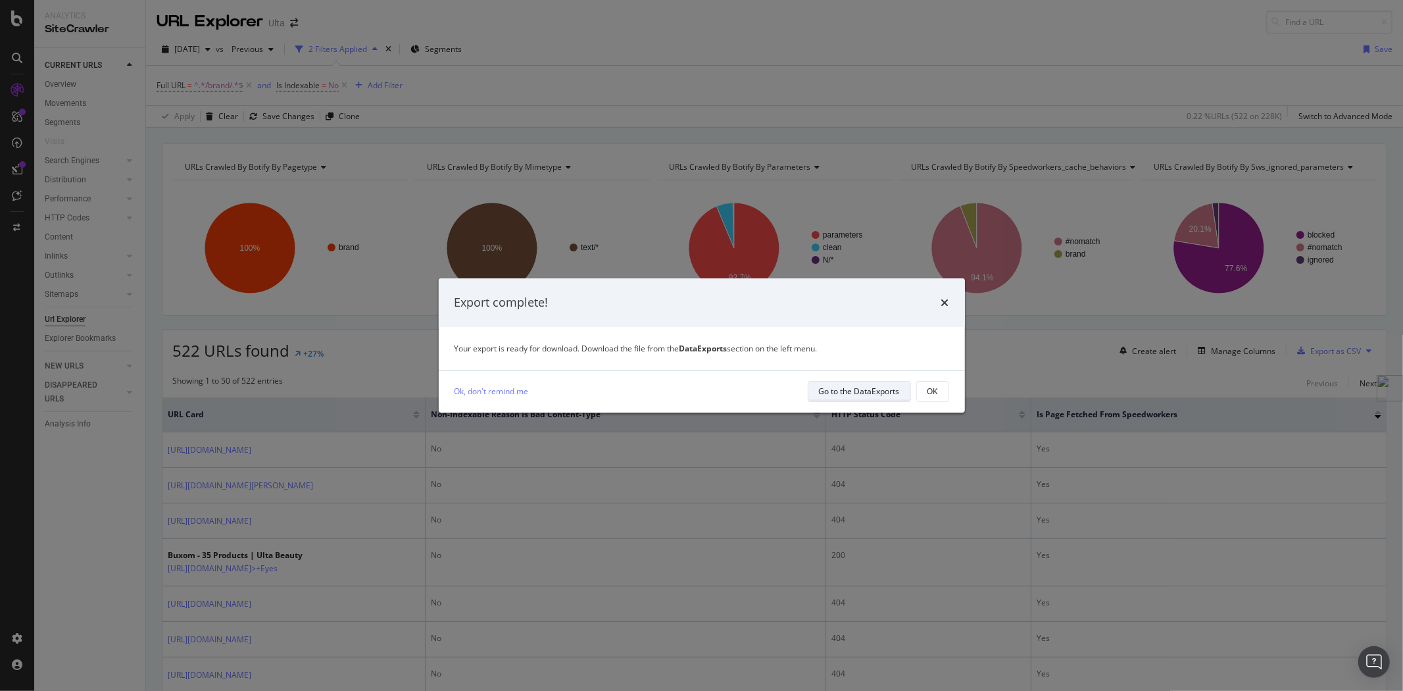
click at [871, 387] on div "Go to the DataExports" at bounding box center [859, 390] width 81 height 11
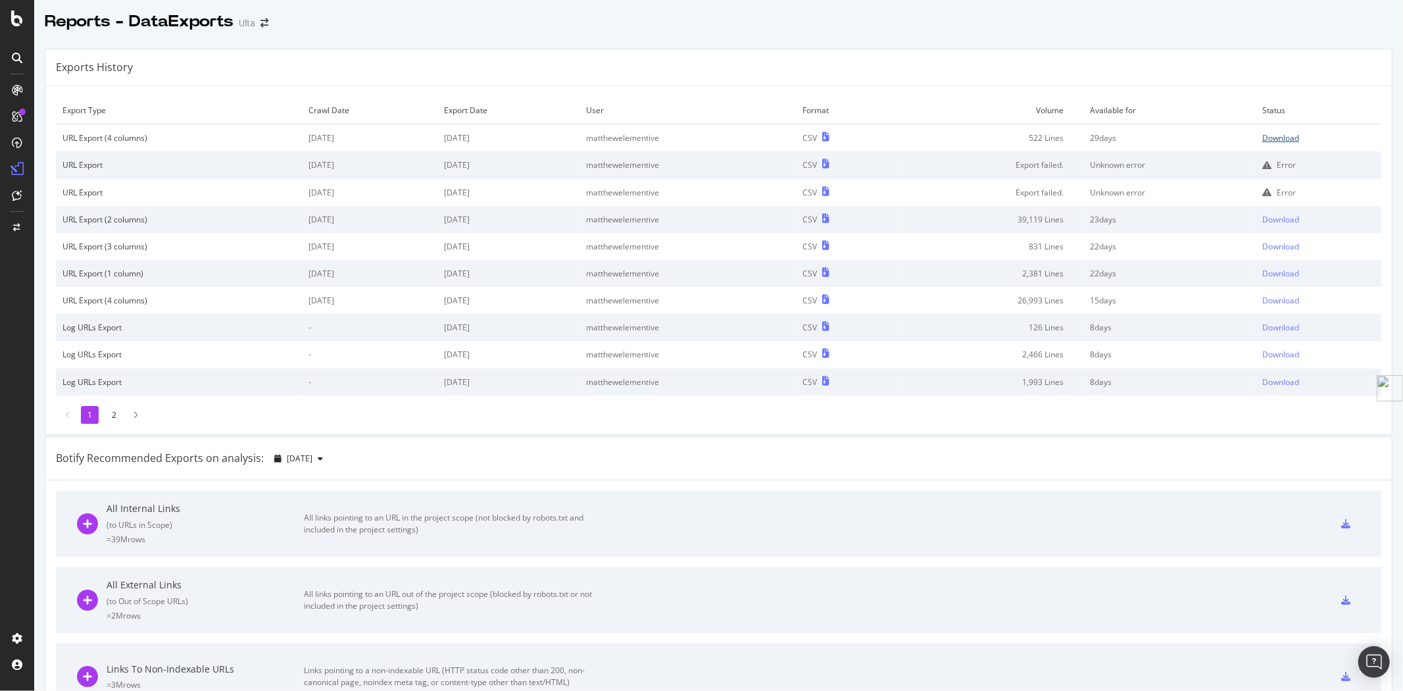
click at [1263, 143] on div "Download" at bounding box center [1280, 137] width 37 height 11
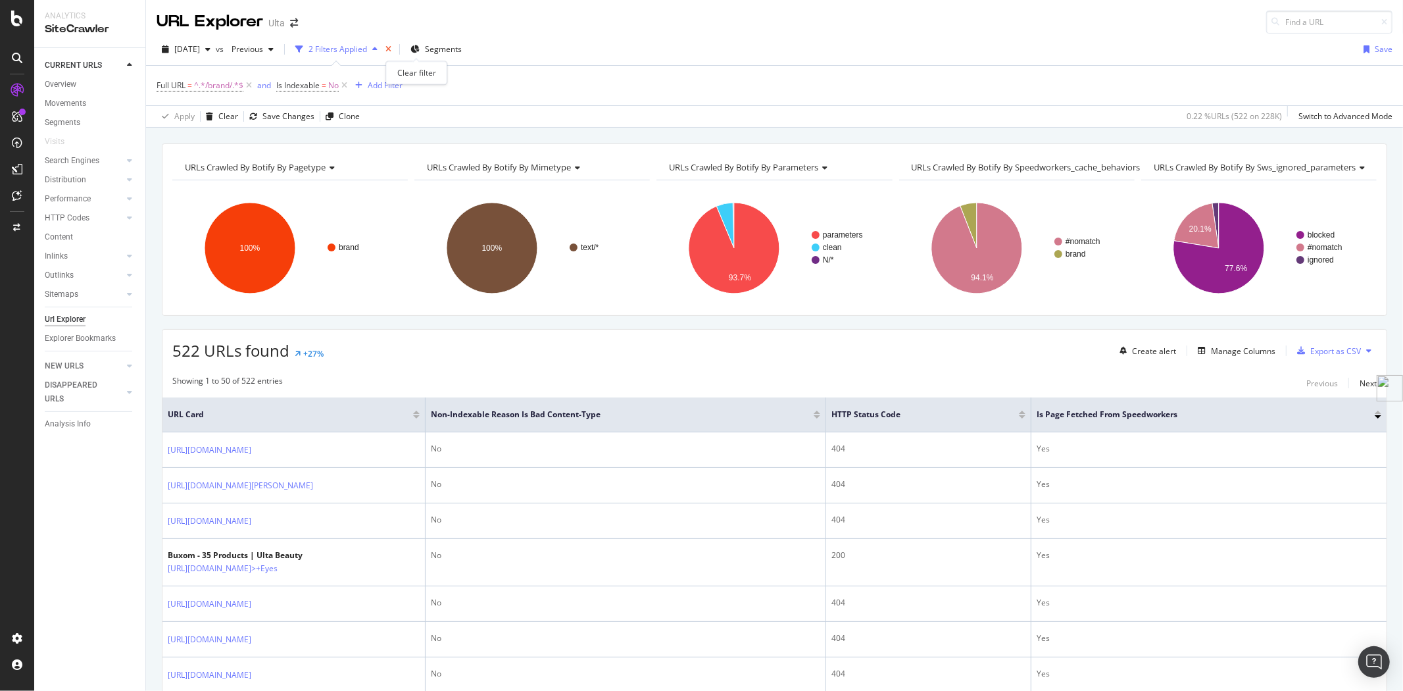
click at [391, 49] on icon "times" at bounding box center [388, 49] width 6 height 8
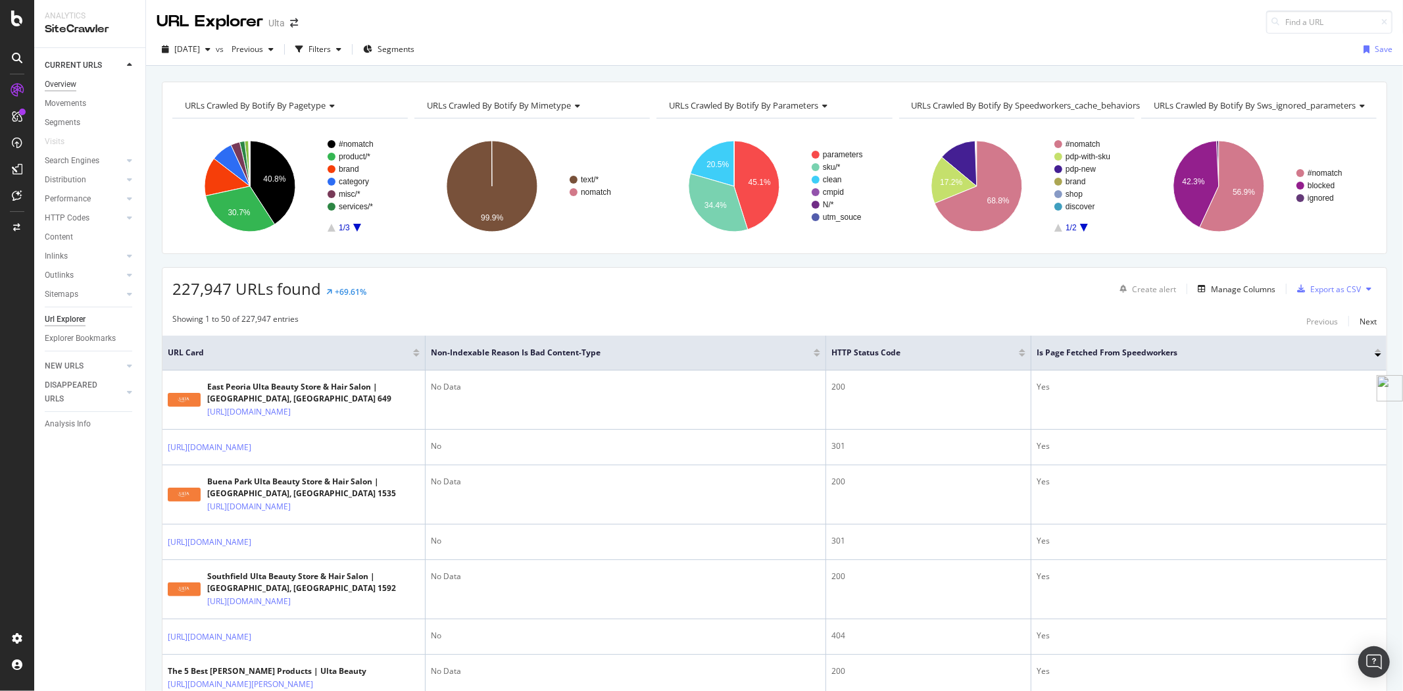
click at [64, 79] on div "Overview" at bounding box center [61, 85] width 32 height 14
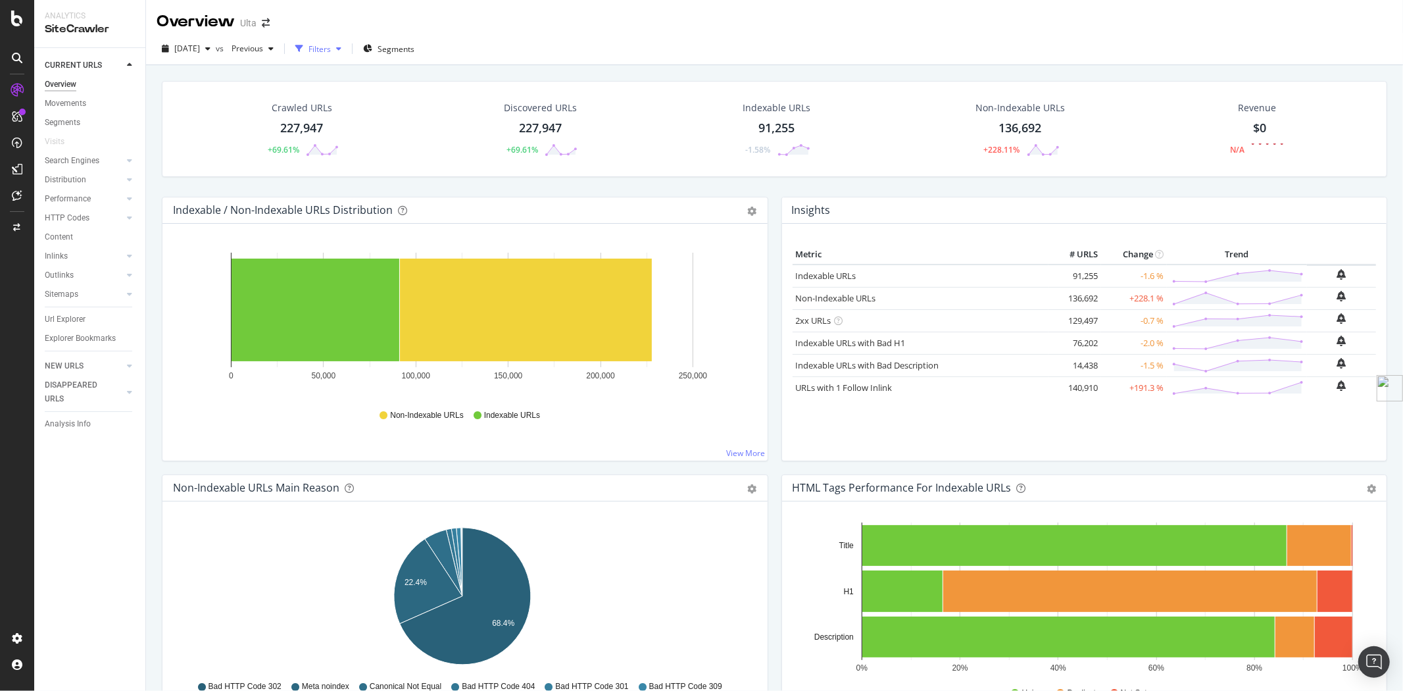
click at [331, 48] on div "Filters" at bounding box center [319, 48] width 22 height 11
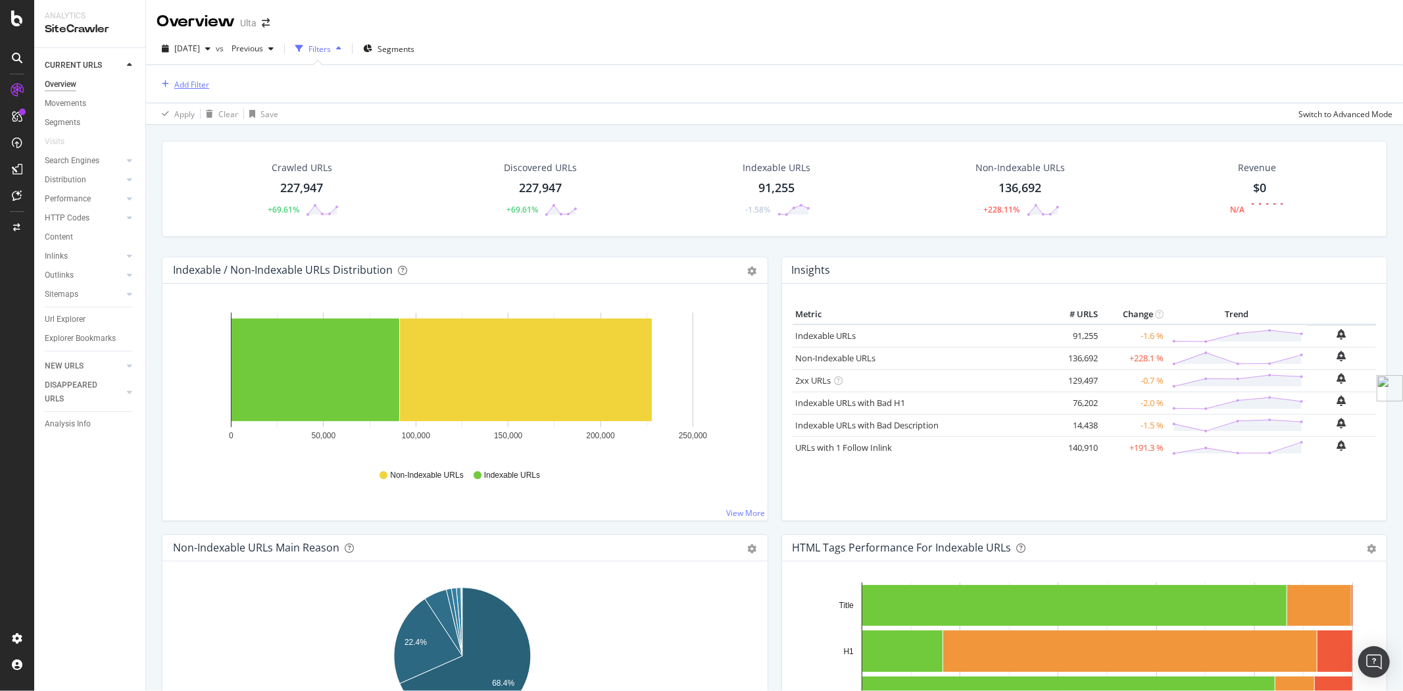
click at [193, 82] on div "Add Filter" at bounding box center [191, 84] width 35 height 11
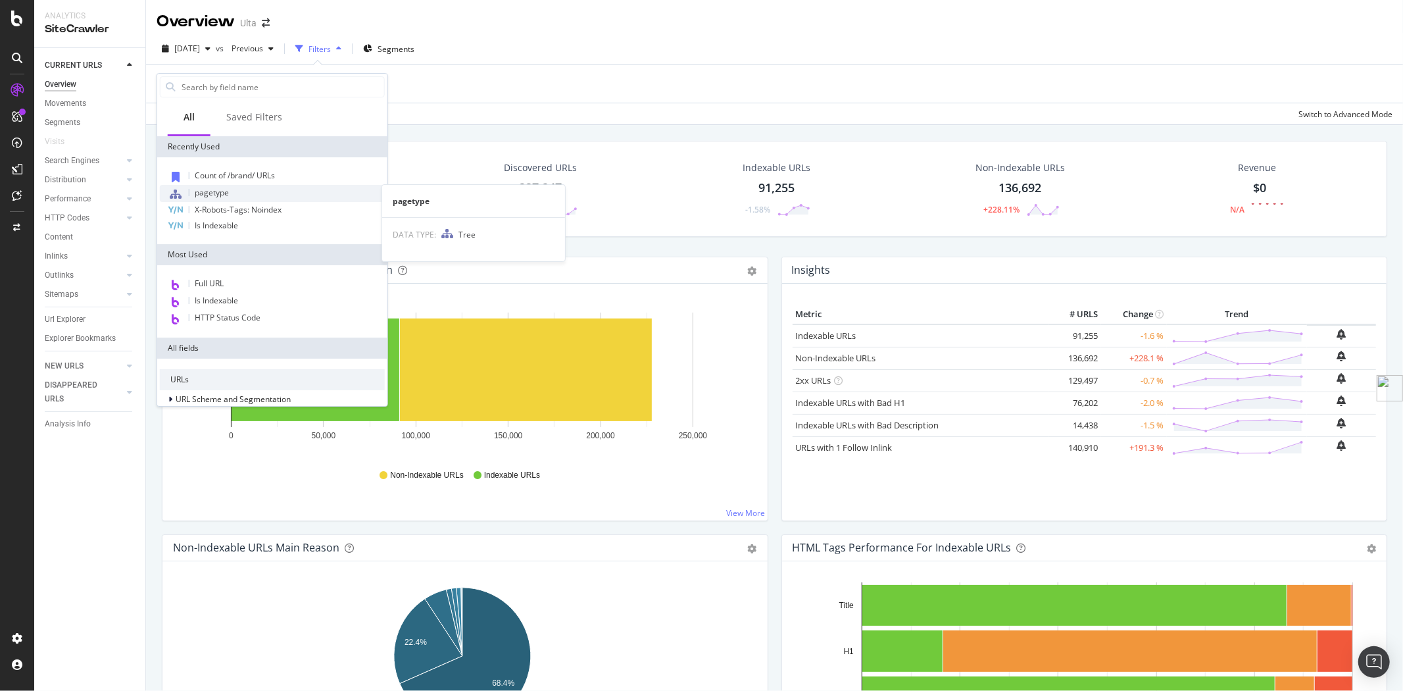
click at [218, 195] on span "pagetype" at bounding box center [212, 192] width 34 height 11
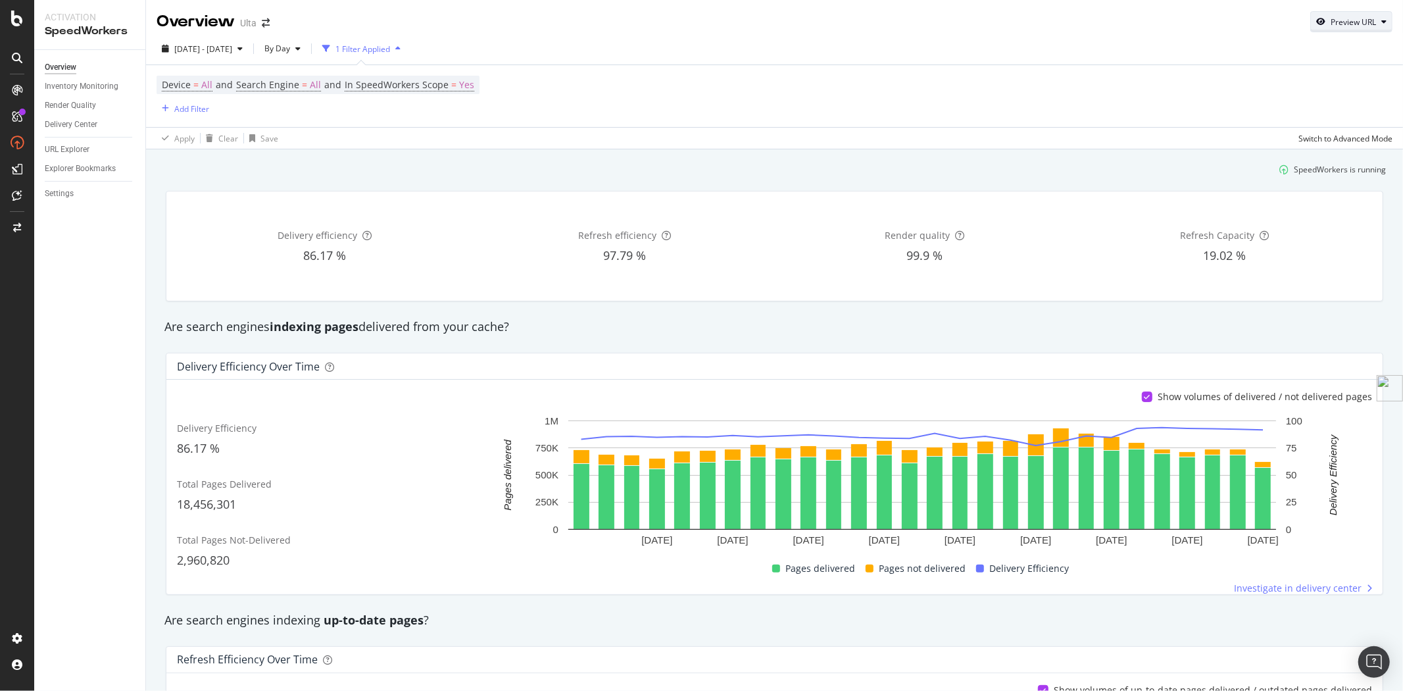
click at [1339, 24] on div "Preview URL" at bounding box center [1352, 21] width 45 height 11
click at [1259, 84] on input "url" at bounding box center [1299, 82] width 143 height 23
paste input "[URL][DOMAIN_NAME]"
type input "[URL][DOMAIN_NAME]"
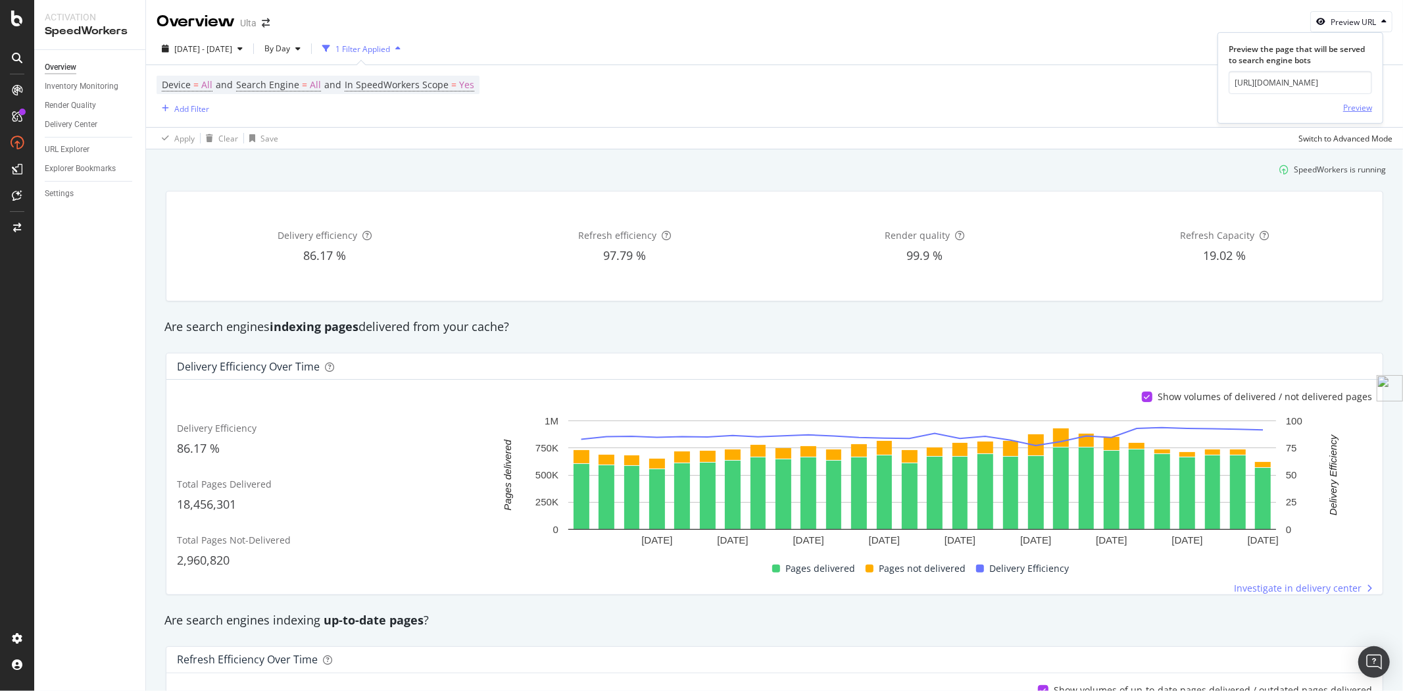
scroll to position [0, 0]
click at [1358, 106] on div "Preview" at bounding box center [1357, 107] width 29 height 11
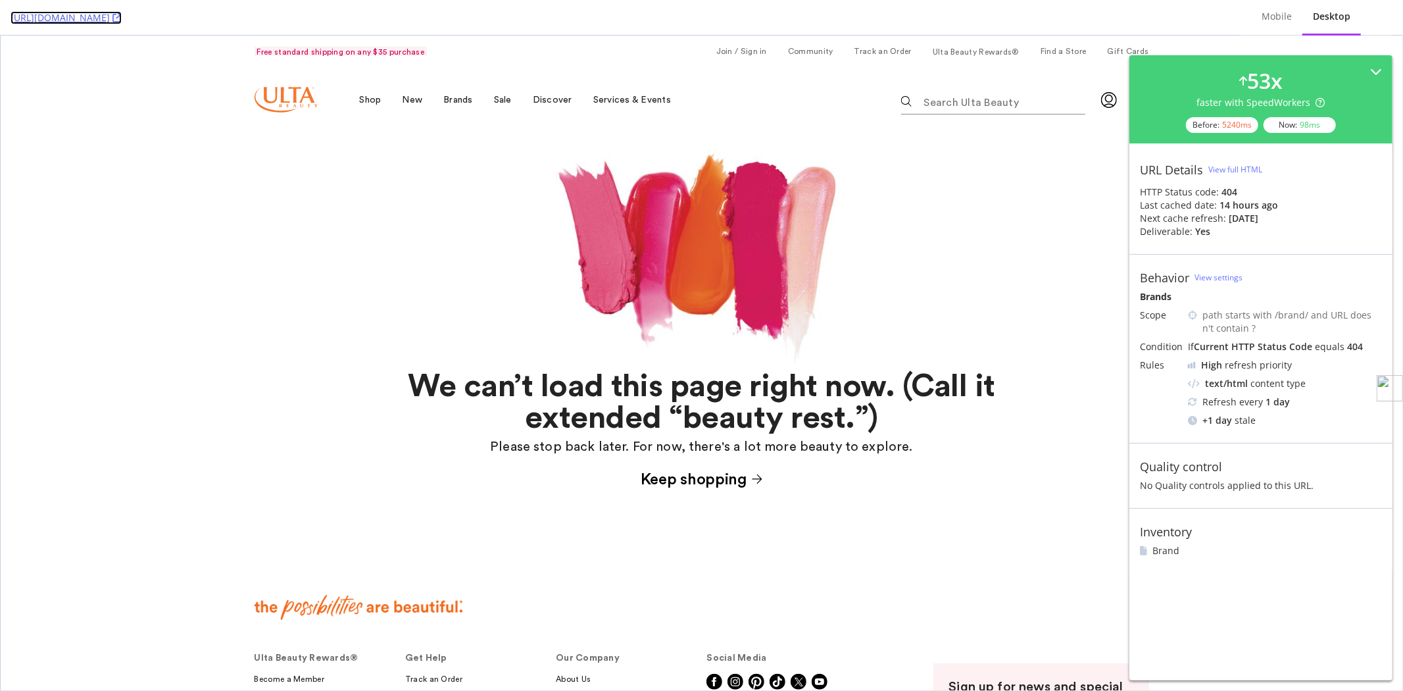
click at [122, 18] on icon at bounding box center [116, 17] width 9 height 9
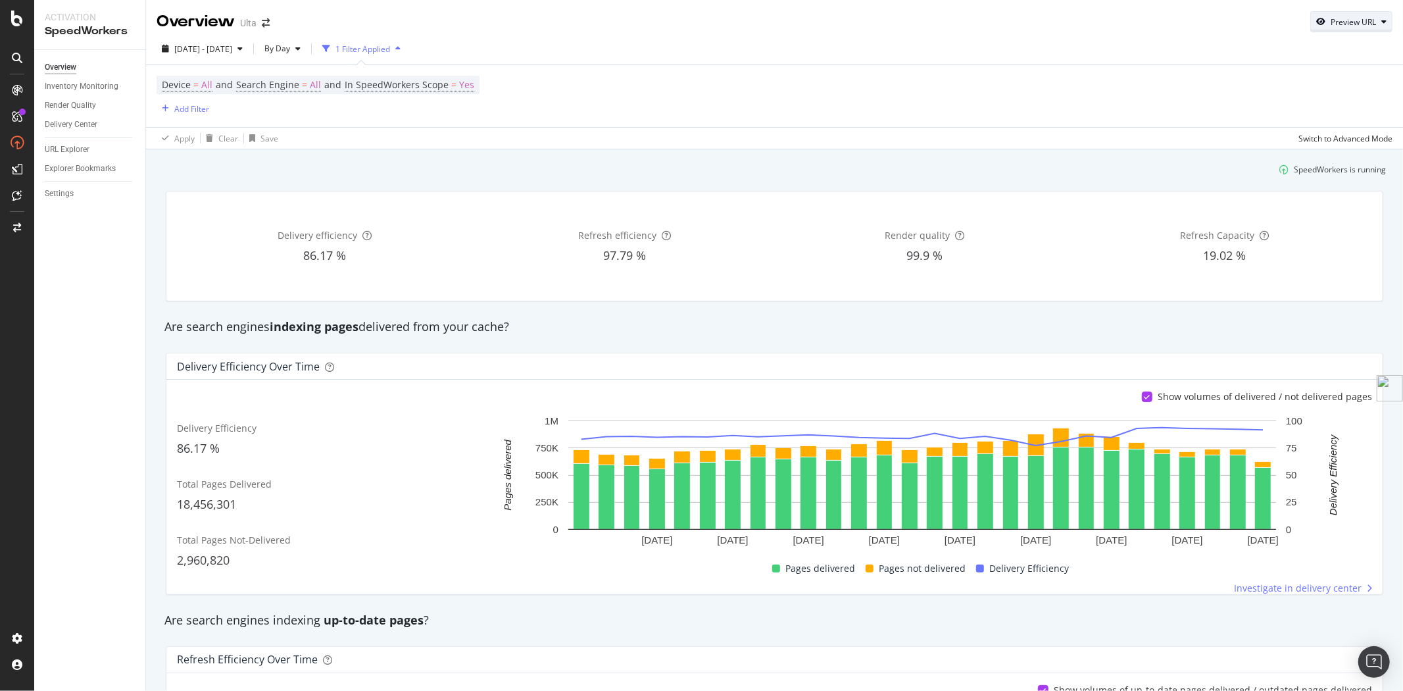
click at [1339, 24] on div "Preview URL" at bounding box center [1352, 21] width 45 height 11
click at [1292, 89] on input "url" at bounding box center [1299, 82] width 143 height 23
paste input "[URL][DOMAIN_NAME]"
type input "[URL][DOMAIN_NAME]"
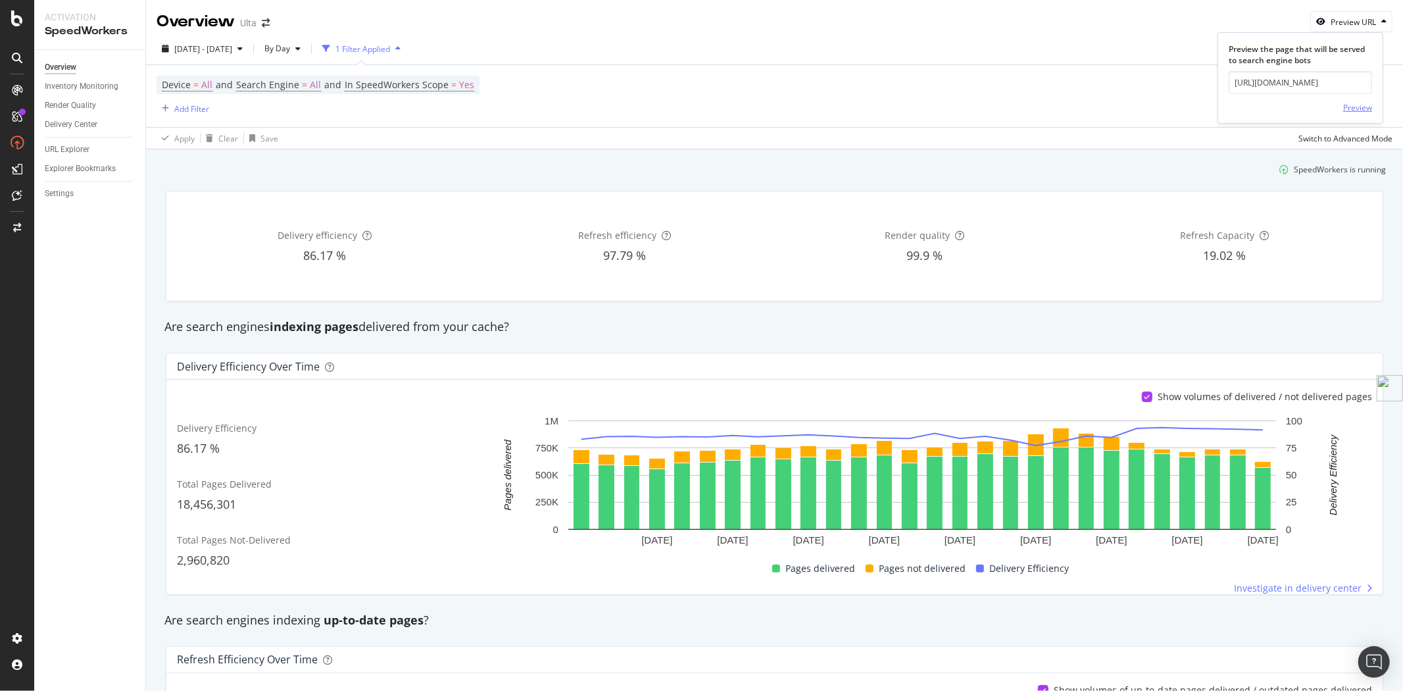
scroll to position [0, 0]
click at [1363, 112] on div "Preview" at bounding box center [1357, 107] width 29 height 11
click at [1338, 20] on div "Preview URL" at bounding box center [1352, 21] width 45 height 11
click at [1320, 87] on input "url" at bounding box center [1299, 82] width 143 height 23
paste input "[URL][DOMAIN_NAME]"
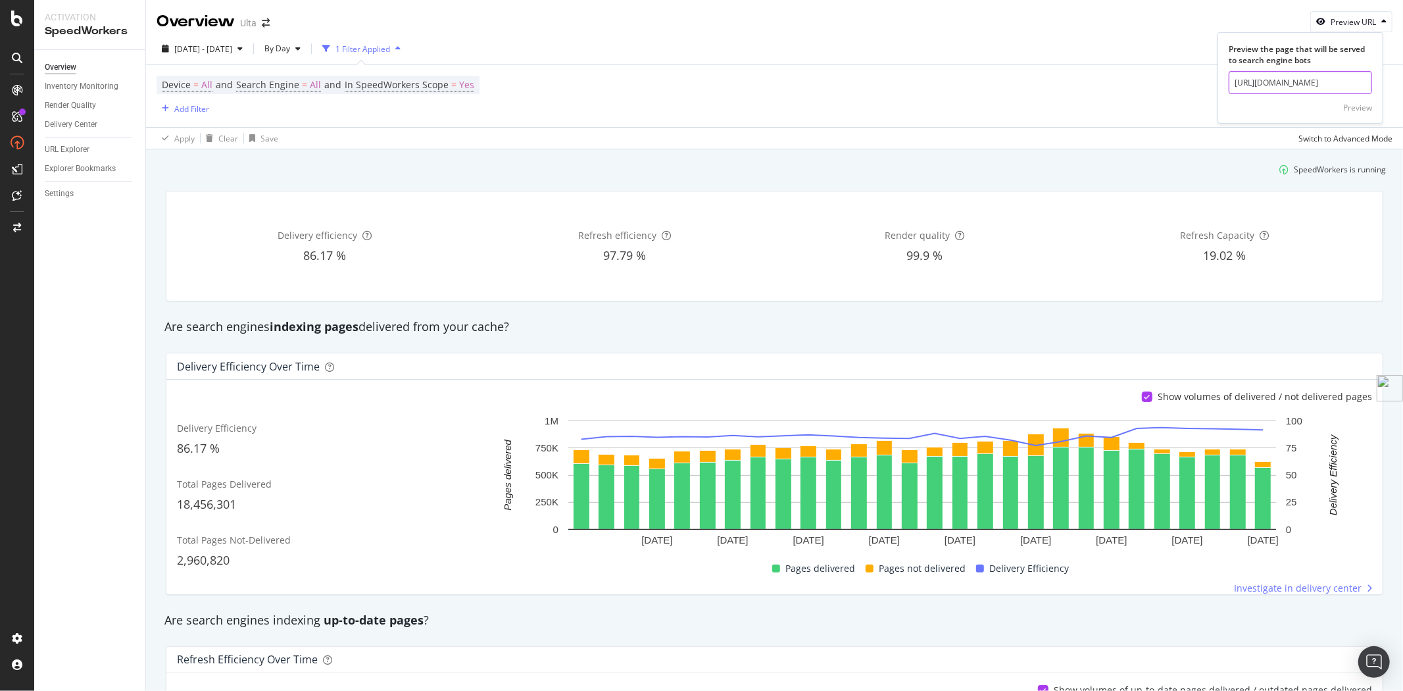
scroll to position [0, 23]
type input "[URL][DOMAIN_NAME]"
click at [1358, 109] on div "Preview" at bounding box center [1357, 107] width 29 height 11
click at [1330, 24] on div "Preview URL" at bounding box center [1352, 21] width 45 height 11
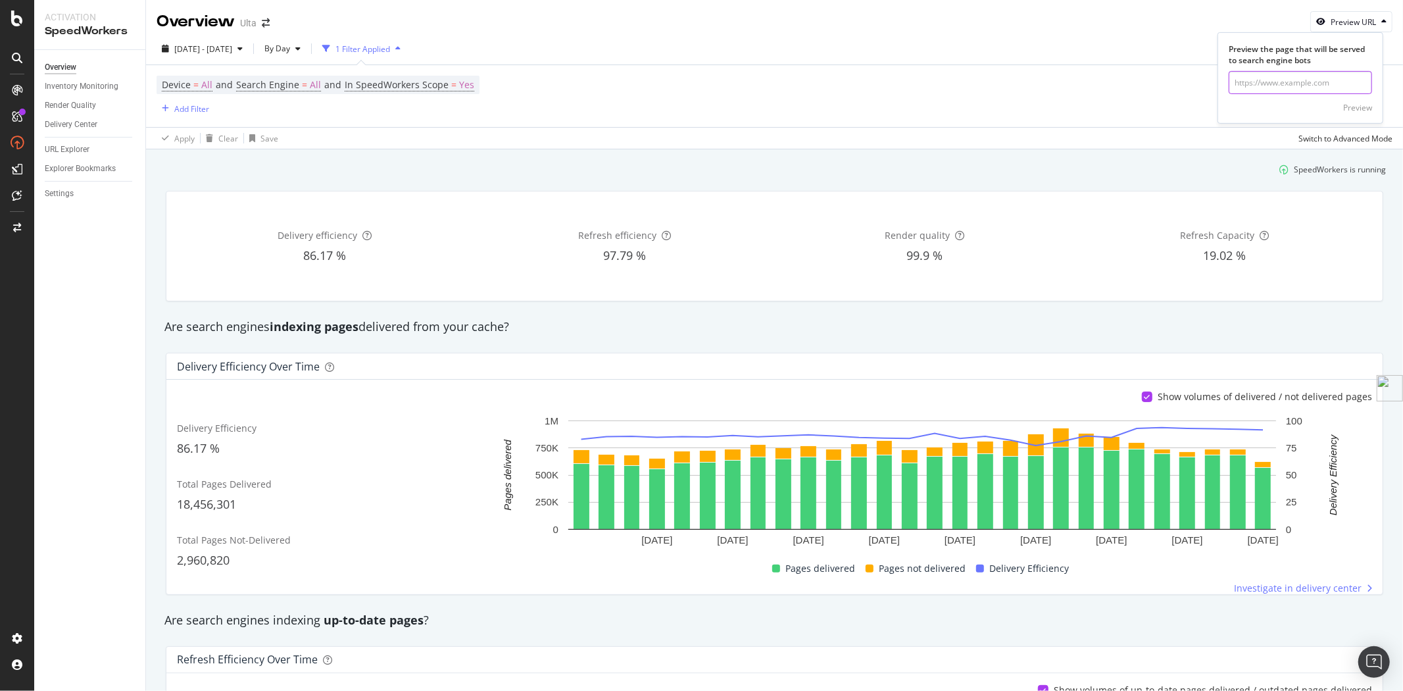
click at [1297, 80] on input "url" at bounding box center [1299, 82] width 143 height 23
paste input "https://www.ulta.com/brand/rabanne"
type input "https://www.ulta.com/brand/rabanne"
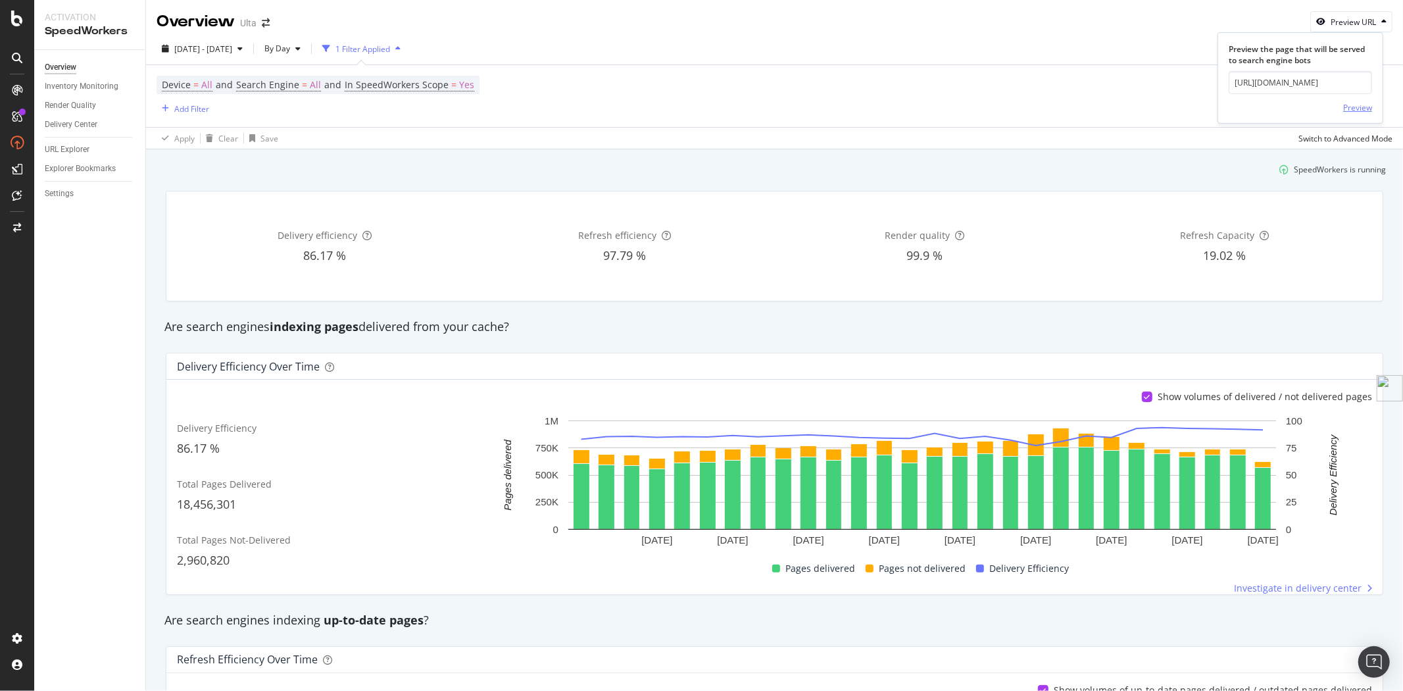
click at [1367, 112] on div "Preview" at bounding box center [1357, 107] width 29 height 11
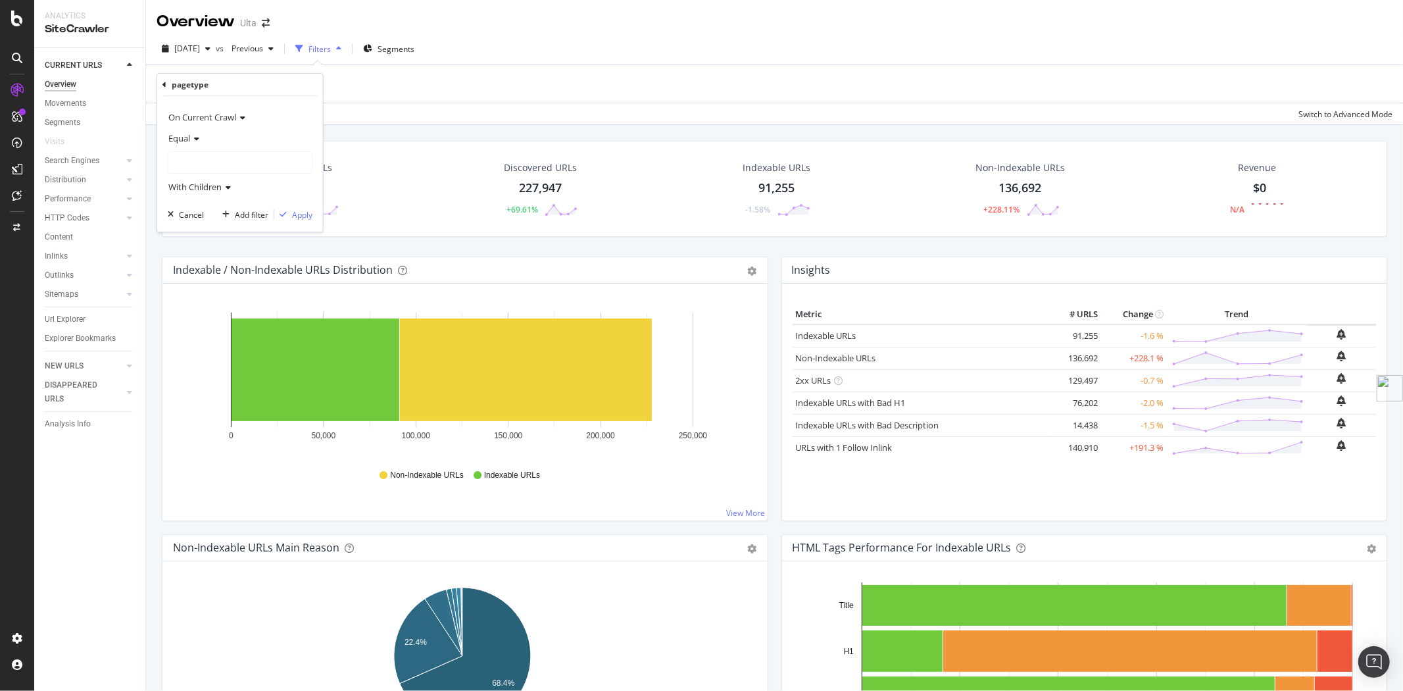
click at [192, 139] on icon at bounding box center [194, 139] width 9 height 8
click at [195, 180] on span "Not Equal" at bounding box center [192, 182] width 36 height 11
click at [220, 162] on div at bounding box center [239, 162] width 143 height 21
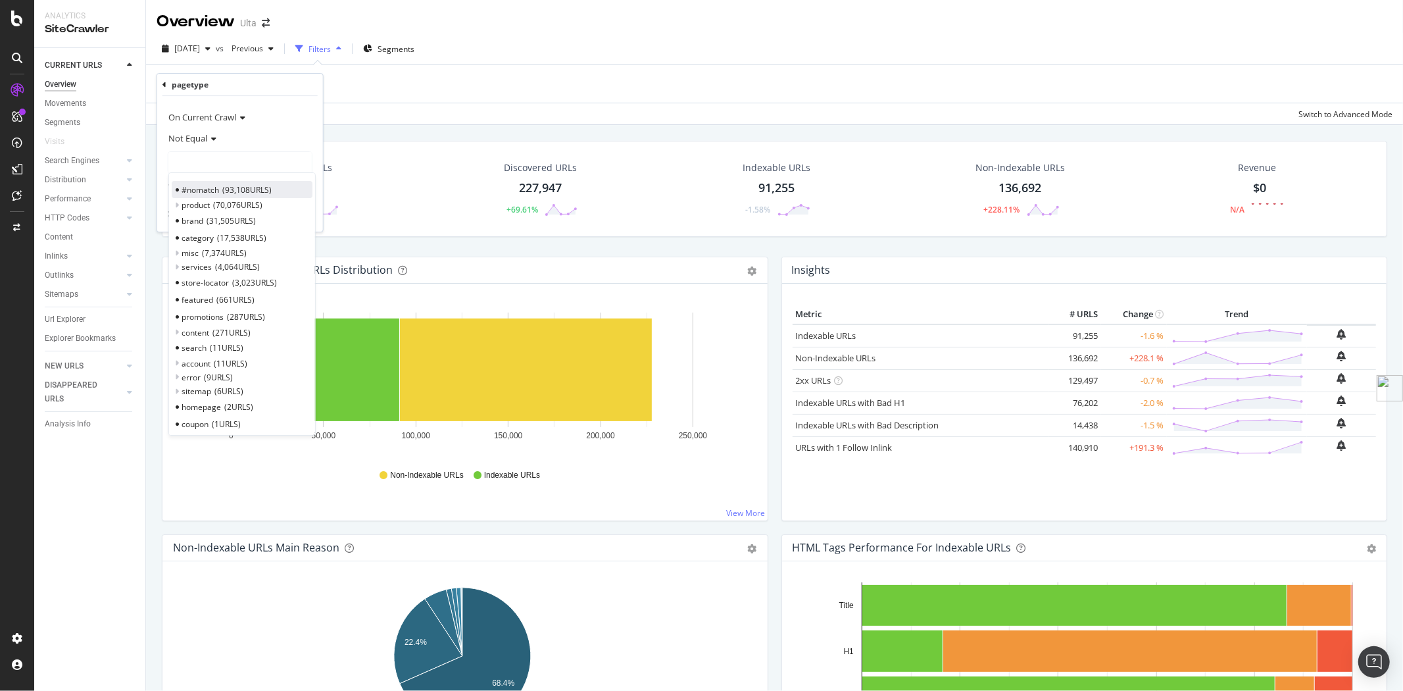
click at [229, 188] on span "93,108 URLS" at bounding box center [246, 189] width 49 height 11
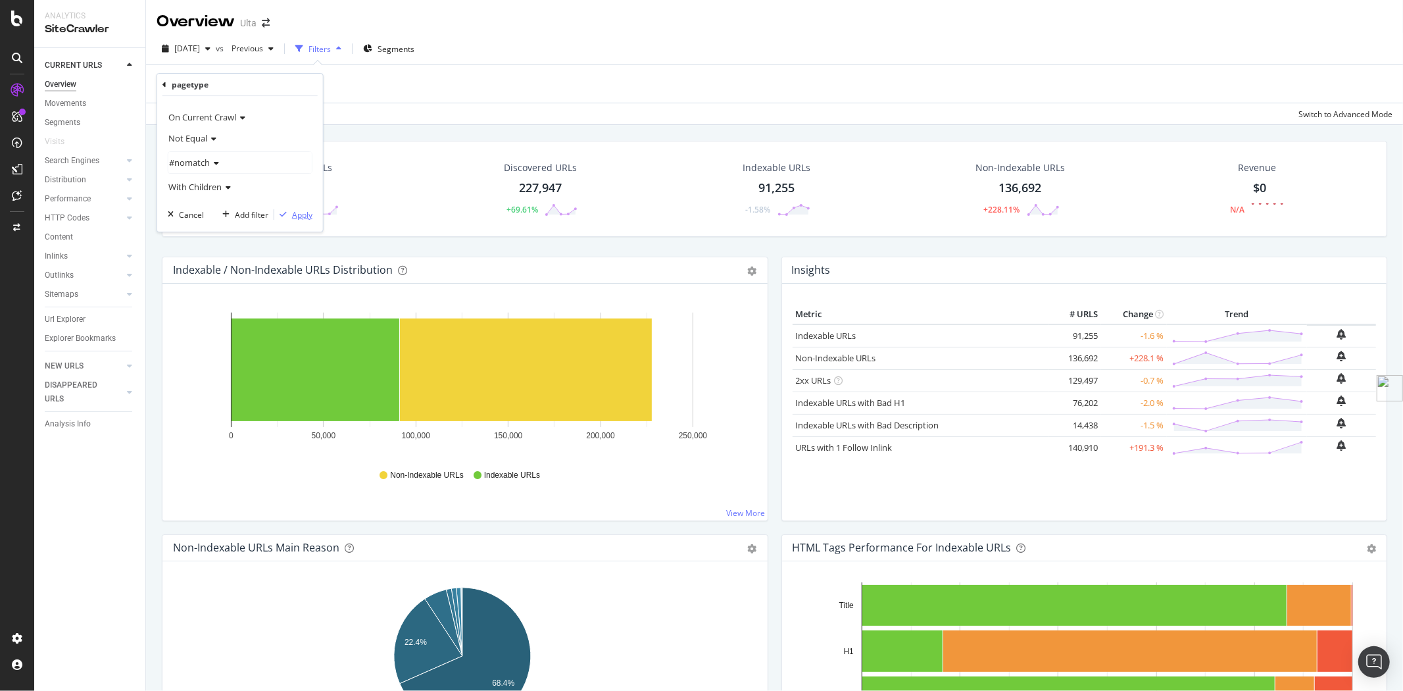
click at [303, 215] on div "Apply" at bounding box center [302, 214] width 20 height 11
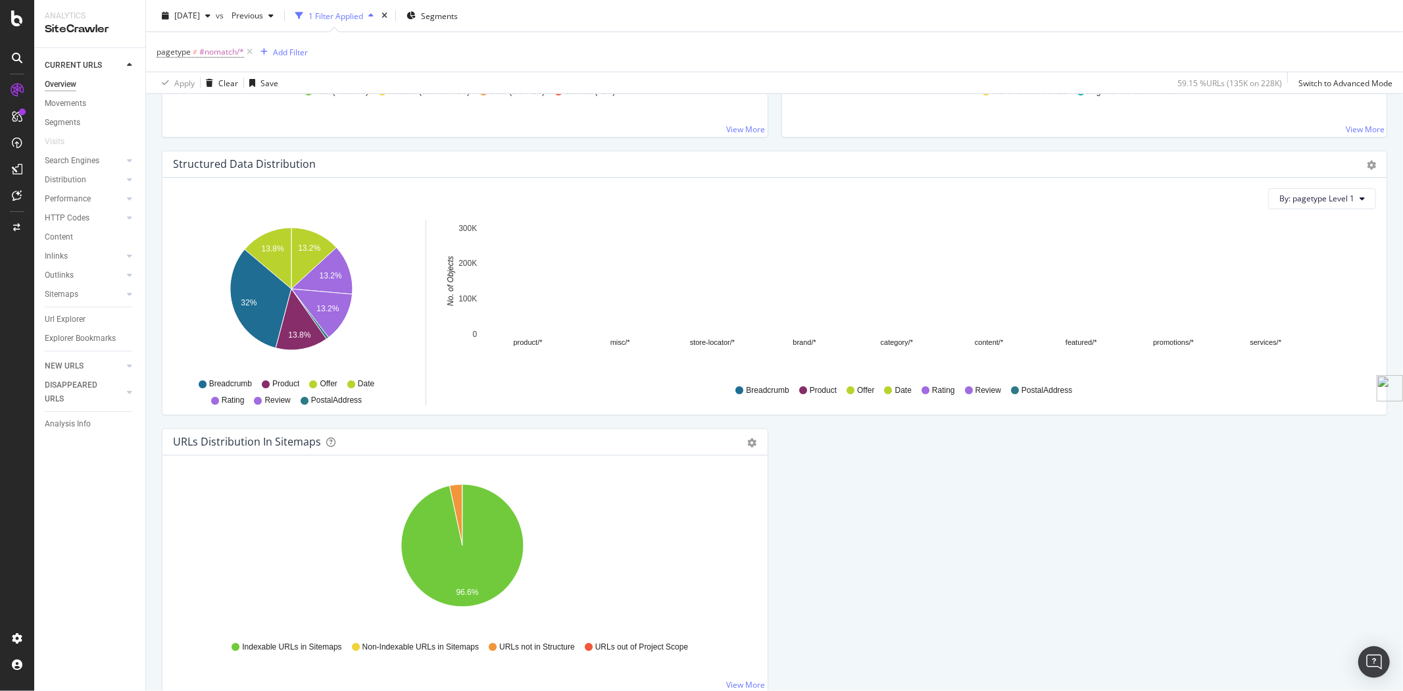
scroll to position [1280, 0]
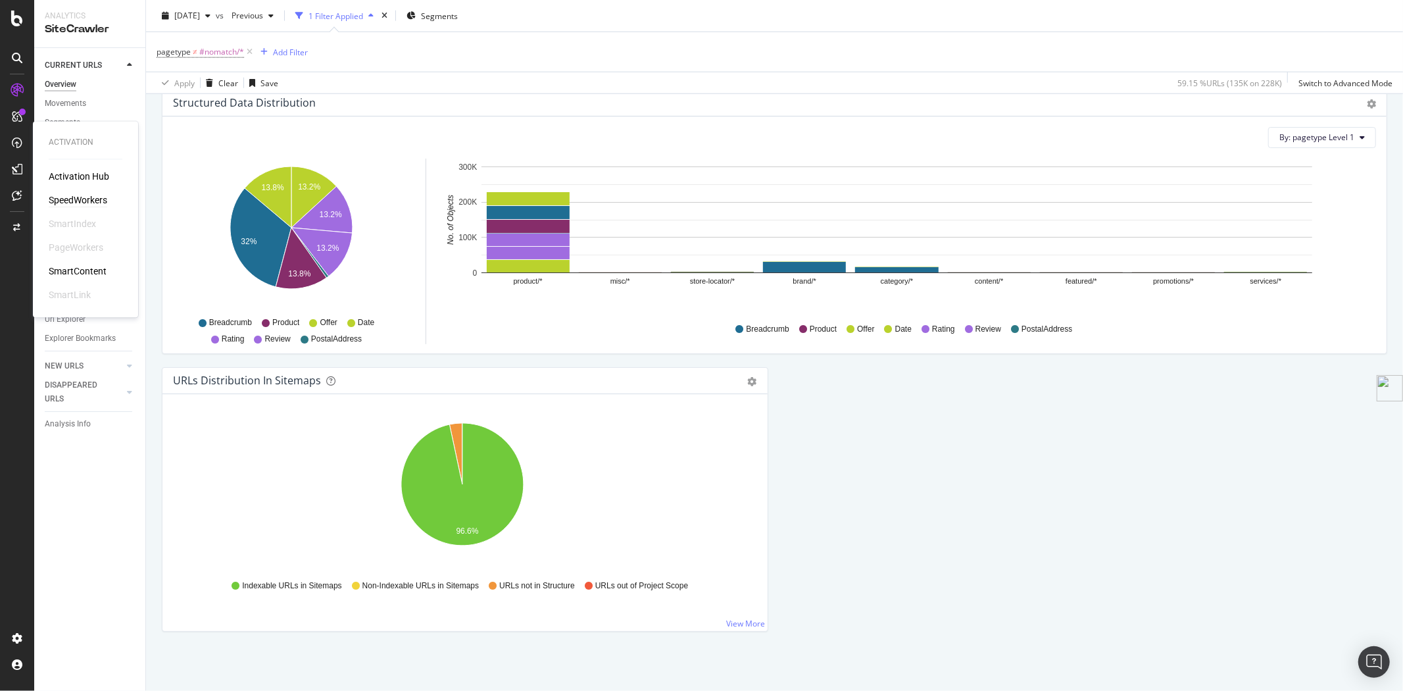
click at [93, 200] on div "SpeedWorkers" at bounding box center [78, 200] width 59 height 13
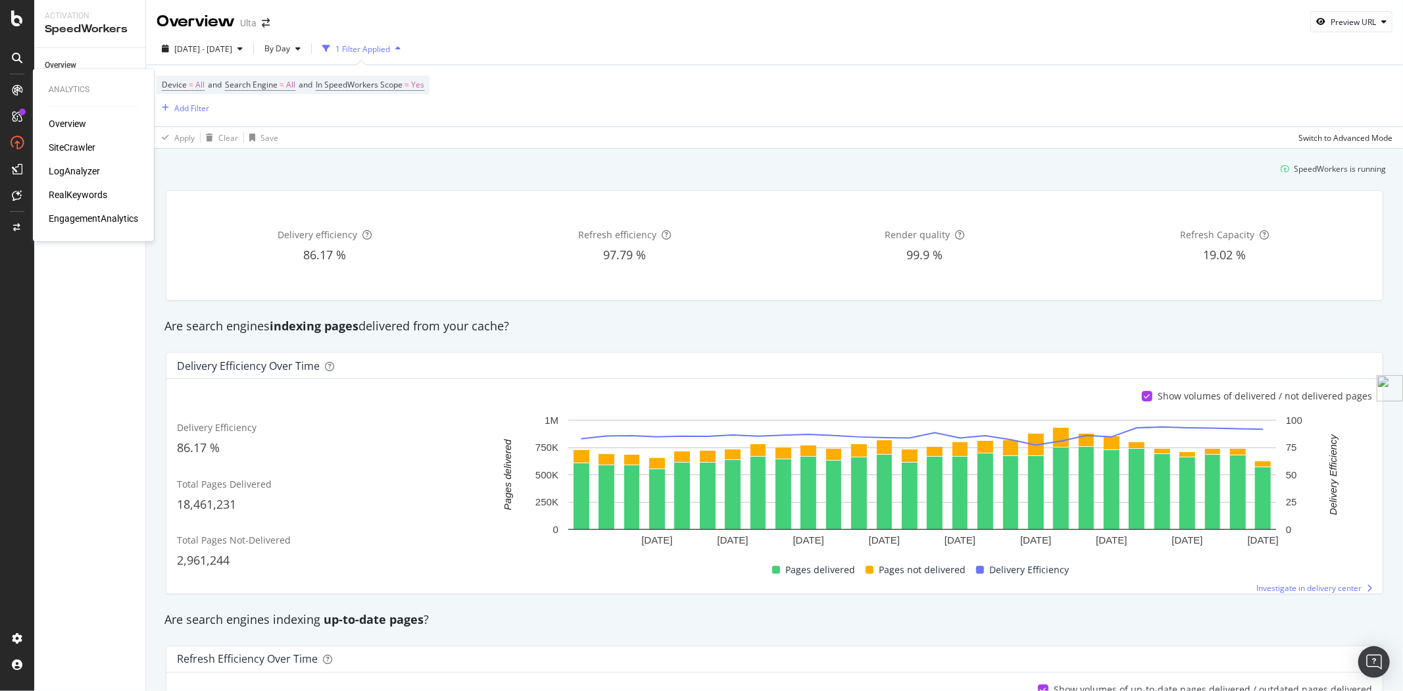
click at [79, 168] on div "LogAnalyzer" at bounding box center [74, 171] width 51 height 13
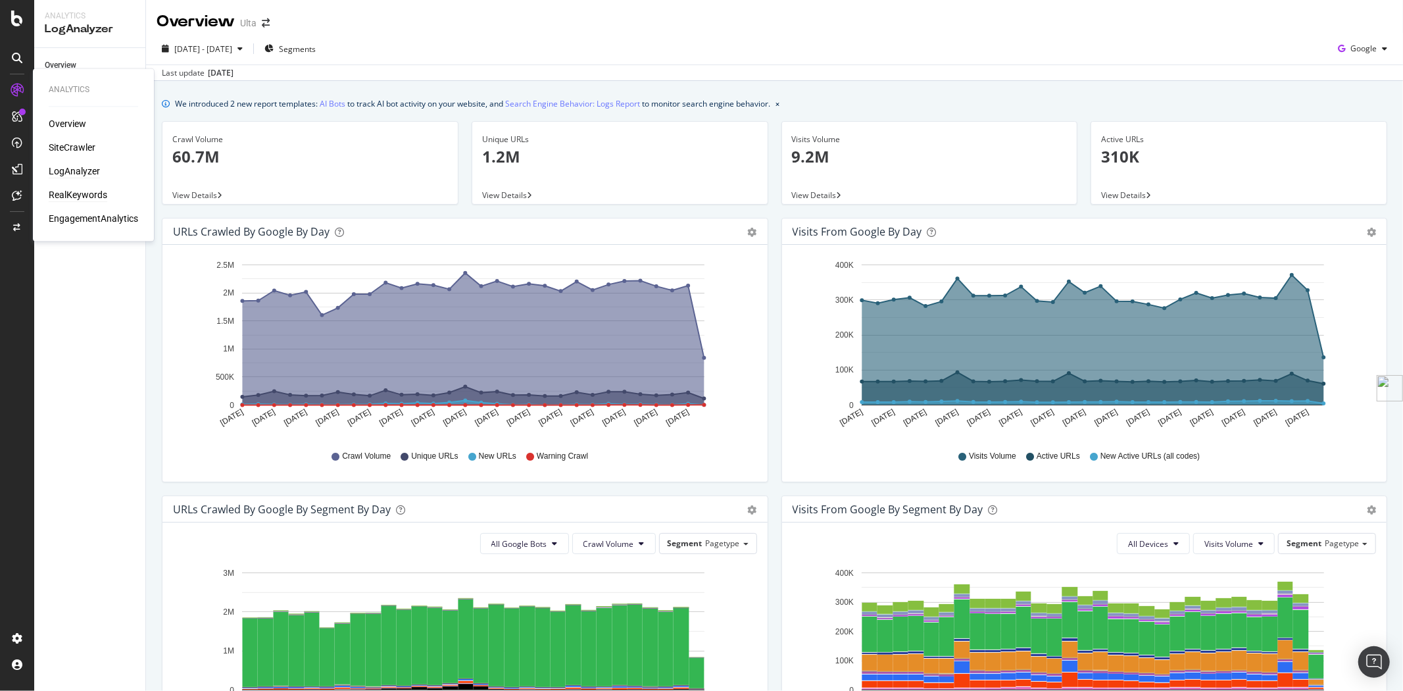
click at [80, 191] on div "RealKeywords" at bounding box center [78, 195] width 59 height 13
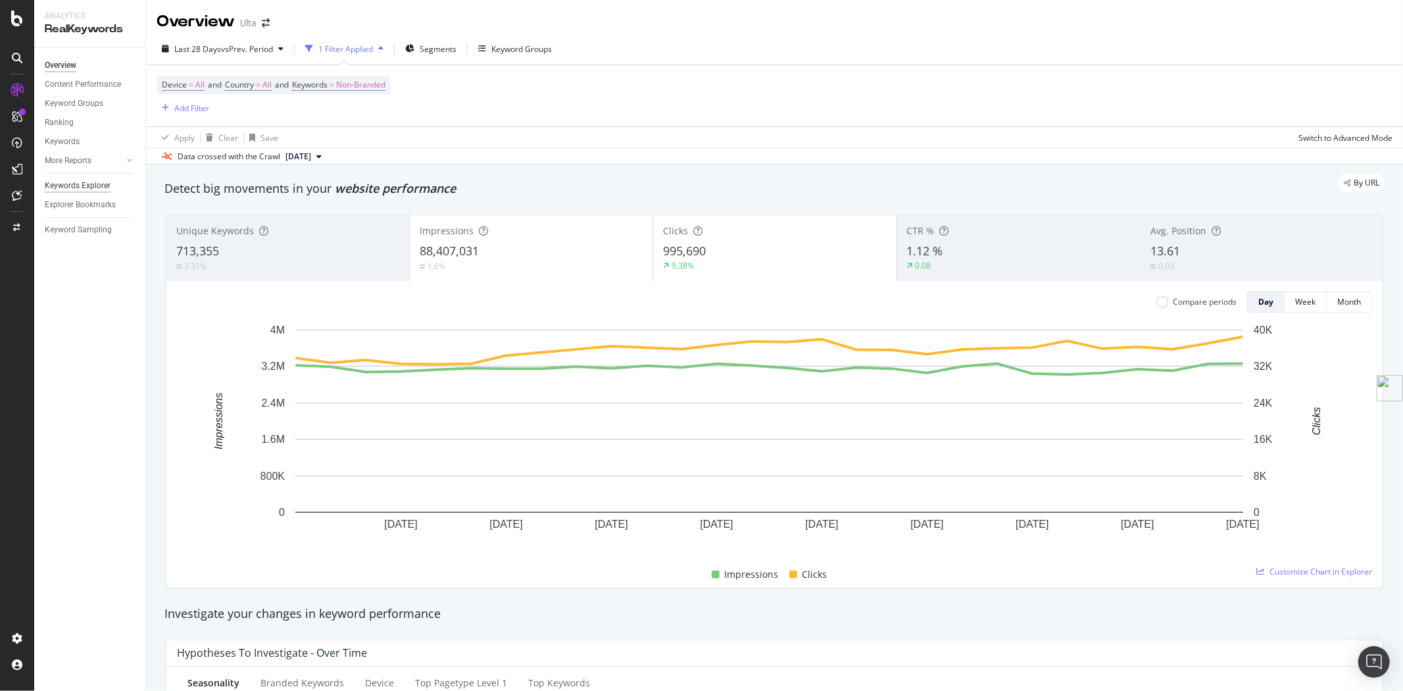
click at [102, 181] on div "Keywords Explorer" at bounding box center [78, 186] width 66 height 14
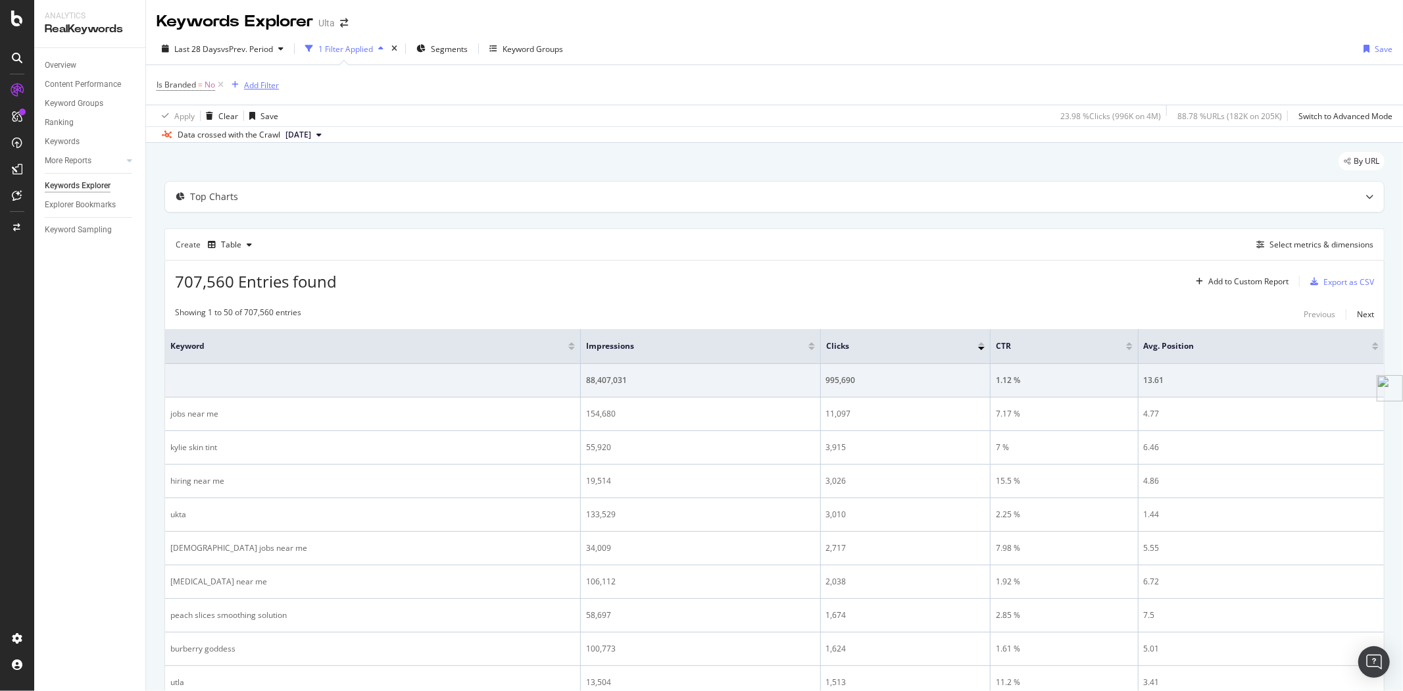
click at [261, 84] on div "Add Filter" at bounding box center [261, 85] width 35 height 11
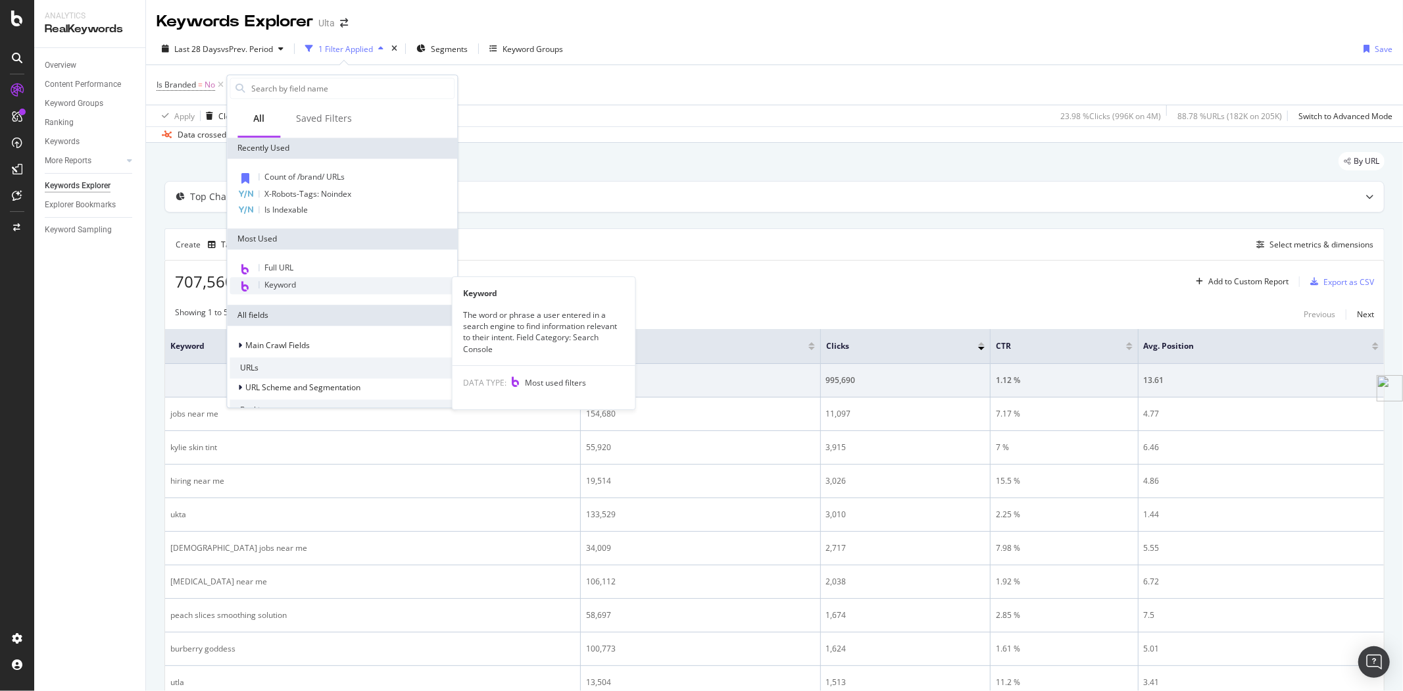
click at [319, 278] on div "Keyword" at bounding box center [342, 285] width 225 height 17
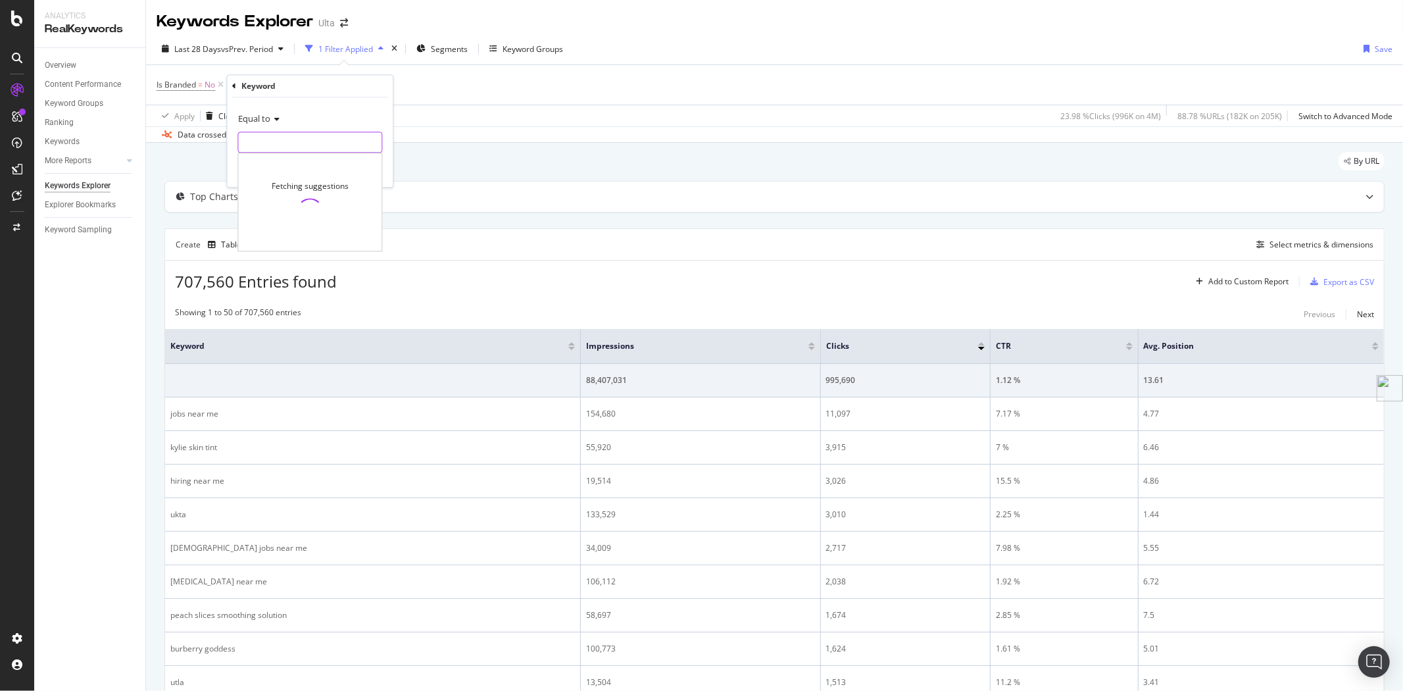
click at [330, 147] on input "text" at bounding box center [309, 142] width 143 height 21
type input "vegan"
click at [375, 166] on div "Apply" at bounding box center [372, 169] width 20 height 11
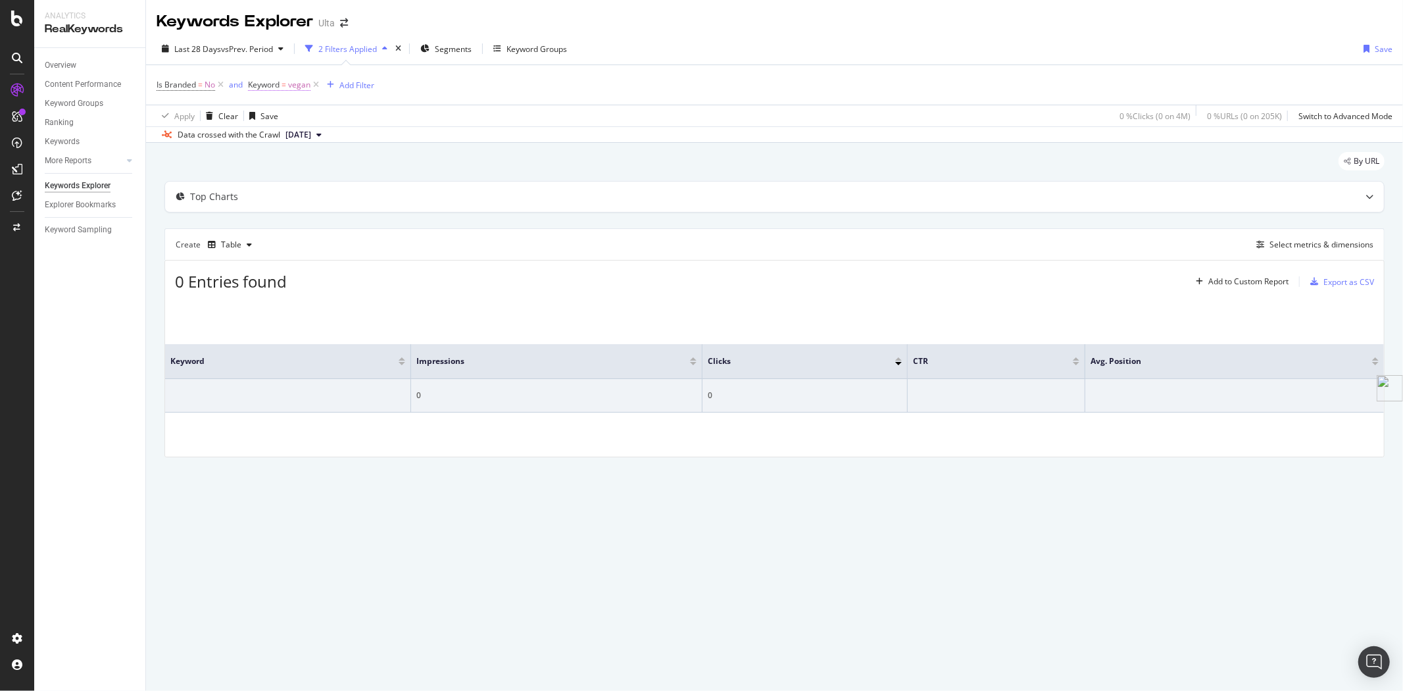
click at [288, 91] on span "vegan" at bounding box center [299, 85] width 22 height 18
click at [304, 134] on input "vegan" at bounding box center [322, 140] width 124 height 21
type input "cruelty"
click at [409, 165] on div "Equal to cruelty cruelty Cancel Add filter Apply" at bounding box center [332, 139] width 166 height 89
click at [393, 167] on div "Apply" at bounding box center [394, 167] width 20 height 11
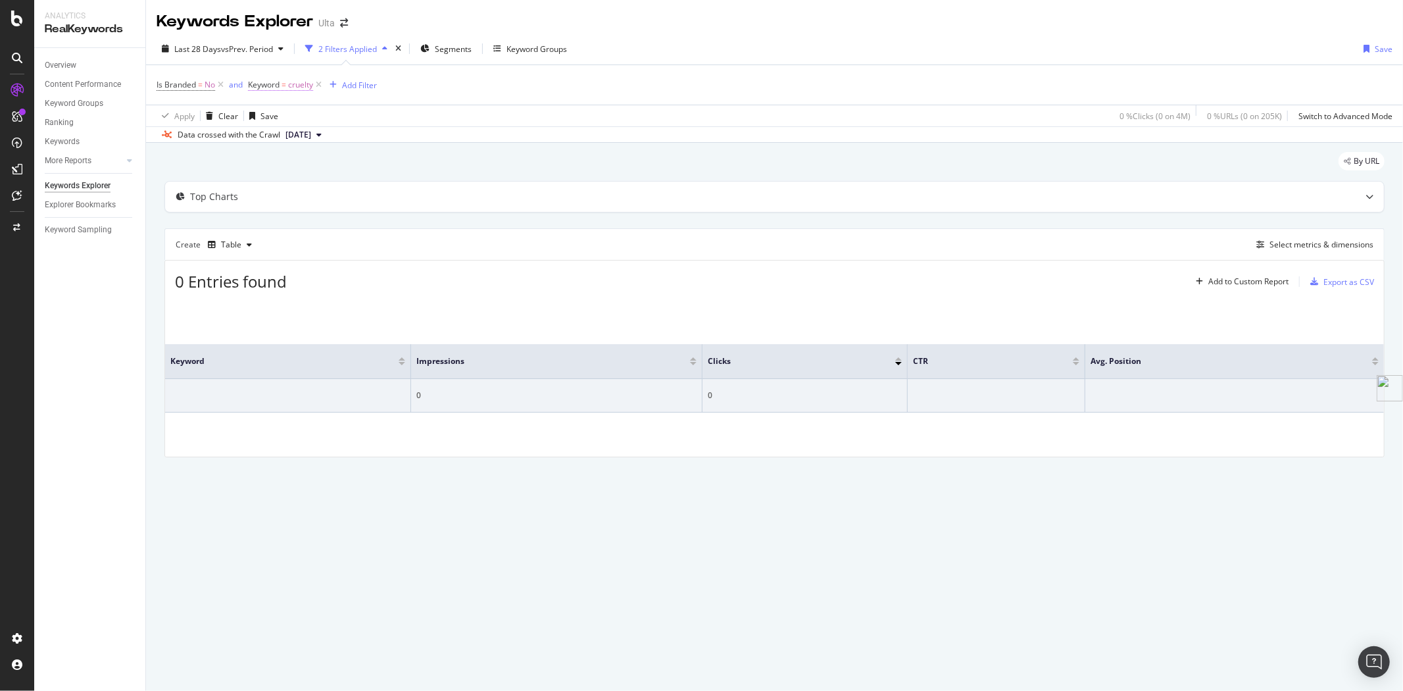
click at [289, 82] on span "cruelty" at bounding box center [300, 85] width 25 height 18
click at [448, 85] on div "Is Branded = No and Keyword = cruelty Add Filter" at bounding box center [775, 84] width 1236 height 39
click at [319, 84] on icon at bounding box center [318, 84] width 11 height 13
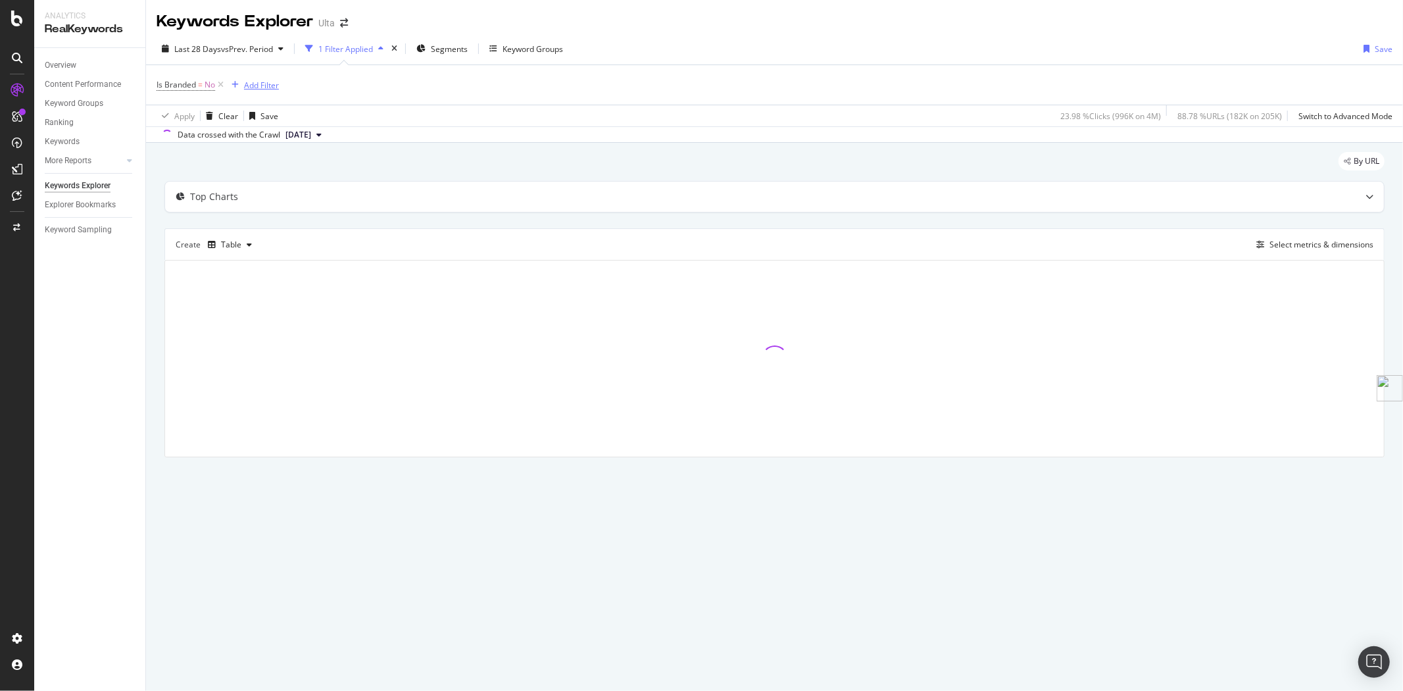
click at [268, 83] on div "Add Filter" at bounding box center [261, 85] width 35 height 11
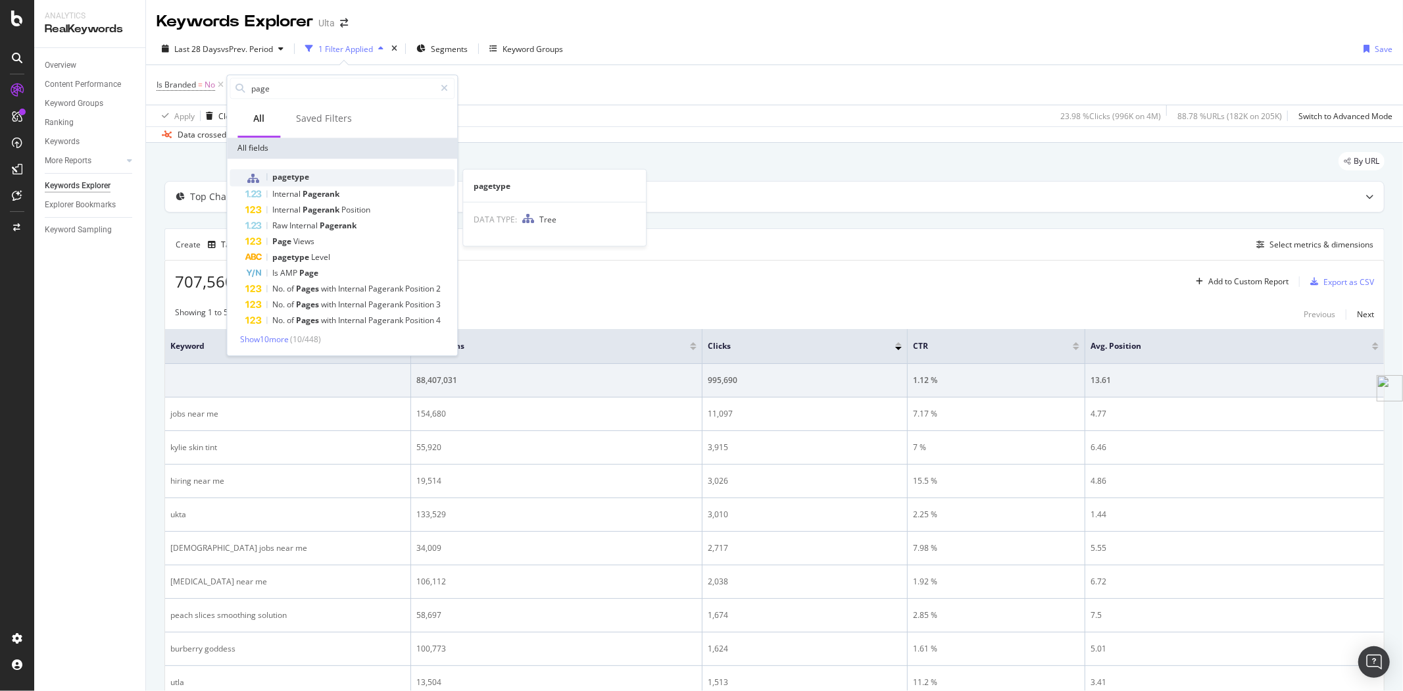
type input "page"
click at [314, 176] on div "pagetype" at bounding box center [349, 177] width 209 height 17
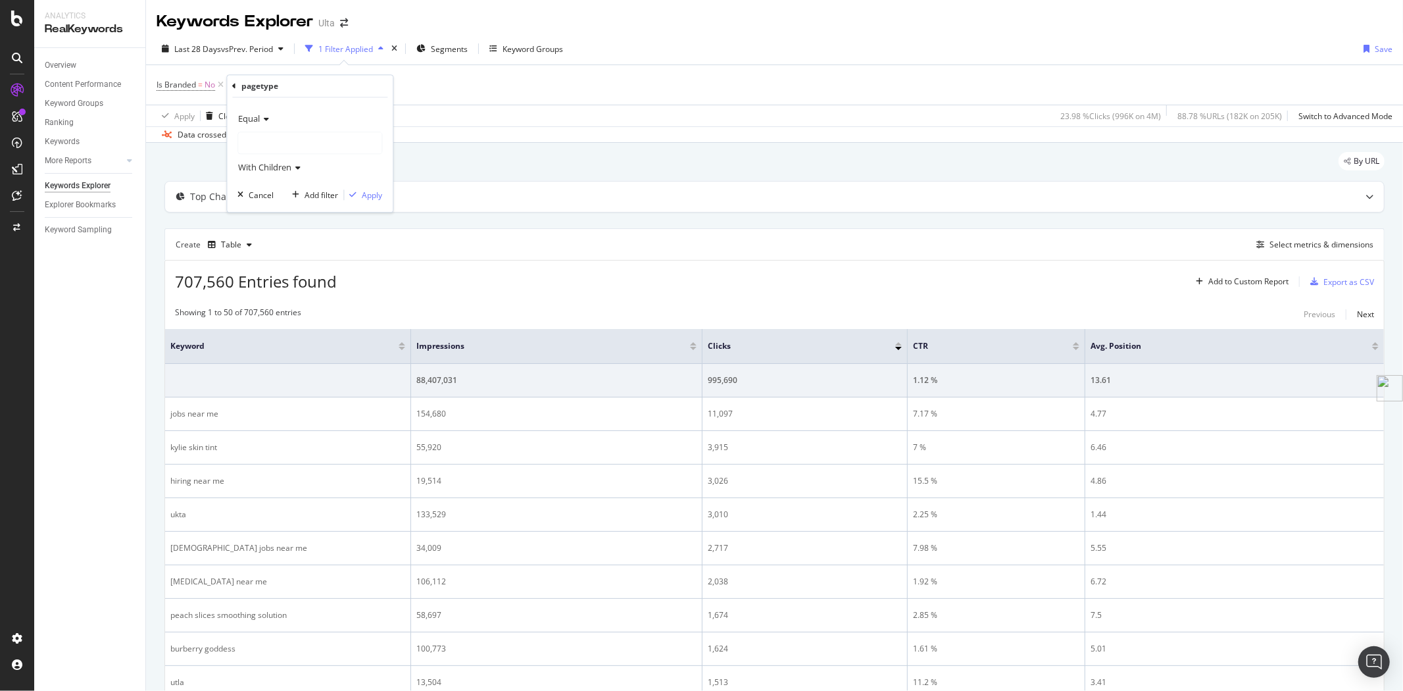
click at [297, 139] on div at bounding box center [309, 142] width 143 height 21
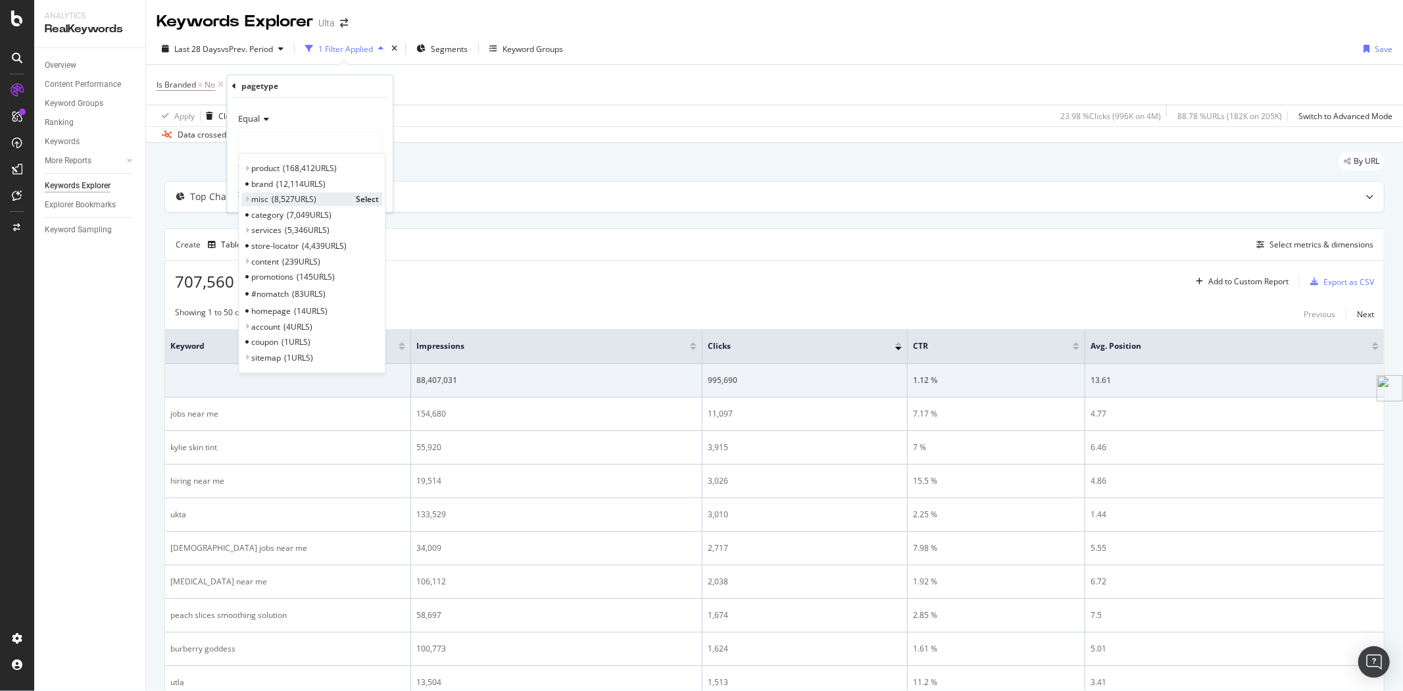
click at [248, 199] on icon at bounding box center [247, 199] width 5 height 8
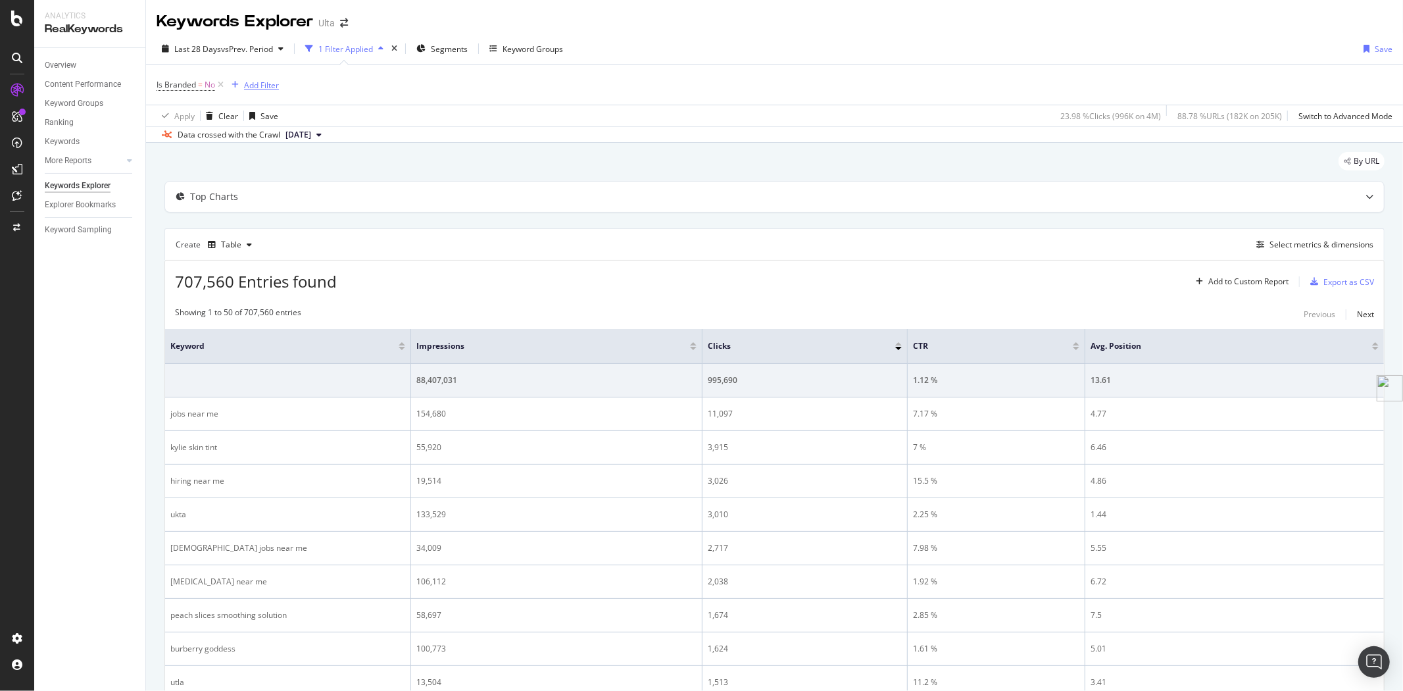
click at [263, 85] on div "Add Filter" at bounding box center [261, 85] width 35 height 11
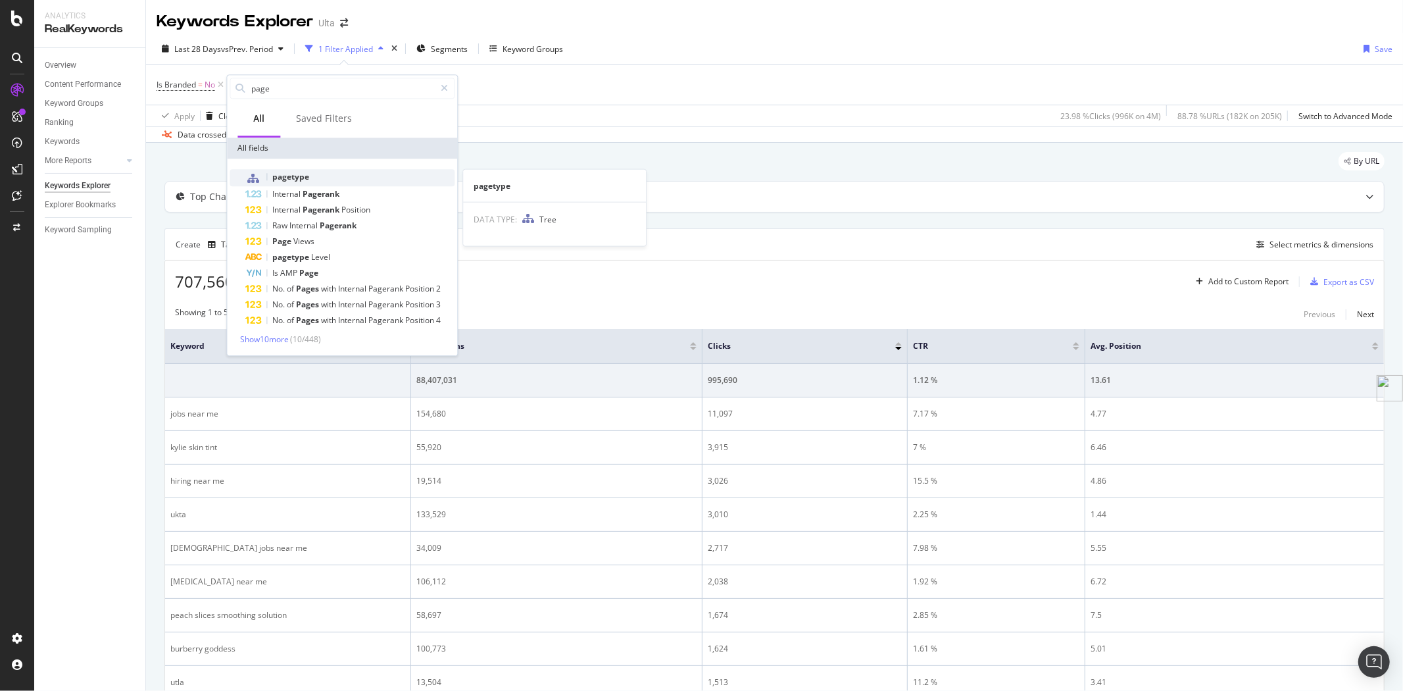
click at [300, 176] on span "pagetype" at bounding box center [290, 176] width 37 height 11
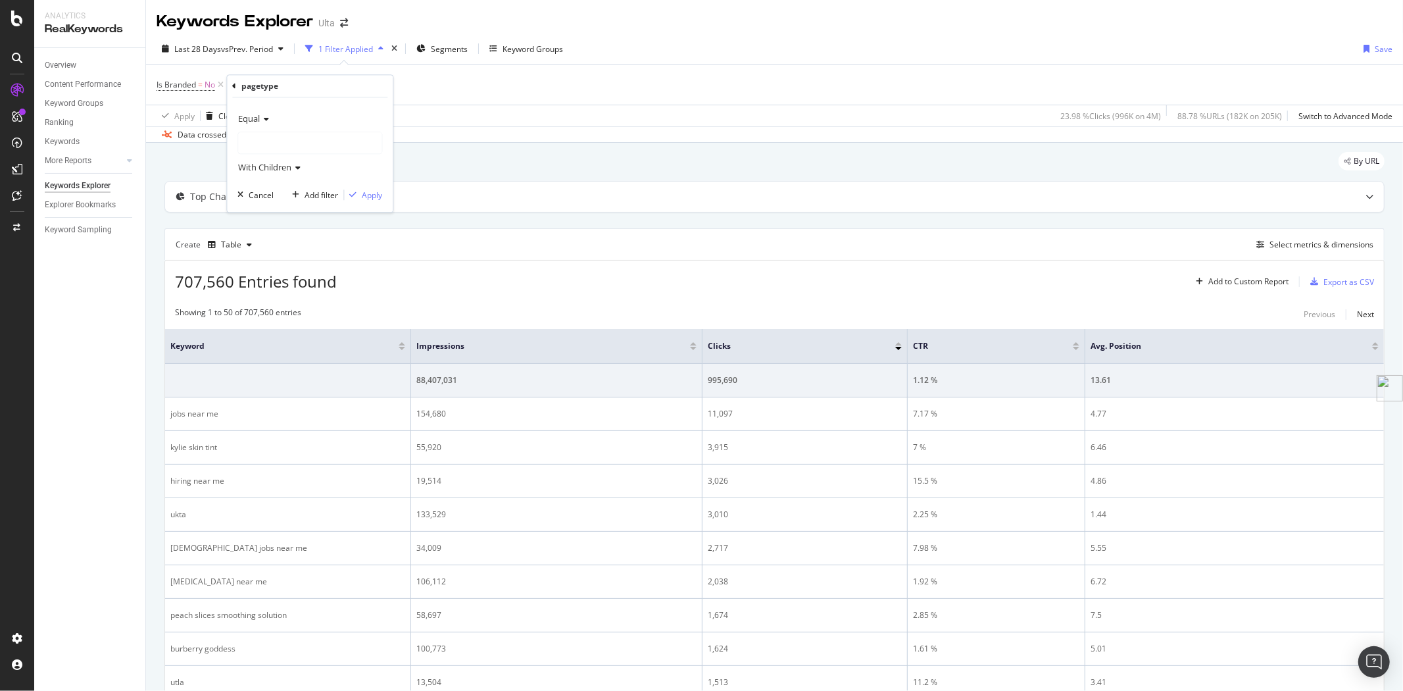
click at [255, 113] on span "Equal" at bounding box center [249, 118] width 22 height 12
click at [304, 116] on div "Equal" at bounding box center [309, 118] width 145 height 21
click at [468, 90] on div "Is Branded = No Add Filter" at bounding box center [775, 84] width 1236 height 39
click at [297, 86] on icon at bounding box center [296, 84] width 11 height 13
click at [261, 89] on div "Add Filter" at bounding box center [261, 85] width 35 height 11
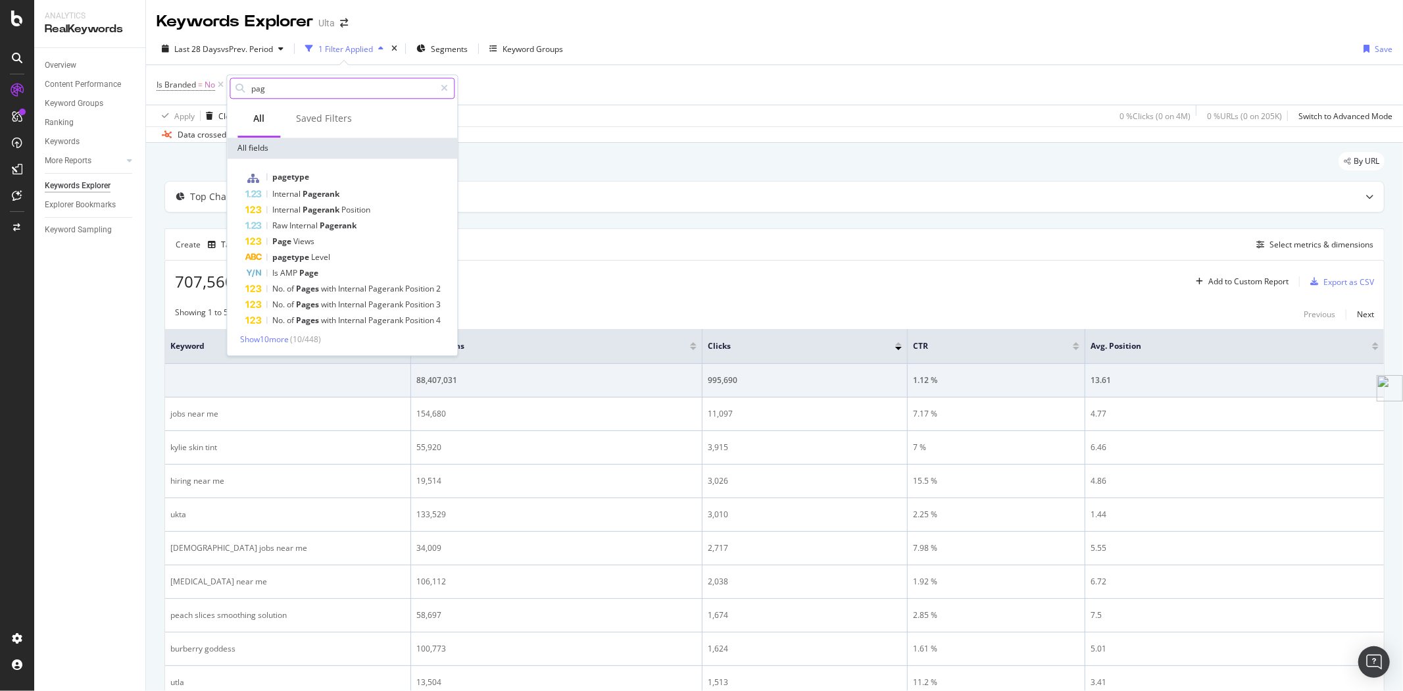
type input "page"
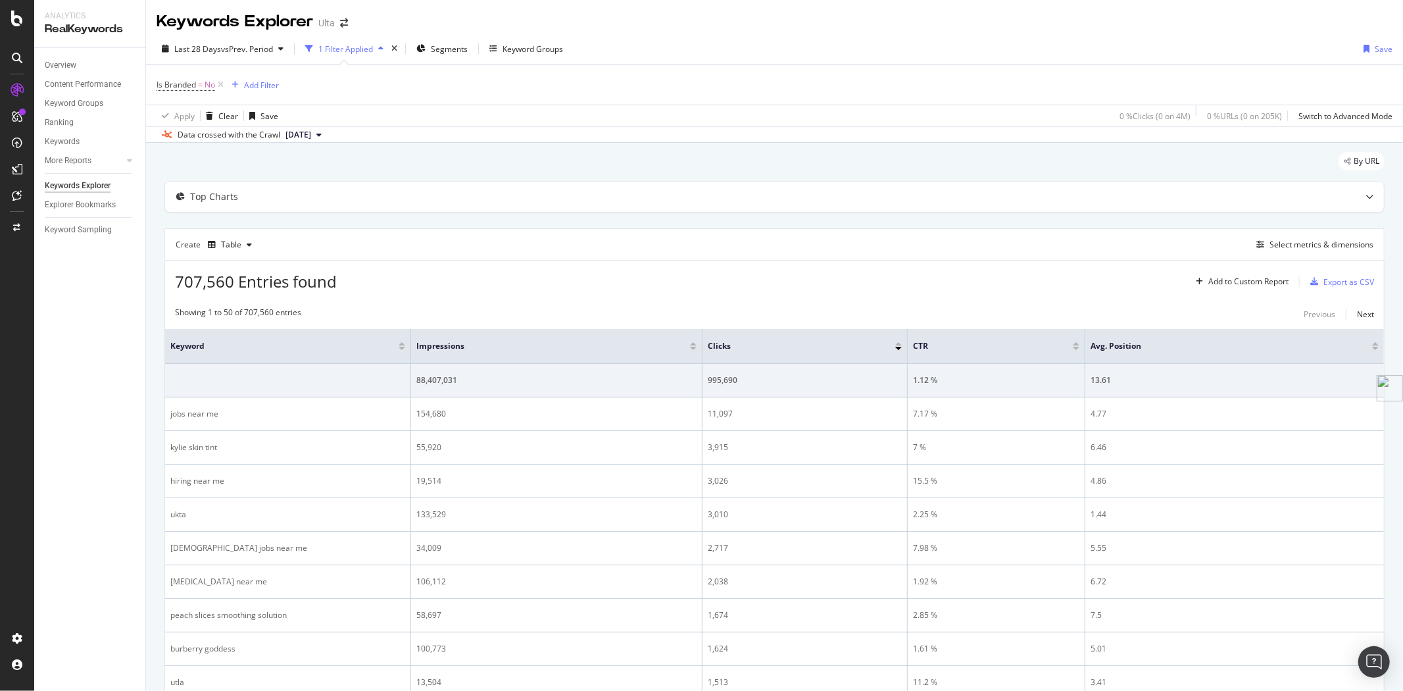
click at [633, 123] on div "Apply Clear Save 0 % Clicks ( 0 on 4M ) 0 % URLs ( 0 on 205K ) Switch to Advanc…" at bounding box center [774, 116] width 1257 height 22
click at [49, 62] on div "Overview" at bounding box center [61, 66] width 32 height 14
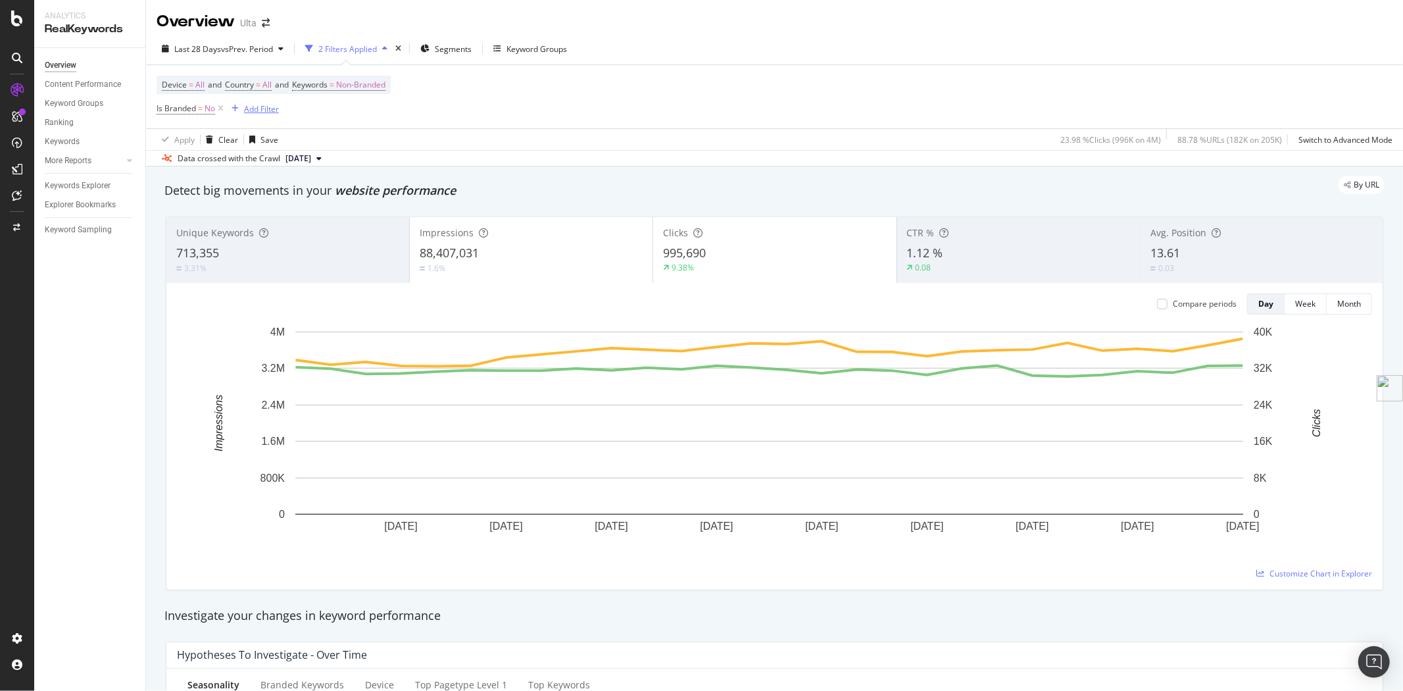
click at [258, 109] on div "Add Filter" at bounding box center [261, 108] width 35 height 11
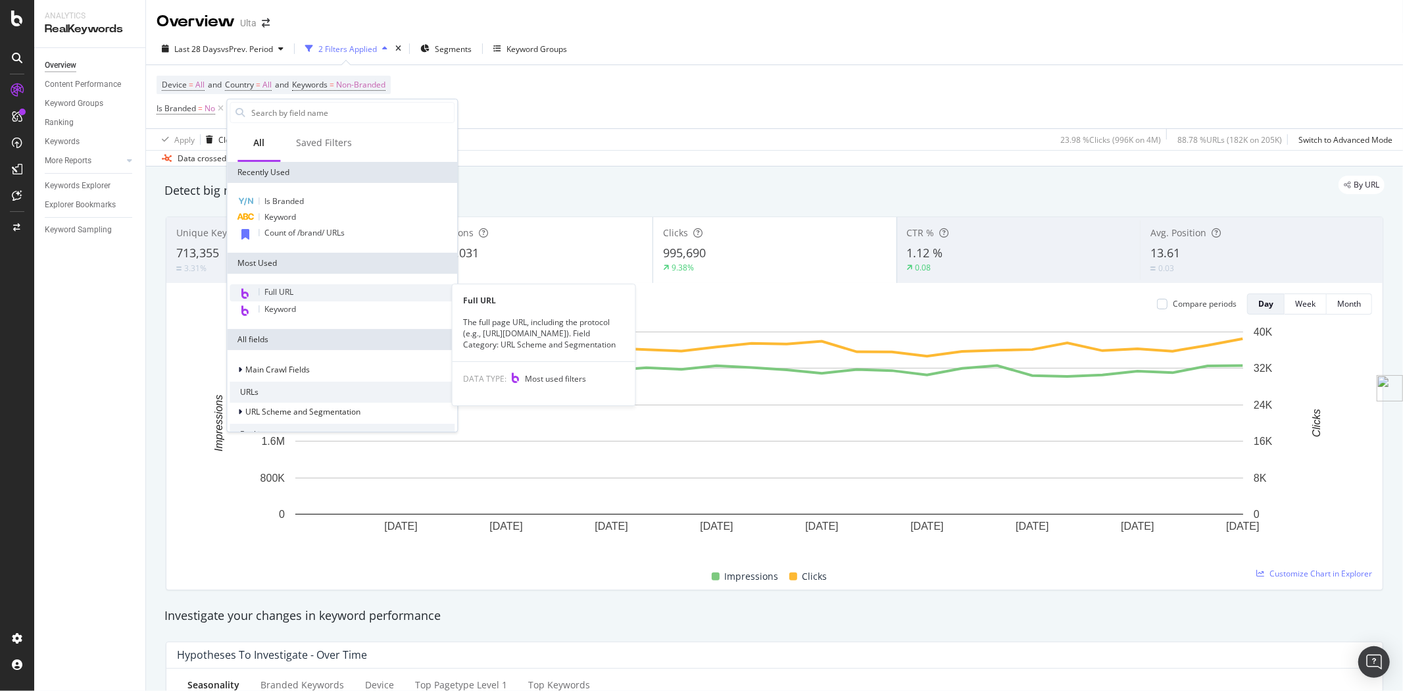
click at [334, 293] on div "Full URL" at bounding box center [342, 292] width 225 height 17
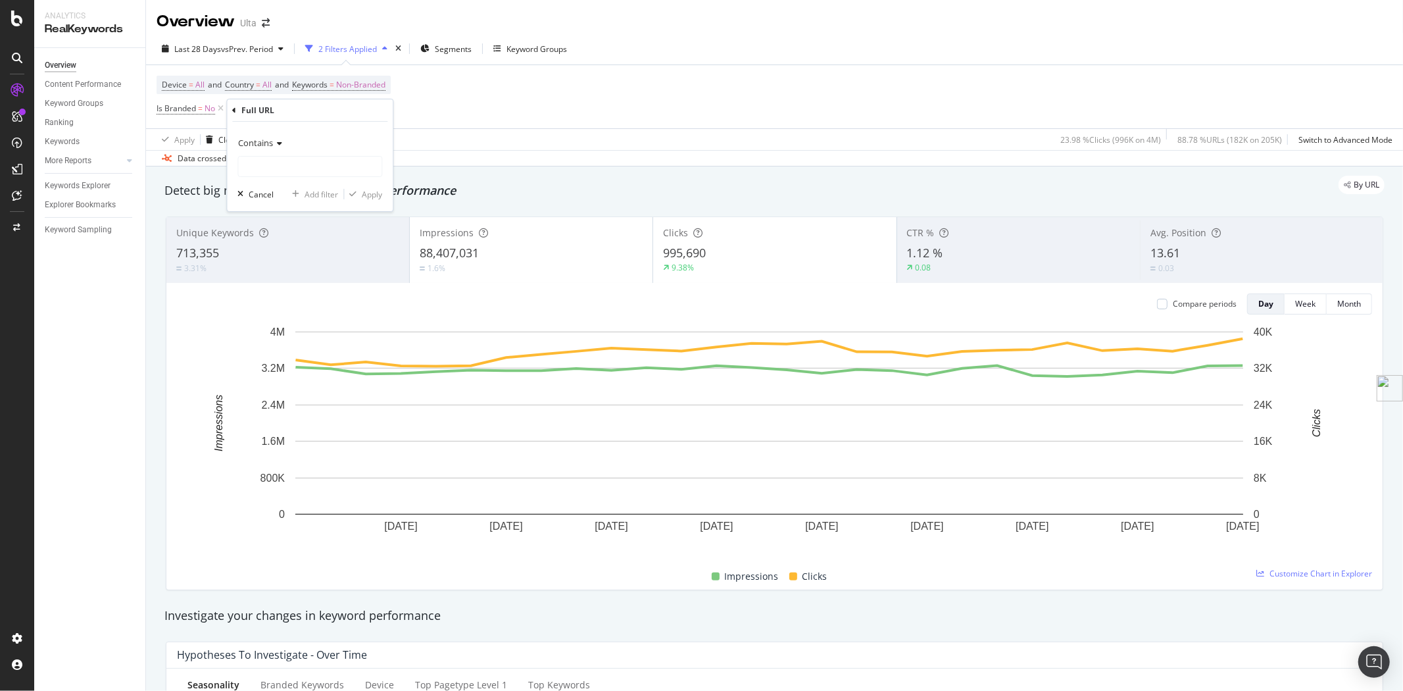
click at [270, 141] on span "Contains" at bounding box center [255, 143] width 35 height 12
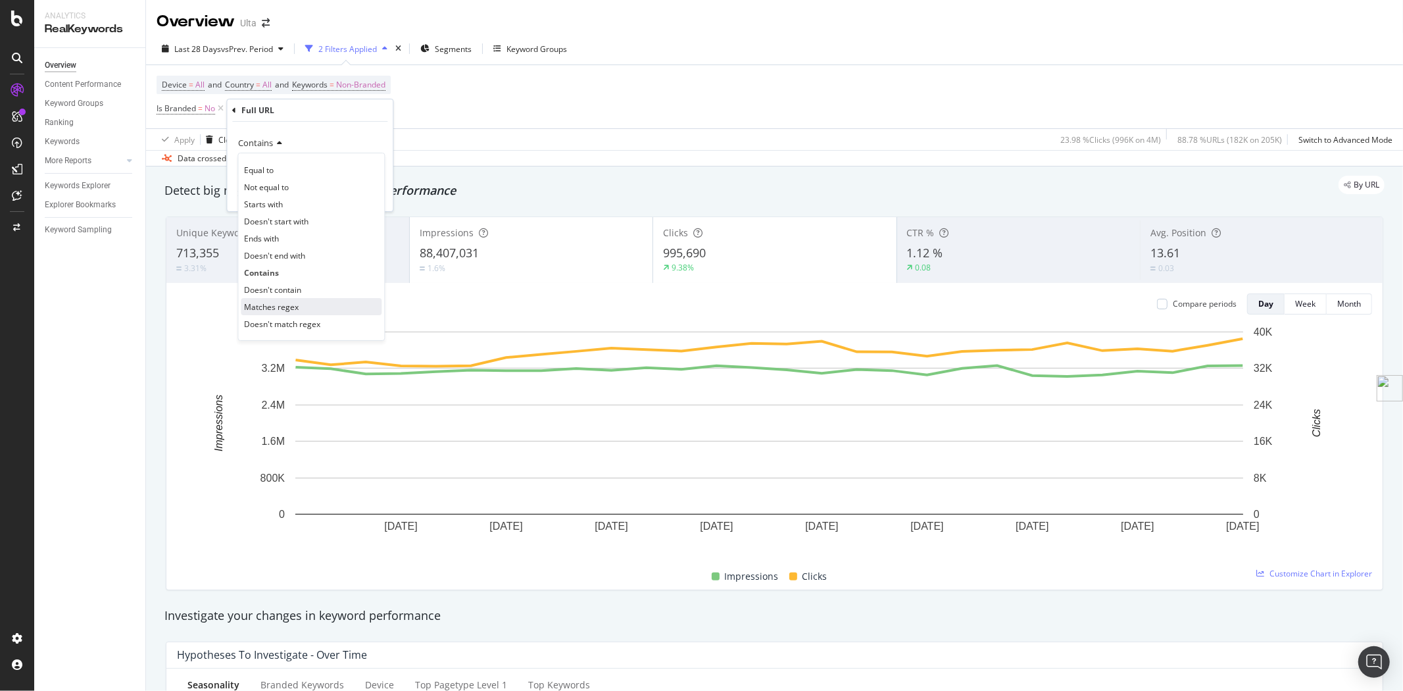
click at [306, 300] on div "Matches regex" at bounding box center [311, 306] width 141 height 17
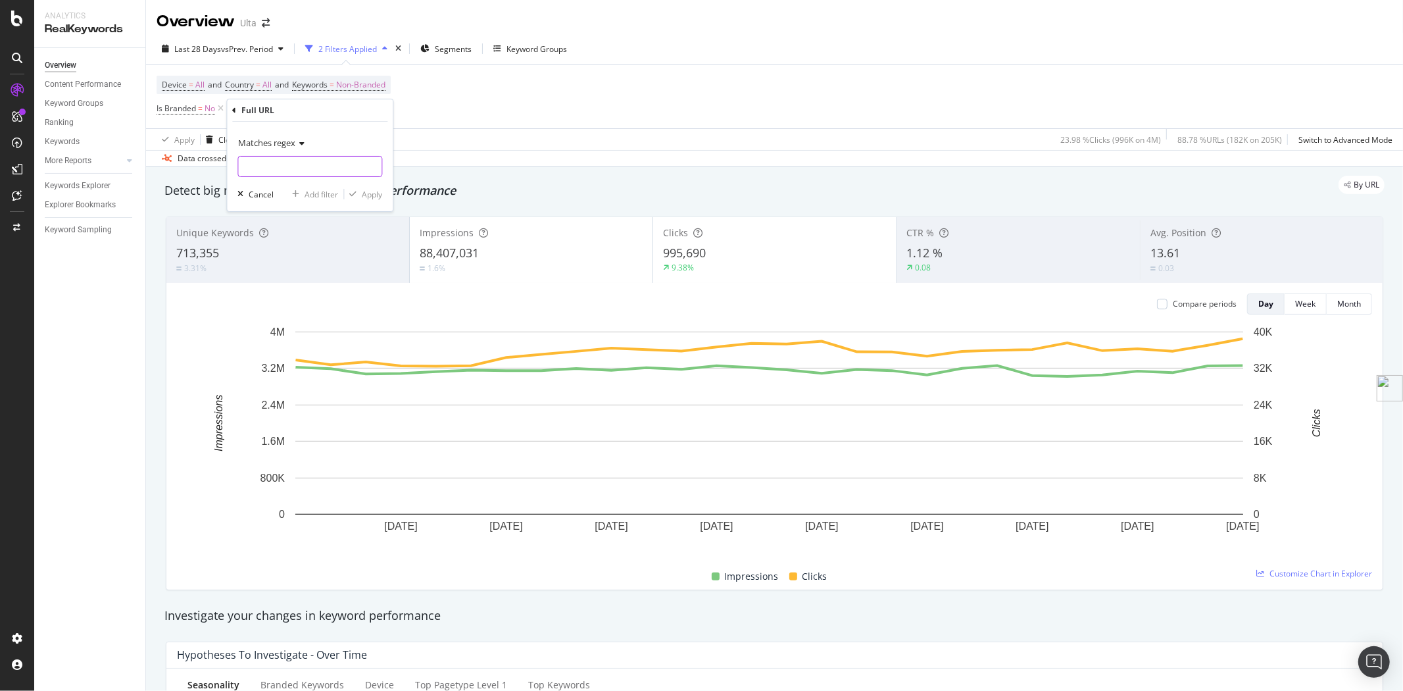
click at [312, 168] on input "text" at bounding box center [309, 166] width 143 height 21
paste input "/discover/conscious-beauty|/discover/conscious-beauty/clean-ingredients|/discov…"
type input "/discover/conscious-beauty|/discover/conscious-beauty/clean-ingredients|/discov…"
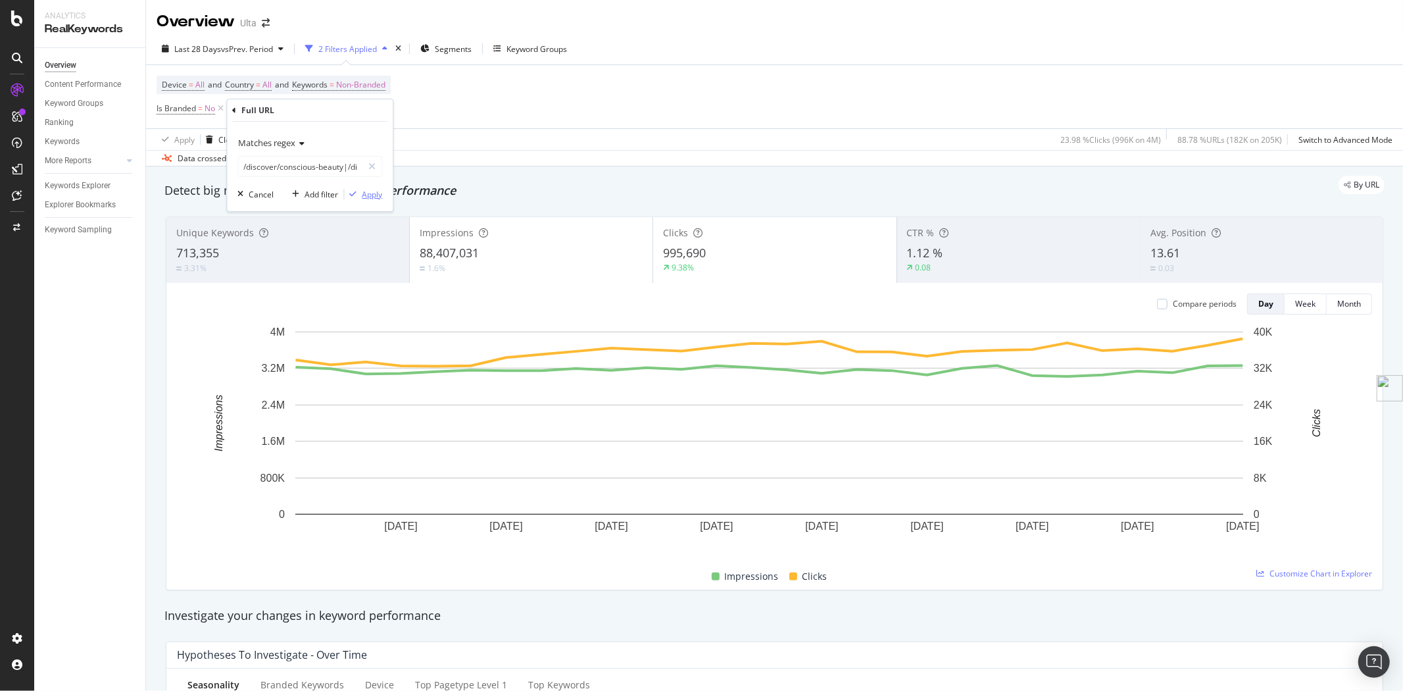
click at [372, 194] on div "Apply" at bounding box center [372, 194] width 20 height 11
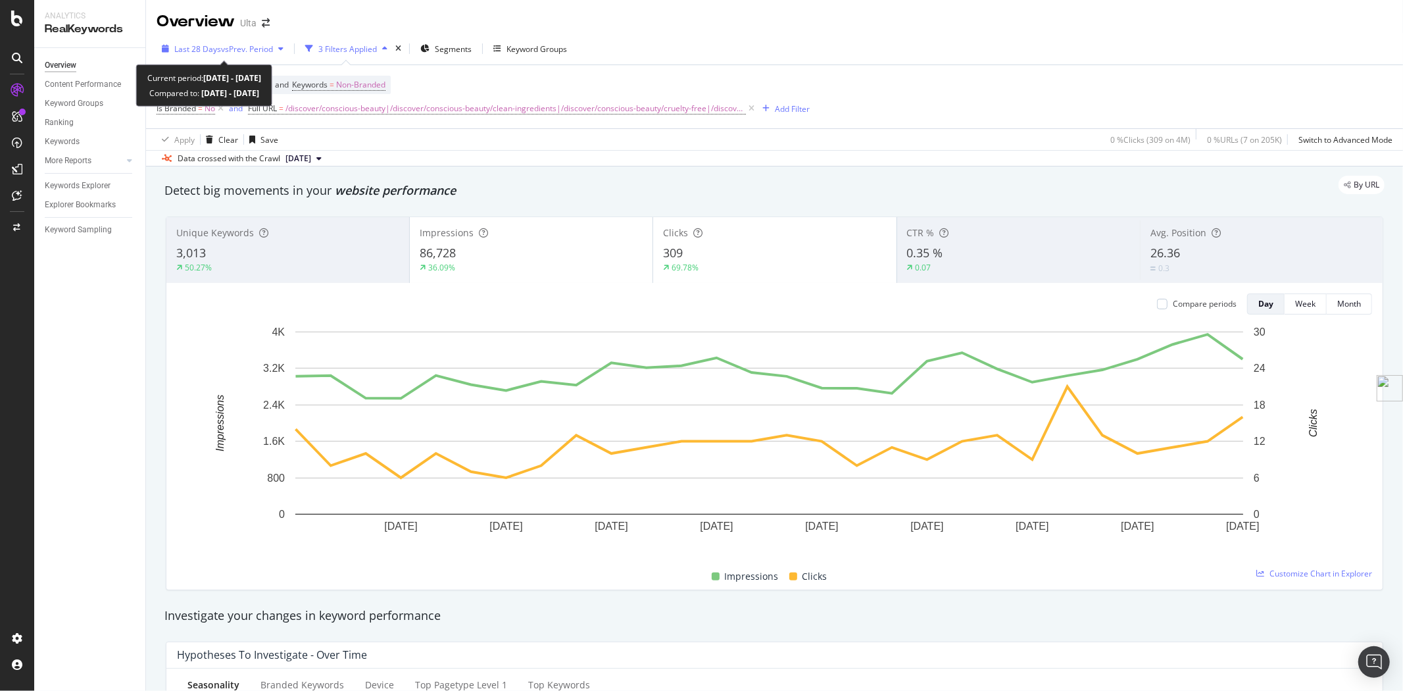
click at [217, 45] on span "Last 28 Days" at bounding box center [197, 48] width 47 height 11
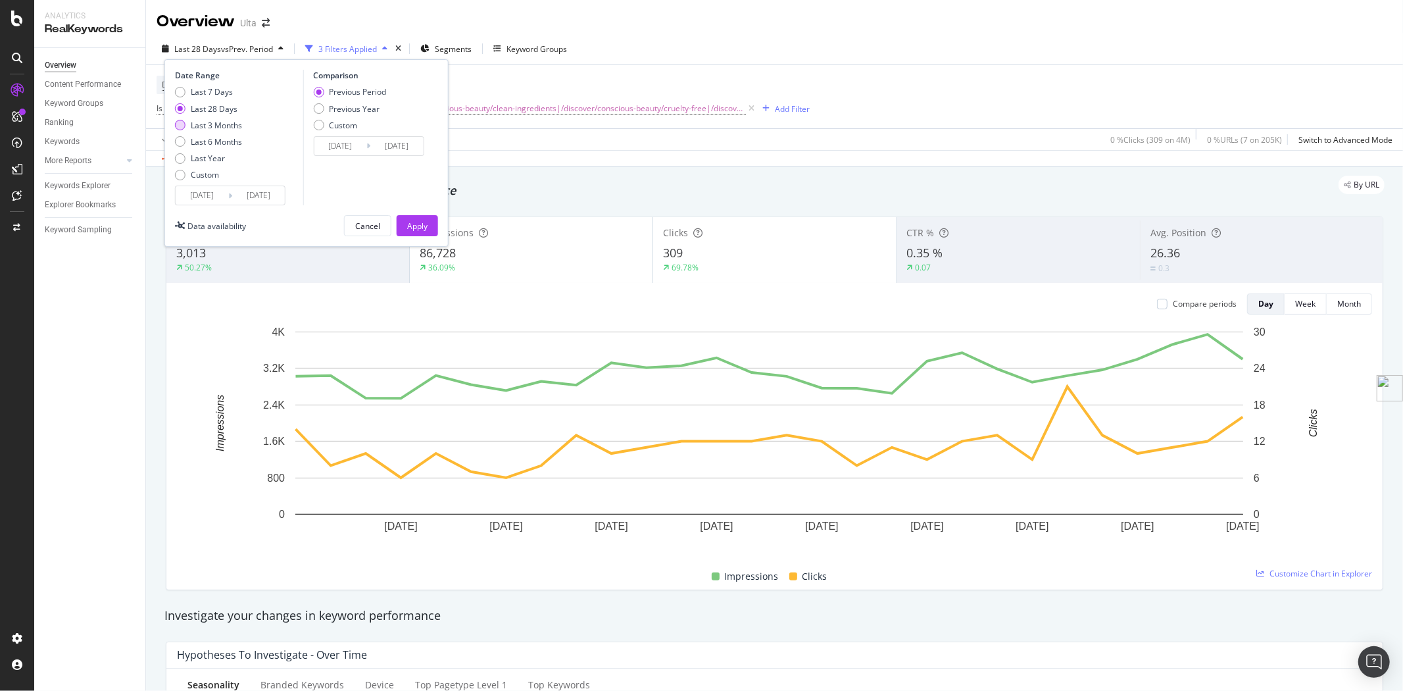
click at [215, 122] on div "Last 3 Months" at bounding box center [216, 125] width 51 height 11
type input "2025/05/18"
type input "2025/02/15"
type input "2025/05/17"
click at [421, 219] on div "Apply" at bounding box center [417, 226] width 20 height 20
